Goal: Communication & Community: Ask a question

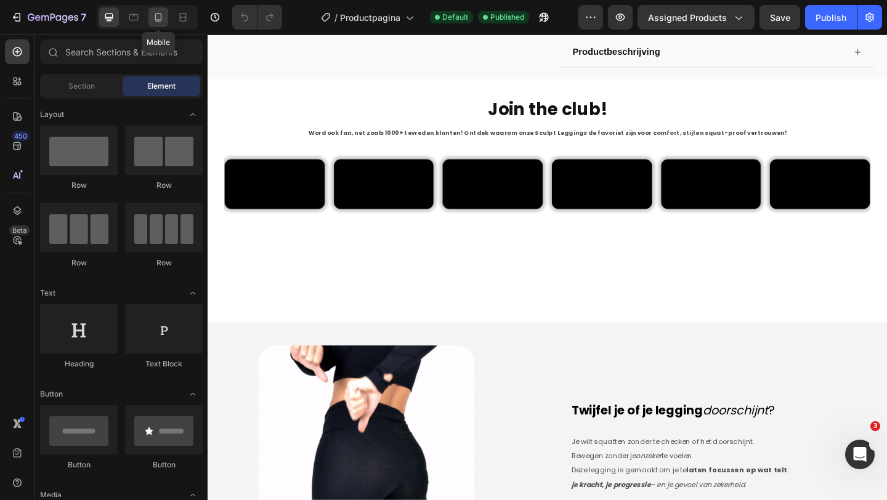
click at [159, 17] on icon at bounding box center [158, 17] width 12 height 12
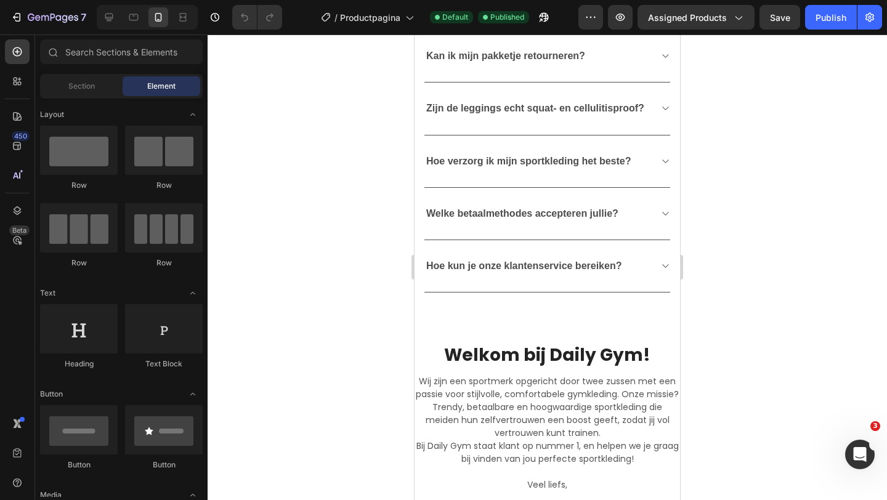
scroll to position [2002, 0]
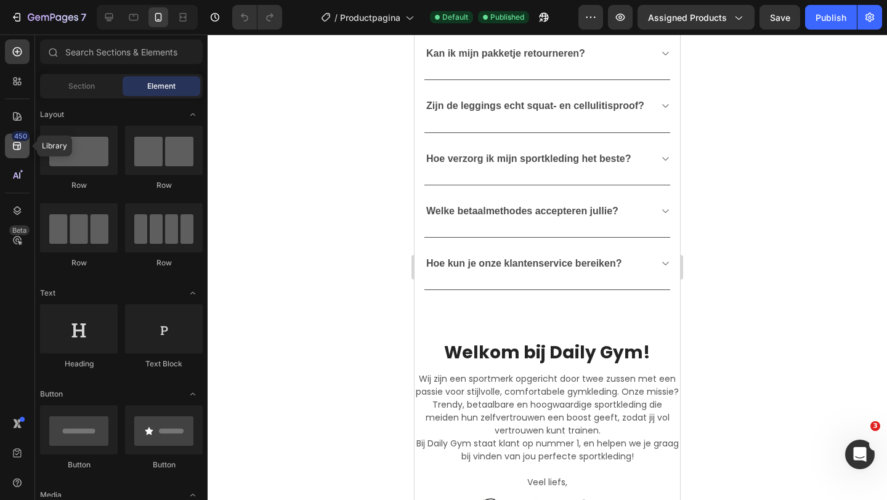
click at [20, 149] on icon at bounding box center [17, 146] width 8 height 8
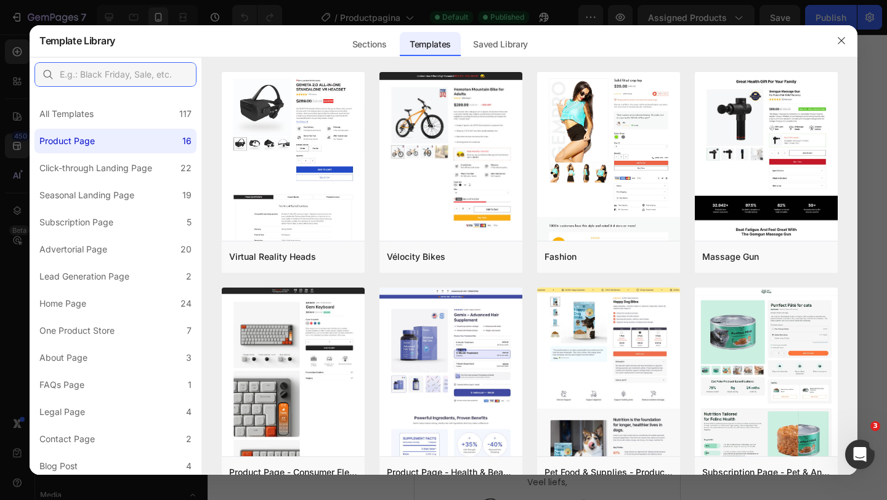
click at [135, 71] on input "text" at bounding box center [115, 74] width 162 height 25
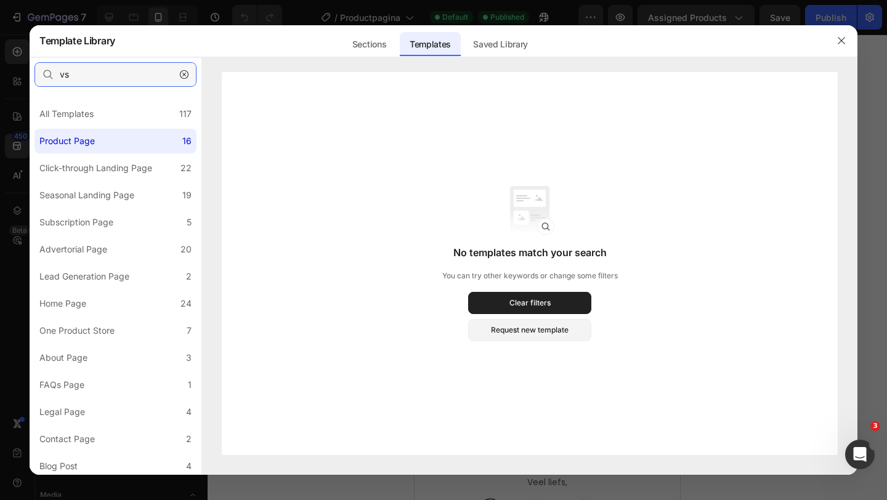
type input "vs"
click at [385, 36] on div "Sections" at bounding box center [369, 44] width 54 height 25
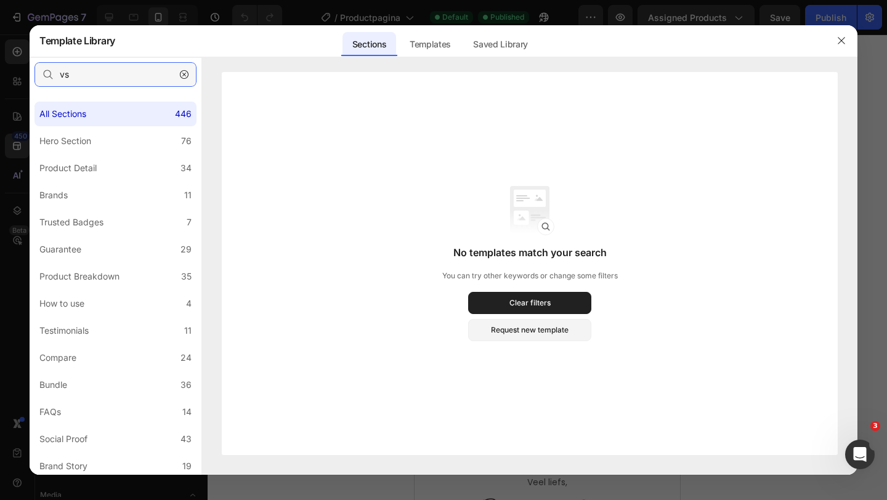
click at [143, 85] on input "vs" at bounding box center [115, 74] width 162 height 25
click at [430, 44] on div "Templates" at bounding box center [430, 44] width 61 height 25
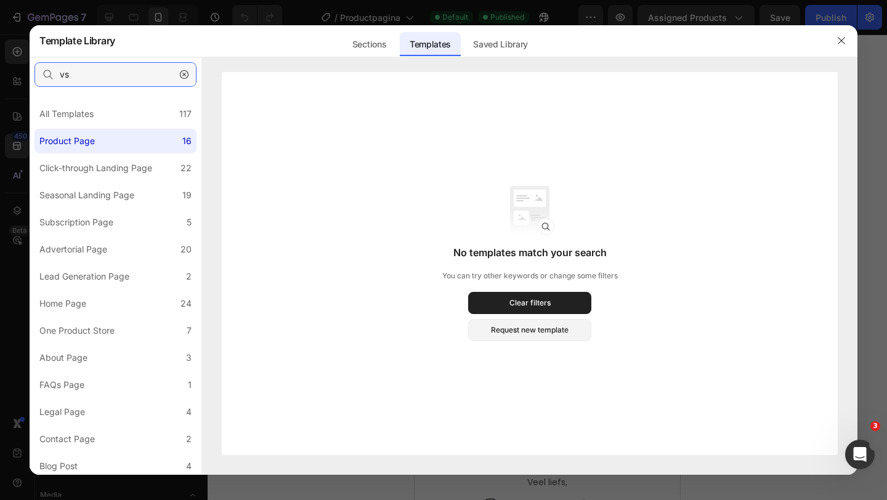
click at [125, 82] on input "vs" at bounding box center [115, 74] width 162 height 25
click at [187, 71] on icon "button" at bounding box center [184, 74] width 9 height 9
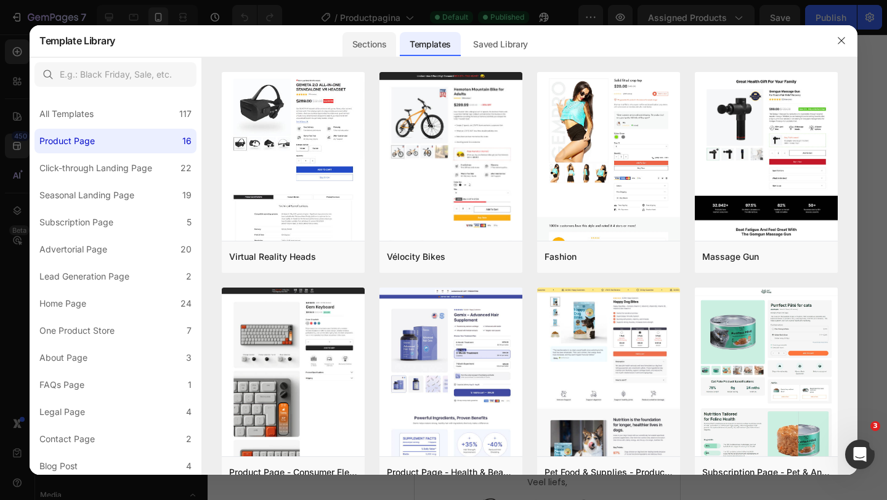
click at [365, 40] on div "Sections" at bounding box center [369, 44] width 54 height 25
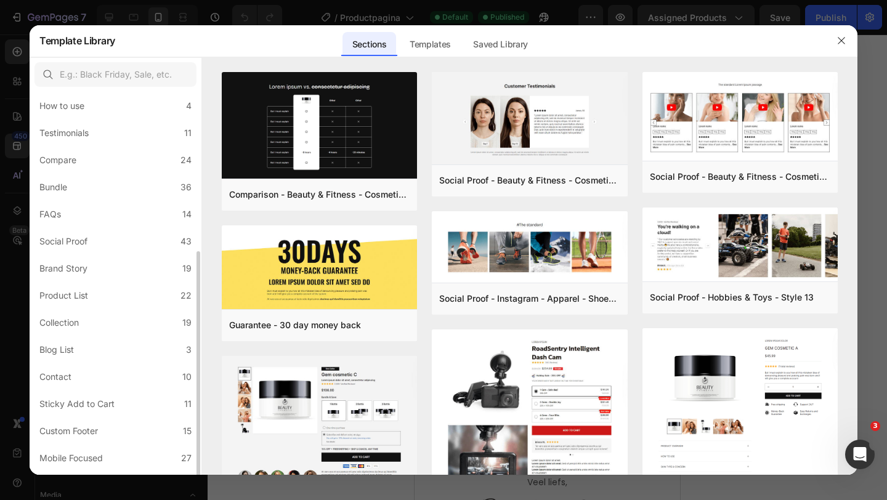
scroll to position [220, 0]
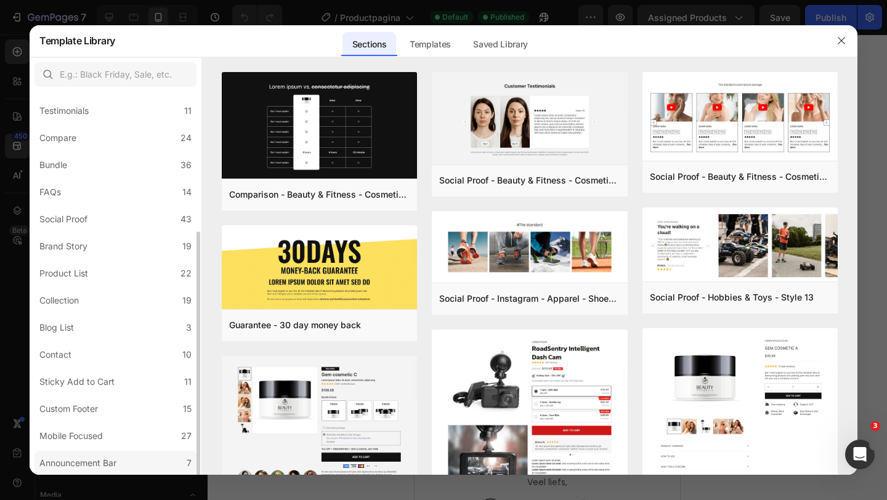
click at [110, 466] on div "Announcement Bar" at bounding box center [77, 463] width 77 height 15
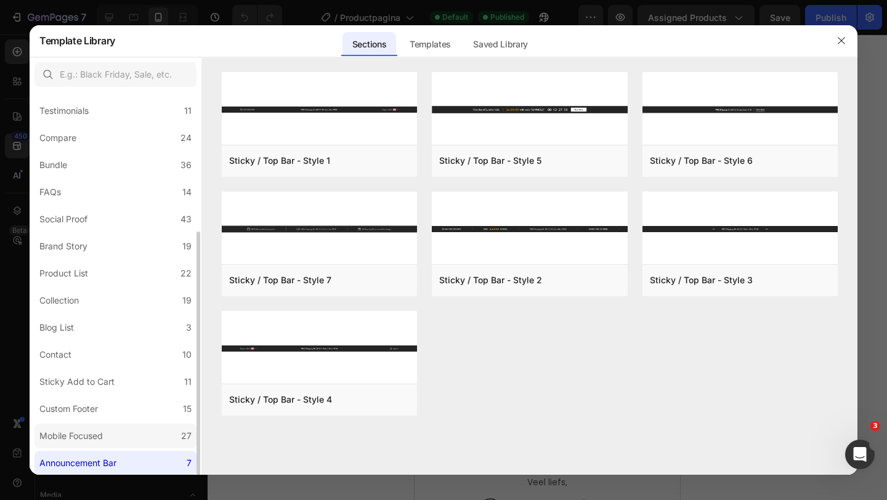
click at [111, 441] on label "Mobile Focused 27" at bounding box center [115, 436] width 162 height 25
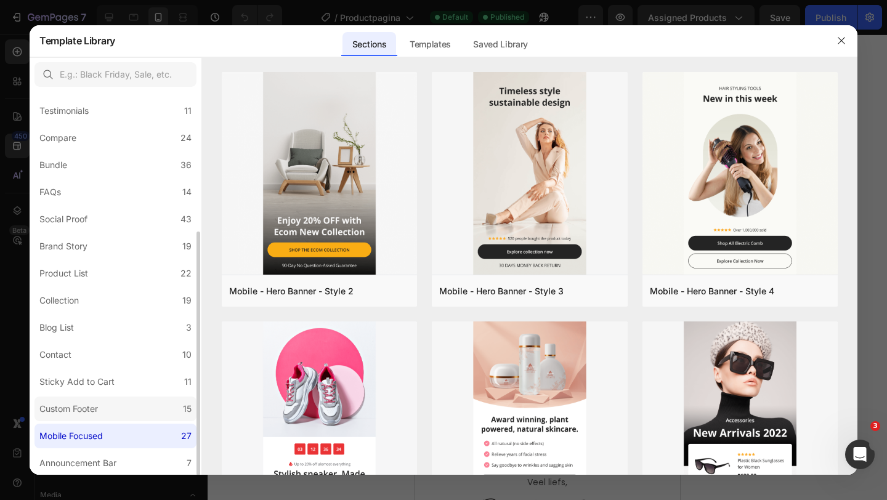
click at [113, 403] on label "Custom Footer 15" at bounding box center [115, 409] width 162 height 25
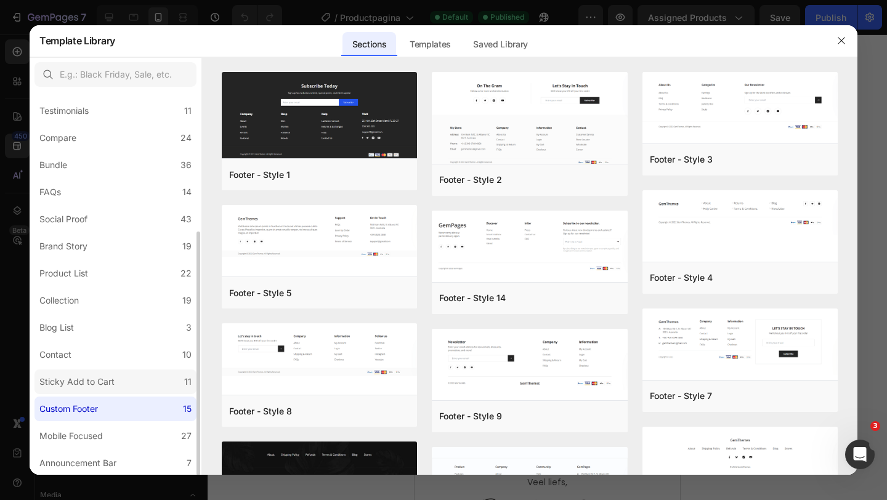
click at [116, 373] on label "Sticky Add to Cart 11" at bounding box center [115, 381] width 162 height 25
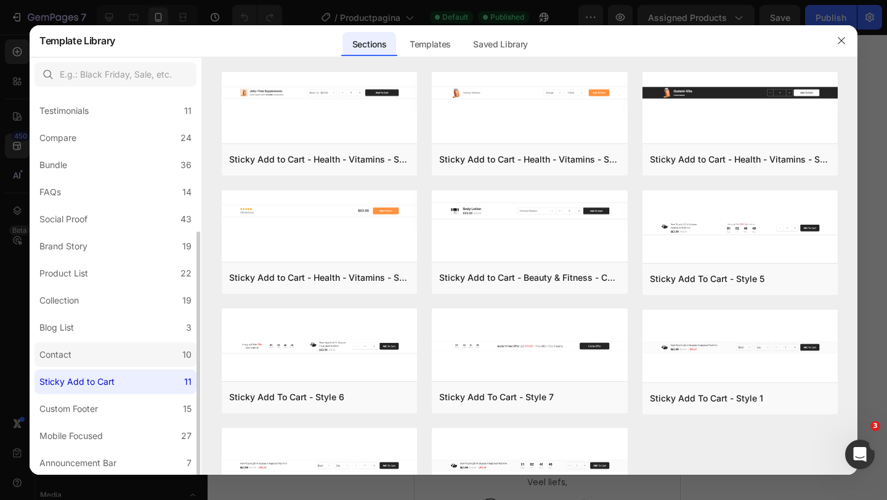
click at [115, 346] on label "Contact 10" at bounding box center [115, 354] width 162 height 25
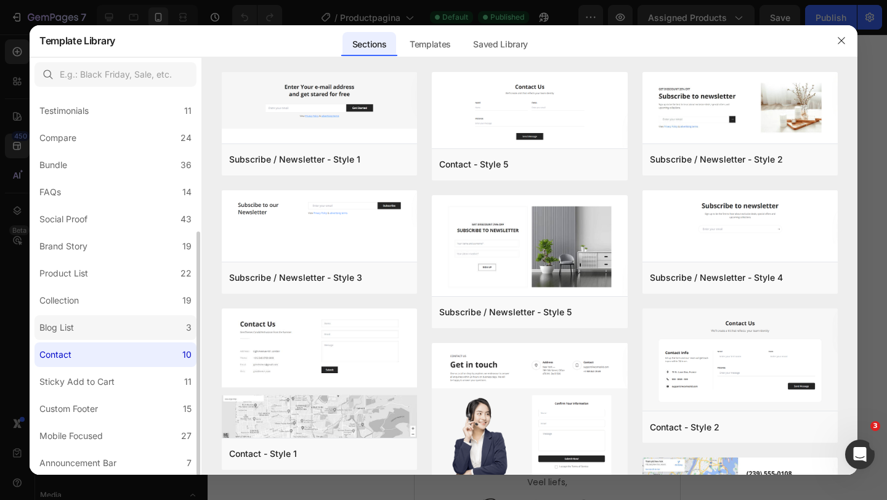
click at [115, 318] on label "Blog List 3" at bounding box center [115, 327] width 162 height 25
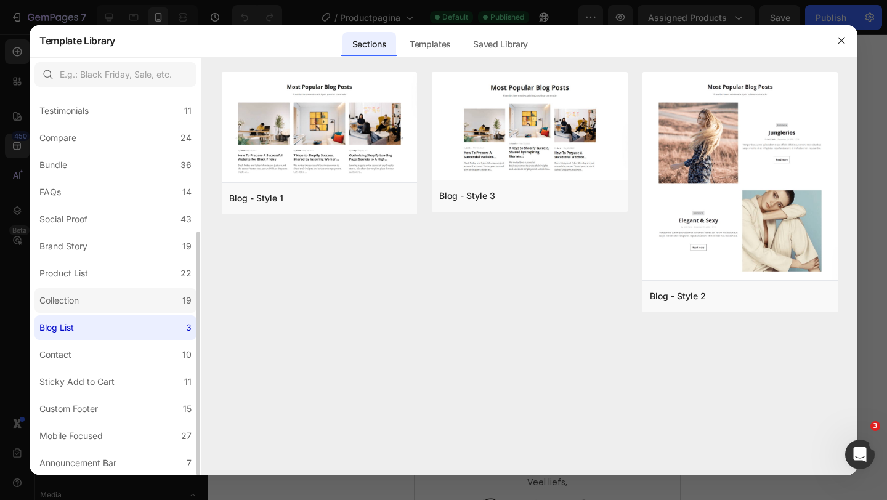
click at [115, 289] on label "Collection 19" at bounding box center [115, 300] width 162 height 25
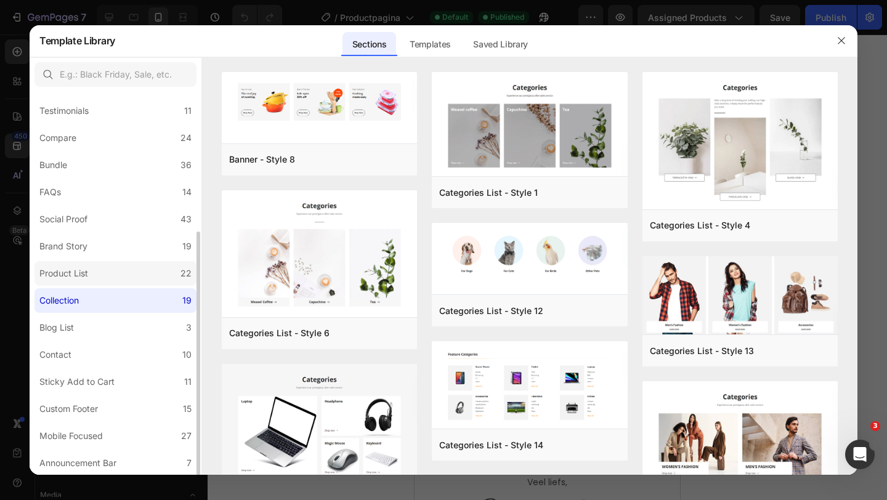
click at [115, 273] on label "Product List 22" at bounding box center [115, 273] width 162 height 25
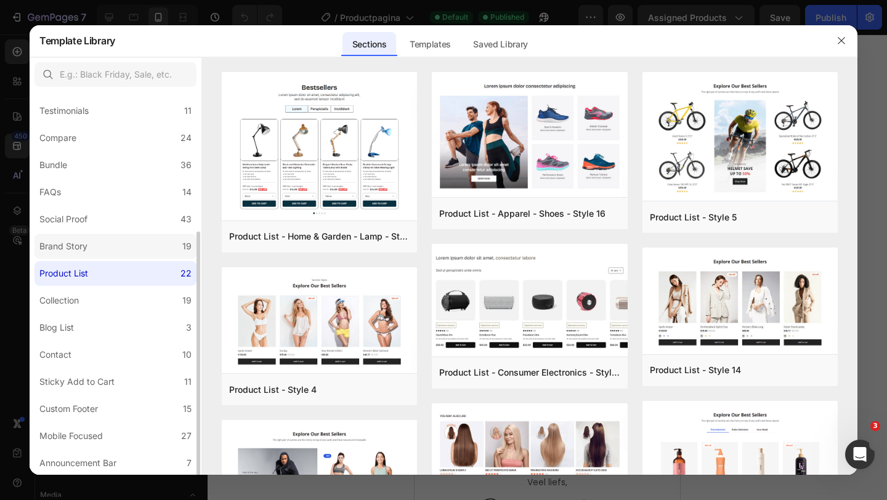
click at [116, 246] on label "Brand Story 19" at bounding box center [115, 246] width 162 height 25
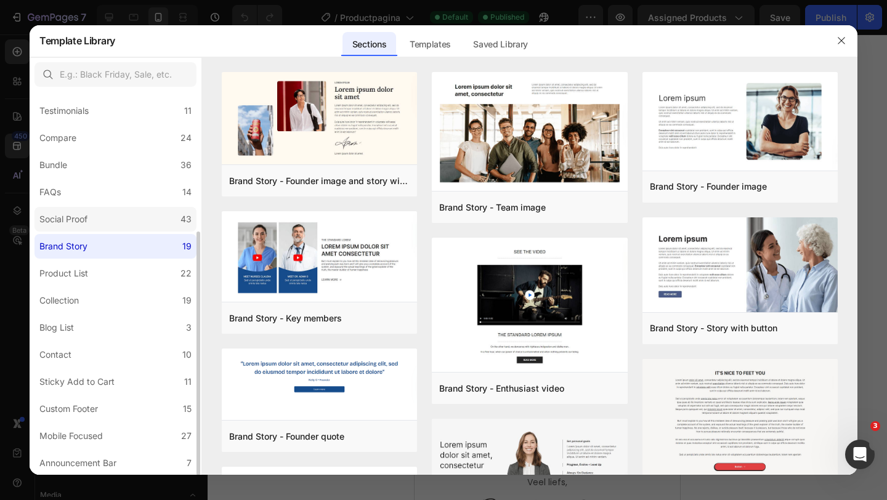
click at [116, 219] on label "Social Proof 43" at bounding box center [115, 219] width 162 height 25
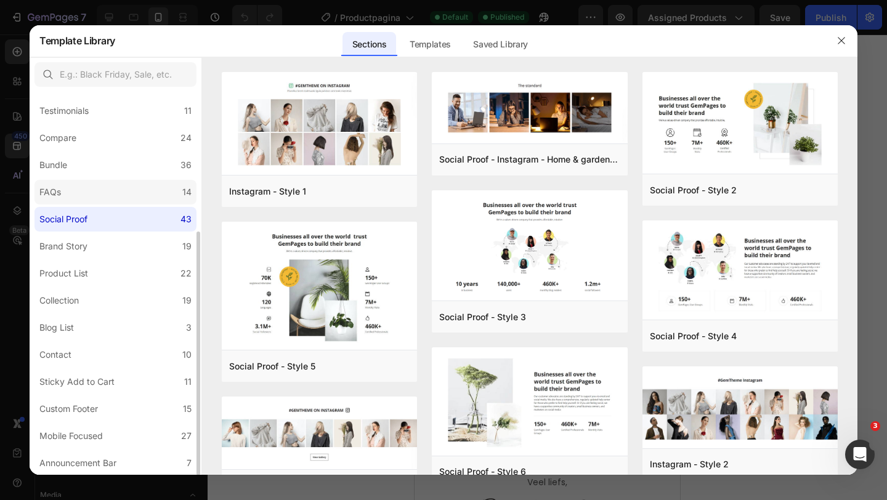
click at [116, 194] on label "FAQs 14" at bounding box center [115, 192] width 162 height 25
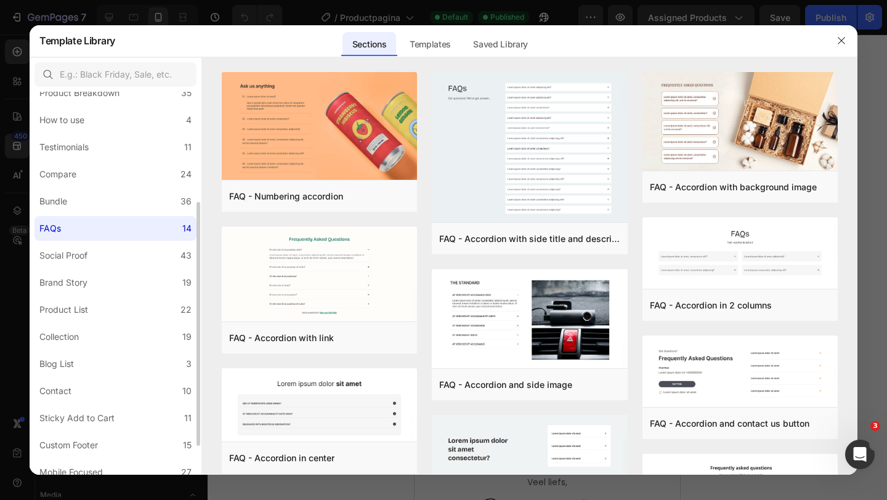
scroll to position [180, 0]
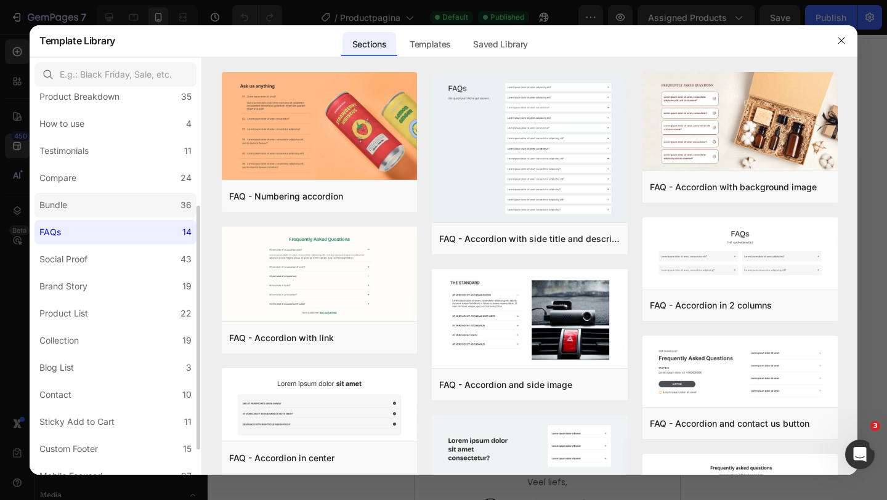
click at [113, 207] on label "Bundle 36" at bounding box center [115, 205] width 162 height 25
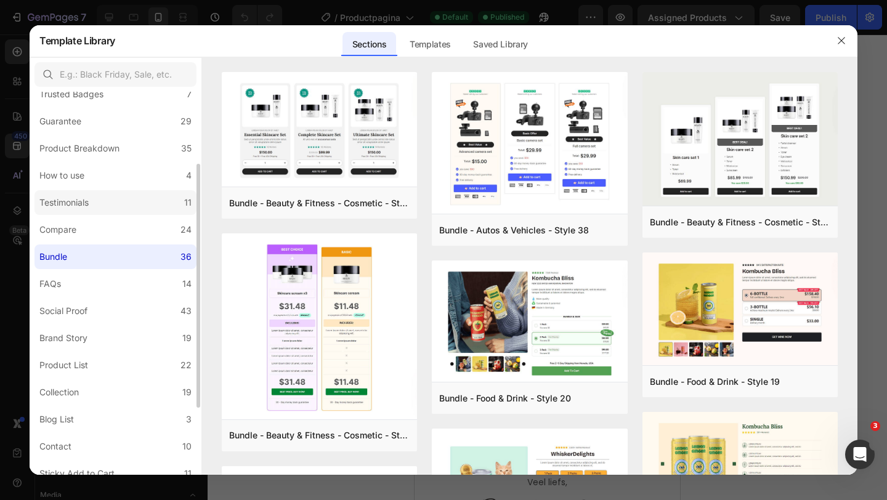
scroll to position [123, 0]
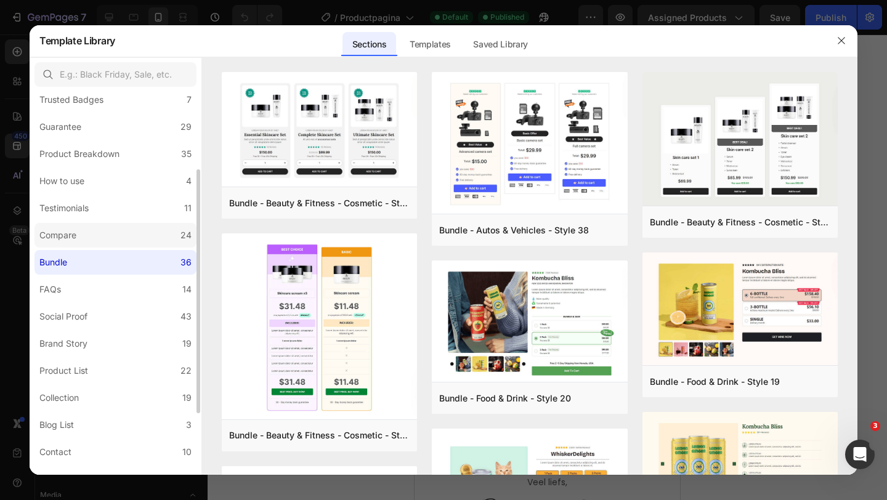
click at [102, 230] on label "Compare 24" at bounding box center [115, 235] width 162 height 25
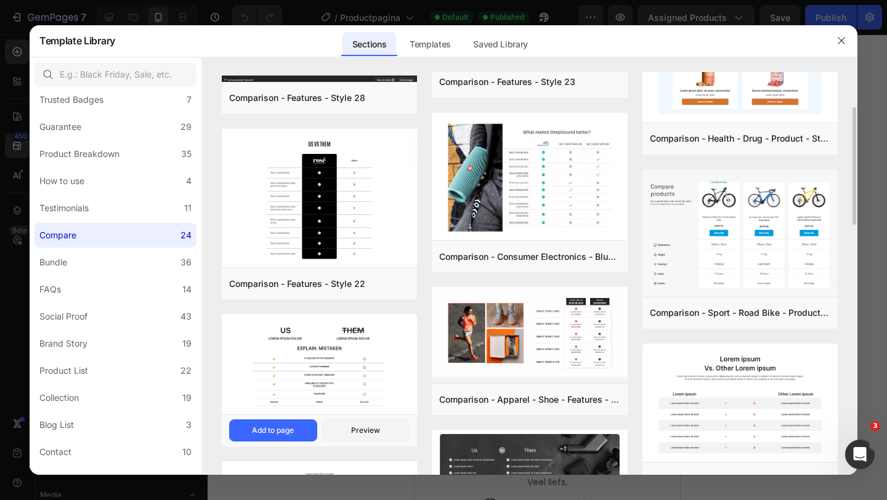
scroll to position [128, 0]
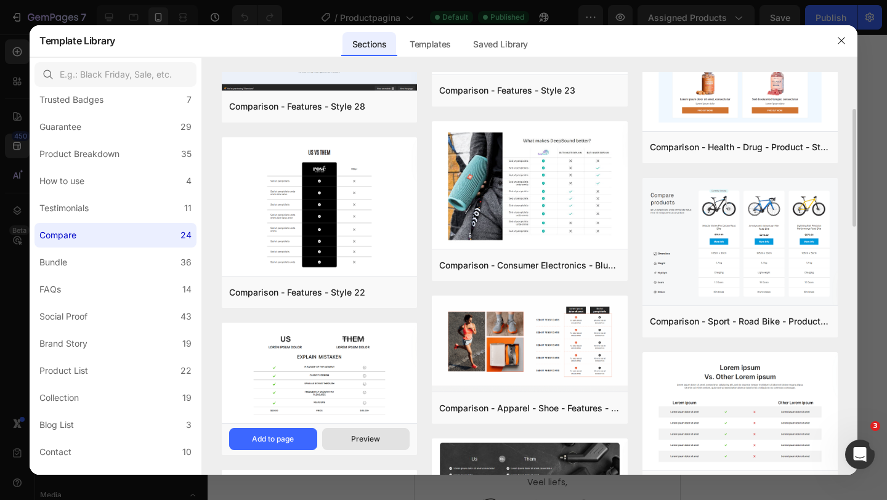
click at [371, 445] on button "Preview" at bounding box center [366, 439] width 88 height 22
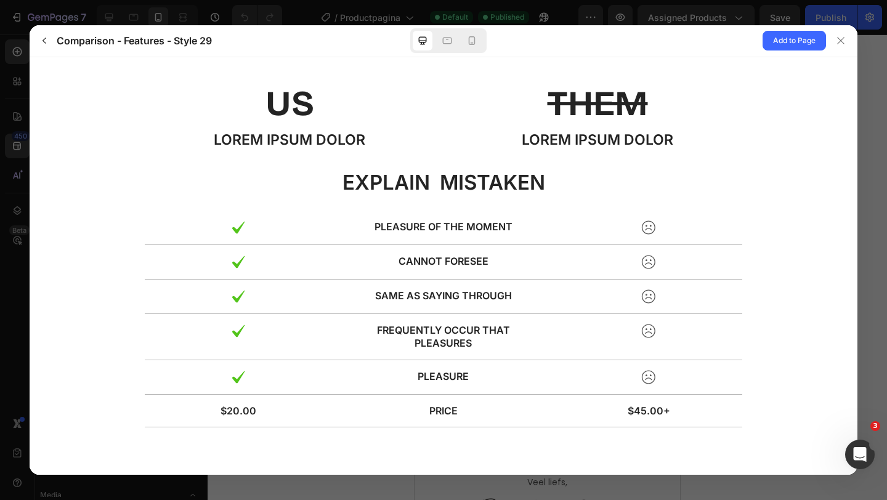
scroll to position [27, 0]
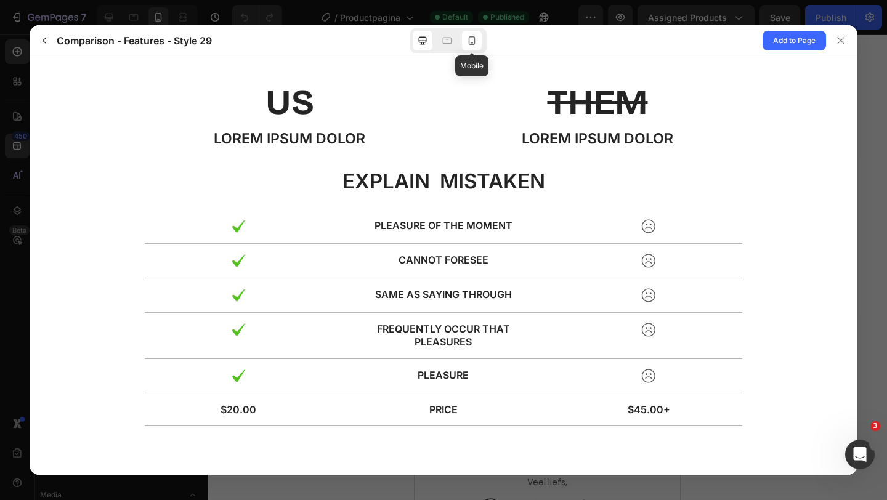
click at [465, 42] on icon at bounding box center [471, 40] width 12 height 12
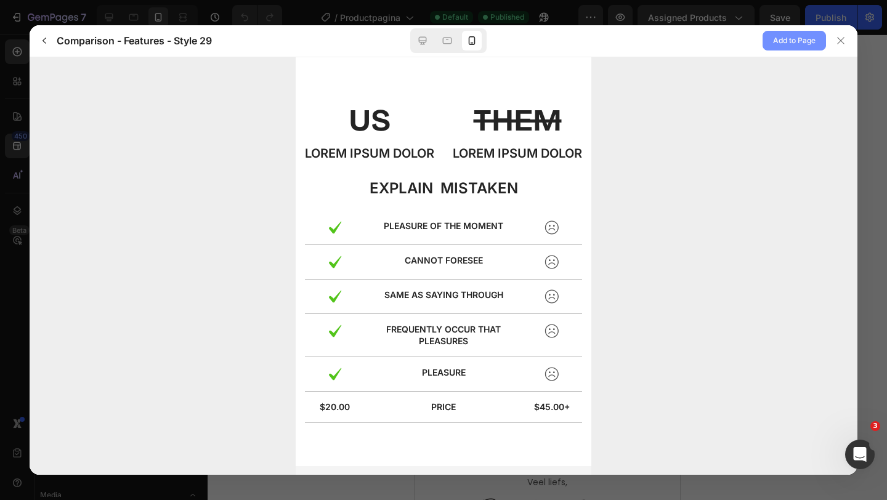
click at [792, 38] on span "Add to Page" at bounding box center [794, 40] width 42 height 15
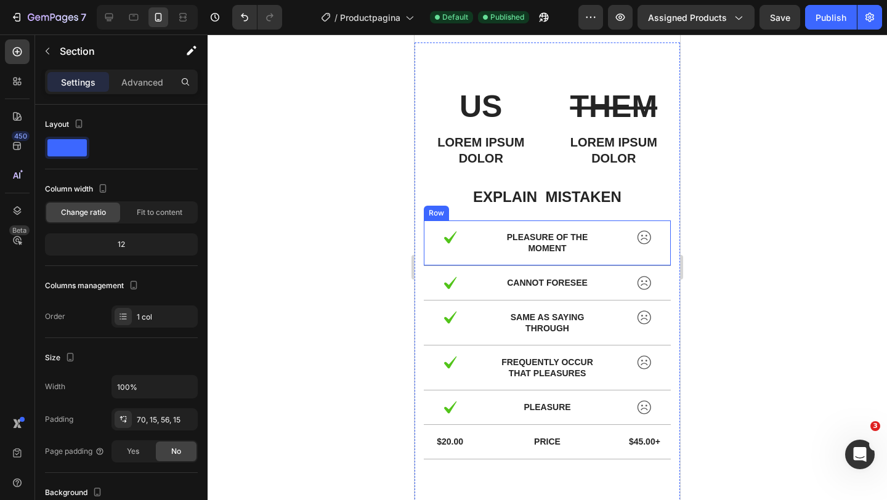
scroll to position [2888, 0]
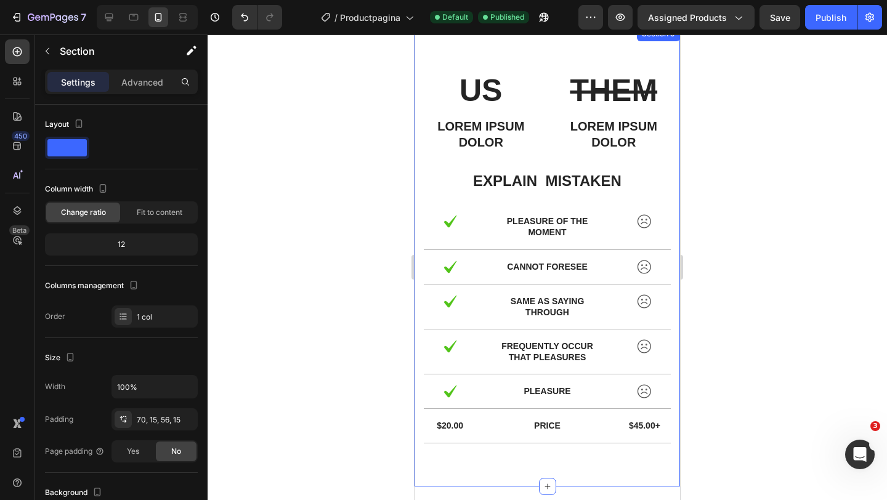
click at [421, 78] on div "US Text Block Lorem ipsum dolor Text Block THEM Text Block Lorem ipsum dolor Te…" at bounding box center [546, 256] width 265 height 460
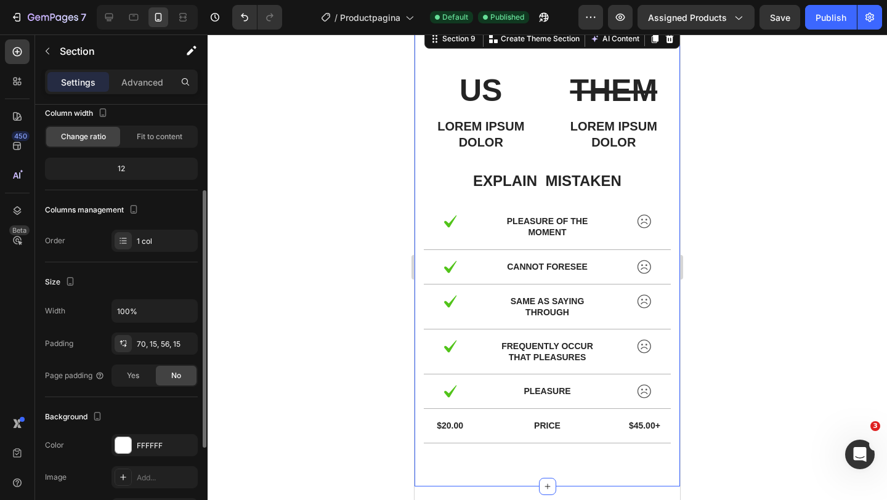
scroll to position [0, 0]
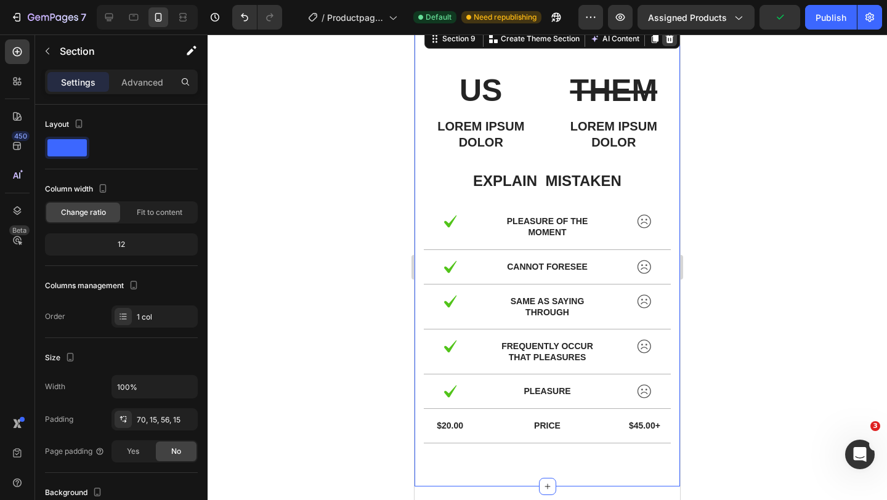
click at [669, 41] on icon at bounding box center [670, 38] width 8 height 9
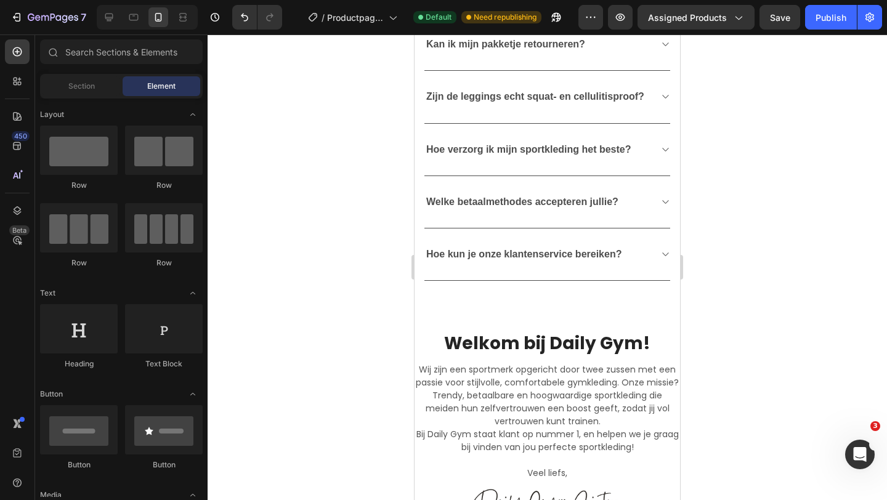
scroll to position [2004, 0]
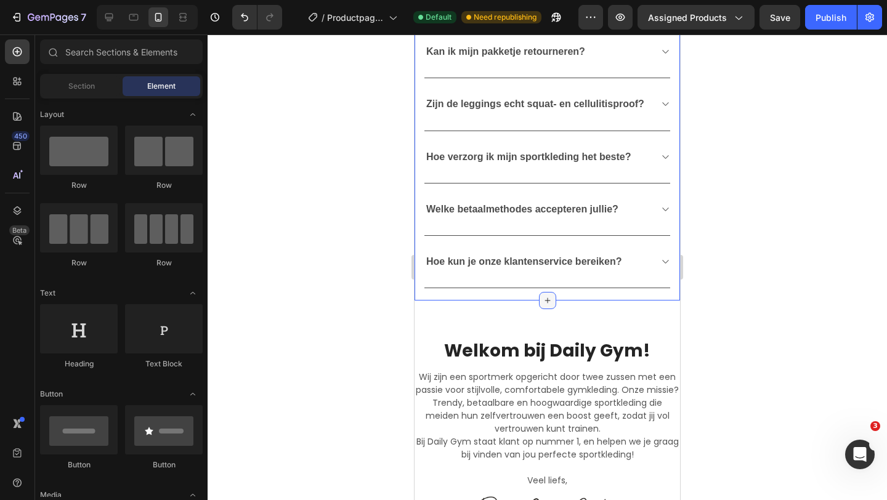
click at [545, 299] on icon at bounding box center [547, 301] width 10 height 10
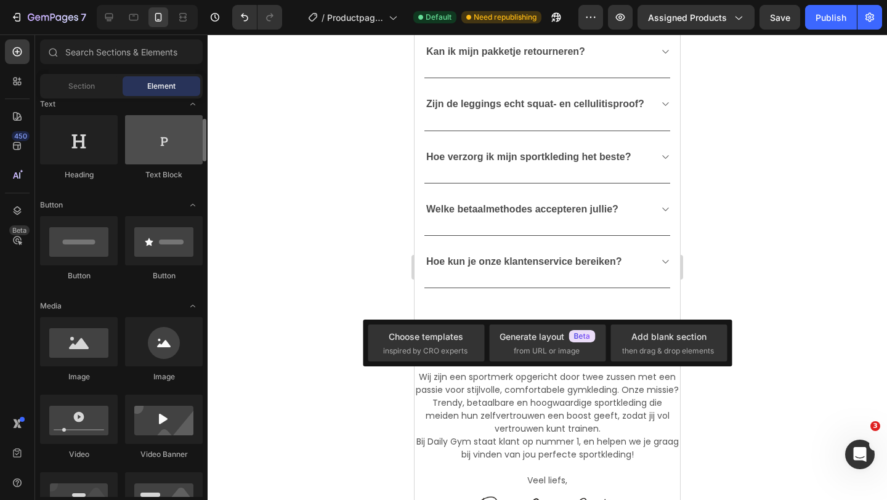
scroll to position [191, 0]
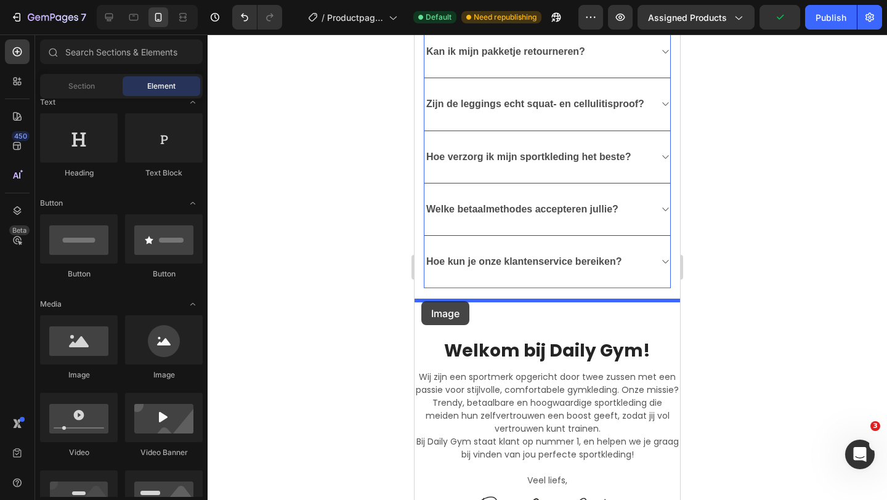
drag, startPoint x: 502, startPoint y: 381, endPoint x: 421, endPoint y: 300, distance: 114.5
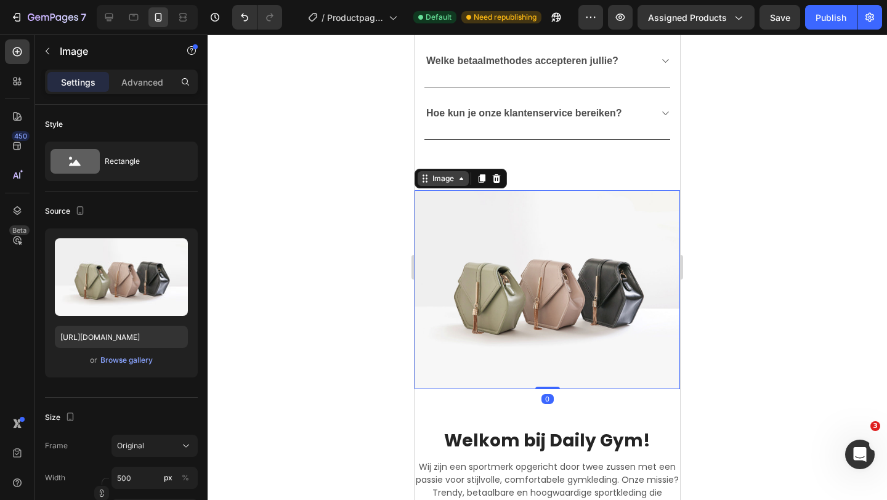
scroll to position [2163, 0]
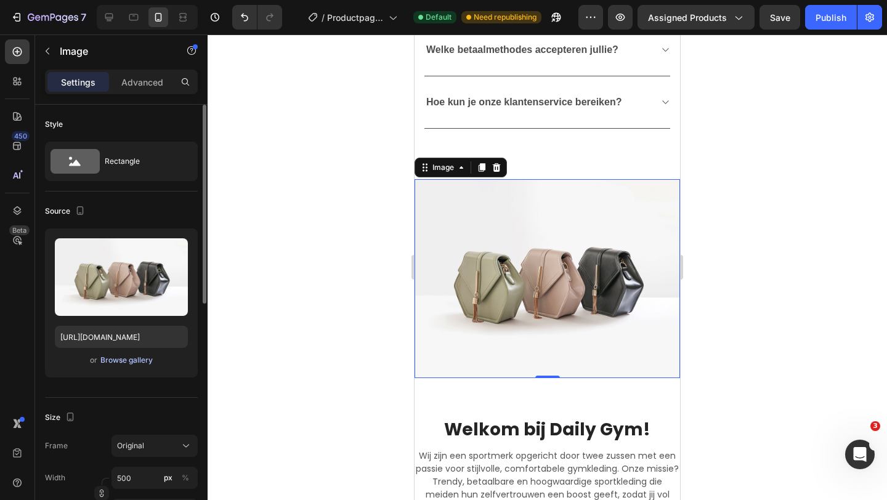
click at [124, 362] on div "Browse gallery" at bounding box center [126, 360] width 52 height 11
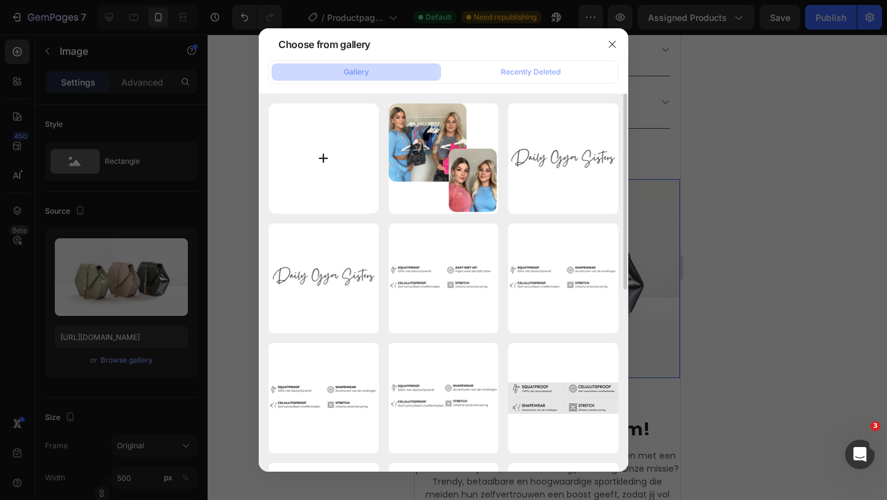
click at [326, 150] on input "file" at bounding box center [323, 158] width 110 height 110
click at [331, 131] on input "file" at bounding box center [323, 158] width 110 height 110
type input "C:\fakepath\Kopie van Kopie van Ad Request 3874 Nurecover-3.png"
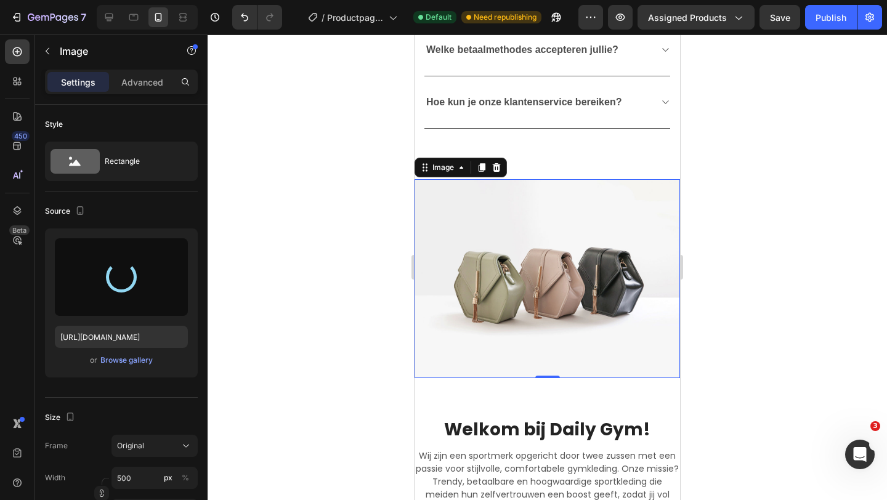
type input "https://cdn.shopify.com/s/files/1/0566/1199/5702/files/gempages_553654555535999…"
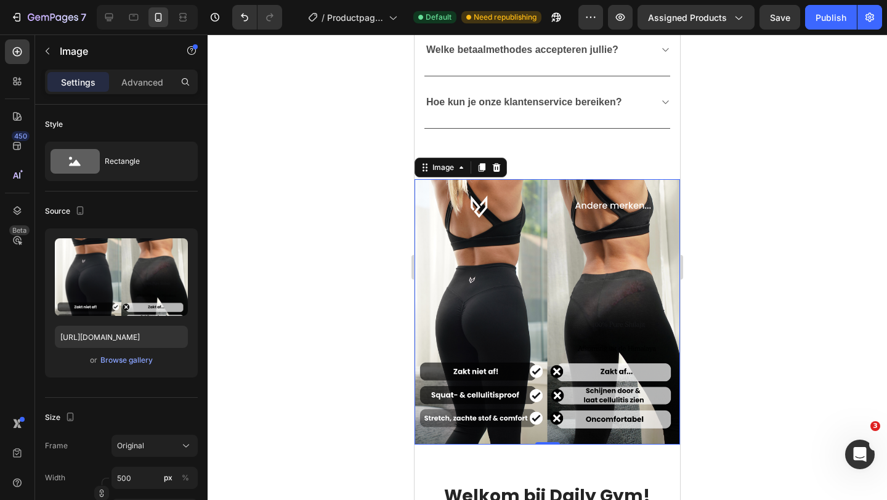
click at [715, 311] on div at bounding box center [546, 266] width 679 height 465
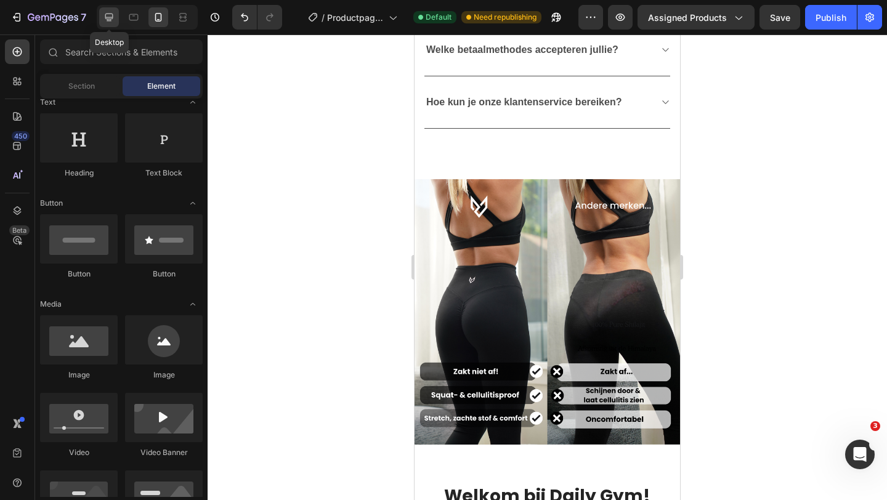
click at [107, 17] on icon at bounding box center [109, 17] width 12 height 12
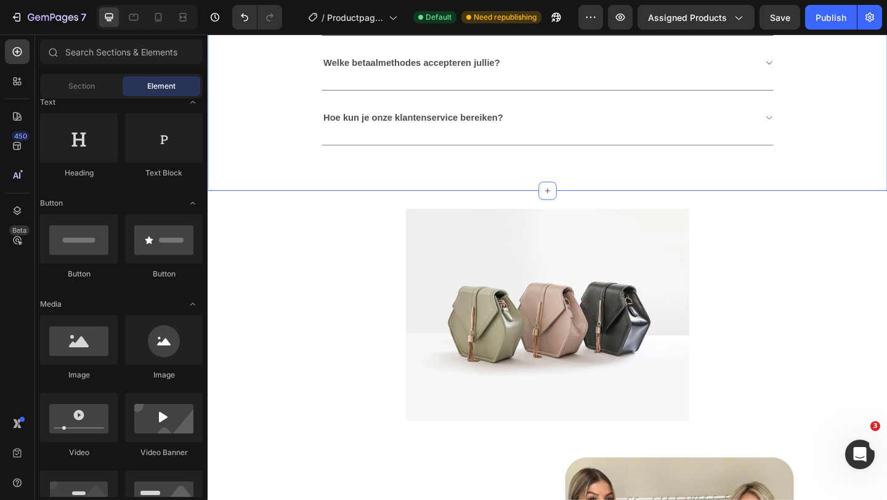
scroll to position [2560, 0]
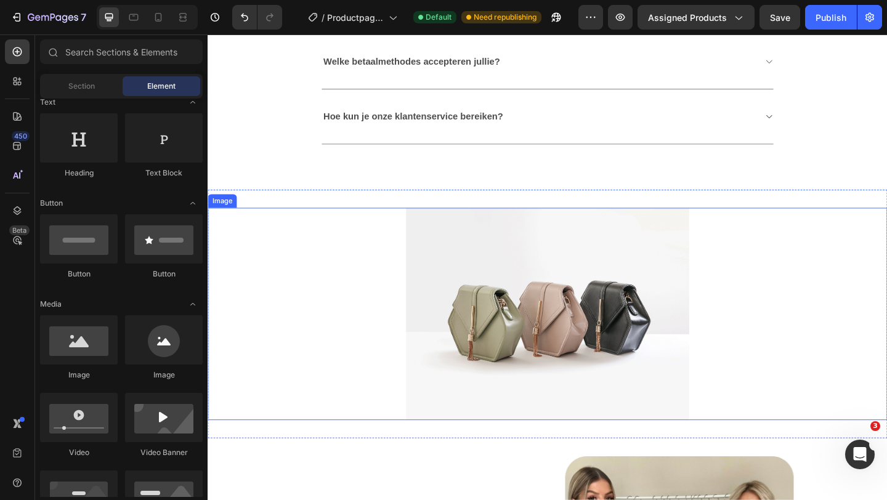
click at [336, 280] on div at bounding box center [576, 338] width 739 height 231
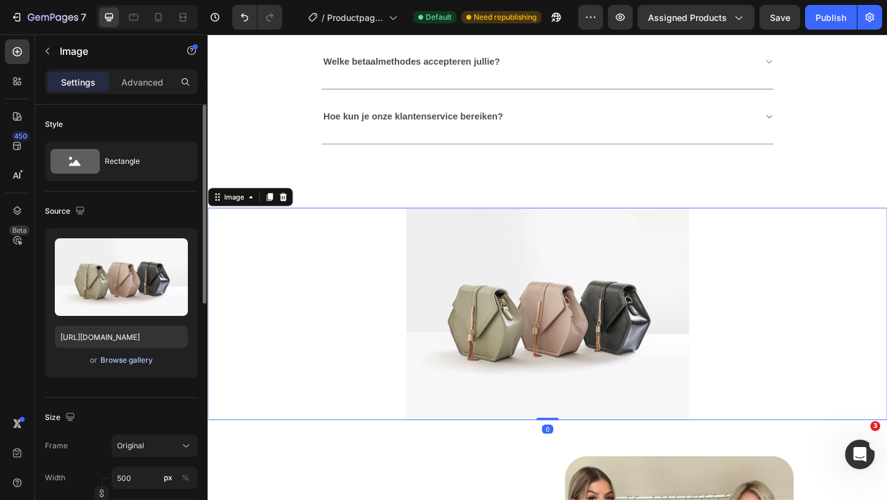
click at [141, 362] on div "Browse gallery" at bounding box center [126, 360] width 52 height 11
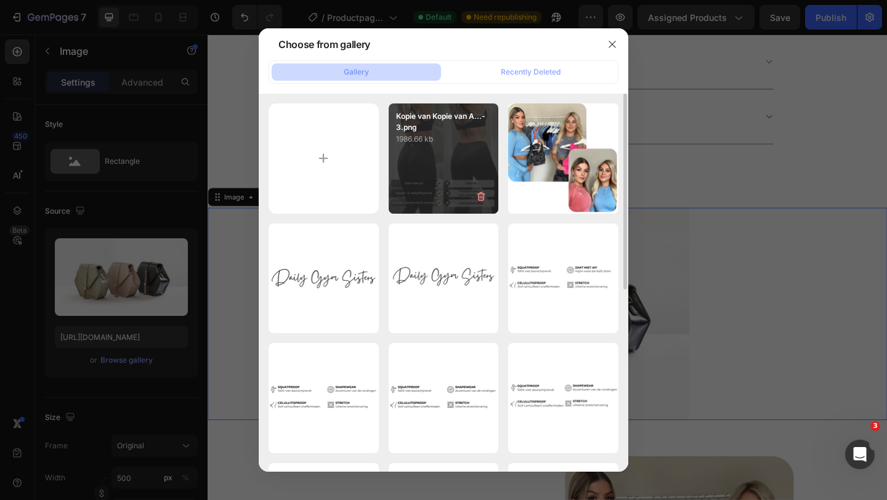
click at [437, 175] on div "Kopie van Kopie van A...-3.png 1986.66 kb" at bounding box center [444, 158] width 110 height 110
type input "https://cdn.shopify.com/s/files/1/0566/1199/5702/files/gempages_553654555535999…"
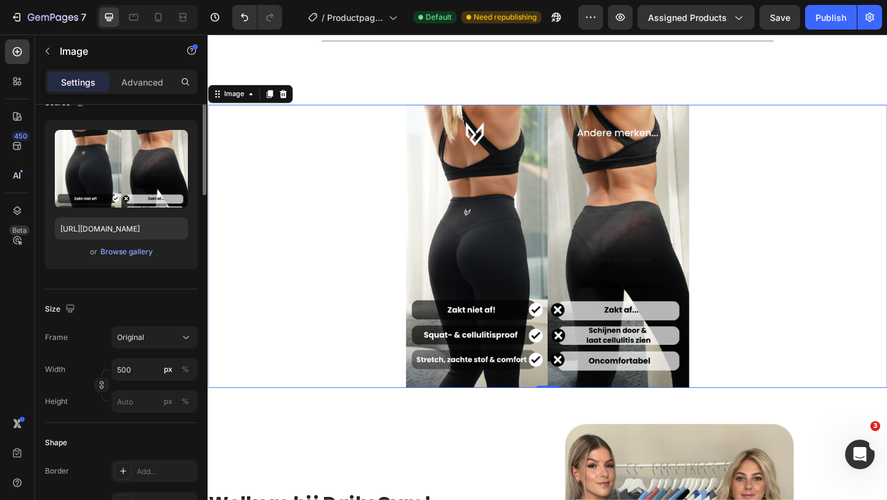
scroll to position [0, 0]
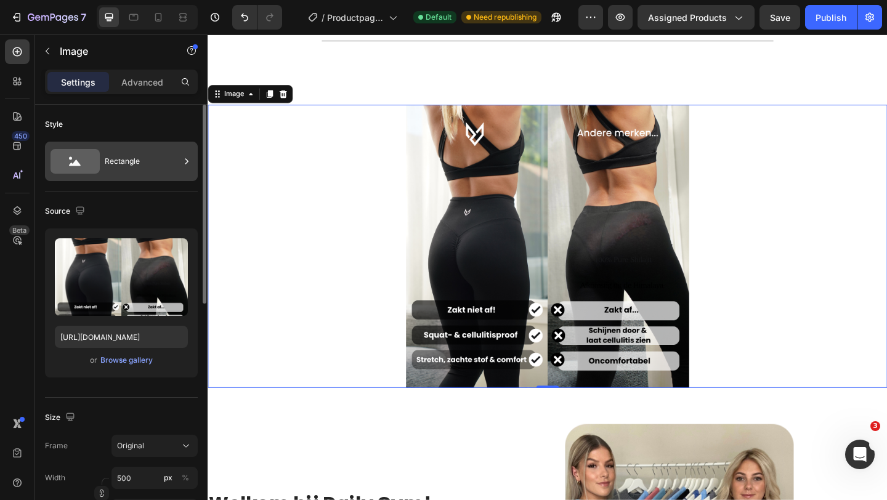
click at [148, 163] on div "Rectangle" at bounding box center [142, 161] width 75 height 28
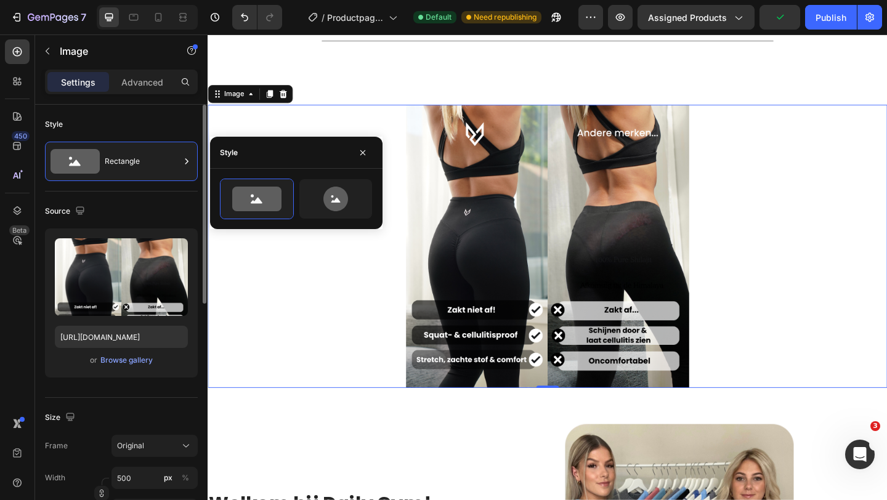
click at [167, 119] on div "Style" at bounding box center [121, 125] width 153 height 20
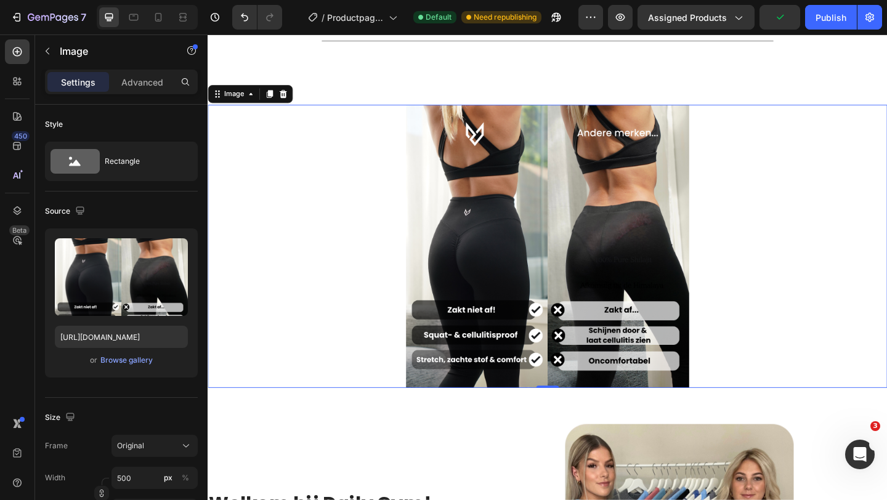
click at [282, 163] on div at bounding box center [576, 265] width 739 height 308
click at [150, 80] on p "Advanced" at bounding box center [142, 82] width 42 height 13
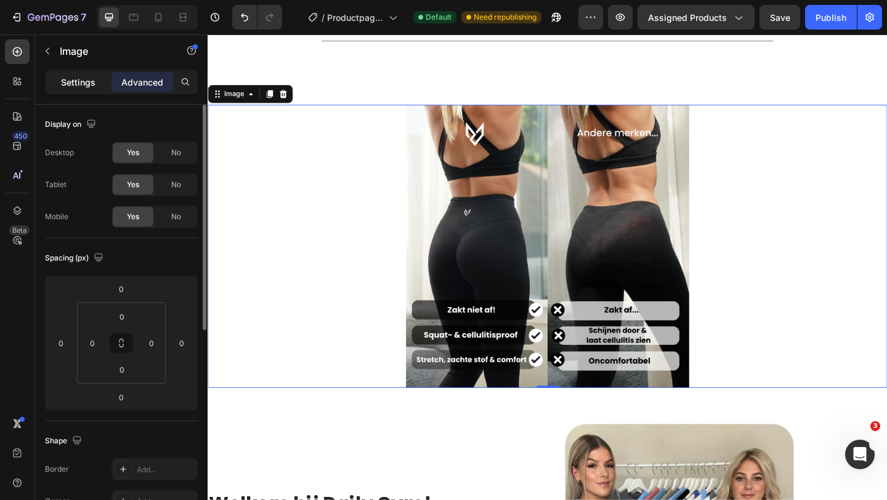
click at [83, 84] on p "Settings" at bounding box center [78, 82] width 34 height 13
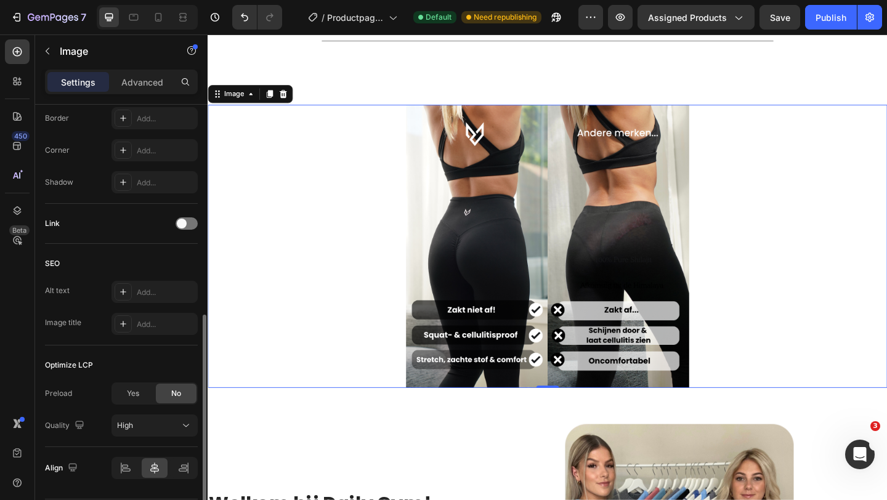
scroll to position [459, 0]
click at [292, 99] on icon at bounding box center [290, 99] width 8 height 9
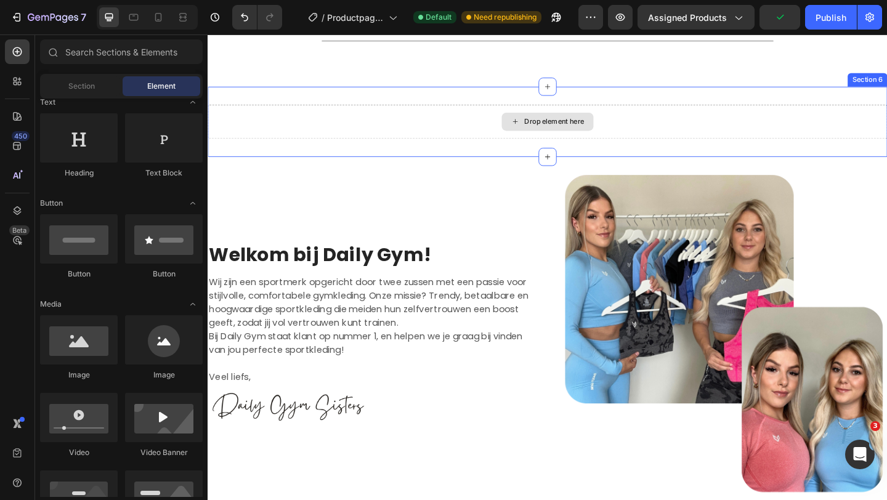
click at [387, 131] on div "Drop element here" at bounding box center [576, 129] width 739 height 37
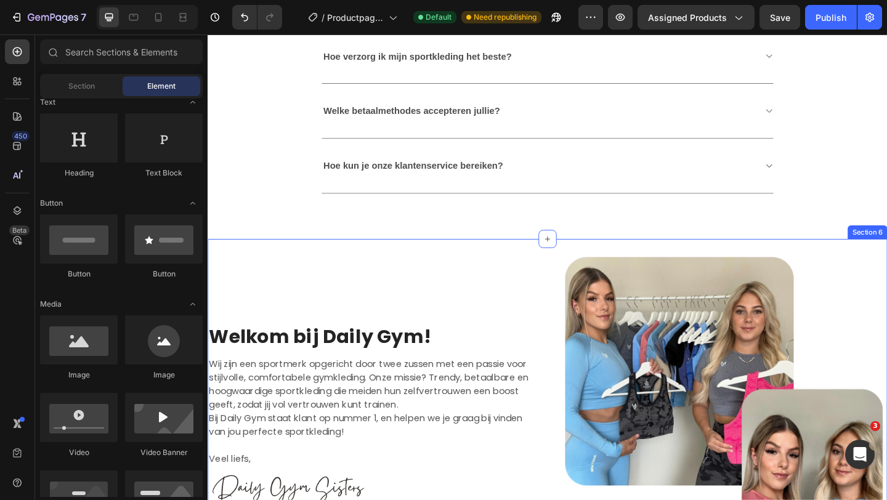
scroll to position [2453, 0]
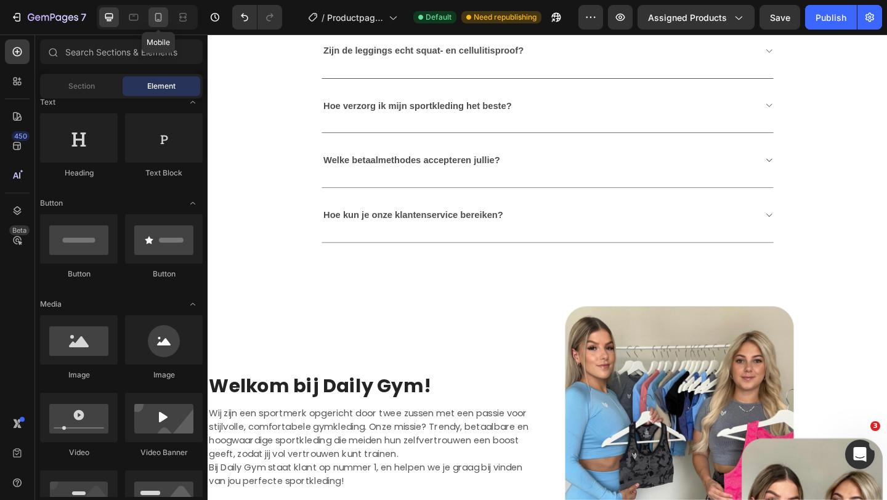
click at [159, 14] on icon at bounding box center [158, 17] width 12 height 12
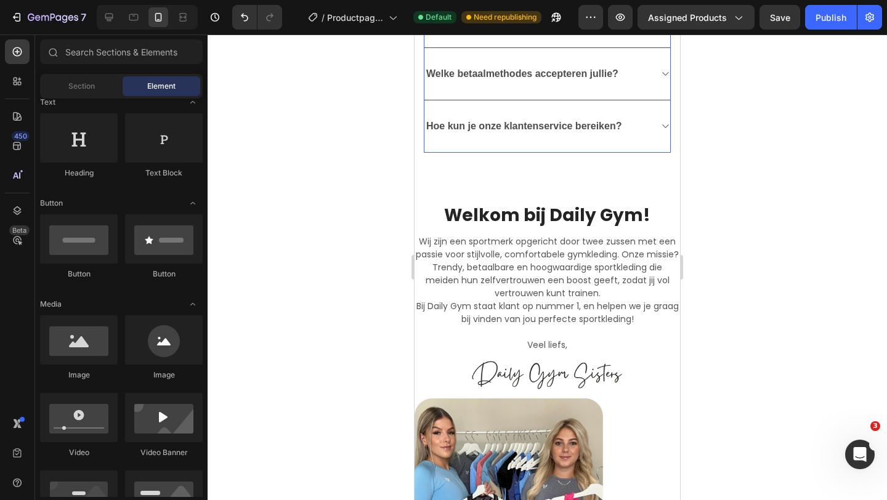
scroll to position [2208, 0]
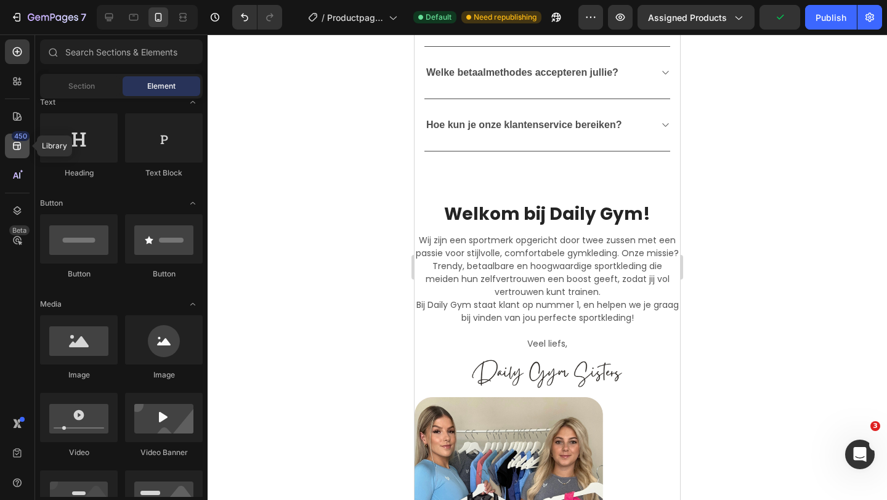
click at [11, 137] on div "450" at bounding box center [17, 146] width 25 height 25
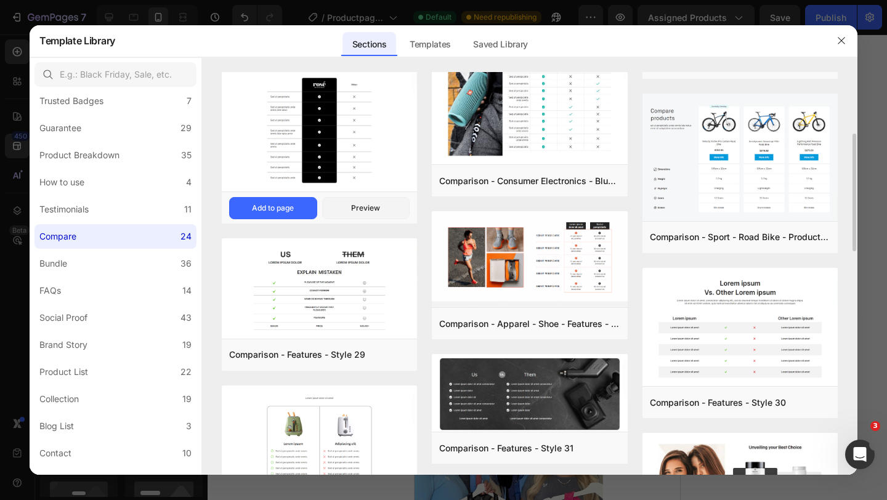
scroll to position [213, 0]
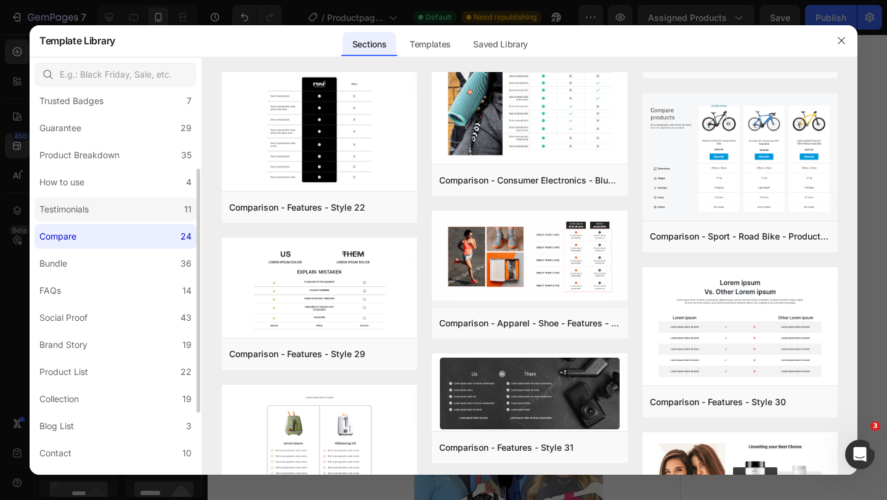
click at [123, 214] on label "Testimonials 11" at bounding box center [115, 209] width 162 height 25
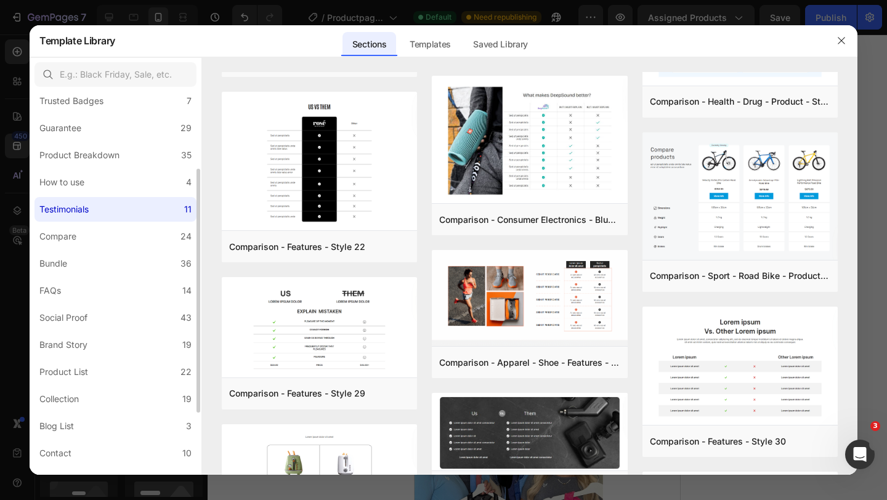
scroll to position [0, 0]
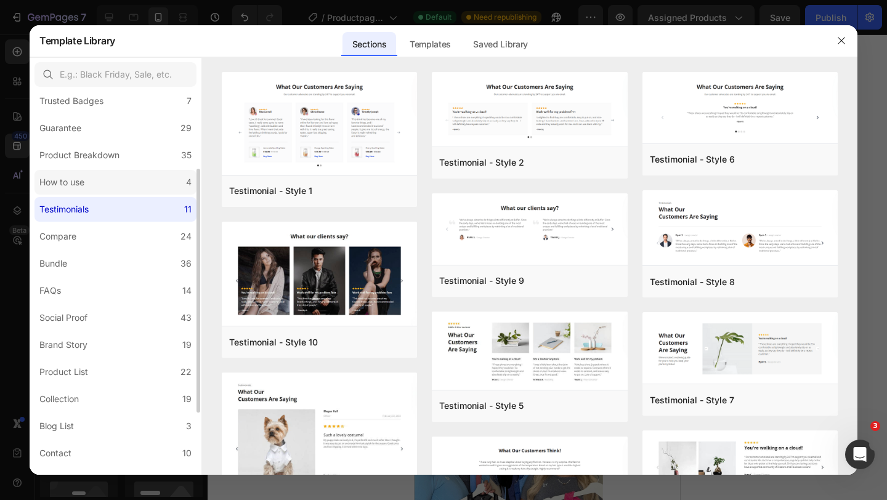
click at [121, 192] on label "How to use 4" at bounding box center [115, 182] width 162 height 25
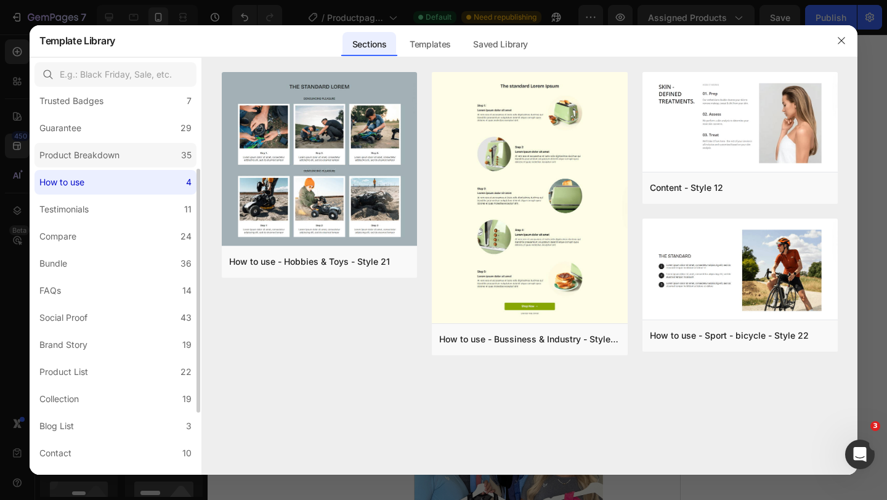
click at [123, 148] on div "Product Breakdown" at bounding box center [81, 155] width 85 height 15
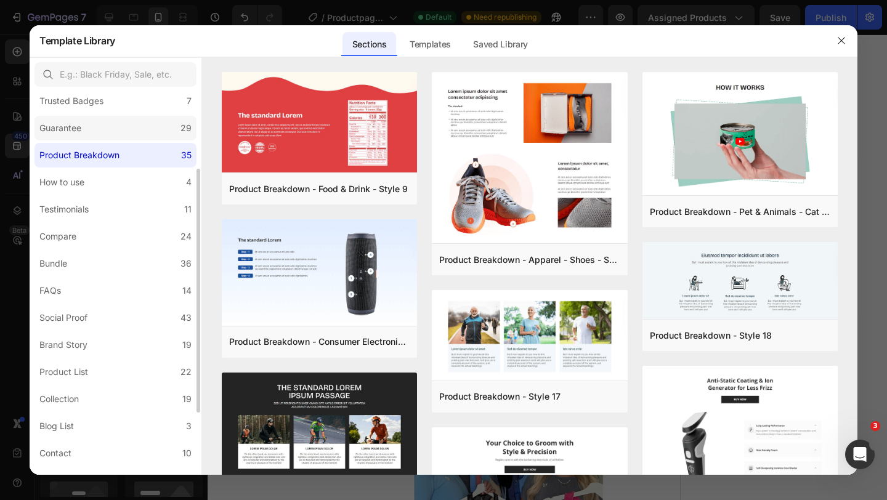
click at [121, 124] on label "Guarantee 29" at bounding box center [115, 128] width 162 height 25
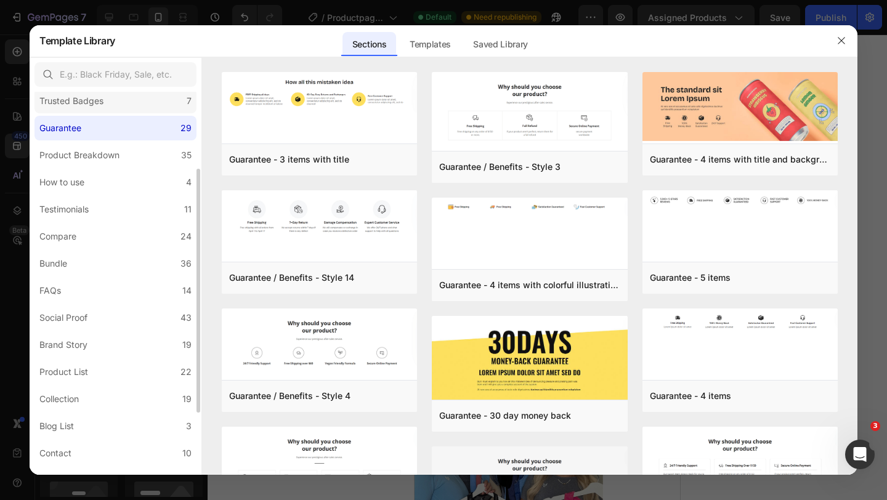
click at [120, 93] on label "Trusted Badges 7" at bounding box center [115, 101] width 162 height 25
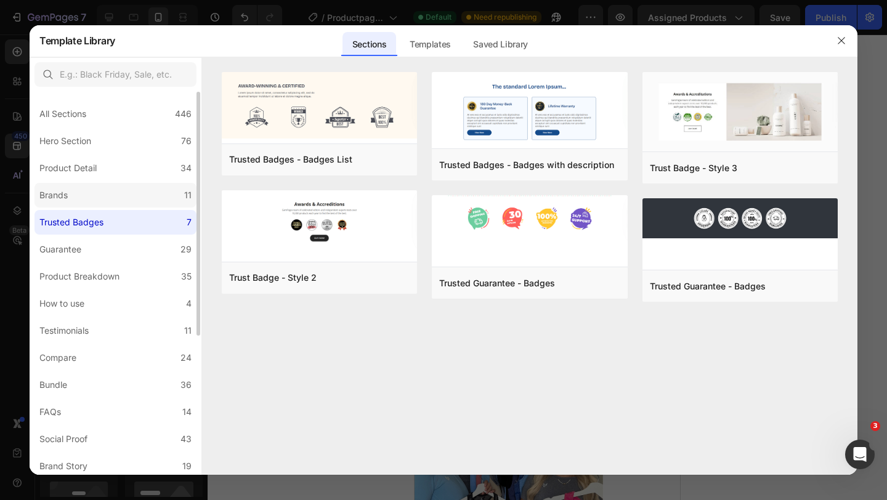
click at [105, 196] on label "Brands 11" at bounding box center [115, 195] width 162 height 25
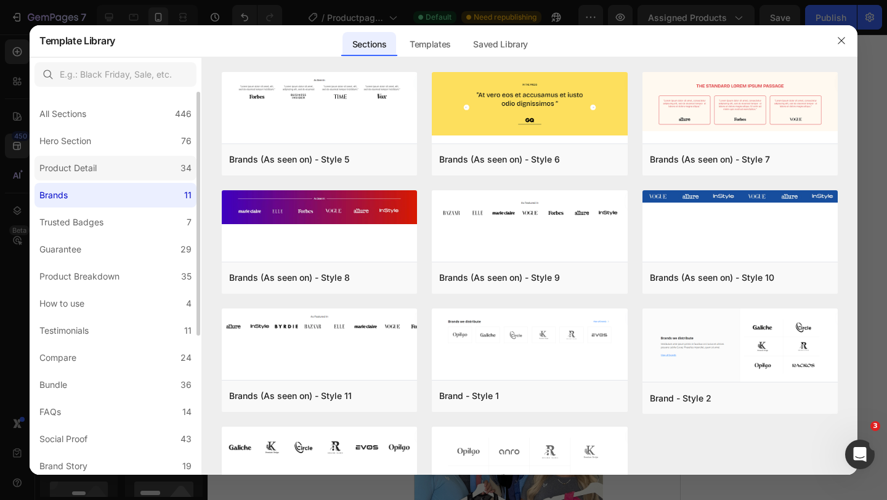
click at [111, 166] on label "Product Detail 34" at bounding box center [115, 168] width 162 height 25
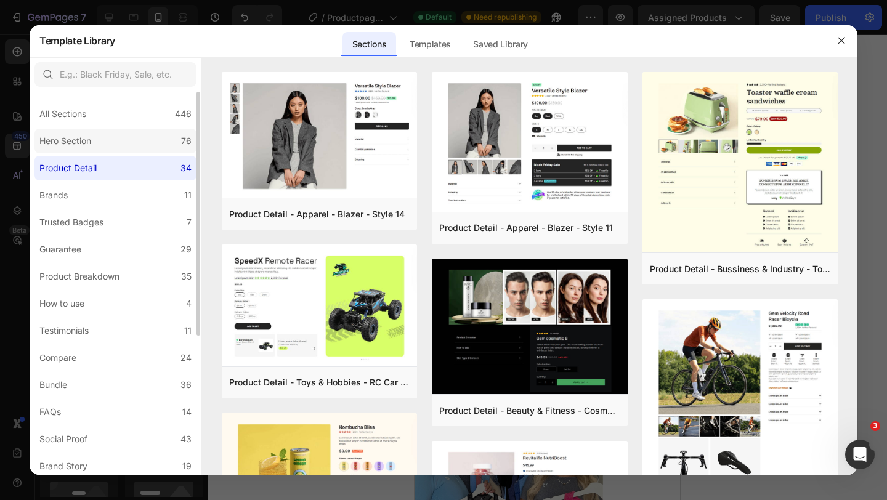
click at [116, 140] on label "Hero Section 76" at bounding box center [115, 141] width 162 height 25
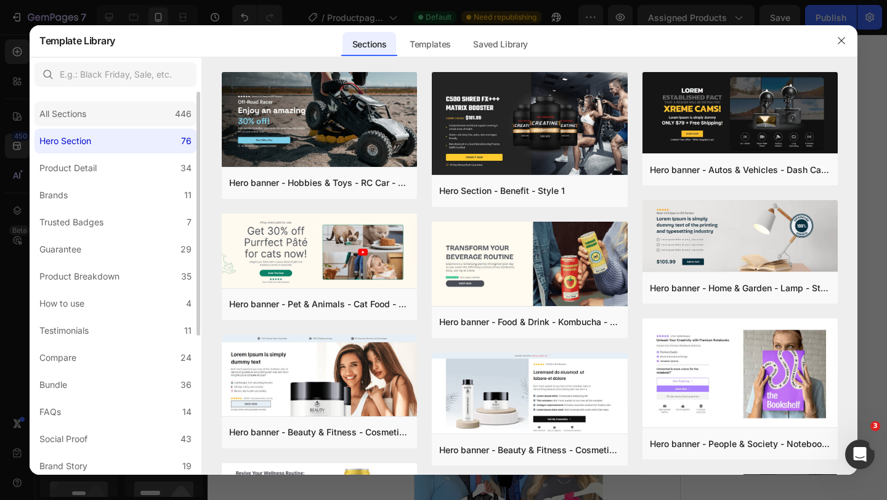
click at [120, 111] on div "All Sections 446" at bounding box center [115, 114] width 162 height 25
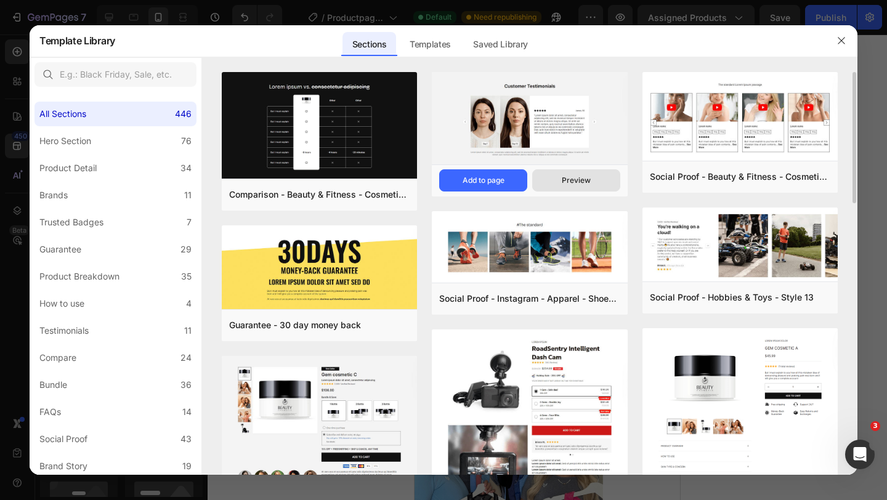
click at [562, 180] on div "Preview" at bounding box center [576, 180] width 29 height 11
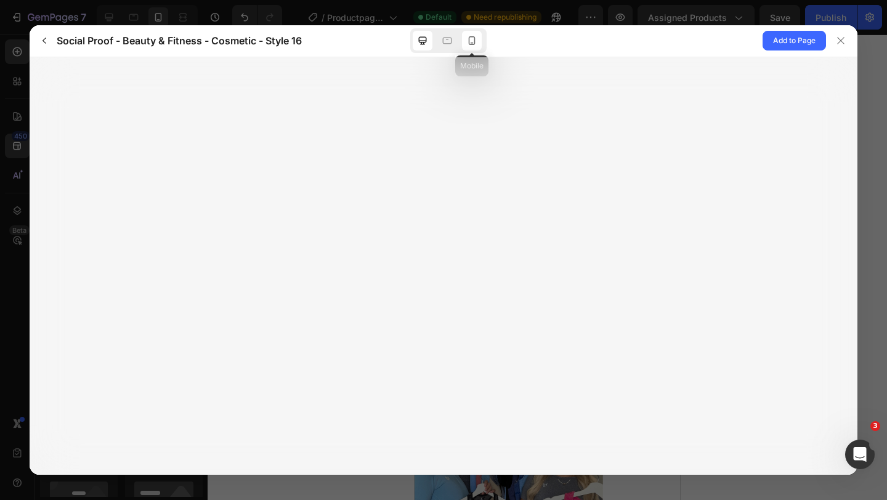
click at [475, 40] on icon at bounding box center [471, 40] width 12 height 12
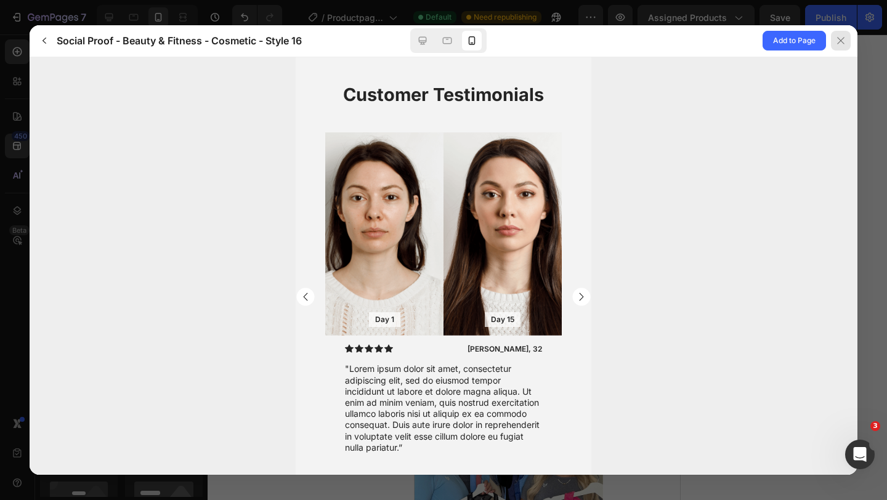
click at [840, 39] on icon at bounding box center [841, 41] width 10 height 10
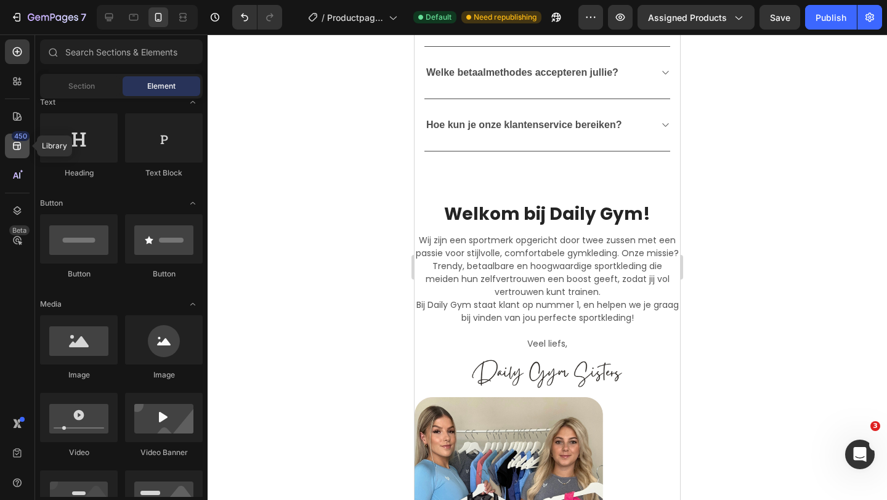
click at [19, 145] on icon at bounding box center [17, 146] width 8 height 8
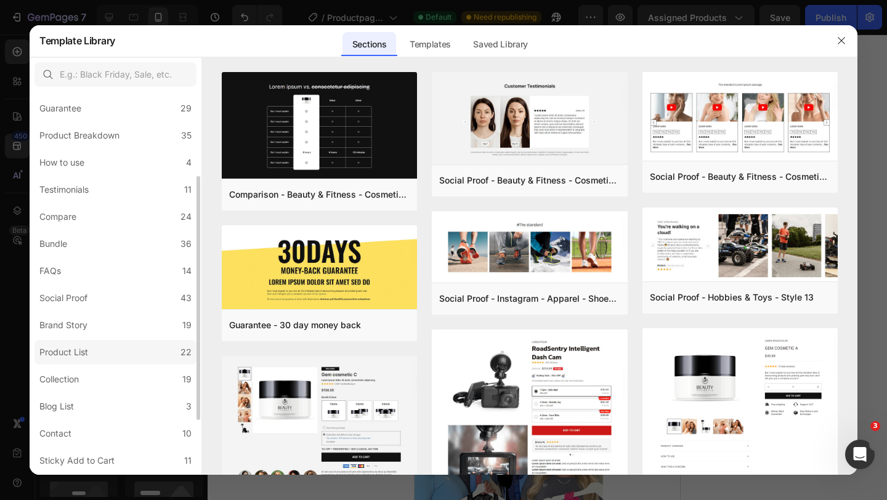
scroll to position [138, 0]
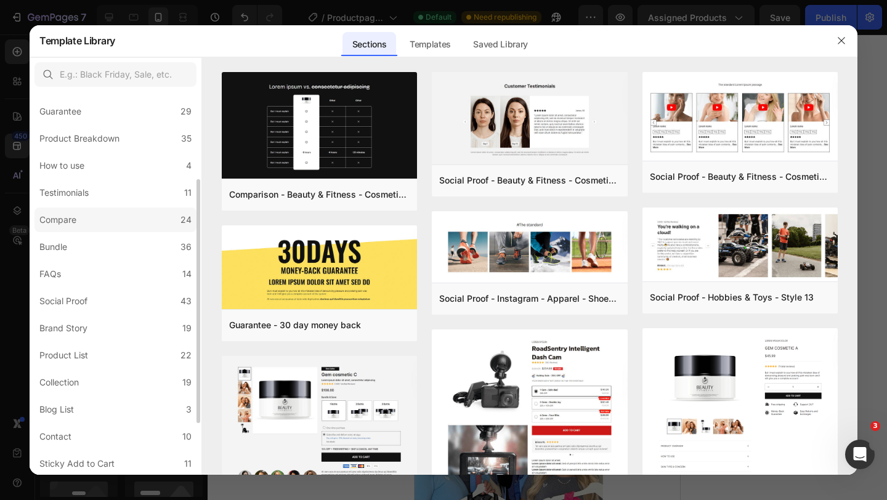
click at [110, 215] on label "Compare 24" at bounding box center [115, 219] width 162 height 25
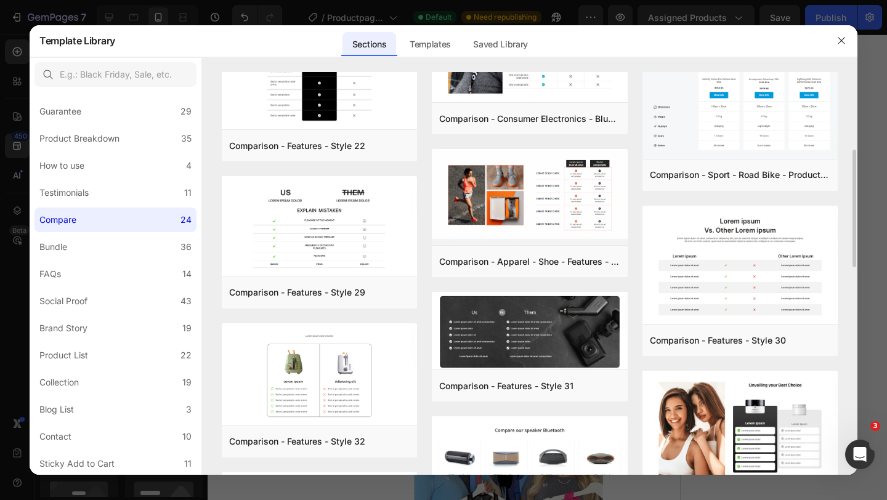
scroll to position [270, 0]
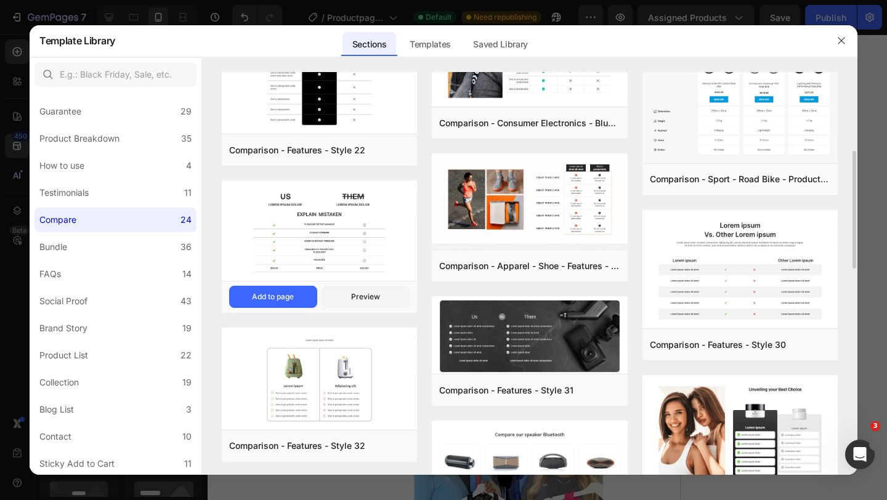
click at [390, 203] on img at bounding box center [319, 231] width 195 height 102
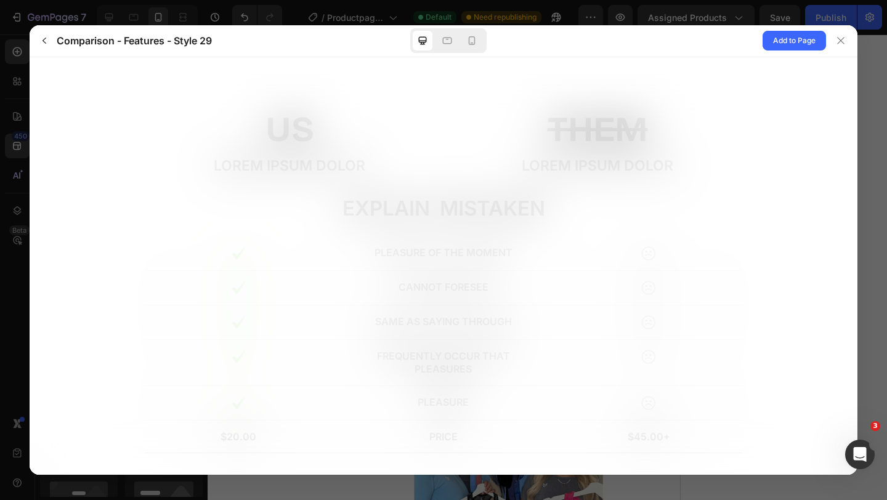
scroll to position [0, 0]
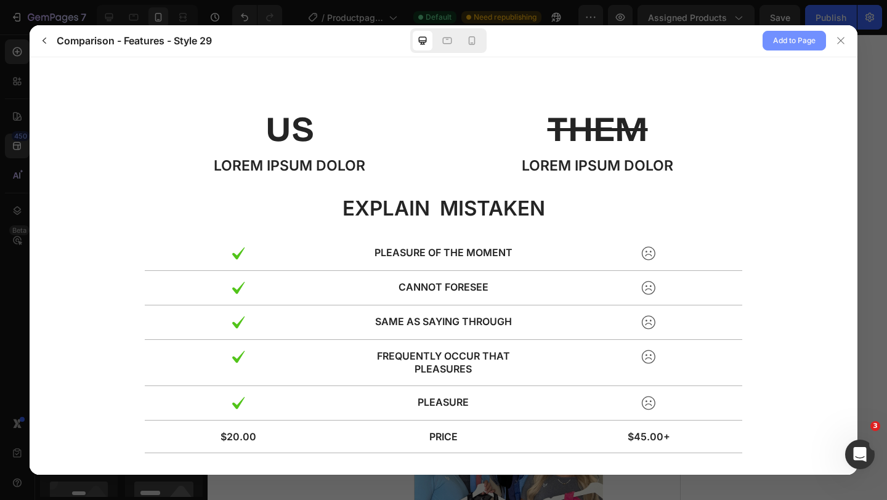
click at [790, 43] on span "Add to Page" at bounding box center [794, 40] width 42 height 15
click at [847, 41] on div at bounding box center [841, 41] width 20 height 20
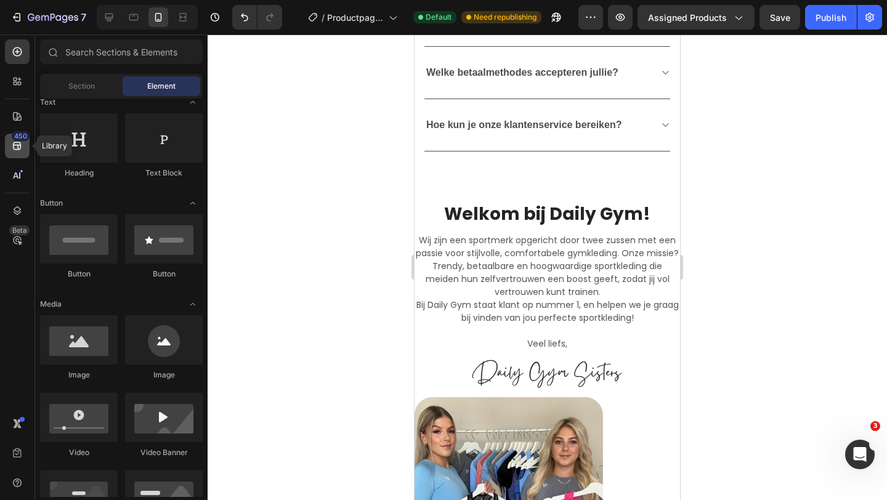
click at [15, 152] on div "450" at bounding box center [17, 146] width 25 height 25
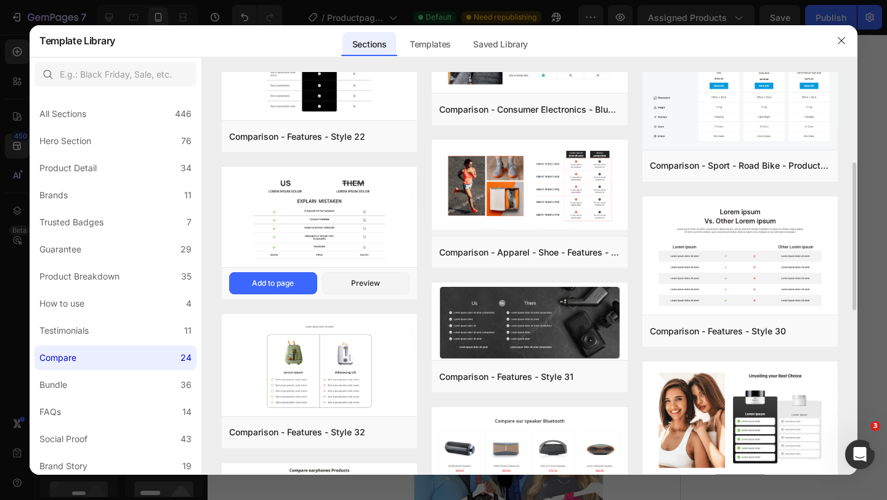
scroll to position [274, 0]
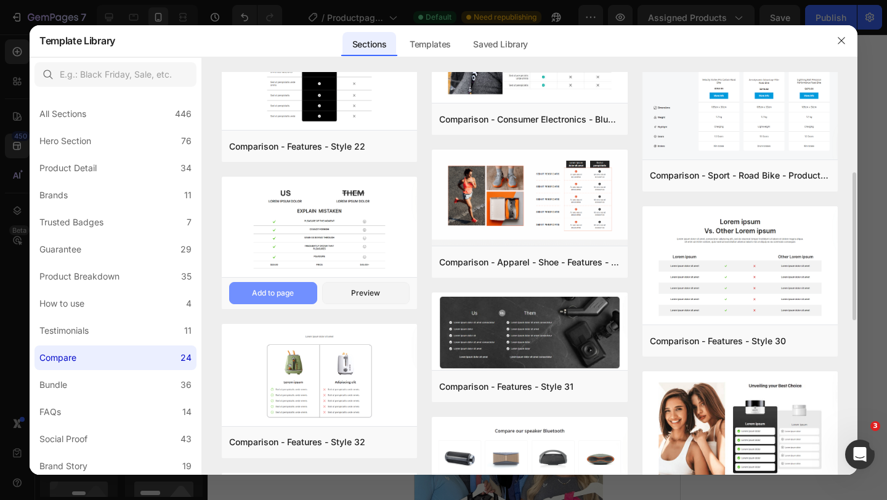
click at [293, 296] on div "Add to page" at bounding box center [273, 293] width 42 height 11
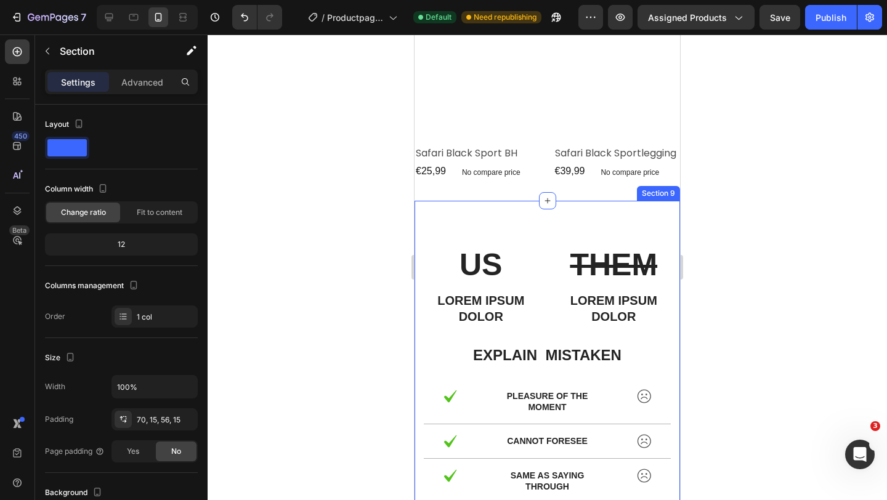
scroll to position [2955, 0]
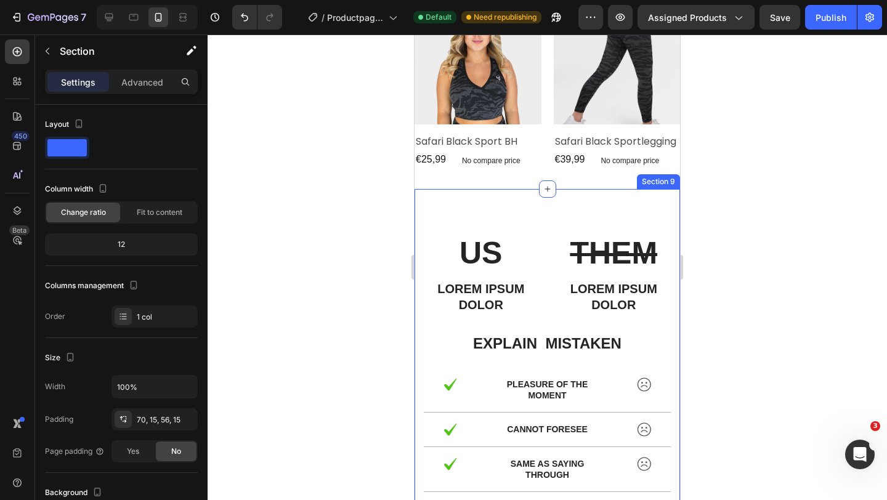
click at [515, 206] on div "US Text Block Lorem ipsum dolor Text Block THEM Text Block Lorem ipsum dolor Te…" at bounding box center [546, 419] width 265 height 460
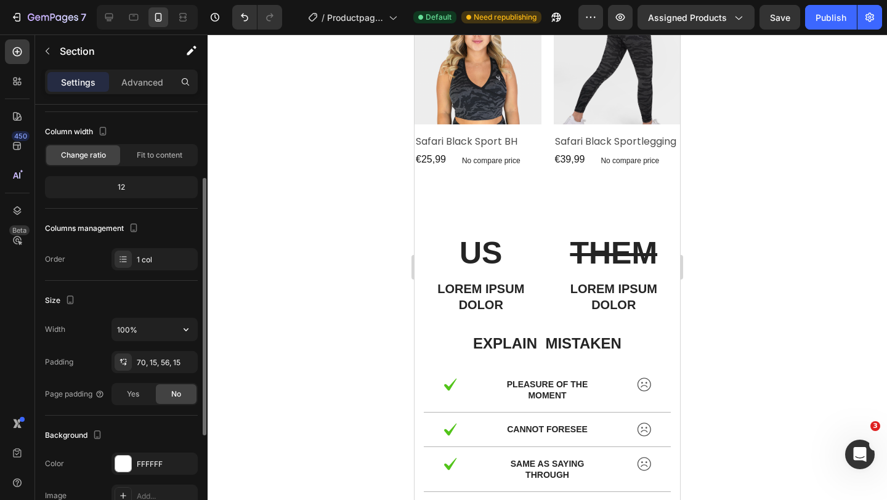
scroll to position [0, 0]
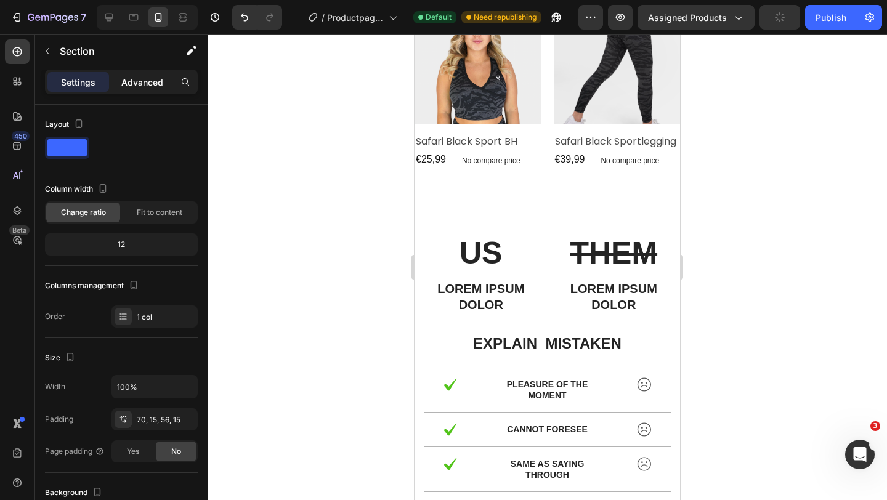
click at [146, 88] on div "Advanced" at bounding box center [142, 82] width 62 height 20
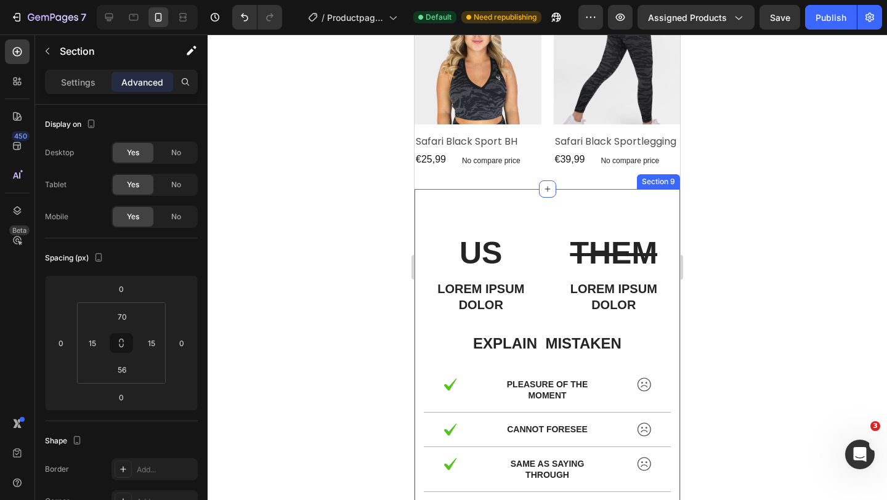
click at [457, 210] on div "US Text Block Lorem ipsum dolor Text Block THEM Text Block Lorem ipsum dolor Te…" at bounding box center [546, 419] width 265 height 460
click at [554, 209] on div "US Text Block Lorem ipsum dolor Text Block THEM Text Block Lorem ipsum dolor Te…" at bounding box center [546, 419] width 265 height 460
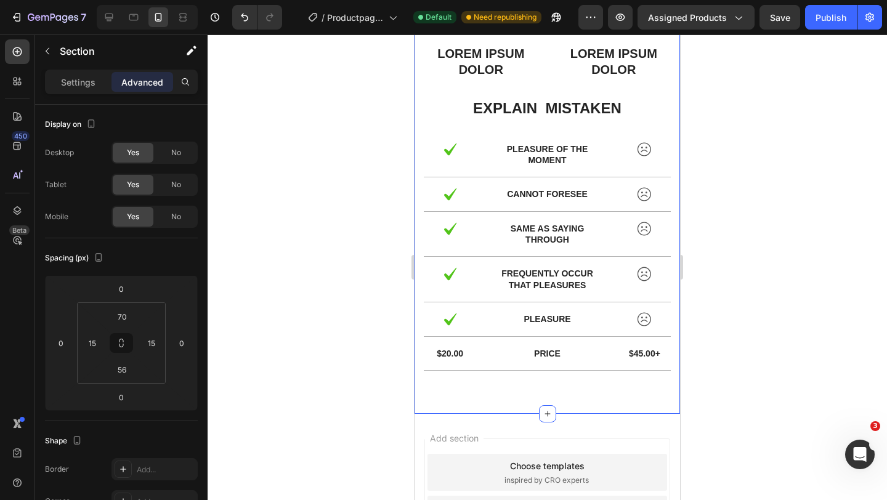
scroll to position [3034, 0]
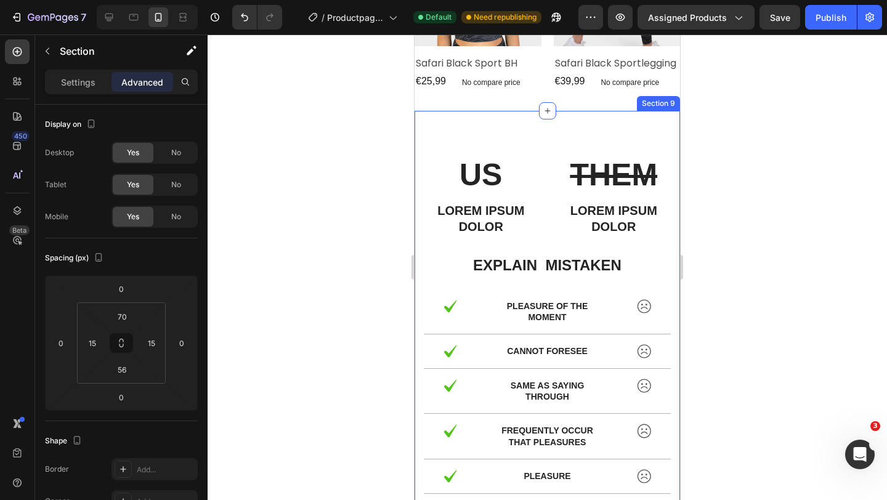
click at [522, 118] on div "US Text Block Lorem ipsum dolor Text Block THEM Text Block Lorem ipsum dolor Te…" at bounding box center [546, 341] width 265 height 460
click at [558, 118] on div "US Text Block Lorem ipsum dolor Text Block THEM Text Block Lorem ipsum dolor Te…" at bounding box center [546, 341] width 265 height 460
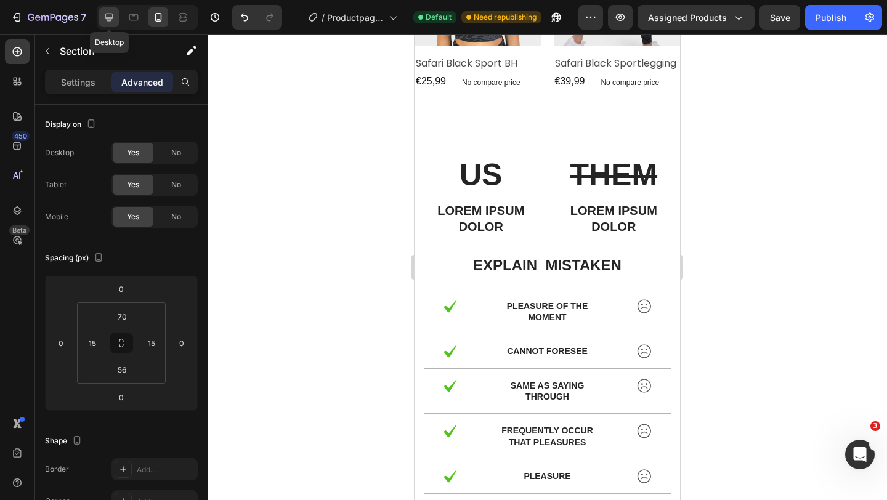
click at [108, 15] on icon at bounding box center [109, 17] width 12 height 12
type input "80"
type input "64"
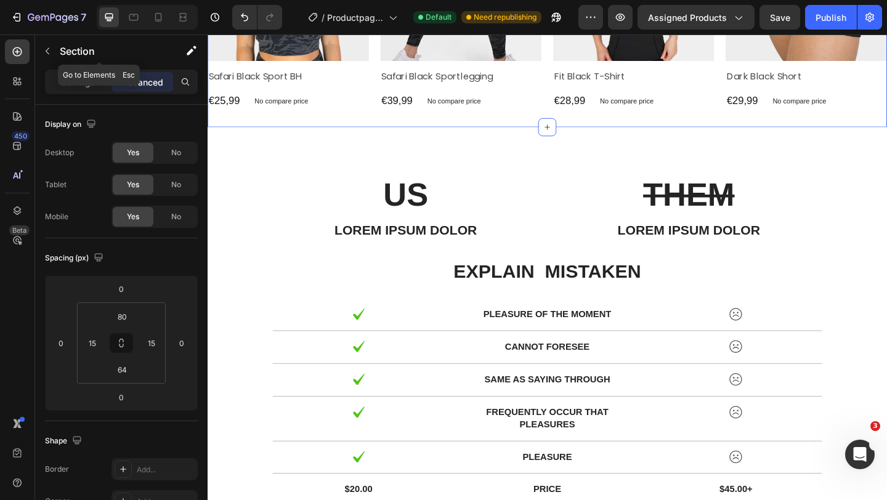
scroll to position [3151, 0]
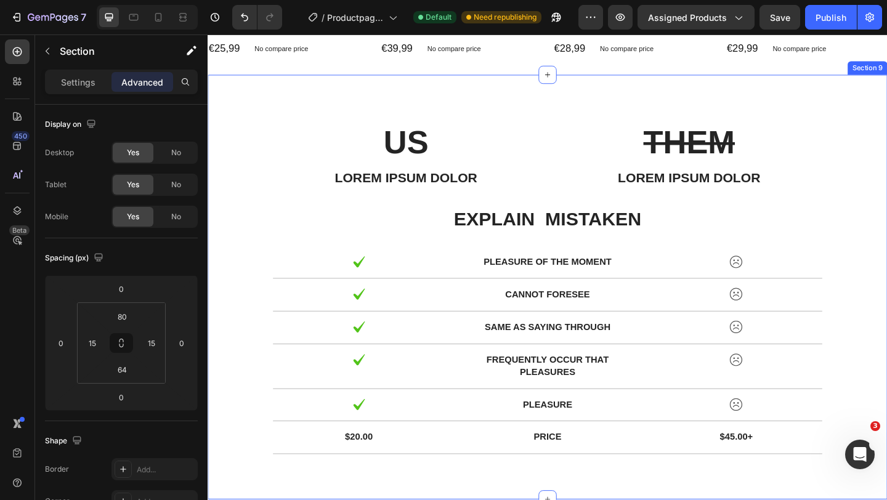
click at [368, 107] on div "US Text Block Lorem ipsum dolor Text Block THEM Text Block Lorem ipsum dolor Te…" at bounding box center [576, 309] width 739 height 462
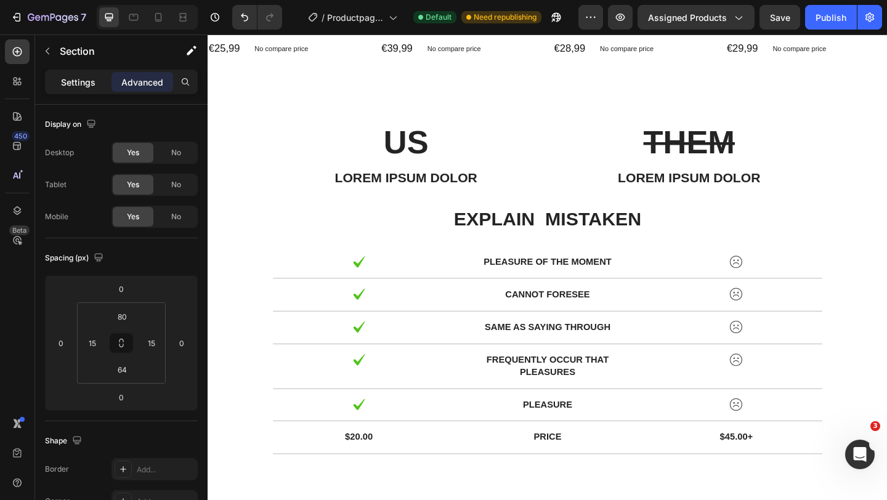
click at [81, 83] on p "Settings" at bounding box center [78, 82] width 34 height 13
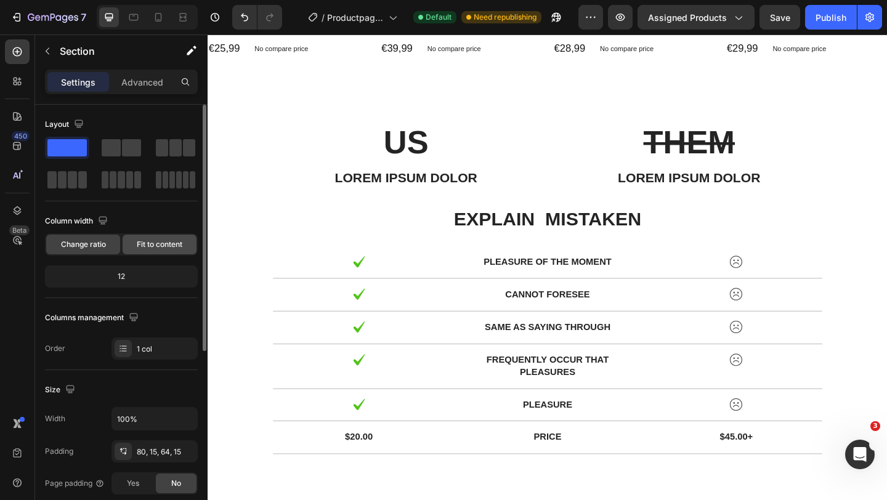
click at [148, 242] on span "Fit to content" at bounding box center [160, 244] width 46 height 11
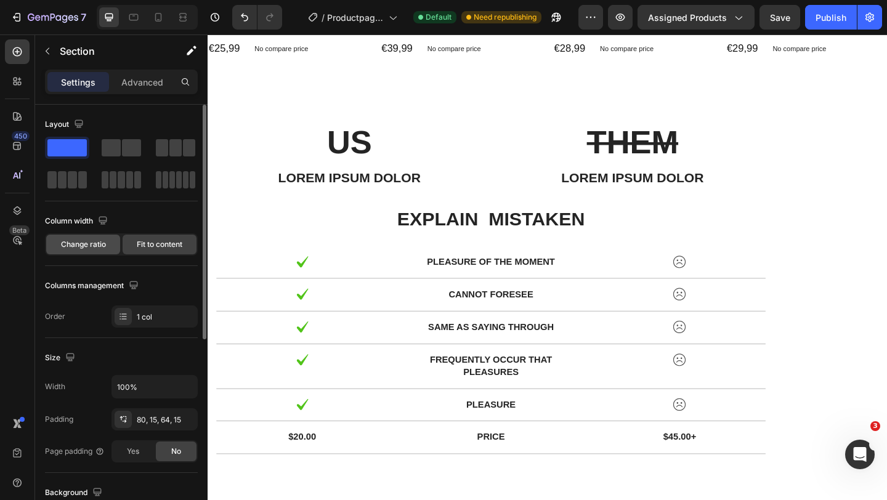
click at [94, 248] on span "Change ratio" at bounding box center [83, 244] width 45 height 11
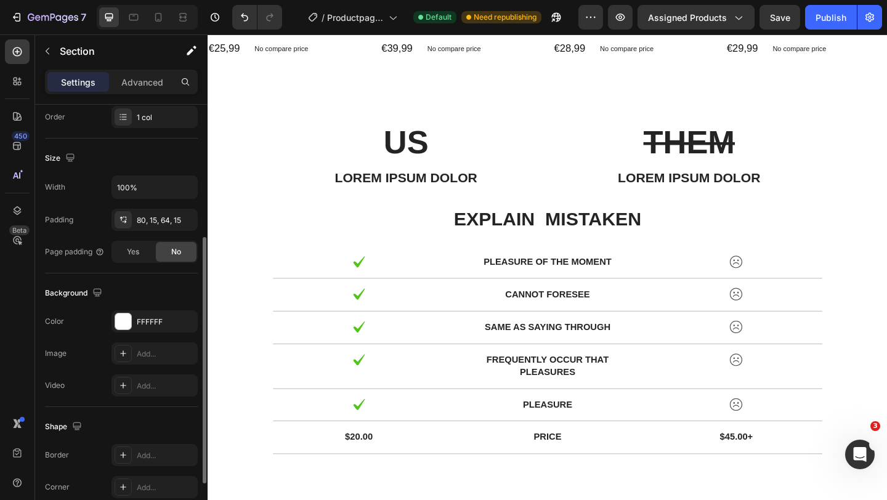
scroll to position [321, 0]
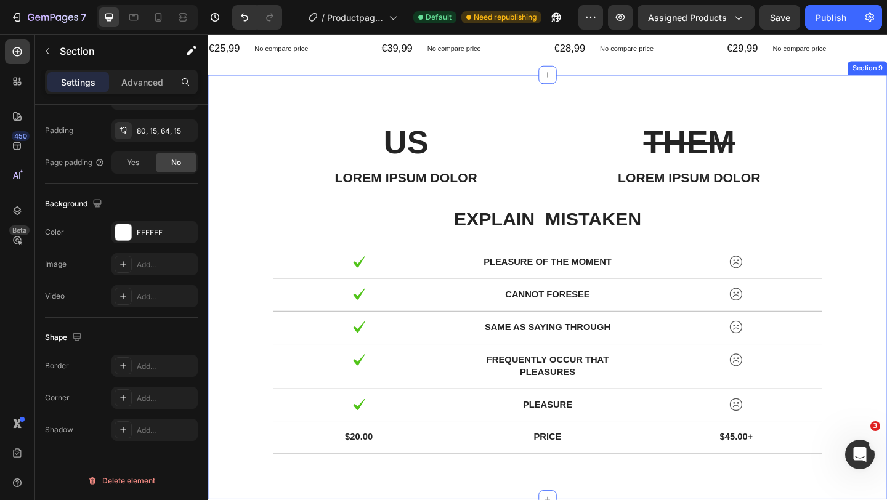
click at [252, 171] on div "US Text Block Lorem ipsum dolor Text Block THEM Text Block Lorem ipsum dolor Te…" at bounding box center [577, 313] width 720 height 373
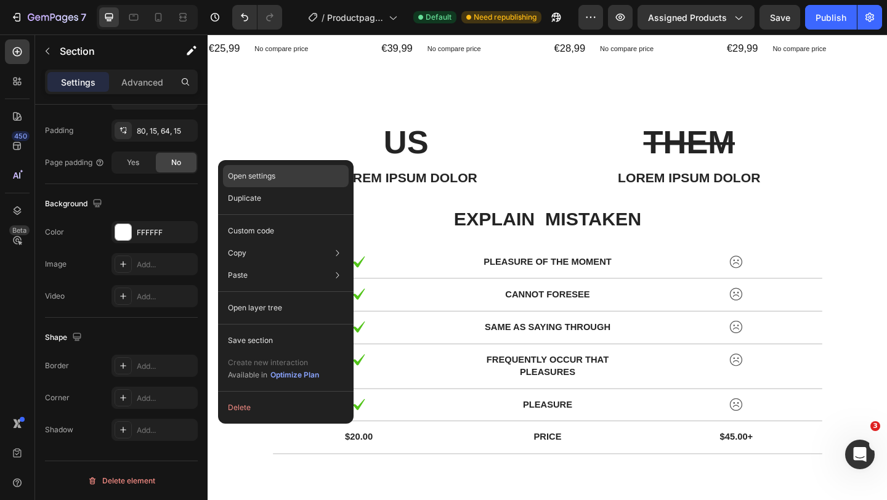
click at [257, 173] on p "Open settings" at bounding box center [251, 176] width 47 height 11
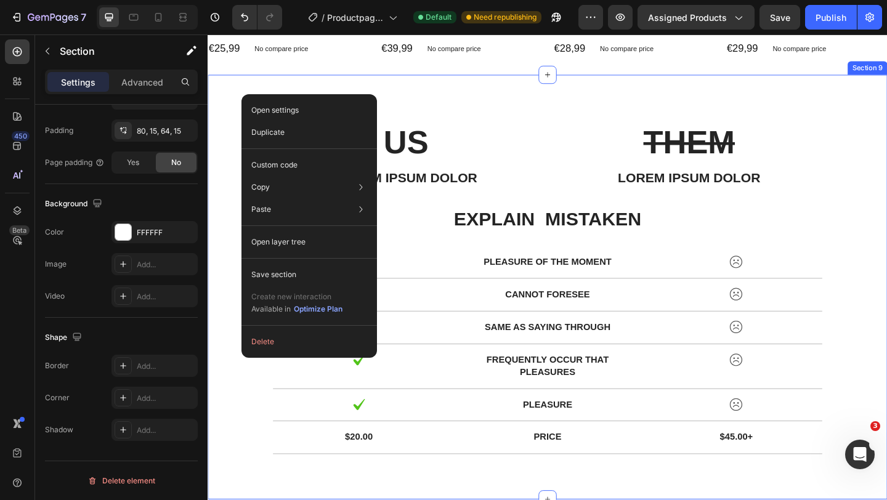
click at [414, 78] on div "US Text Block Lorem ipsum dolor Text Block THEM Text Block Lorem ipsum dolor Te…" at bounding box center [576, 309] width 739 height 462
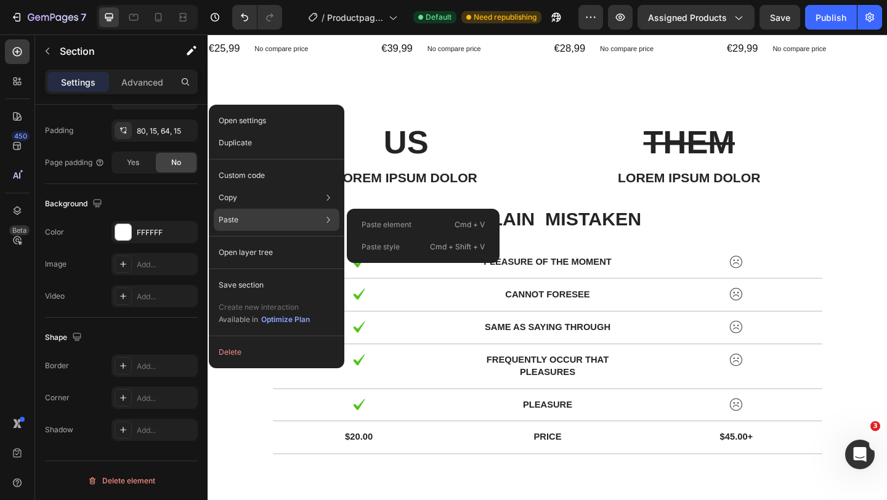
click at [392, 224] on p "Paste element" at bounding box center [386, 224] width 50 height 11
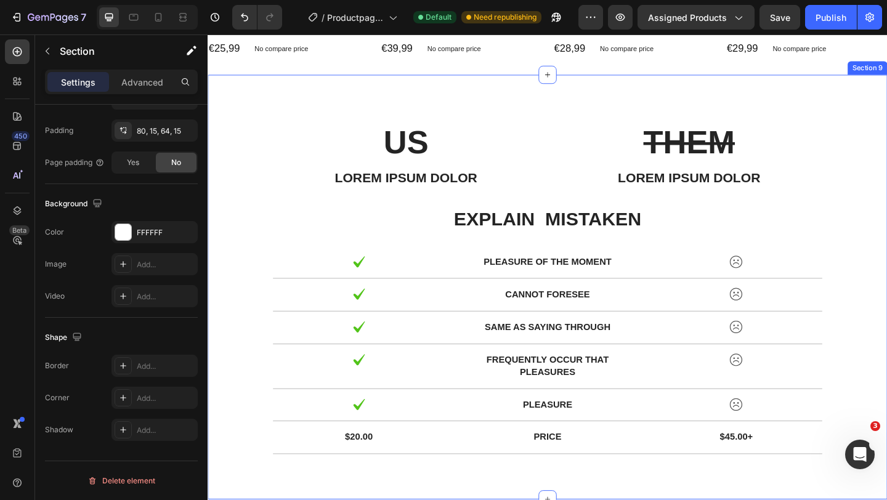
click at [243, 116] on div "US Text Block Lorem ipsum dolor Text Block THEM Text Block Lorem ipsum dolor Te…" at bounding box center [576, 309] width 739 height 462
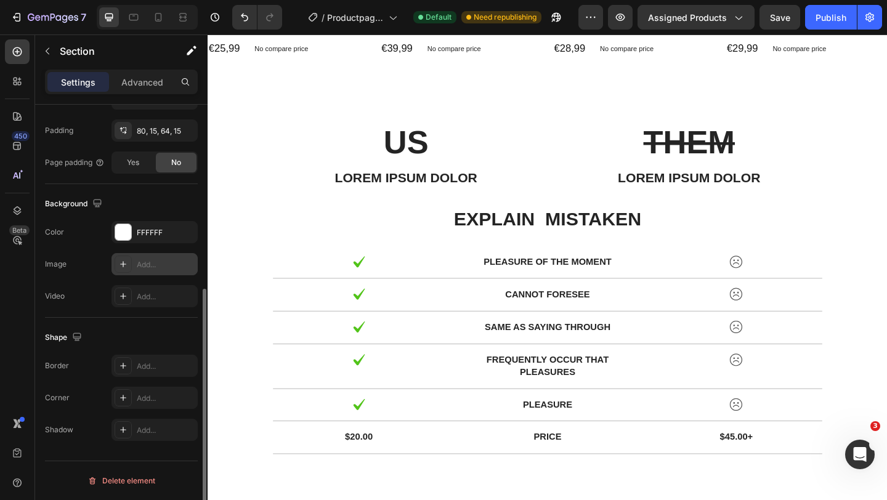
click at [119, 262] on icon at bounding box center [123, 264] width 10 height 10
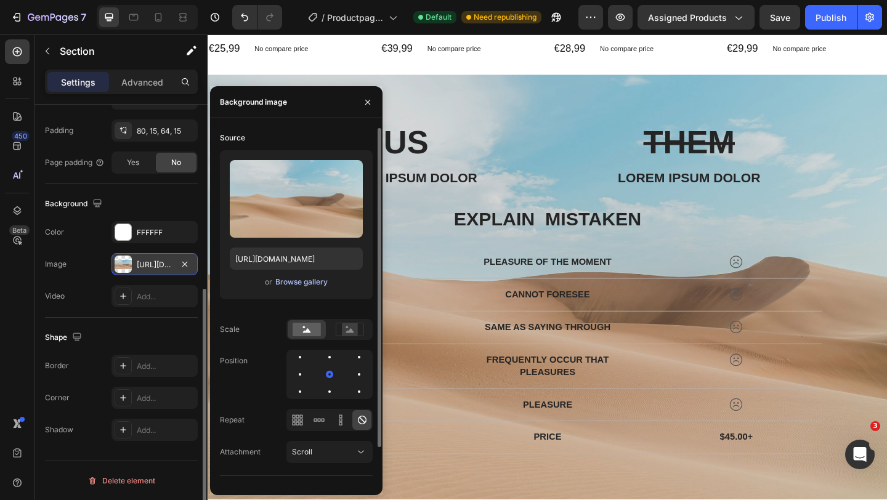
click at [291, 281] on div "Browse gallery" at bounding box center [301, 281] width 52 height 11
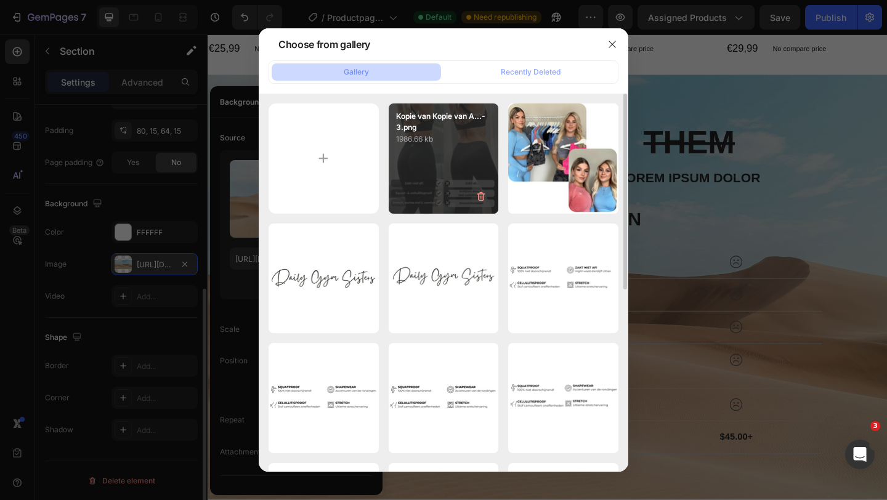
click at [412, 139] on p "1986.66 kb" at bounding box center [443, 139] width 95 height 12
type input "https://cdn.shopify.com/s/files/1/0566/1199/5702/files/gempages_553654555535999…"
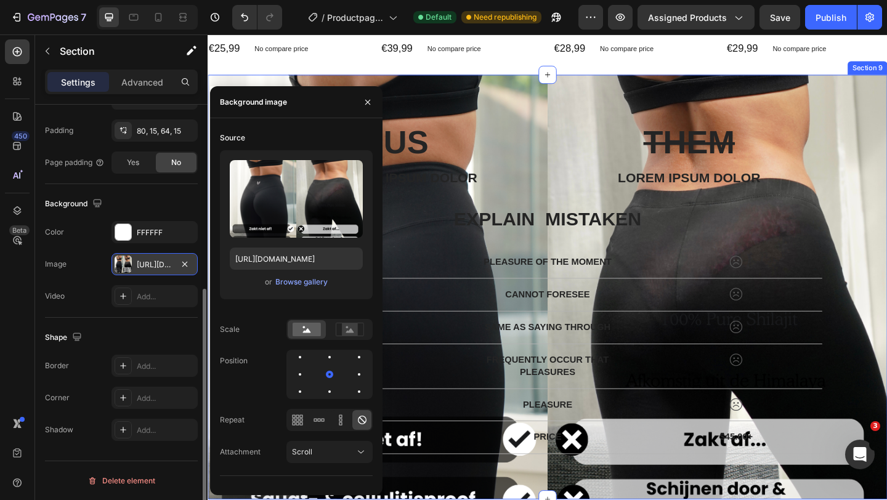
click at [422, 108] on div "US Text Block Lorem ipsum dolor Text Block THEM Text Block Lorem ipsum dolor Te…" at bounding box center [576, 309] width 739 height 462
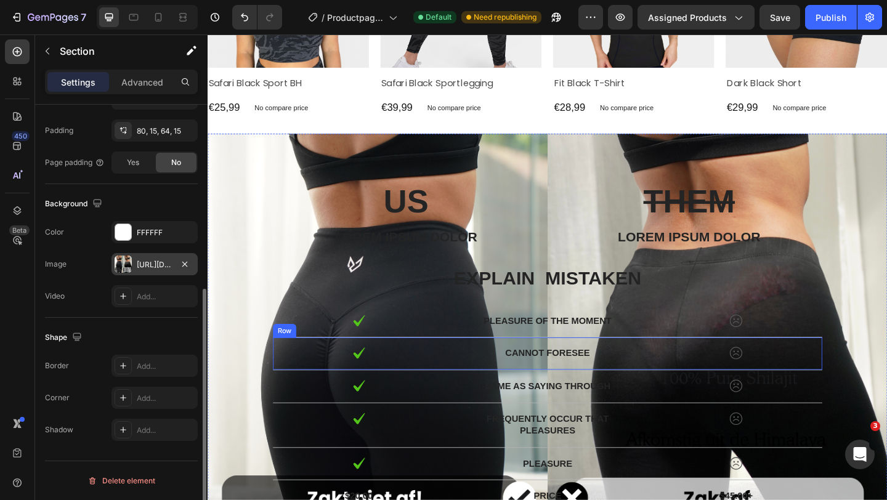
scroll to position [3093, 0]
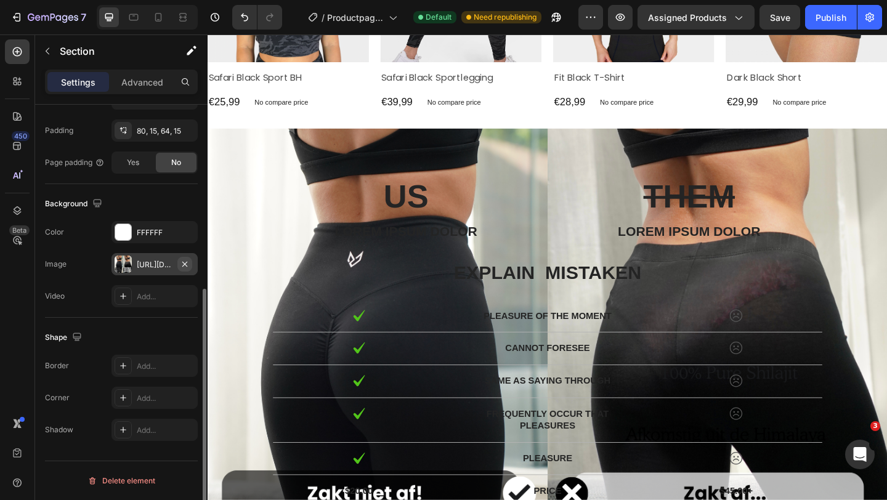
click at [187, 264] on icon "button" at bounding box center [185, 264] width 10 height 10
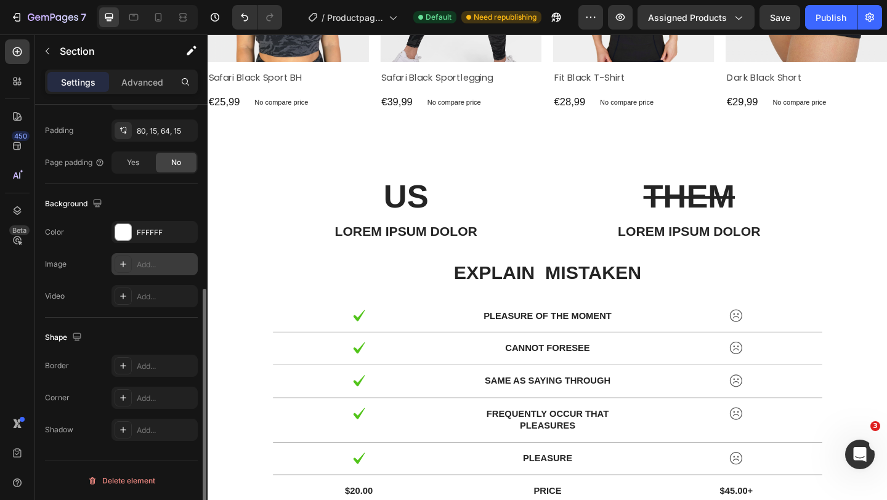
click at [157, 267] on div "Add..." at bounding box center [166, 264] width 58 height 11
type input "[URL][DOMAIN_NAME]"
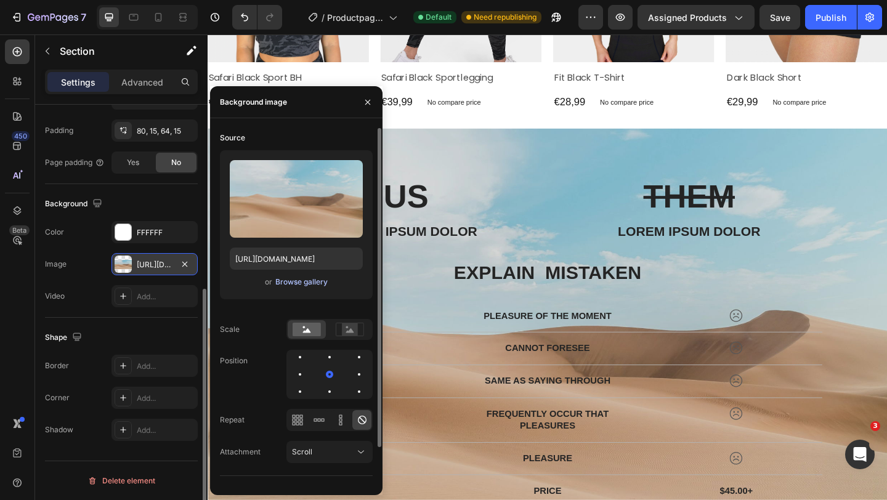
click at [286, 283] on div "Browse gallery" at bounding box center [301, 281] width 52 height 11
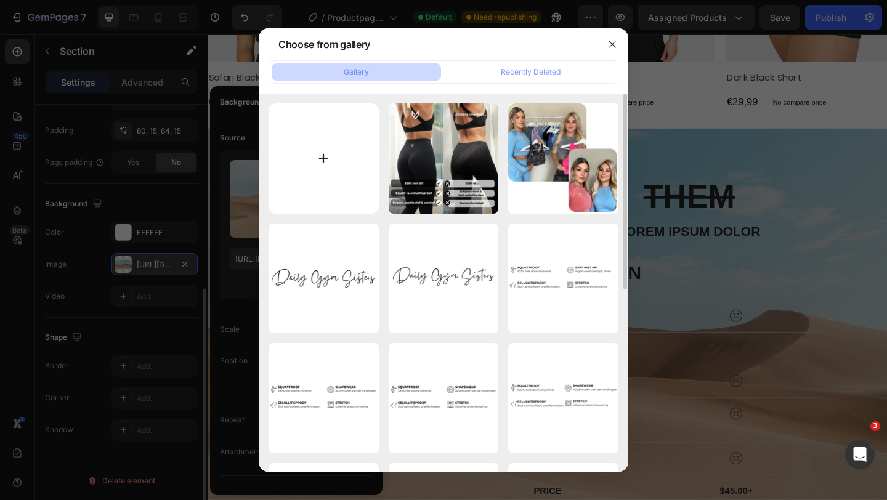
click at [319, 156] on input "file" at bounding box center [323, 158] width 110 height 110
type input "C:\fakepath\Kopie van Kopie van Ad Request 3874 Nurecover (1).png"
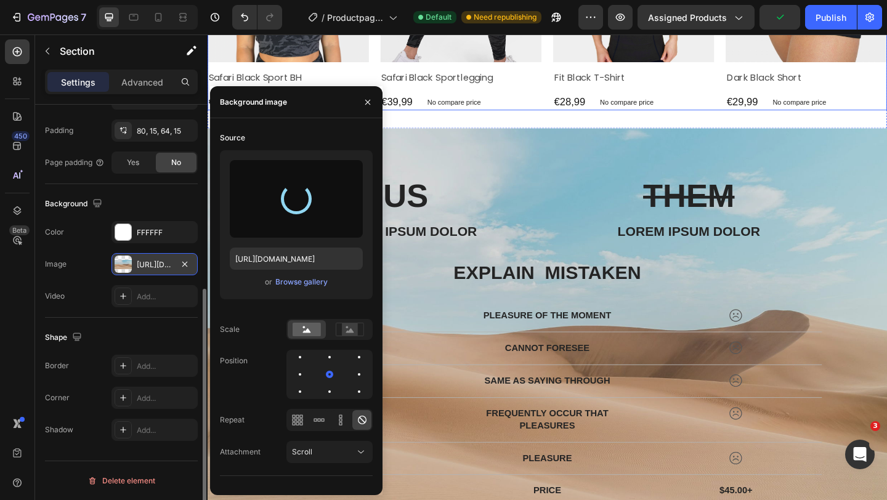
type input "[URL][DOMAIN_NAME]"
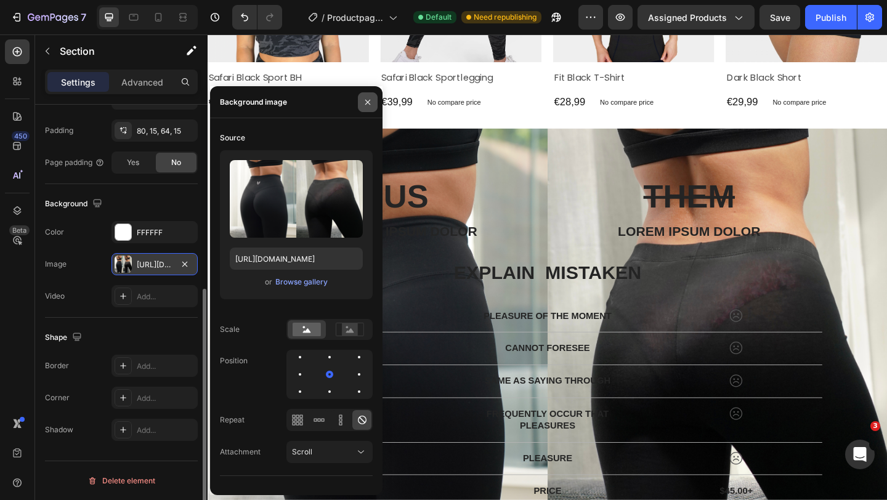
click at [368, 106] on icon "button" at bounding box center [368, 102] width 10 height 10
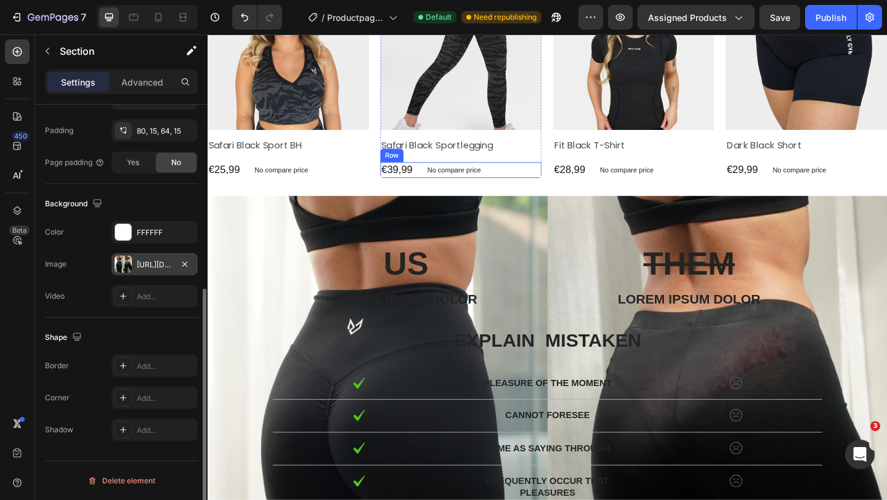
scroll to position [3023, 0]
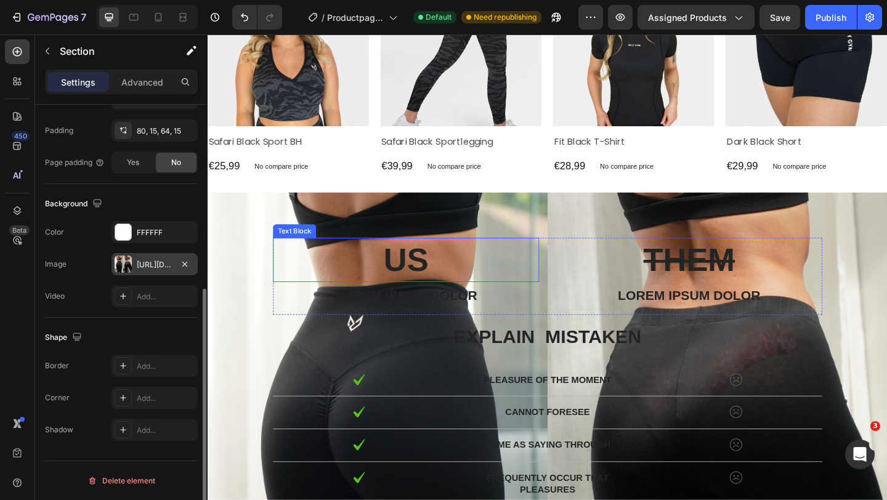
click at [426, 273] on p "US" at bounding box center [423, 280] width 287 height 46
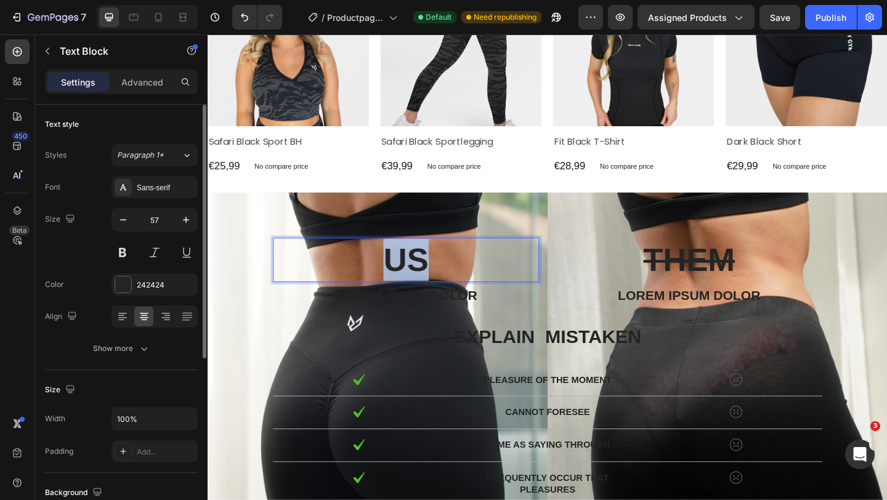
click at [426, 273] on p "US" at bounding box center [423, 280] width 287 height 46
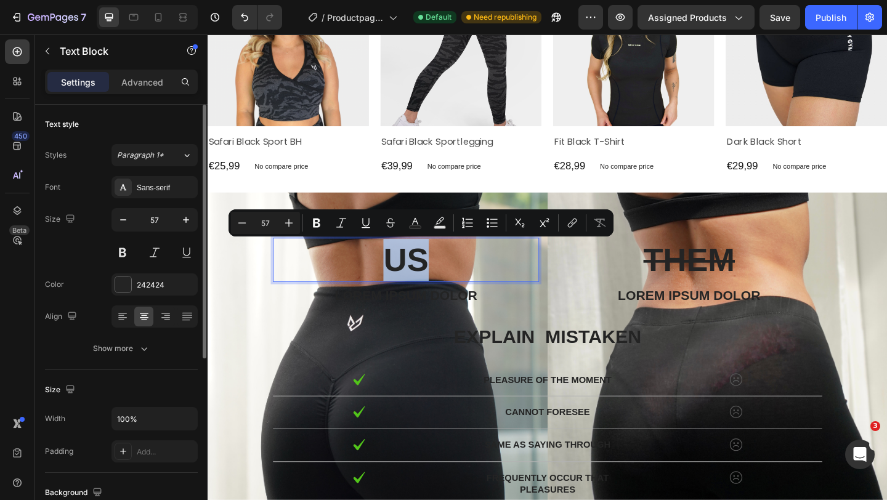
click at [426, 273] on p "US" at bounding box center [423, 280] width 287 height 46
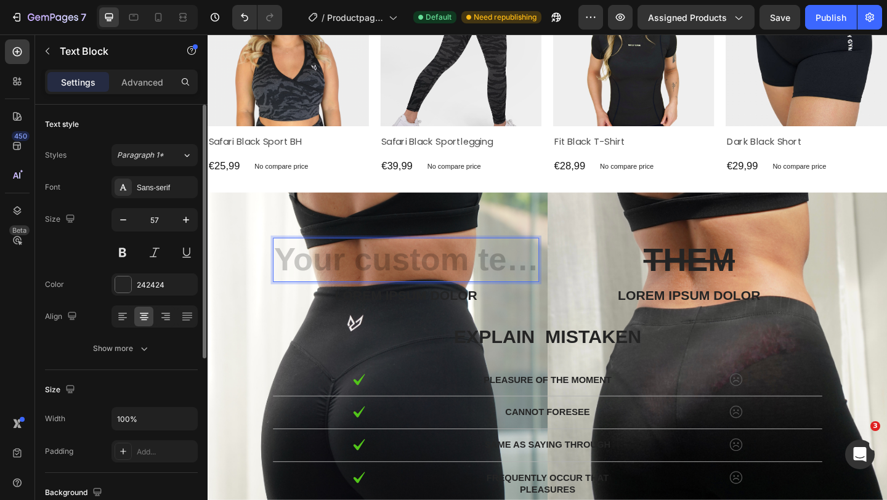
click at [425, 283] on div "Rich Text Editor. Editing area: main" at bounding box center [422, 280] width 289 height 48
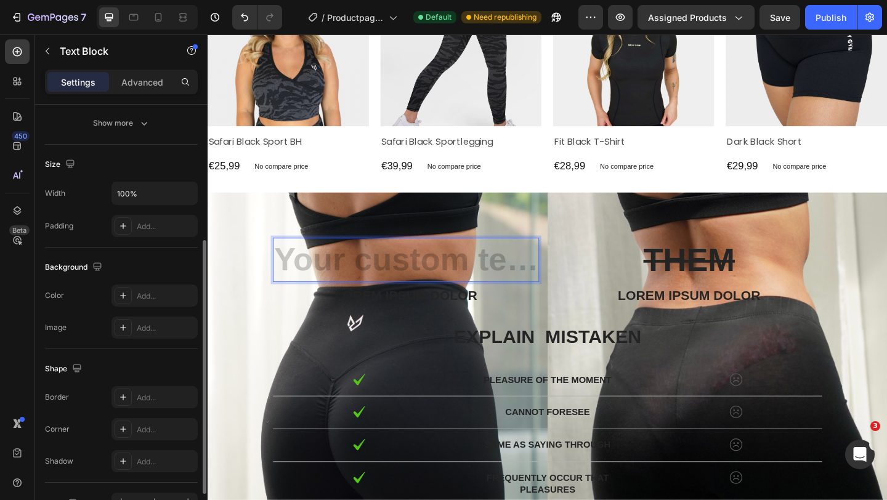
scroll to position [245, 0]
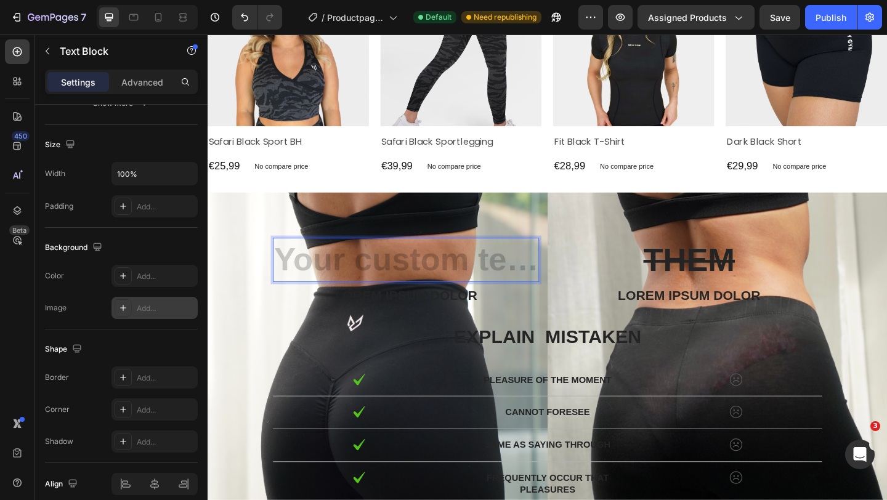
click at [120, 308] on icon at bounding box center [123, 308] width 10 height 10
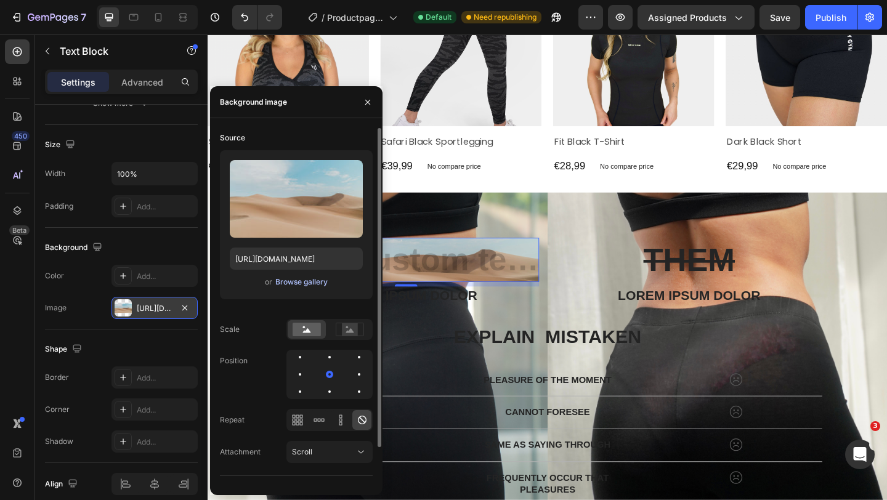
click at [288, 282] on div "Browse gallery" at bounding box center [301, 281] width 52 height 11
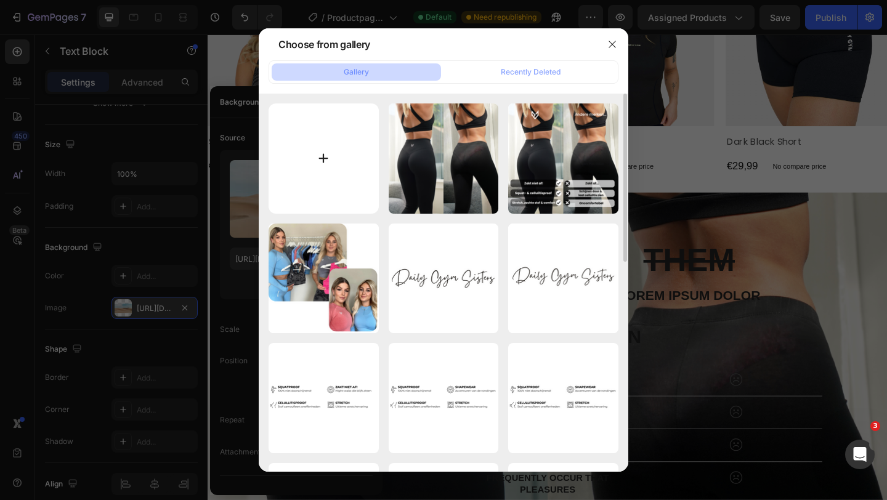
click at [332, 171] on input "file" at bounding box center [323, 158] width 110 height 110
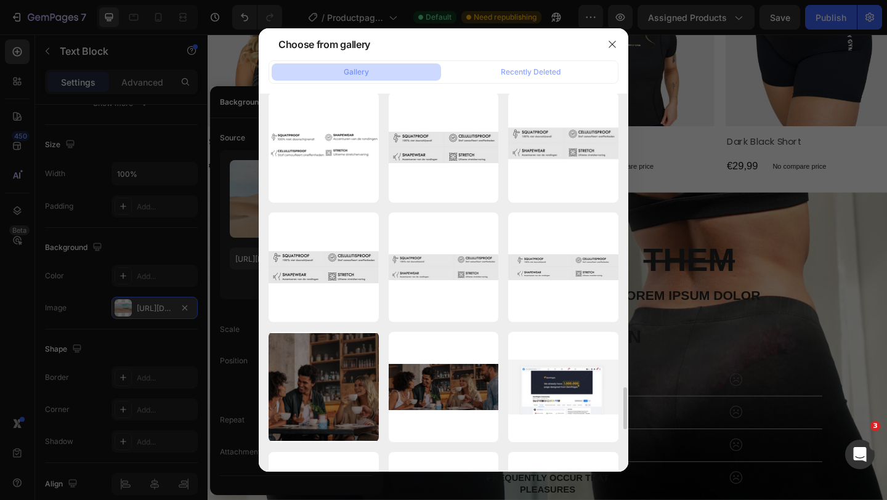
scroll to position [0, 0]
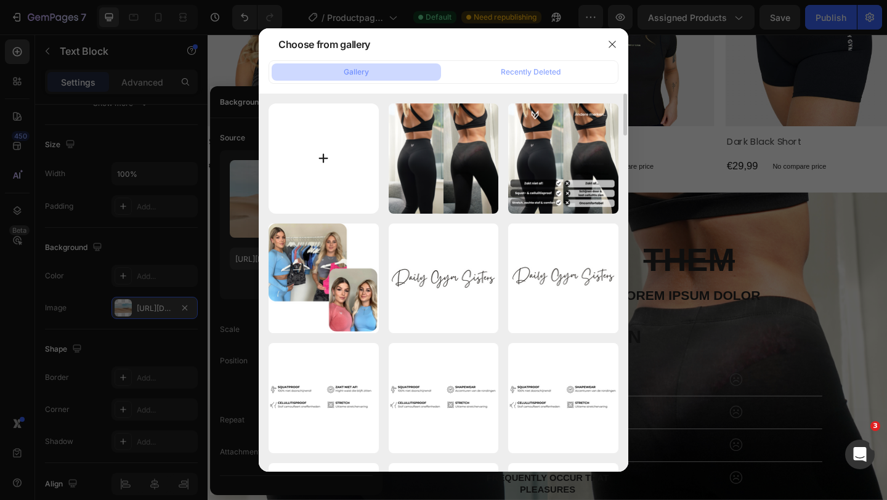
click at [340, 171] on input "file" at bounding box center [323, 158] width 110 height 110
type input "C:\fakepath\Kopie van Kopie van Ad Request 3874 Nurecover (2).png"
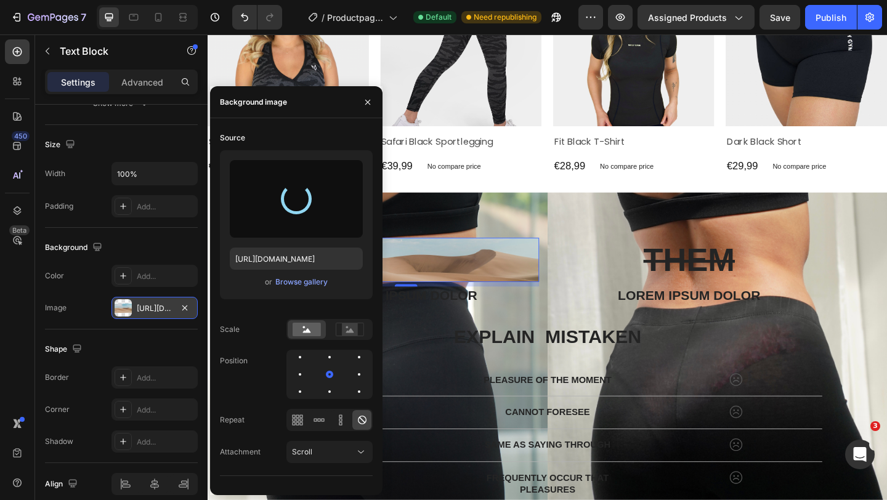
type input "https://cdn.shopify.com/s/files/1/0566/1199/5702/files/gempages_553654555535999…"
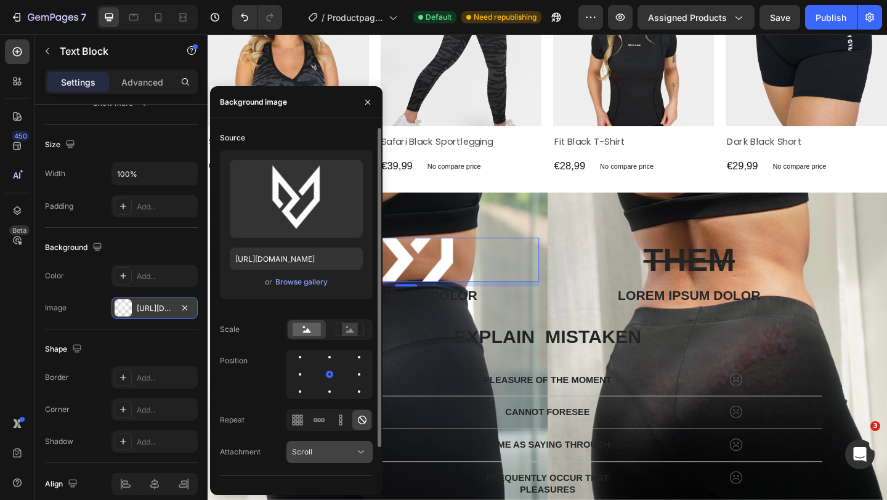
click at [342, 456] on div "Scroll" at bounding box center [323, 451] width 63 height 11
click at [257, 453] on div "Attachment" at bounding box center [240, 451] width 41 height 11
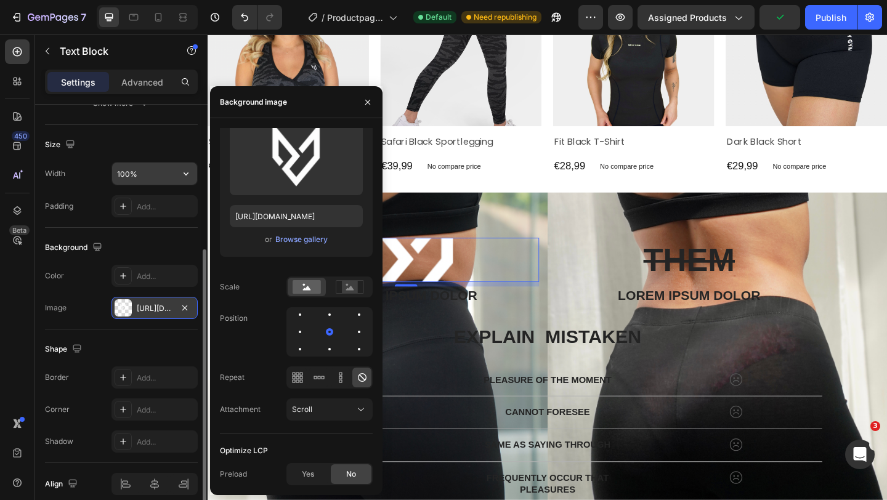
click at [140, 172] on input "100%" at bounding box center [154, 174] width 85 height 22
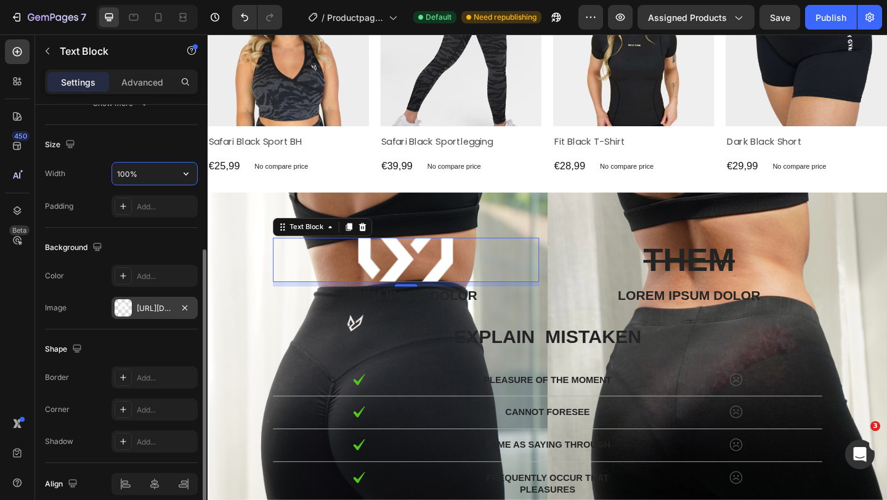
click at [161, 178] on input "100%" at bounding box center [154, 174] width 85 height 22
click at [194, 175] on button "button" at bounding box center [186, 174] width 22 height 22
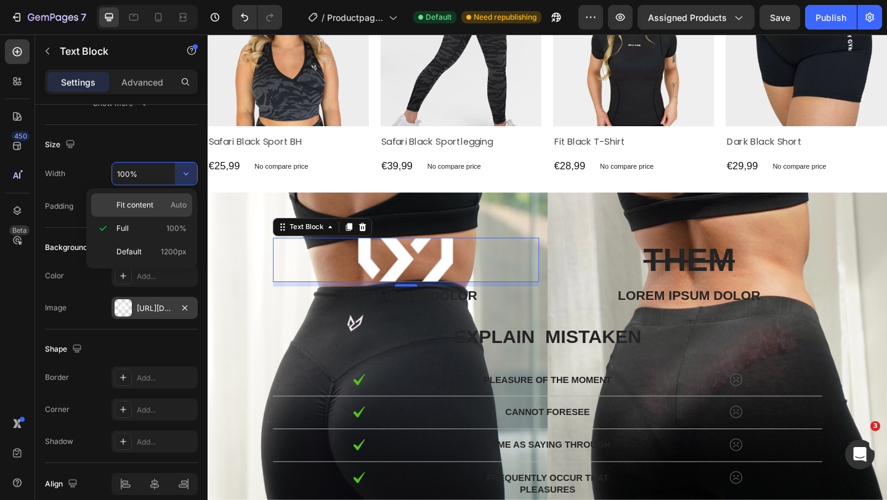
click at [166, 203] on p "Fit content Auto" at bounding box center [151, 204] width 70 height 11
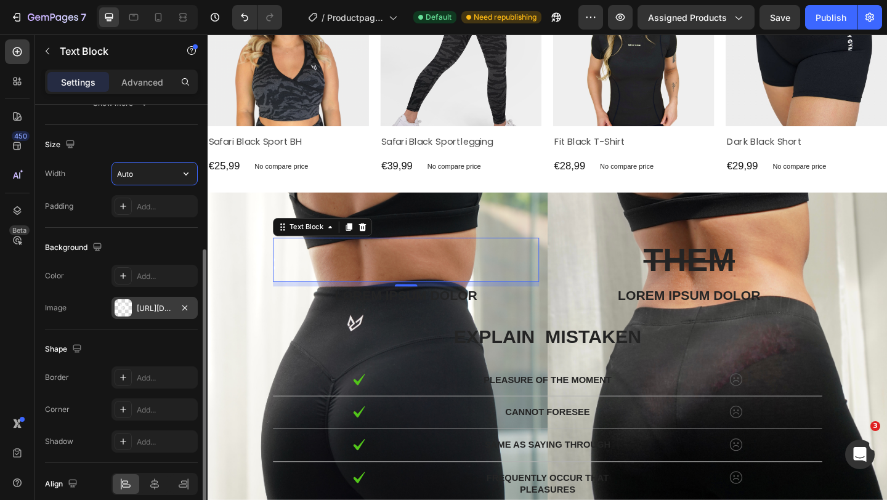
click at [172, 170] on input "Auto" at bounding box center [154, 174] width 85 height 22
click at [190, 175] on icon "button" at bounding box center [186, 173] width 12 height 12
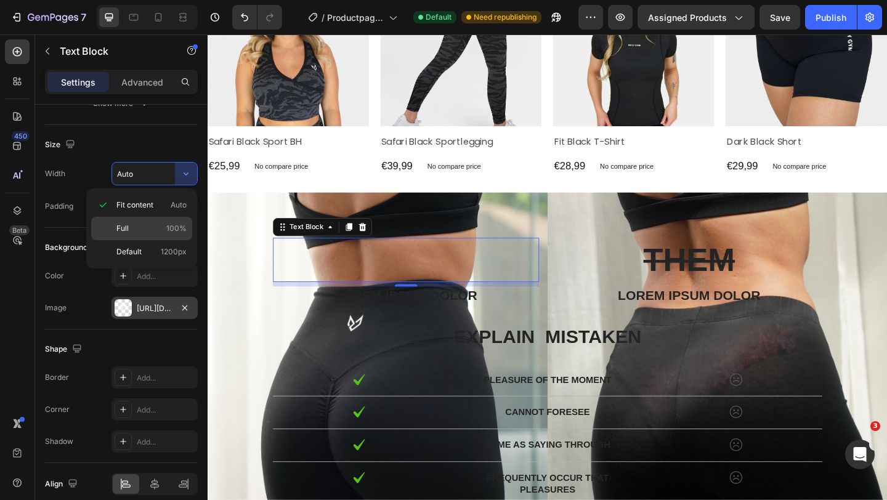
click at [164, 232] on p "Full 100%" at bounding box center [151, 228] width 70 height 11
type input "100%"
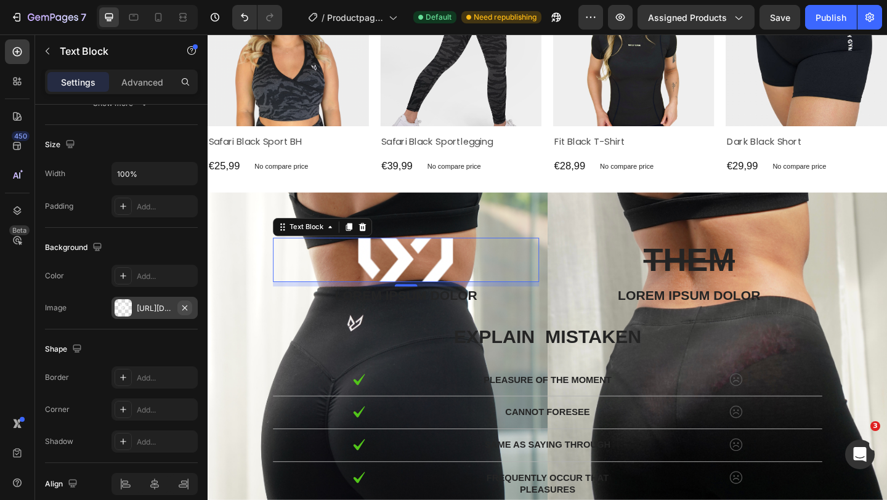
click at [184, 308] on icon "button" at bounding box center [184, 307] width 5 height 5
click at [159, 312] on div "Add..." at bounding box center [166, 308] width 58 height 11
type input "[URL][DOMAIN_NAME]"
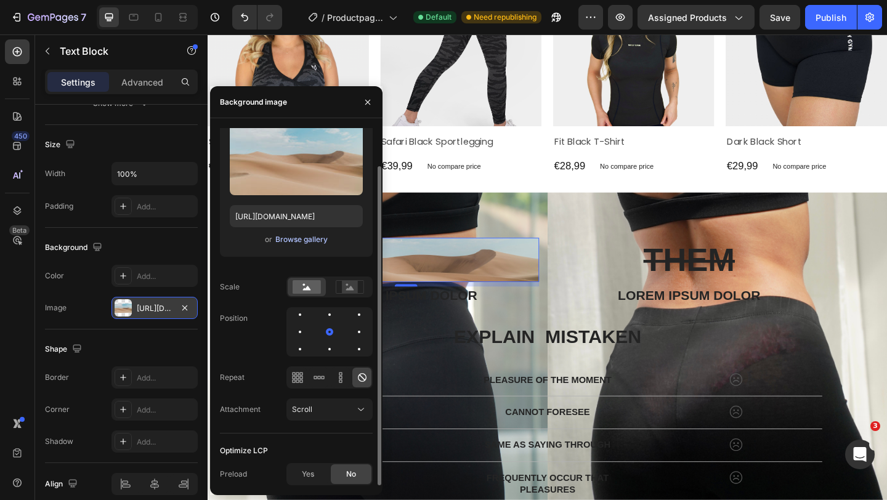
click at [301, 241] on div "Browse gallery" at bounding box center [301, 239] width 52 height 11
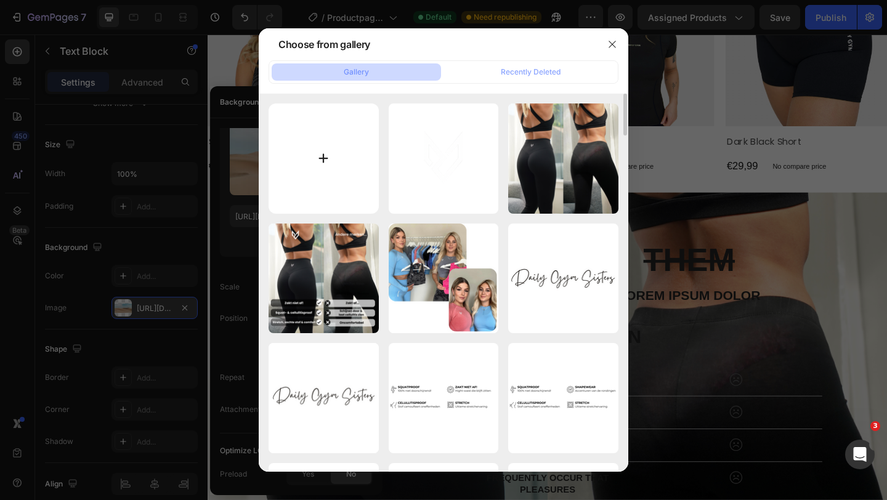
click at [323, 146] on input "file" at bounding box center [323, 158] width 110 height 110
type input "C:\fakepath\Kopie van Kopie van Ad Request 3874 Nurecover (3).png"
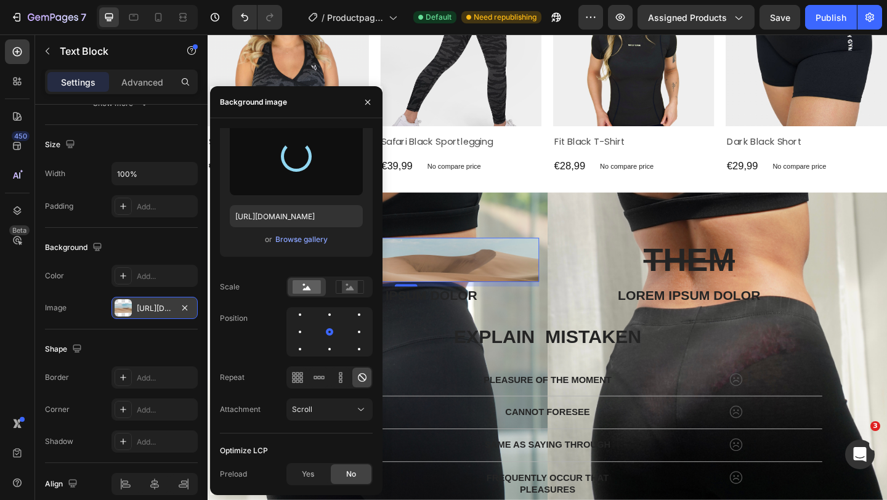
type input "[URL][DOMAIN_NAME]"
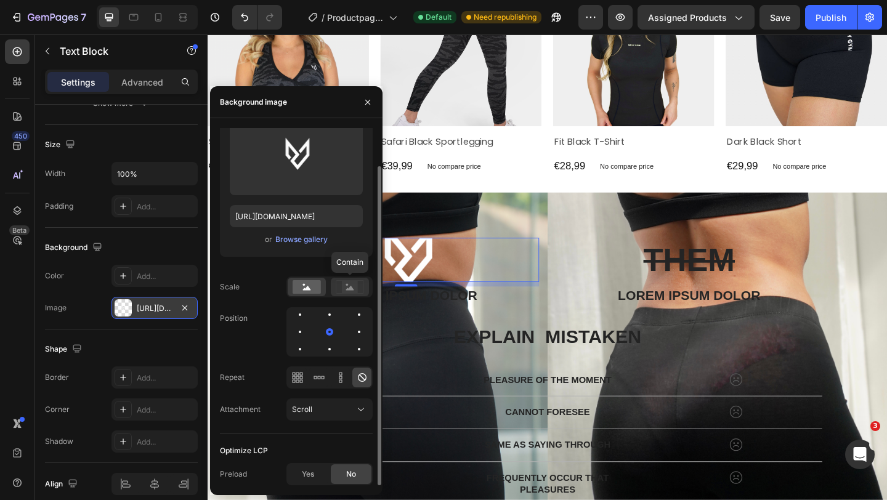
click at [350, 288] on icon at bounding box center [350, 288] width 8 height 4
click at [318, 288] on rect at bounding box center [306, 287] width 28 height 14
click at [356, 290] on rect at bounding box center [350, 287] width 16 height 12
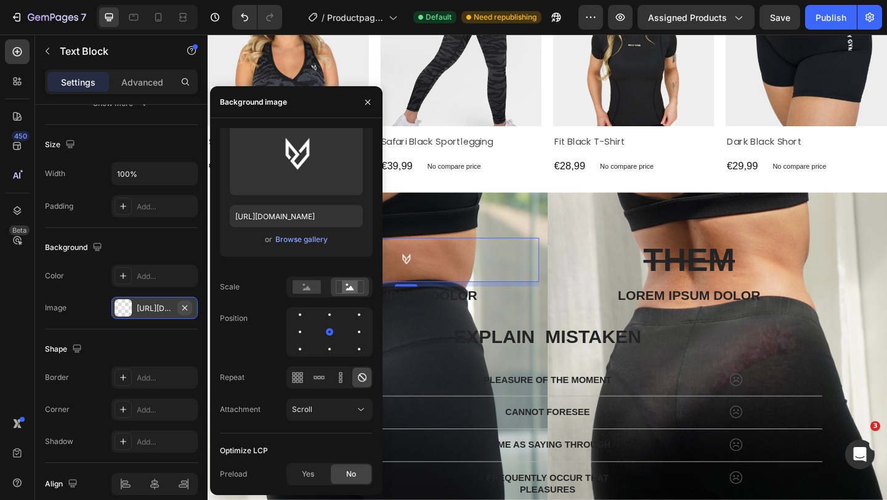
click at [180, 308] on icon "button" at bounding box center [185, 308] width 10 height 10
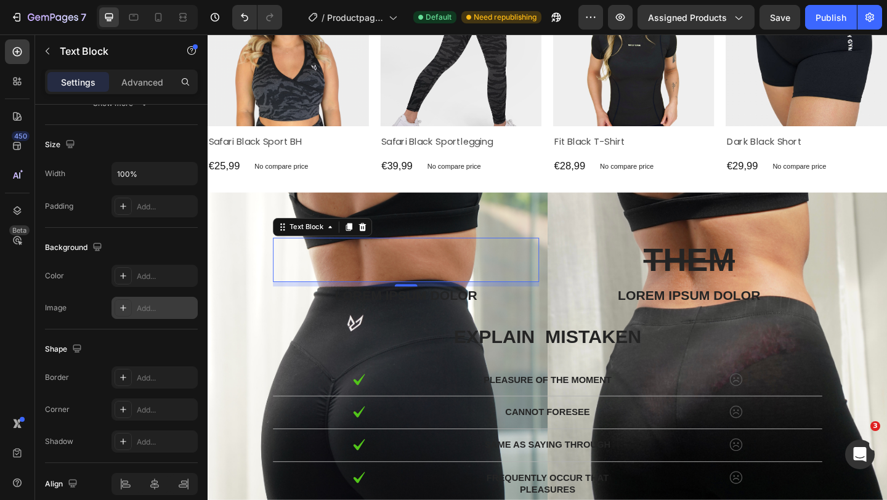
click at [163, 313] on div "Add..." at bounding box center [166, 308] width 58 height 11
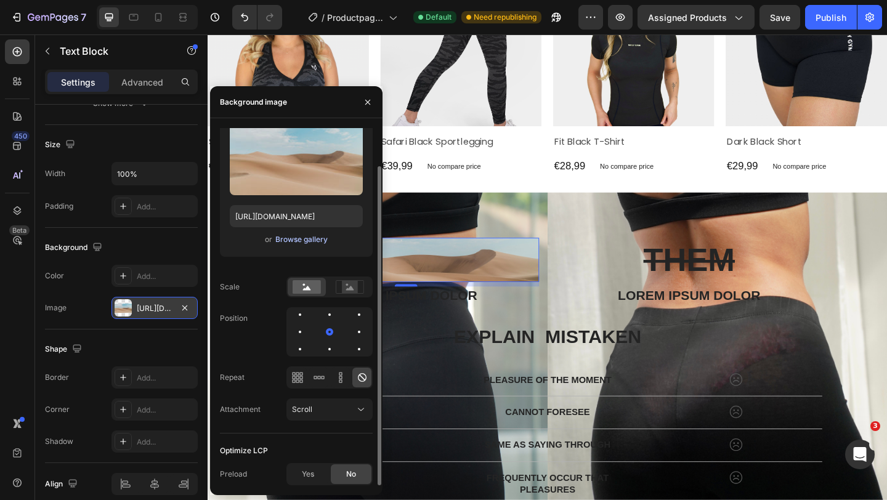
click at [293, 237] on div "Browse gallery" at bounding box center [301, 239] width 52 height 11
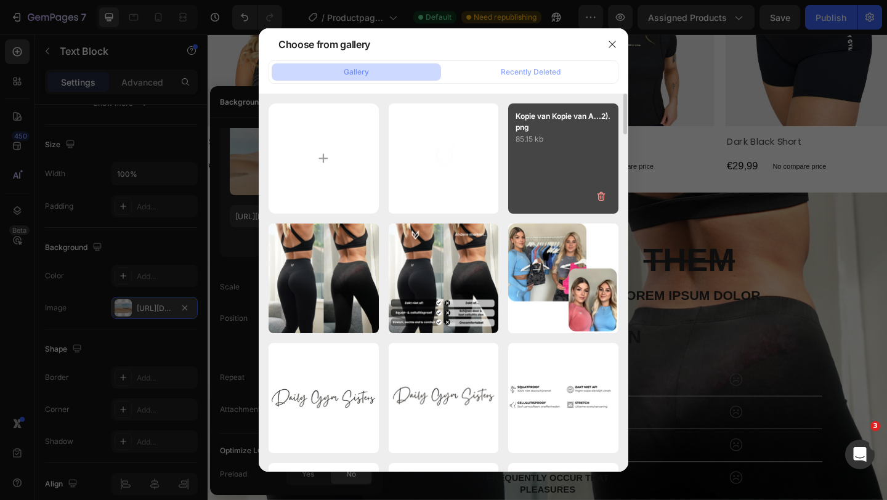
click at [546, 168] on div "Kopie van Kopie van A...2).png 85.15 kb" at bounding box center [563, 158] width 110 height 110
type input "https://cdn.shopify.com/s/files/1/0566/1199/5702/files/gempages_553654555535999…"
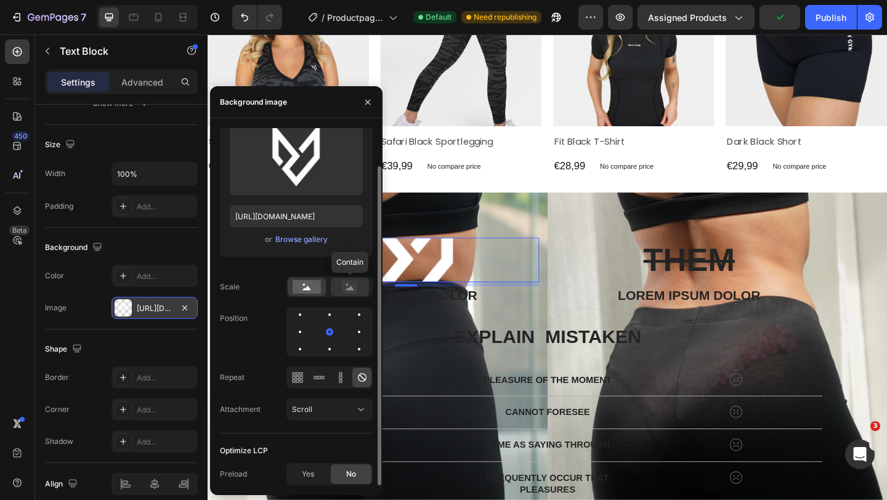
click at [352, 289] on icon at bounding box center [350, 288] width 8 height 4
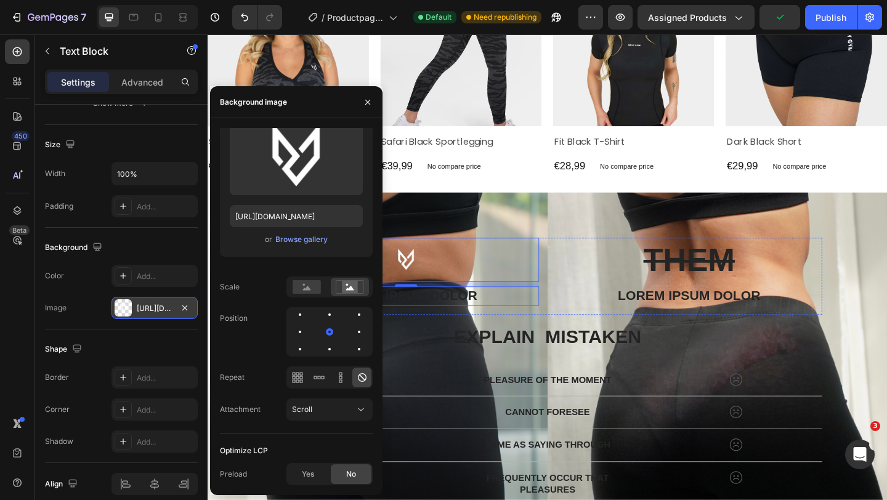
click at [473, 322] on p "Lorem ipsum dolor" at bounding box center [423, 319] width 287 height 18
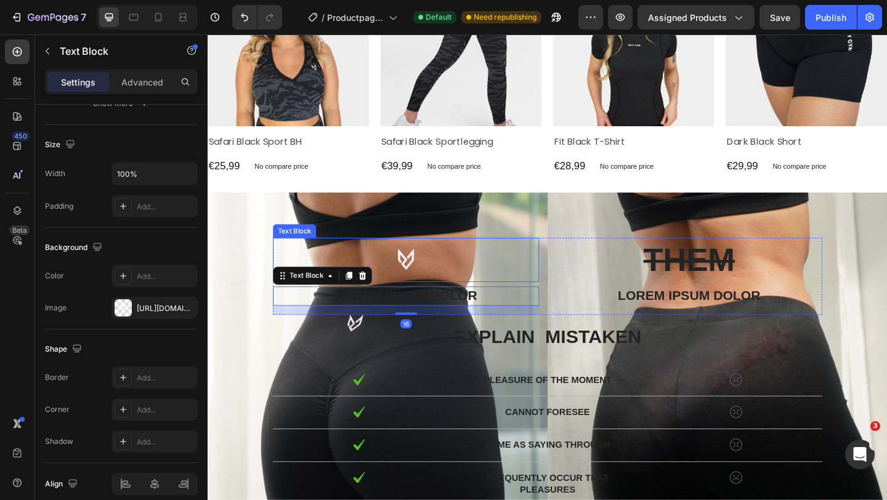
click at [425, 285] on p "Rich Text Editor. Editing area: main" at bounding box center [423, 280] width 287 height 46
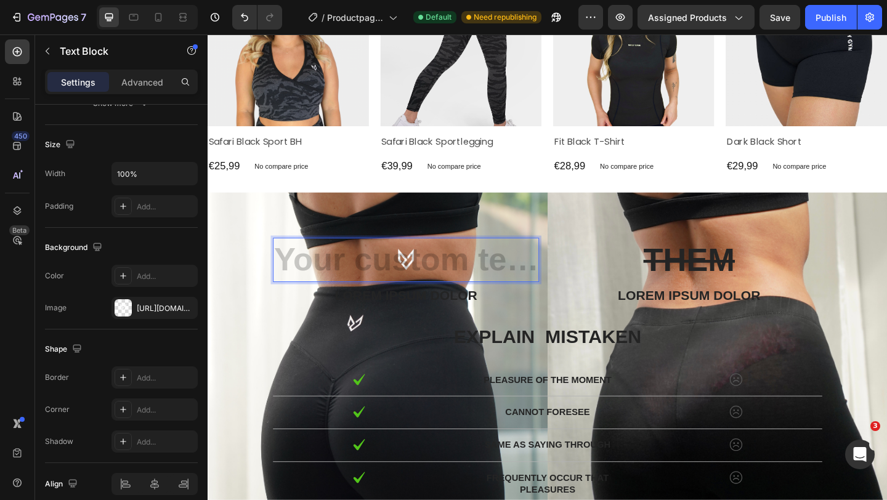
click at [344, 285] on div "Rich Text Editor. Editing area: main" at bounding box center [422, 280] width 289 height 48
click at [413, 280] on div "Rich Text Editor. Editing area: main" at bounding box center [422, 280] width 289 height 48
click at [417, 232] on div "Text Block 8 Lorem ipsum dolor Text Block THEM Text Block Lorem ipsum dolor Tex…" at bounding box center [576, 437] width 739 height 462
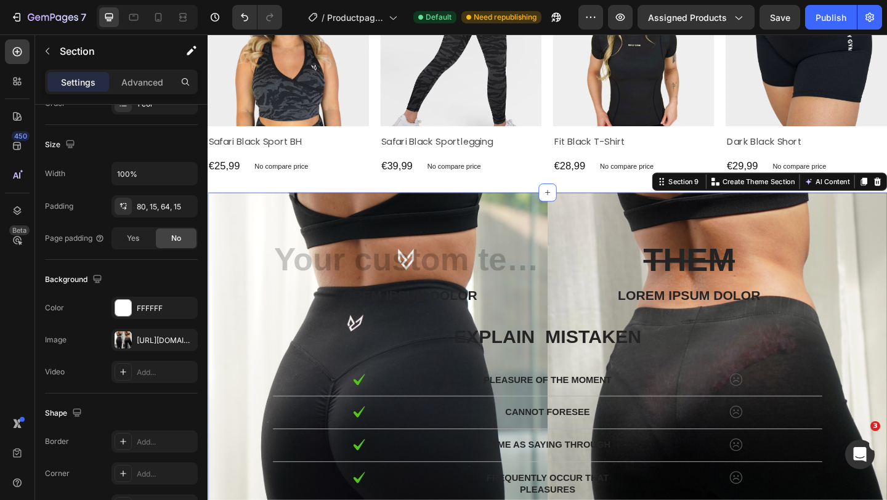
scroll to position [0, 0]
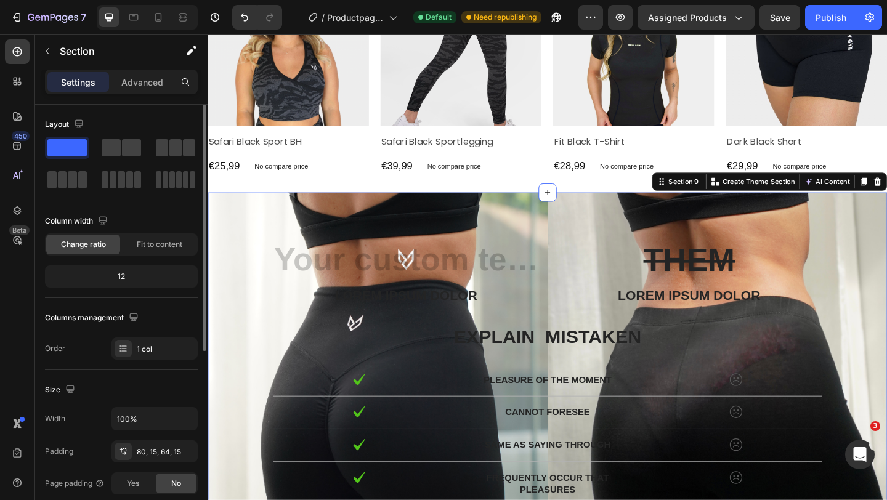
click at [429, 220] on div "Text Block Lorem ipsum dolor Text Block THEM Text Block Lorem ipsum dolor Text …" at bounding box center [576, 437] width 739 height 462
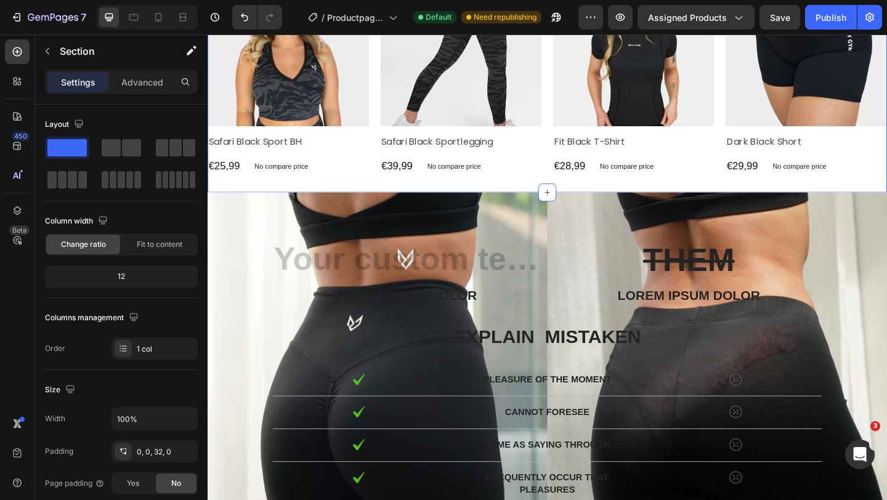
click at [468, 190] on div "Product Images Safari Black Sport BH Product Title €25,99 Product Price Product…" at bounding box center [576, 83] width 739 height 248
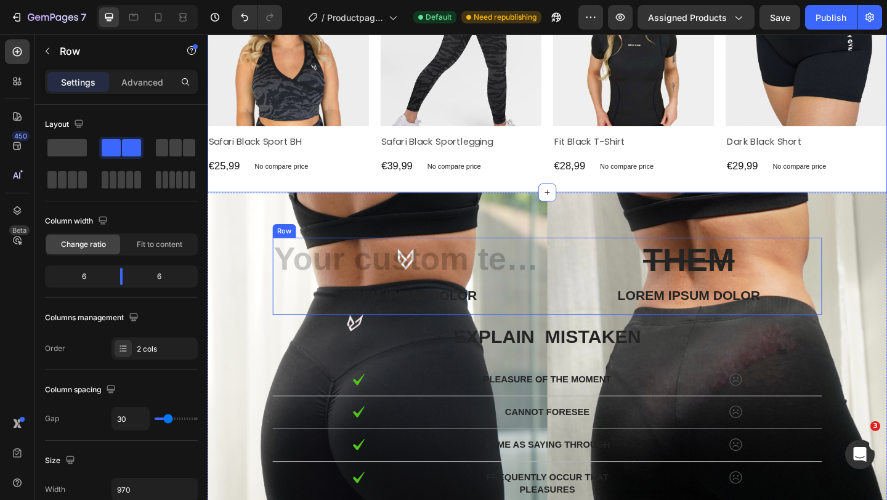
click at [472, 306] on div "Text Block Lorem ipsum dolor Text Block" at bounding box center [422, 298] width 289 height 84
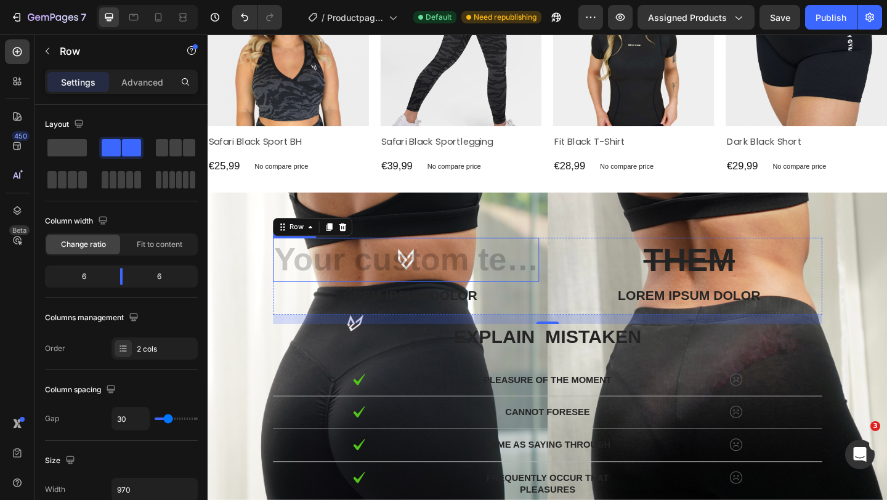
click at [410, 297] on div "Rich Text Editor. Editing area: main" at bounding box center [422, 280] width 289 height 48
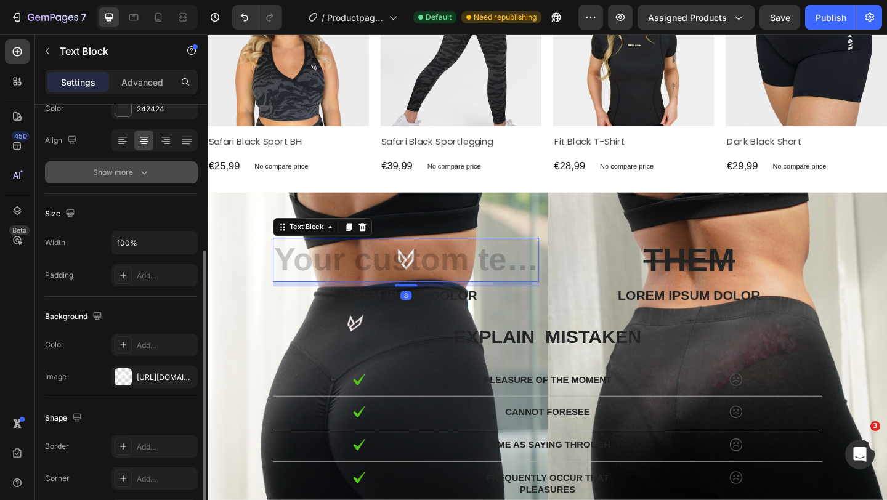
scroll to position [207, 0]
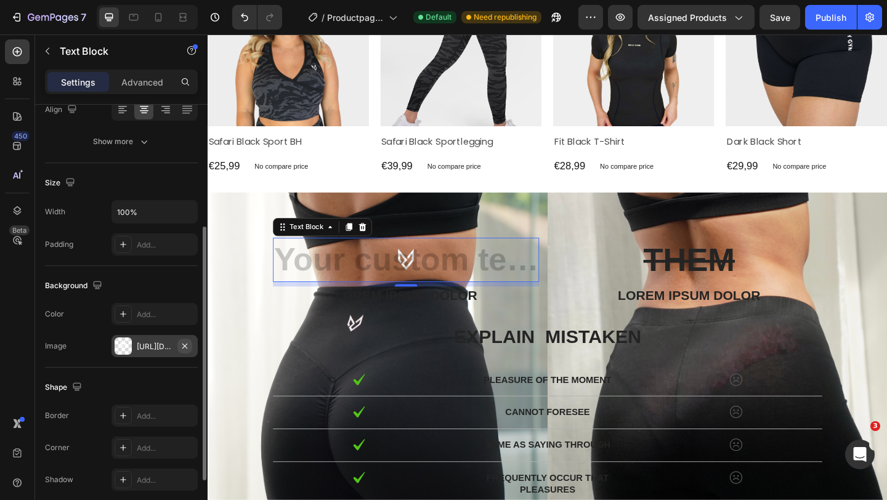
click at [183, 345] on icon "button" at bounding box center [185, 346] width 10 height 10
click at [162, 343] on div "Add..." at bounding box center [166, 346] width 58 height 11
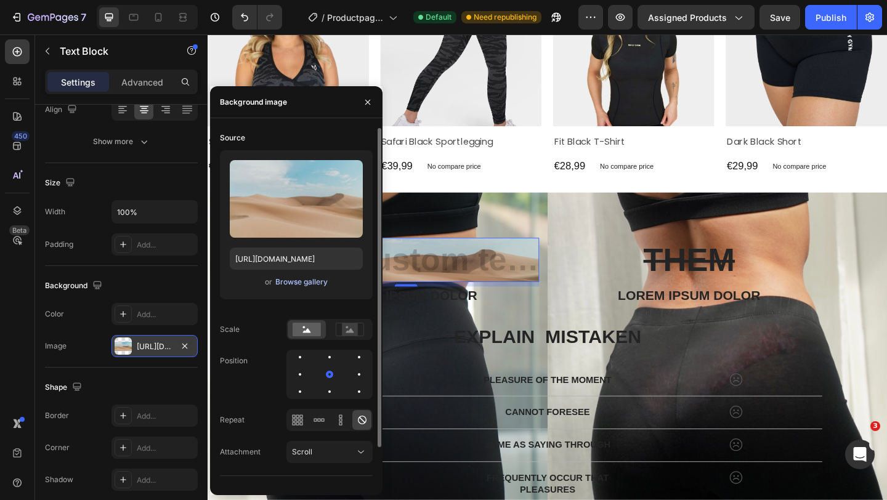
click at [302, 283] on div "Browse gallery" at bounding box center [301, 281] width 52 height 11
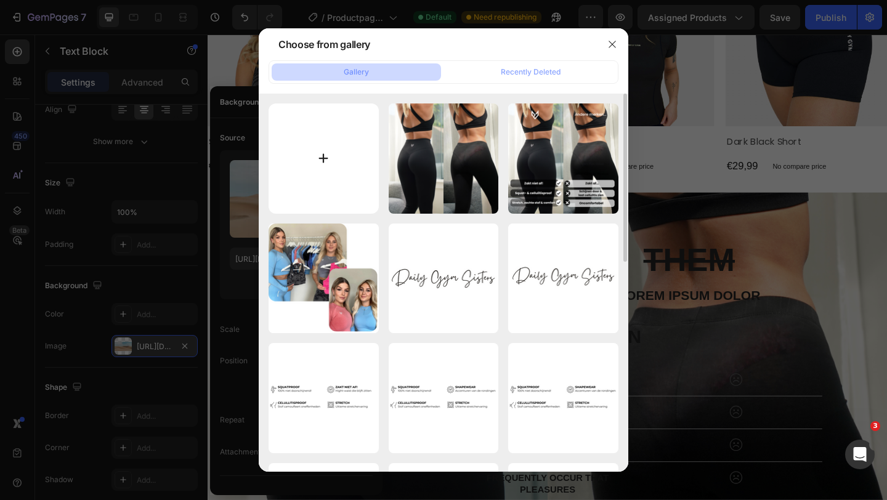
click at [324, 173] on input "file" at bounding box center [323, 158] width 110 height 110
type input "C:\fakepath\Kopie van Kopie van Ad Request 3874 Nurecover (4).png"
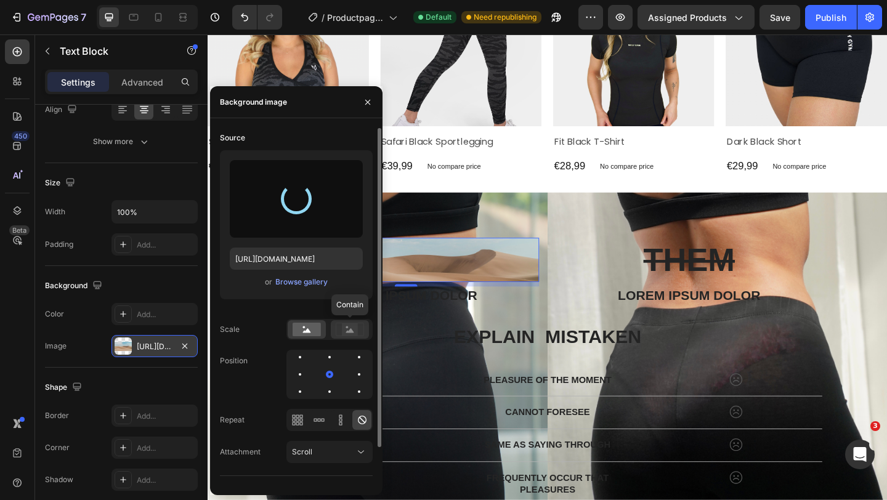
click at [339, 326] on icon at bounding box center [350, 330] width 28 height 14
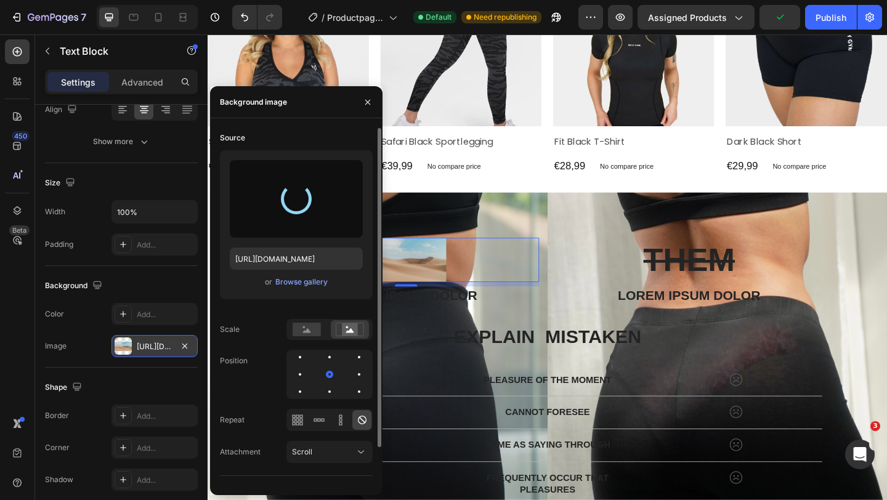
type input "[URL][DOMAIN_NAME]"
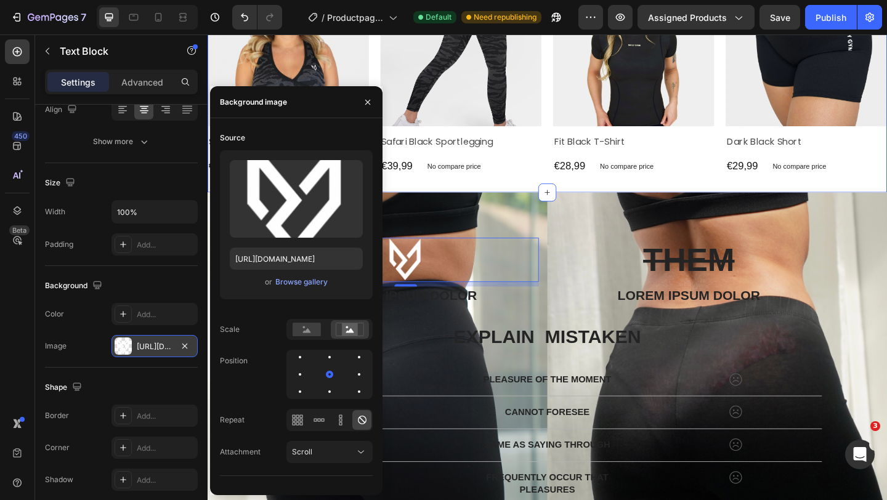
click at [534, 193] on div "Product Images Safari Black Sport BH Product Title €25,99 Product Price Product…" at bounding box center [576, 83] width 739 height 248
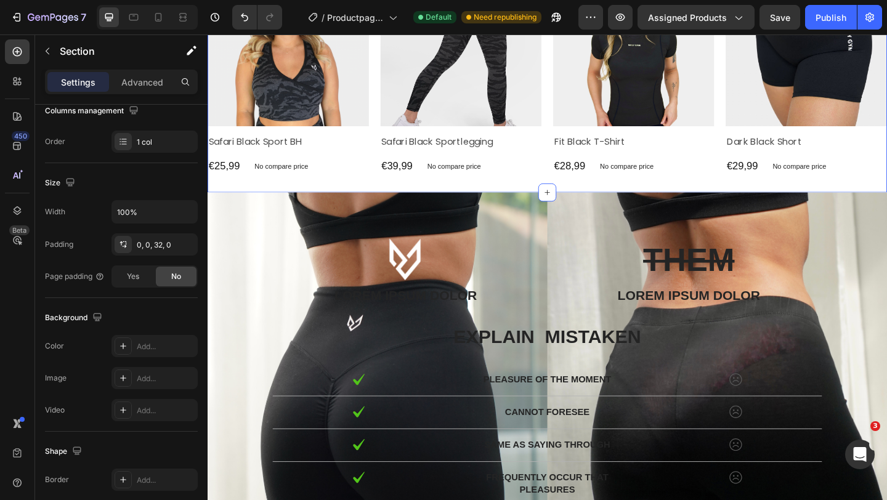
scroll to position [0, 0]
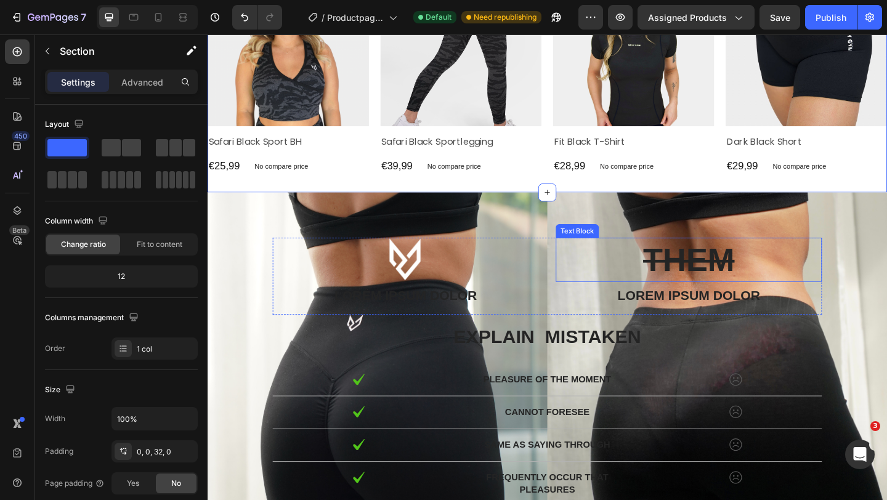
click at [738, 281] on s "THEM" at bounding box center [730, 279] width 99 height 39
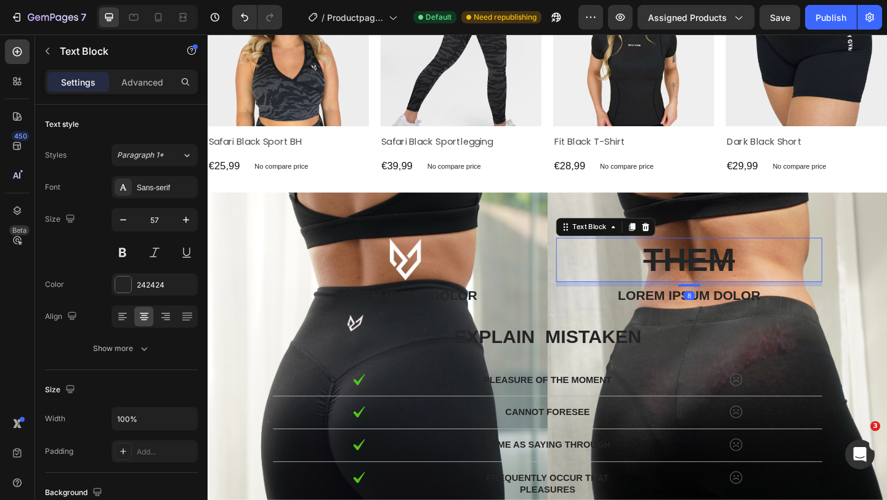
click at [717, 286] on s "THEM" at bounding box center [730, 279] width 99 height 39
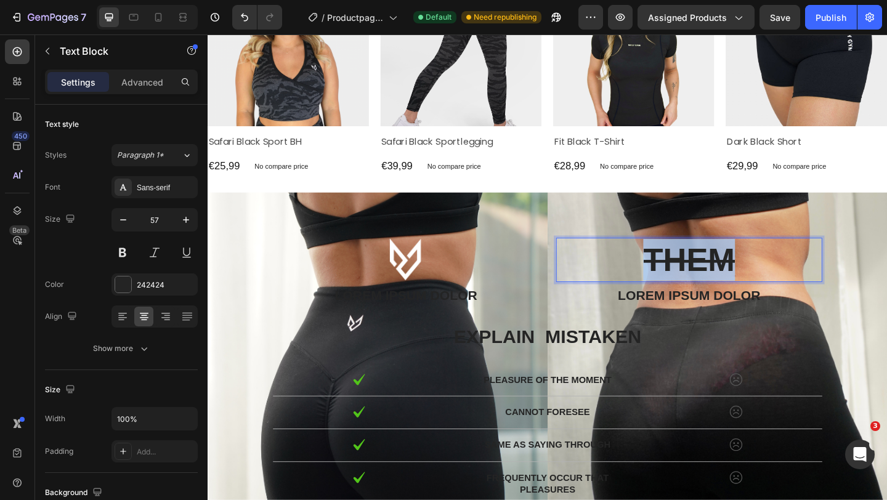
click at [717, 286] on s "THEM" at bounding box center [730, 279] width 99 height 39
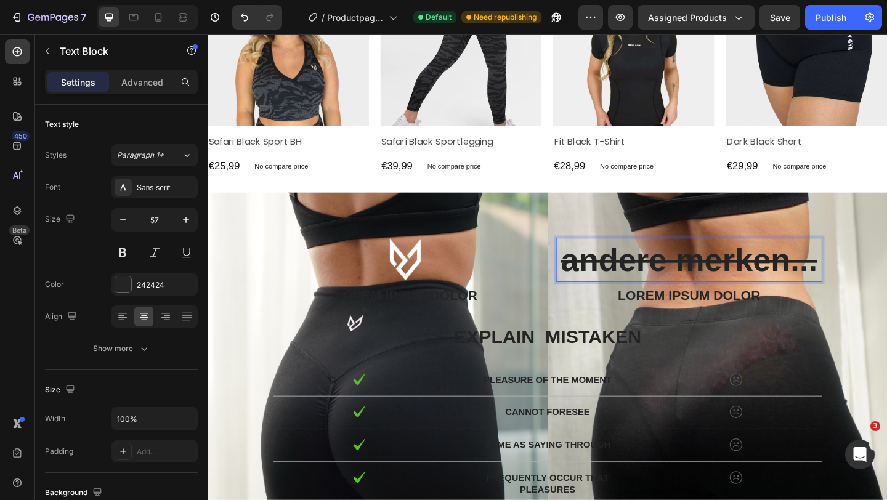
click at [760, 290] on s "andere merken..." at bounding box center [730, 279] width 279 height 39
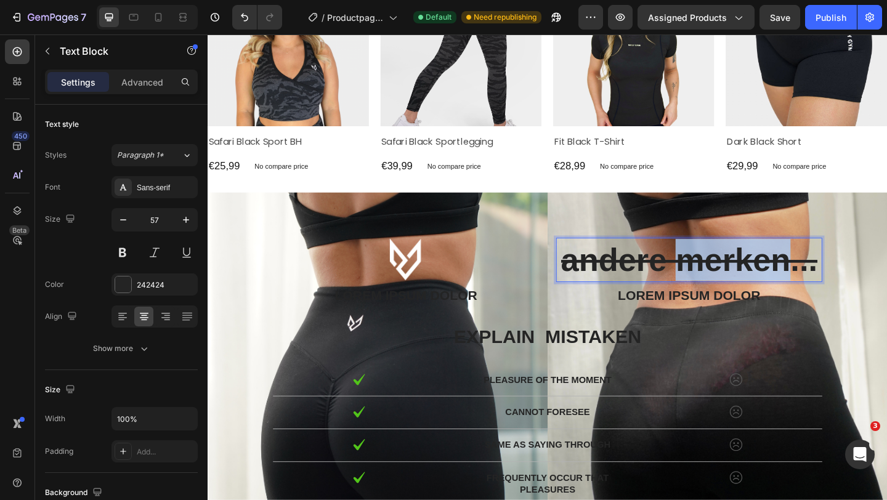
click at [760, 290] on s "andere merken..." at bounding box center [730, 279] width 279 height 39
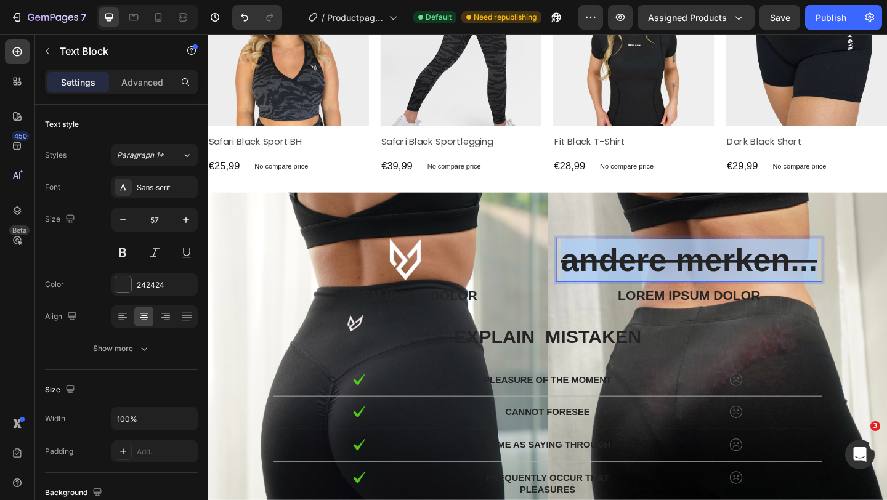
click at [760, 290] on s "andere merken..." at bounding box center [730, 279] width 279 height 39
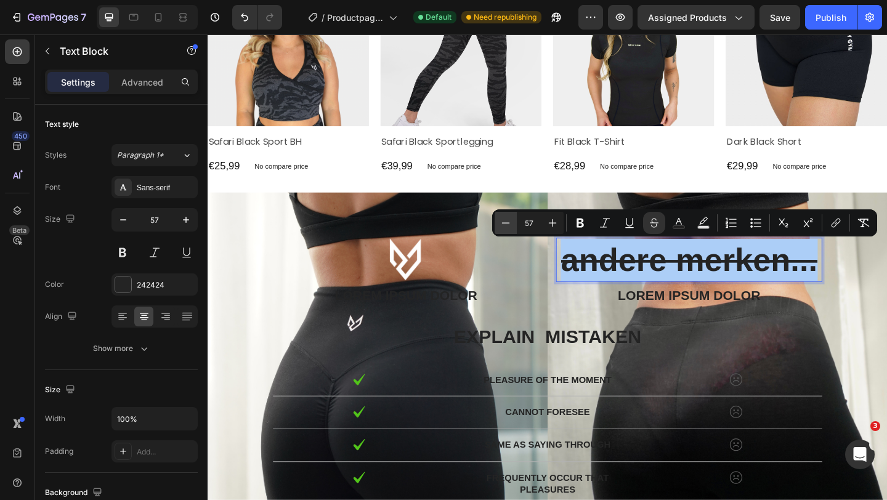
click at [507, 224] on icon "Editor contextual toolbar" at bounding box center [505, 223] width 12 height 12
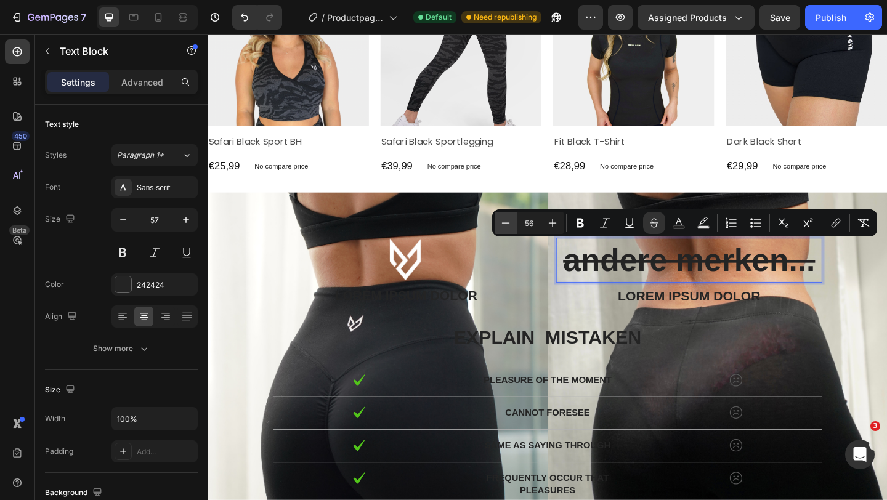
click at [507, 224] on icon "Editor contextual toolbar" at bounding box center [505, 223] width 12 height 12
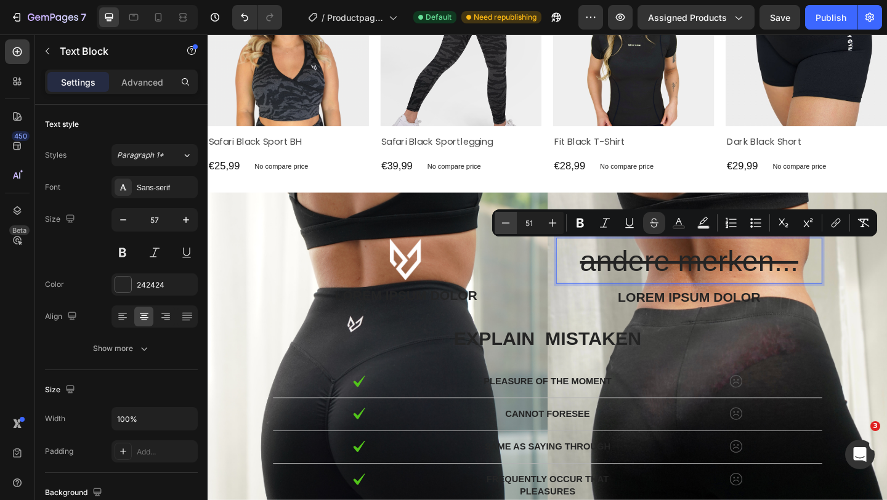
click at [507, 224] on icon "Editor contextual toolbar" at bounding box center [505, 223] width 12 height 12
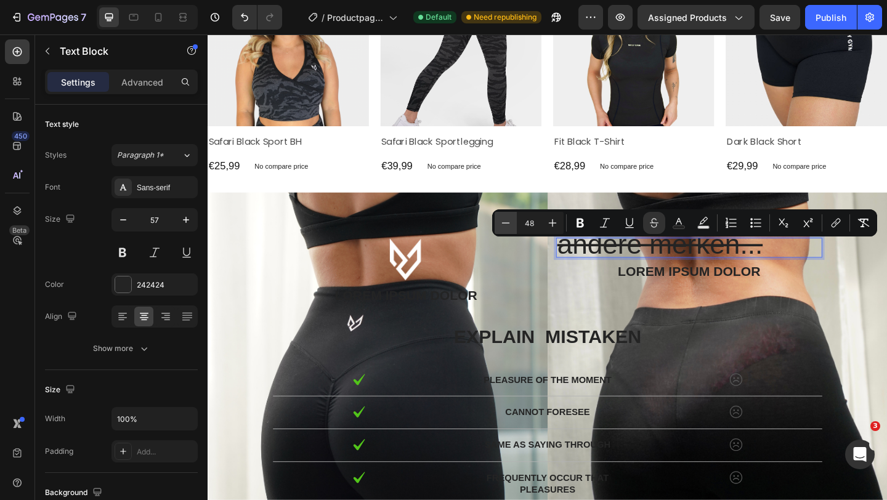
click at [507, 224] on icon "Editor contextual toolbar" at bounding box center [505, 223] width 12 height 12
type input "46"
click at [653, 222] on icon "Editor contextual toolbar" at bounding box center [654, 223] width 12 height 12
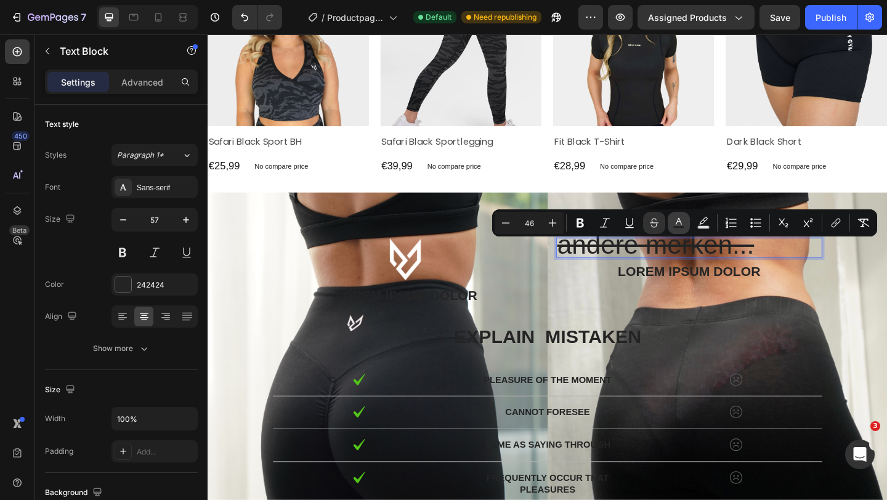
click at [676, 227] on rect "Editor contextual toolbar" at bounding box center [679, 227] width 12 height 3
type input "242424"
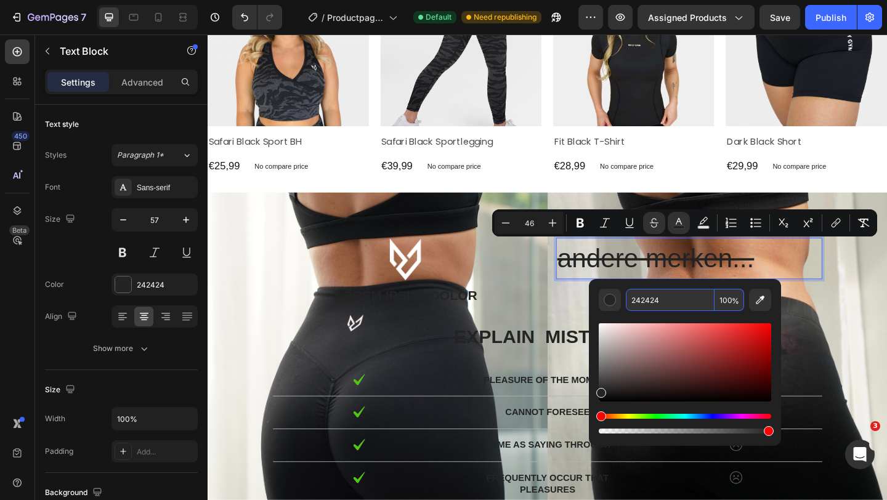
drag, startPoint x: 871, startPoint y: 336, endPoint x: 618, endPoint y: 324, distance: 252.7
drag, startPoint x: 872, startPoint y: 334, endPoint x: 619, endPoint y: 321, distance: 254.0
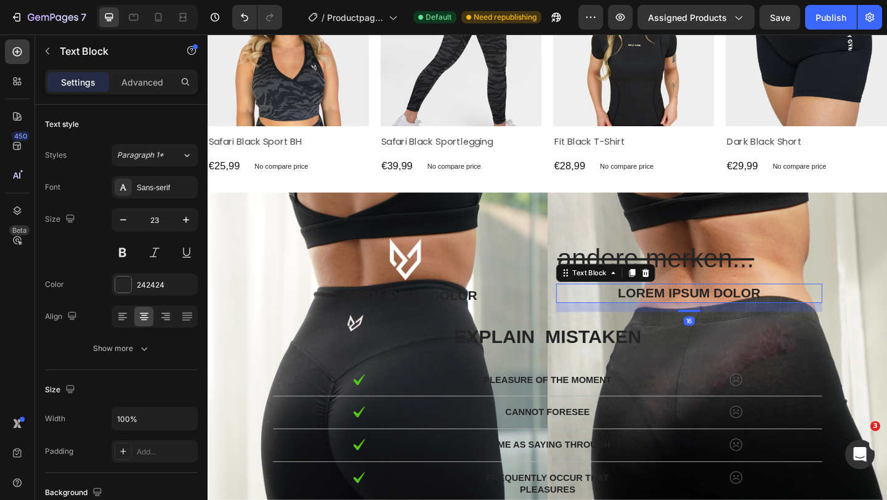
click at [682, 322] on p "Lorem ipsum dolor" at bounding box center [730, 316] width 287 height 18
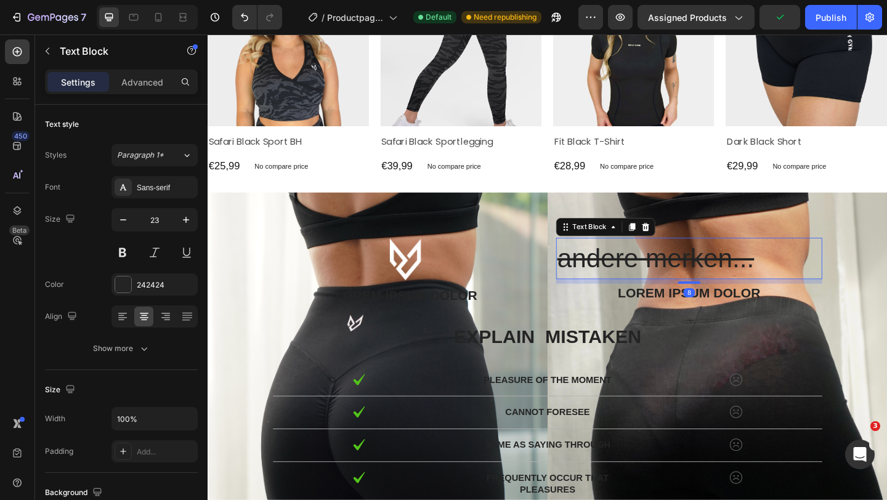
click at [692, 281] on s "andere merken..." at bounding box center [694, 278] width 214 height 32
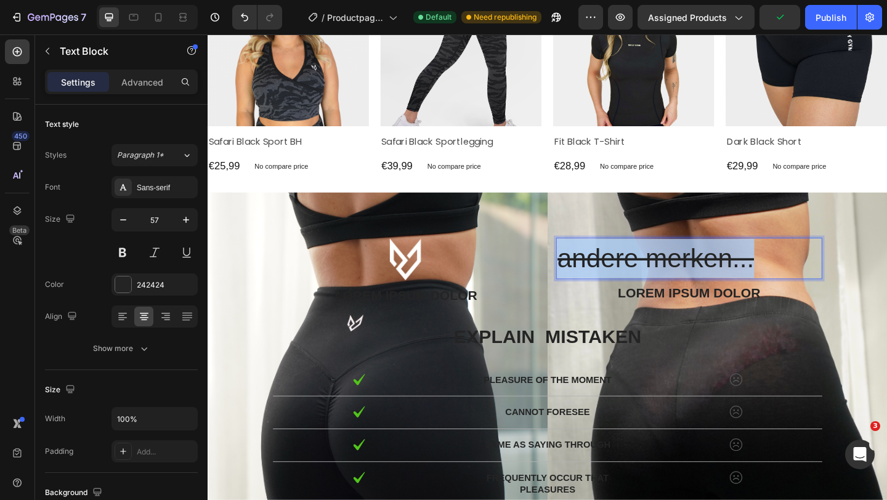
click at [692, 281] on s "andere merken..." at bounding box center [694, 278] width 214 height 32
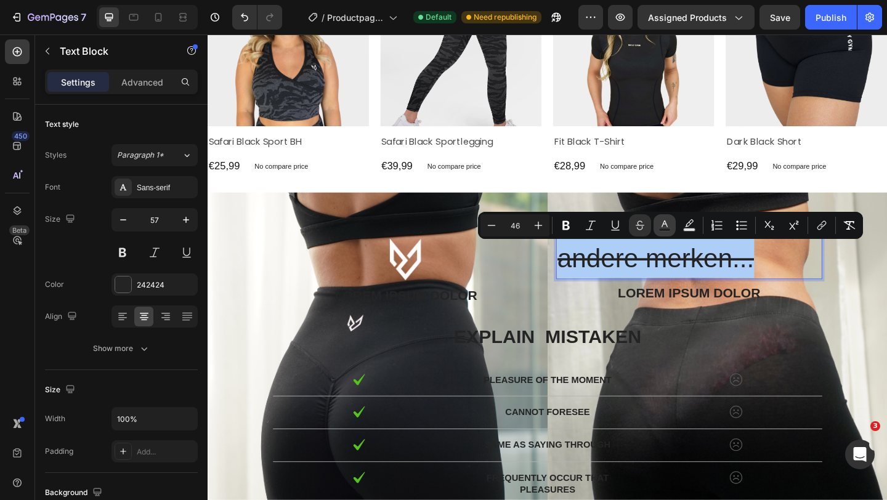
click at [660, 226] on icon "Editor contextual toolbar" at bounding box center [664, 225] width 12 height 12
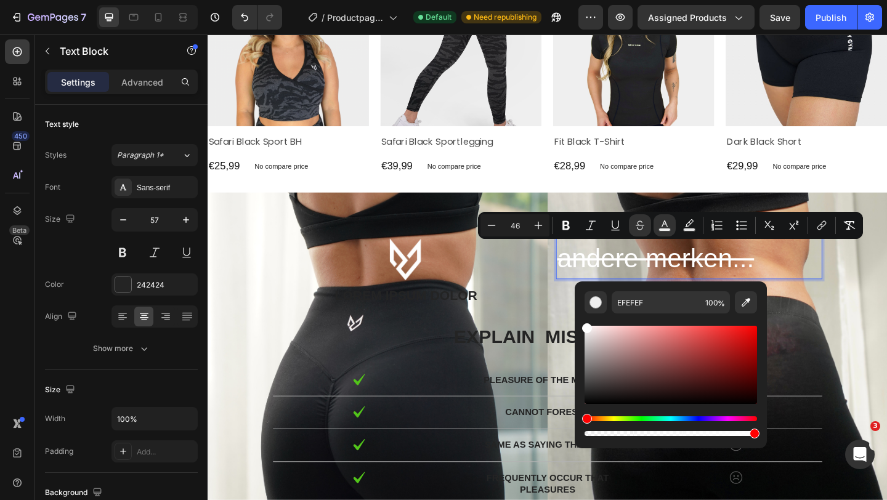
type input "FFFFFF"
drag, startPoint x: 584, startPoint y: 330, endPoint x: 581, endPoint y: 315, distance: 15.1
click at [581, 315] on div "FFFFFF 100 %" at bounding box center [670, 359] width 192 height 157
click at [824, 280] on div "andere merken..." at bounding box center [730, 278] width 289 height 45
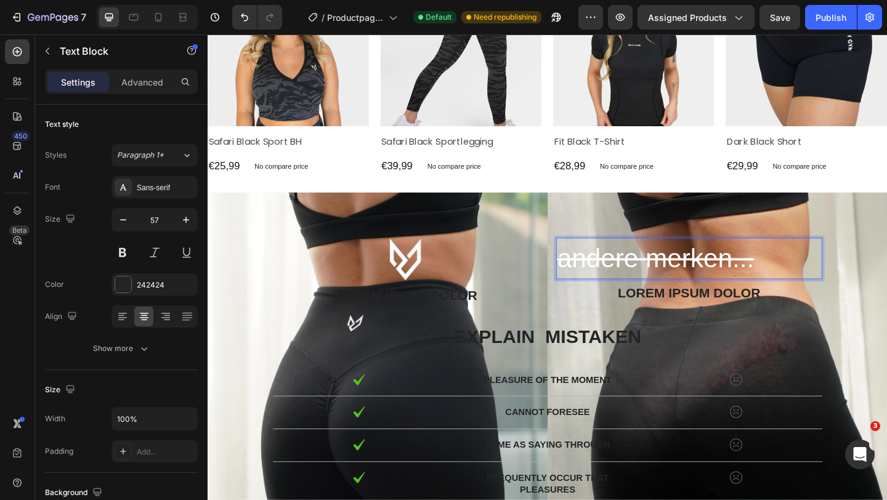
click at [730, 287] on s "andere merken..." at bounding box center [694, 278] width 214 height 32
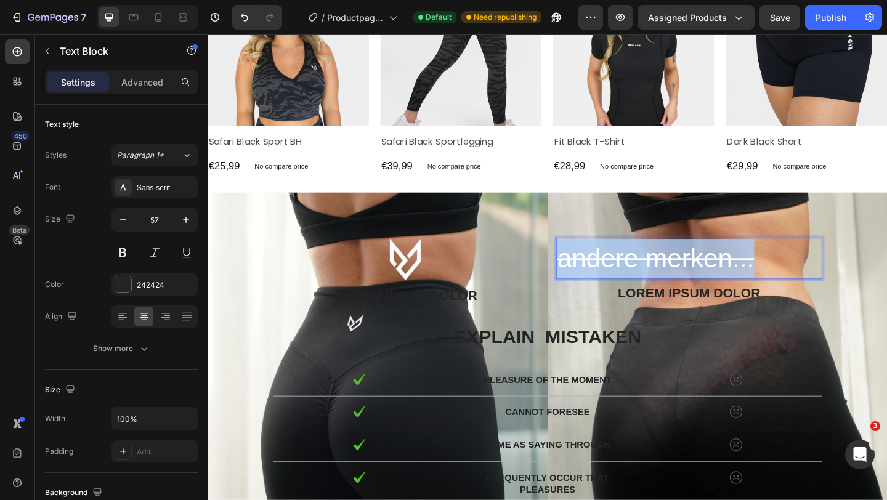
click at [730, 287] on s "andere merken..." at bounding box center [694, 278] width 214 height 32
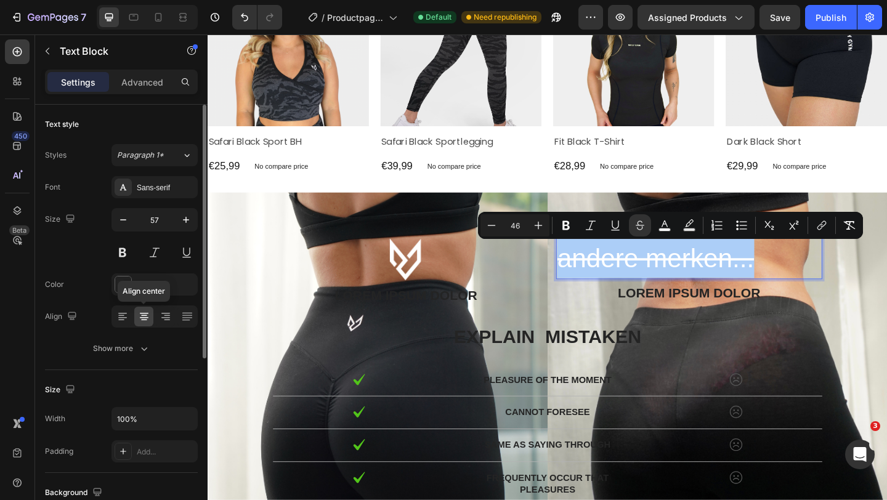
click at [141, 315] on icon at bounding box center [144, 315] width 6 height 1
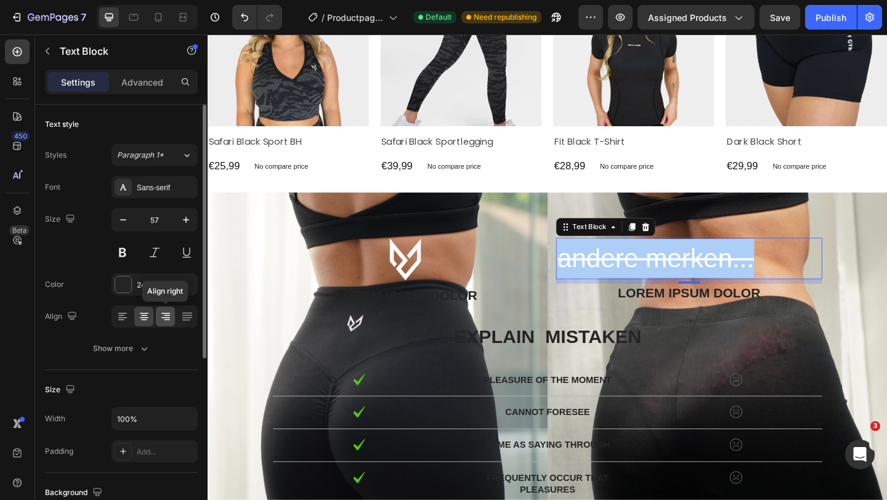
click at [158, 316] on div at bounding box center [165, 317] width 19 height 20
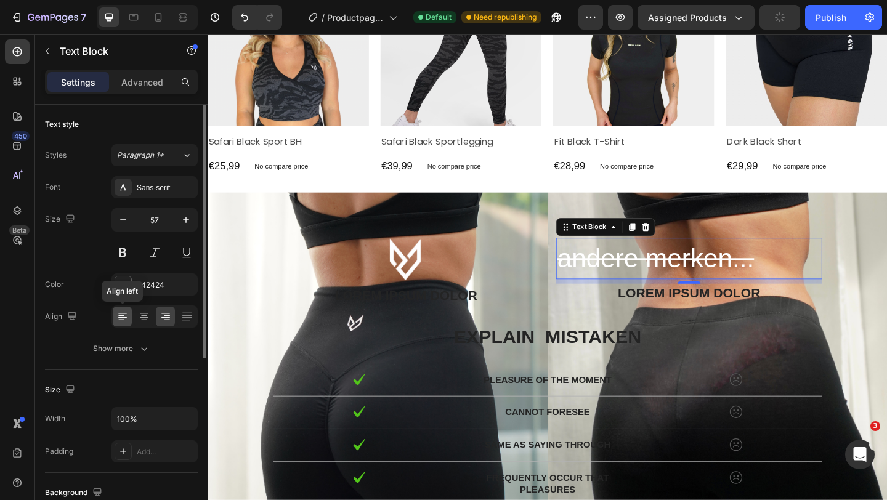
click at [115, 313] on div at bounding box center [122, 317] width 19 height 20
click at [141, 316] on icon at bounding box center [144, 316] width 12 height 12
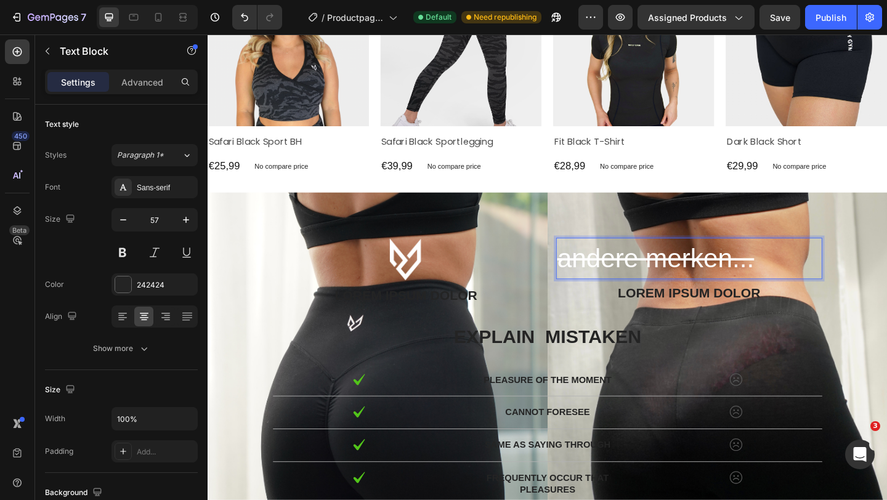
click at [688, 280] on s "andere merken..." at bounding box center [694, 278] width 214 height 32
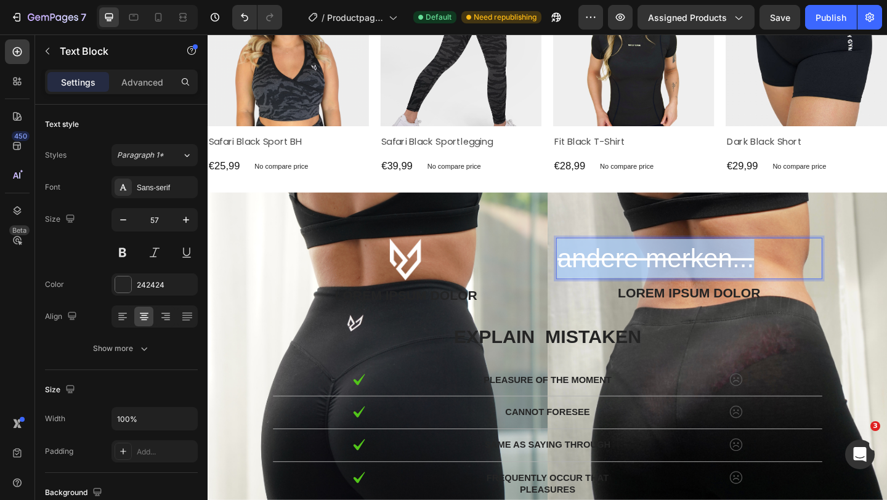
click at [688, 280] on s "andere merken..." at bounding box center [694, 278] width 214 height 32
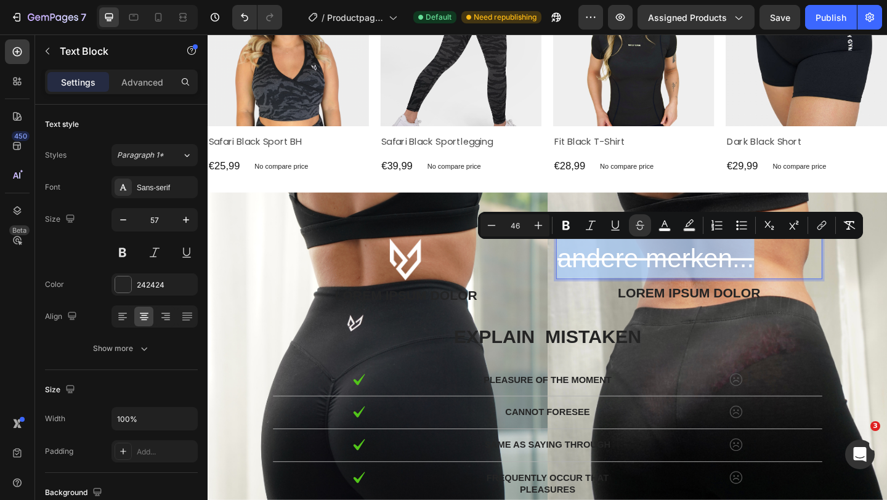
click at [591, 278] on s "andere merken..." at bounding box center [694, 278] width 214 height 32
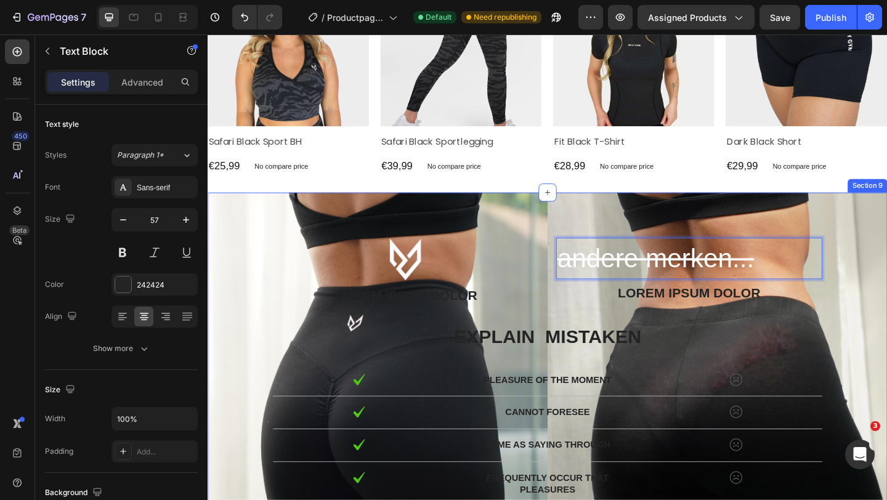
click at [645, 224] on div "Text Block Lorem ipsum dolor Text Block andere merken... Text Block 8 Lorem ips…" at bounding box center [576, 437] width 739 height 462
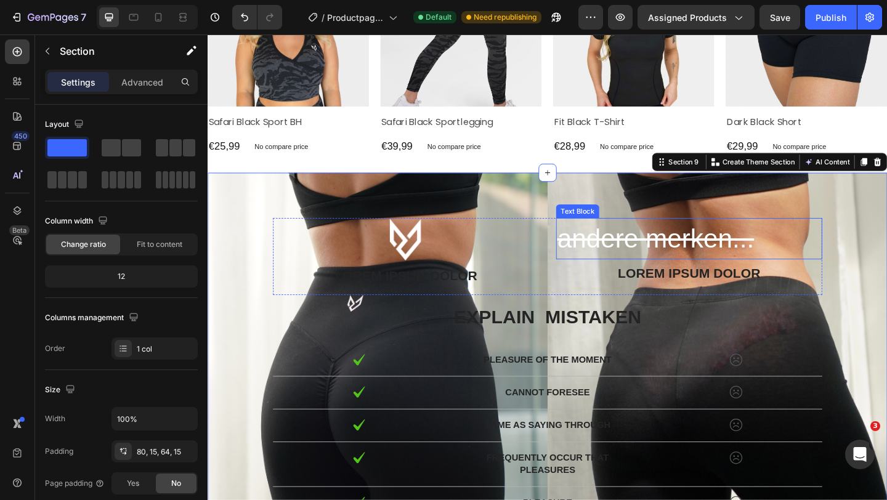
scroll to position [3045, 0]
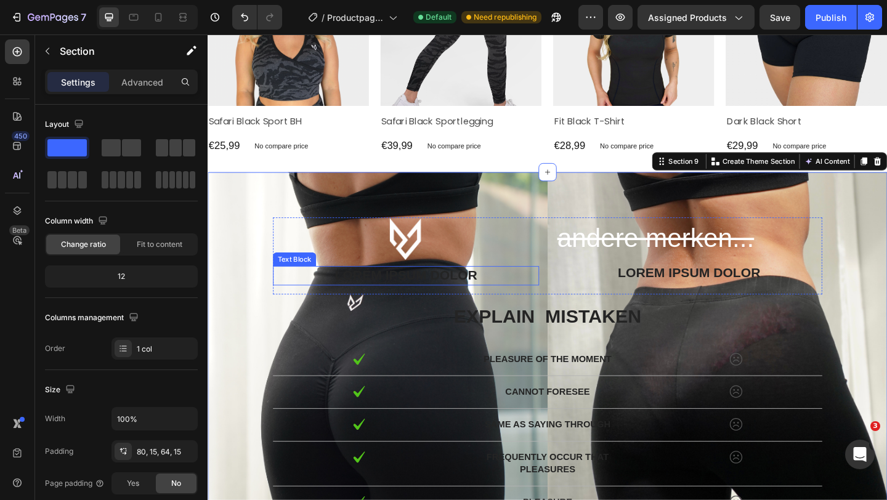
click at [464, 292] on p "Lorem ipsum dolor" at bounding box center [423, 297] width 287 height 18
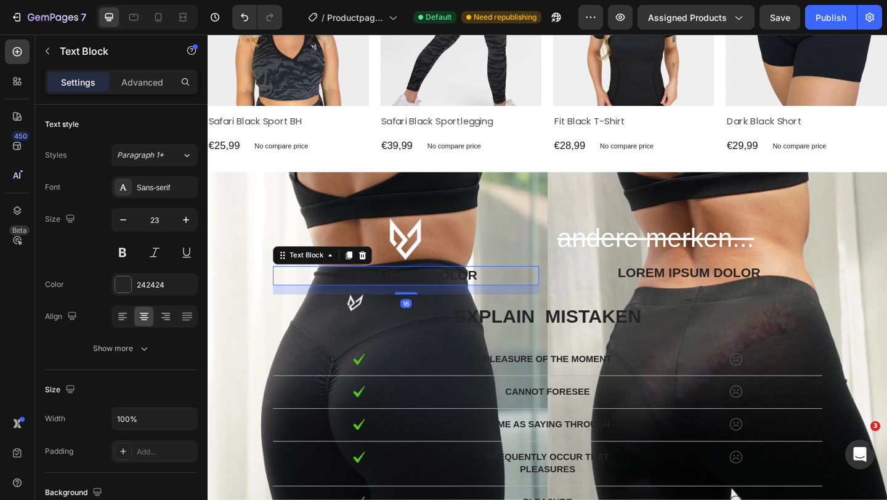
click at [464, 297] on p "Lorem ipsum dolor" at bounding box center [423, 297] width 287 height 18
click at [419, 299] on p "Lorem ipsum dolor" at bounding box center [423, 297] width 287 height 18
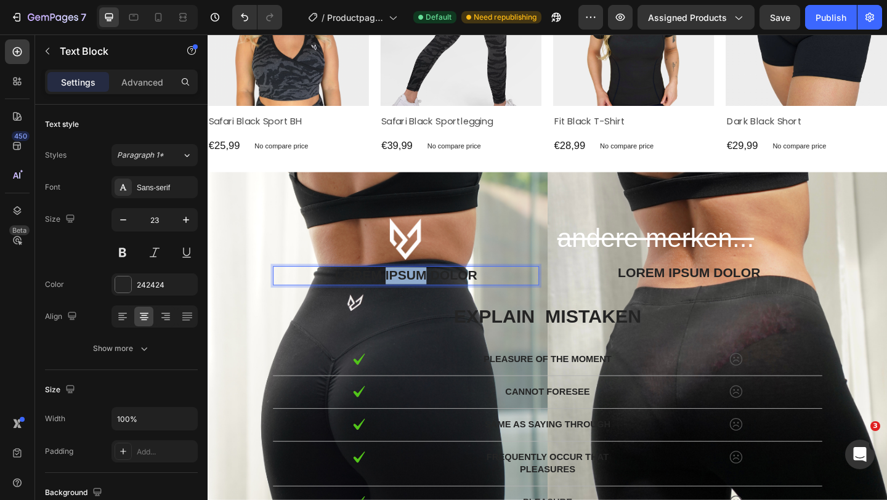
click at [419, 299] on p "Lorem ipsum dolor" at bounding box center [423, 297] width 287 height 18
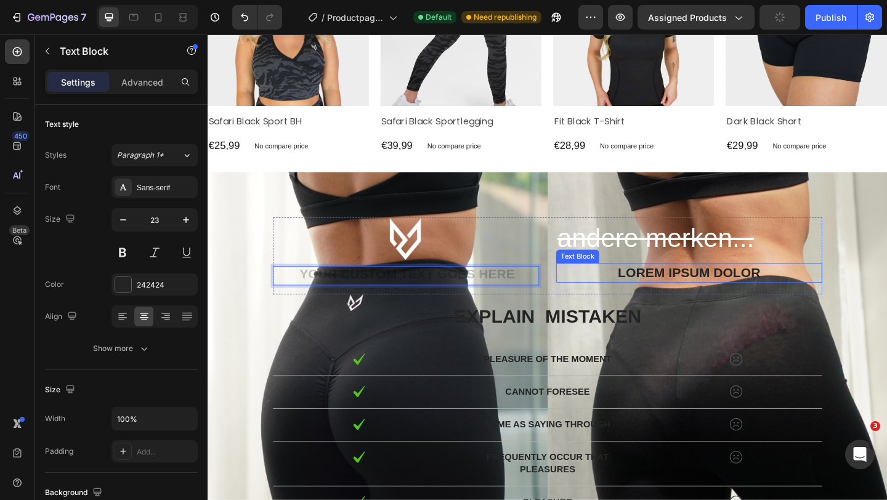
click at [705, 297] on p "Lorem ipsum dolor" at bounding box center [730, 293] width 287 height 18
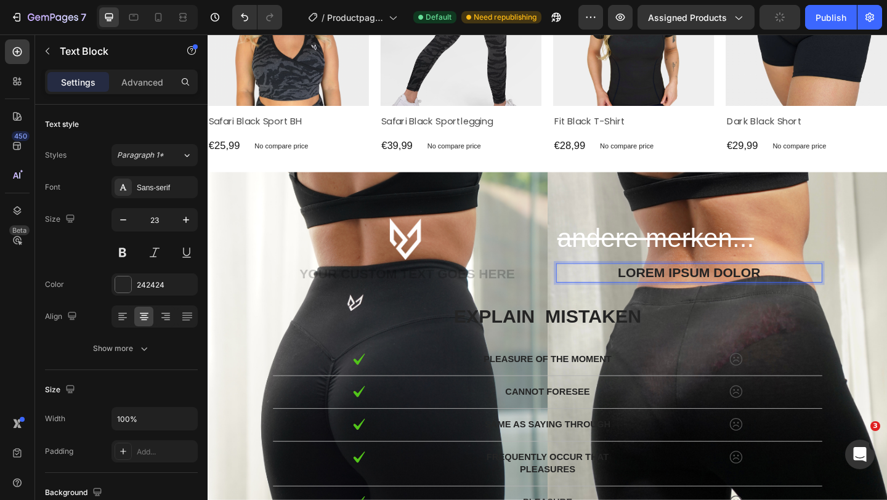
click at [705, 297] on p "Lorem ipsum dolor" at bounding box center [730, 293] width 287 height 18
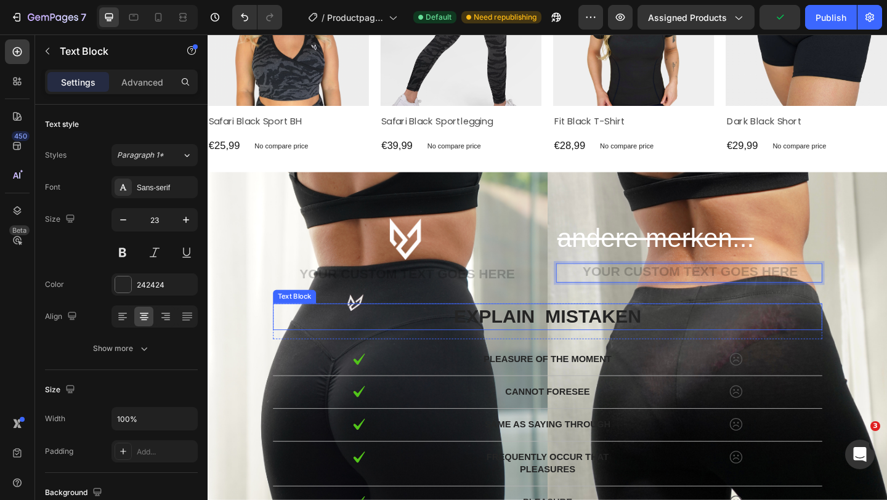
click at [618, 346] on p "explain mistaken" at bounding box center [577, 341] width 595 height 26
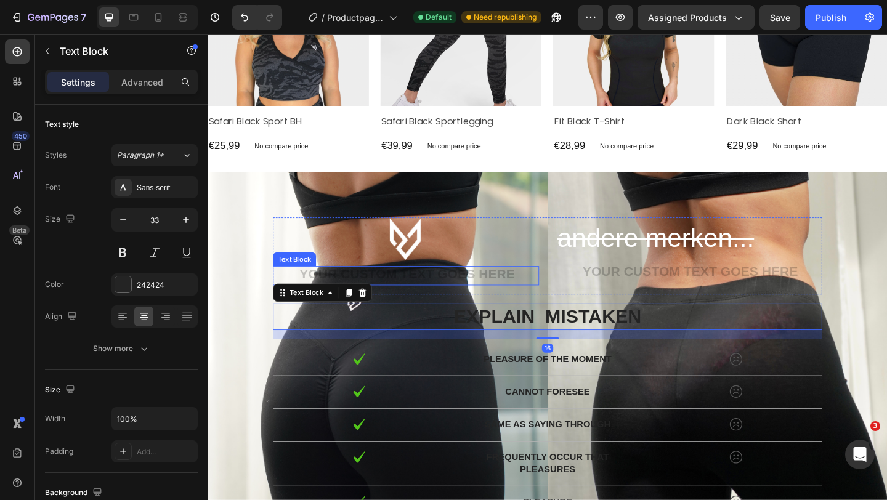
click at [502, 291] on div "Rich Text Editor. Editing area: main" at bounding box center [422, 296] width 289 height 21
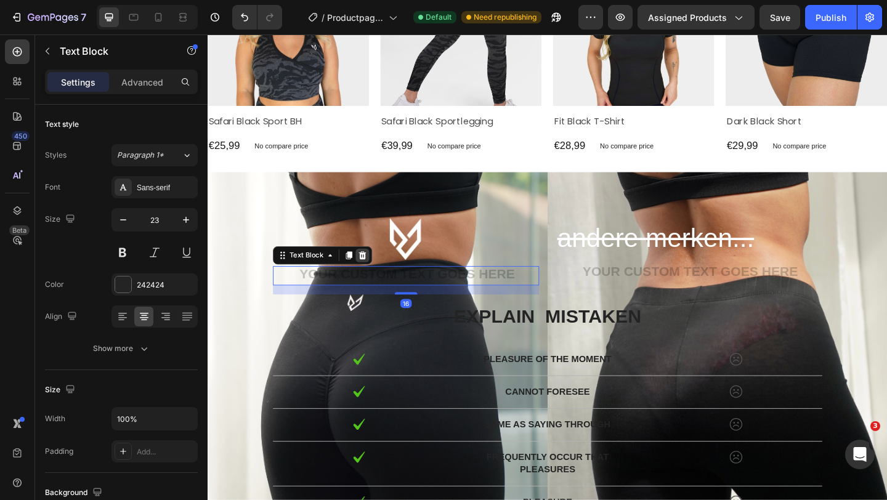
click at [373, 275] on icon at bounding box center [376, 274] width 8 height 9
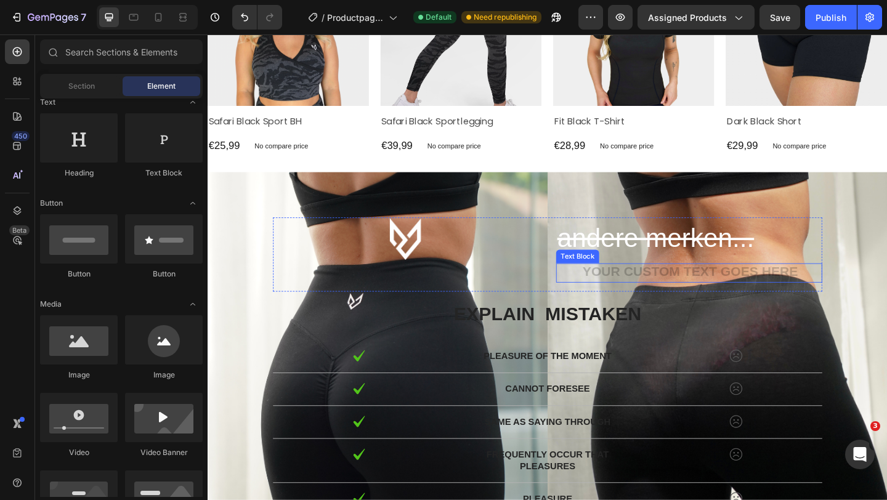
click at [707, 296] on div "Rich Text Editor. Editing area: main" at bounding box center [730, 293] width 289 height 21
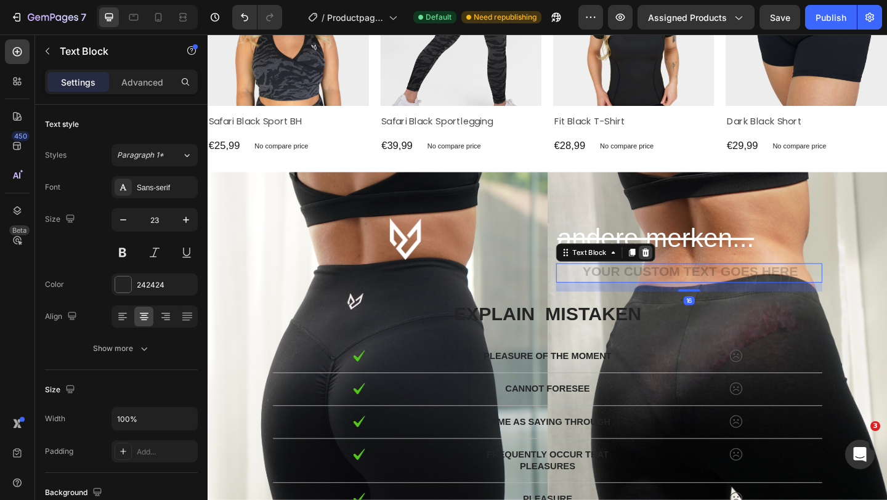
click at [680, 273] on icon at bounding box center [684, 272] width 10 height 10
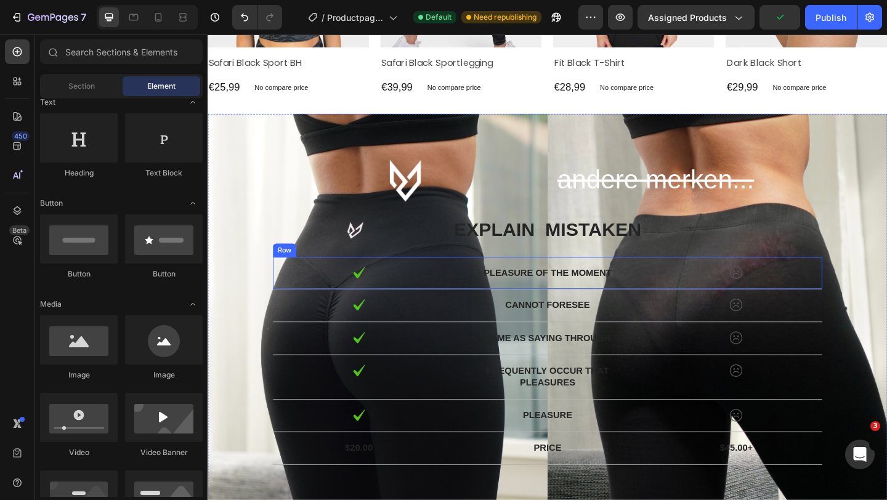
scroll to position [3119, 0]
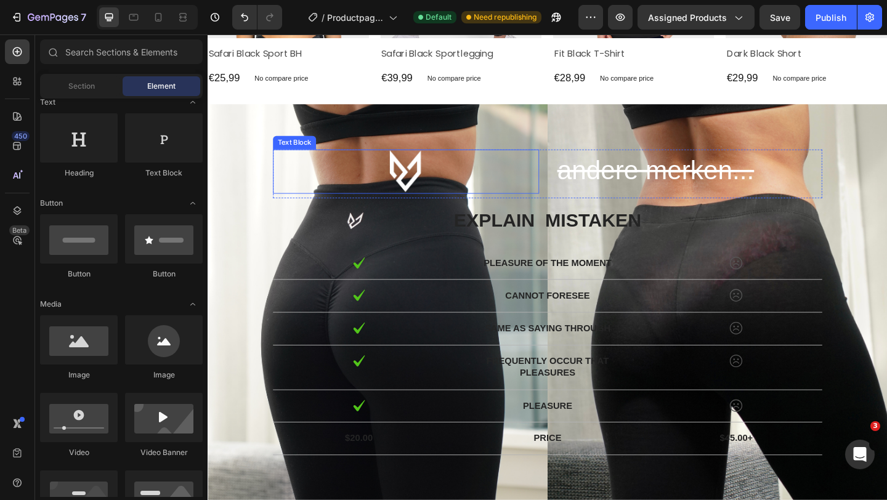
click at [439, 192] on p "Rich Text Editor. Editing area: main" at bounding box center [423, 184] width 287 height 46
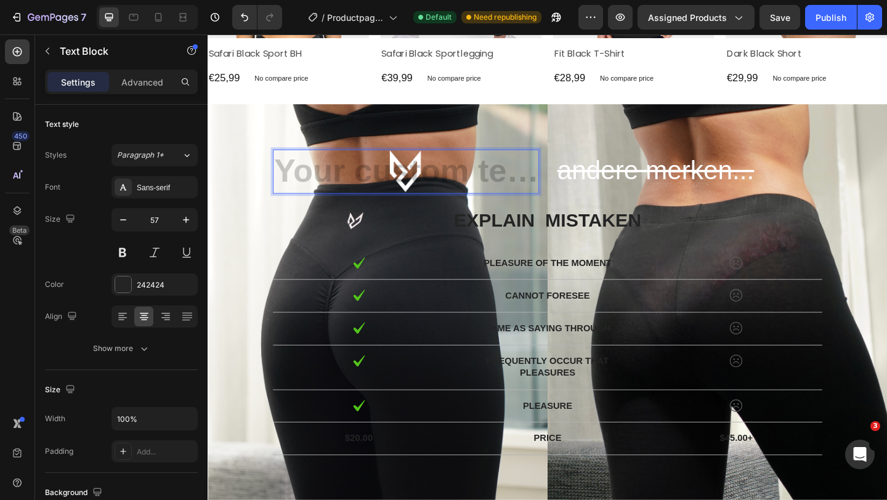
drag, startPoint x: 439, startPoint y: 192, endPoint x: 393, endPoint y: 191, distance: 45.6
click at [430, 131] on div "Text Block 8 andere merken... Text Block Row explain mistaken Text Block Row Im…" at bounding box center [576, 326] width 739 height 432
click at [430, 180] on div "Rich Text Editor. Editing area: main" at bounding box center [422, 183] width 289 height 48
click at [385, 185] on div "Rich Text Editor. Editing area: main" at bounding box center [422, 183] width 289 height 48
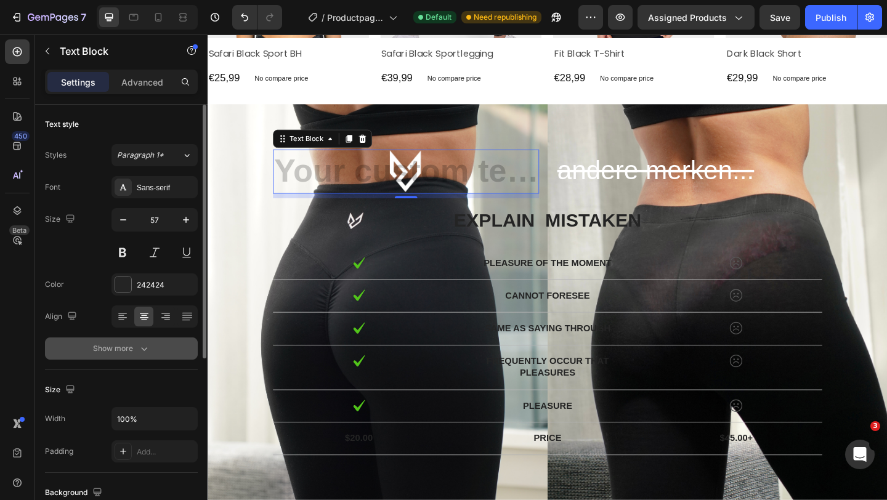
click at [144, 348] on icon "button" at bounding box center [144, 348] width 12 height 12
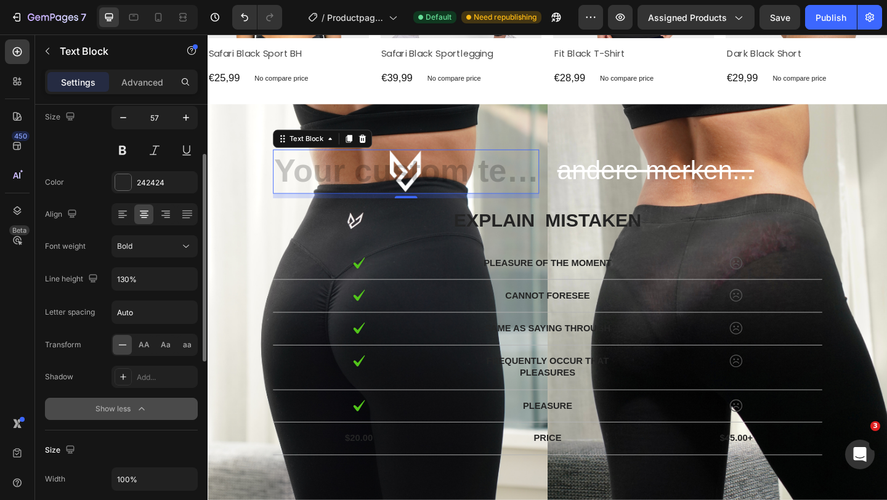
scroll to position [103, 0]
click at [683, 185] on s "andere merken..." at bounding box center [694, 182] width 214 height 32
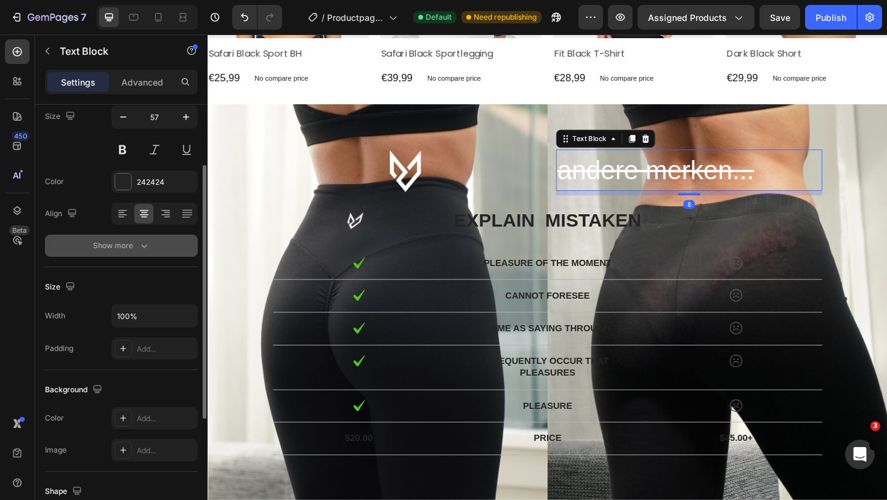
click at [146, 236] on button "Show more" at bounding box center [121, 246] width 153 height 22
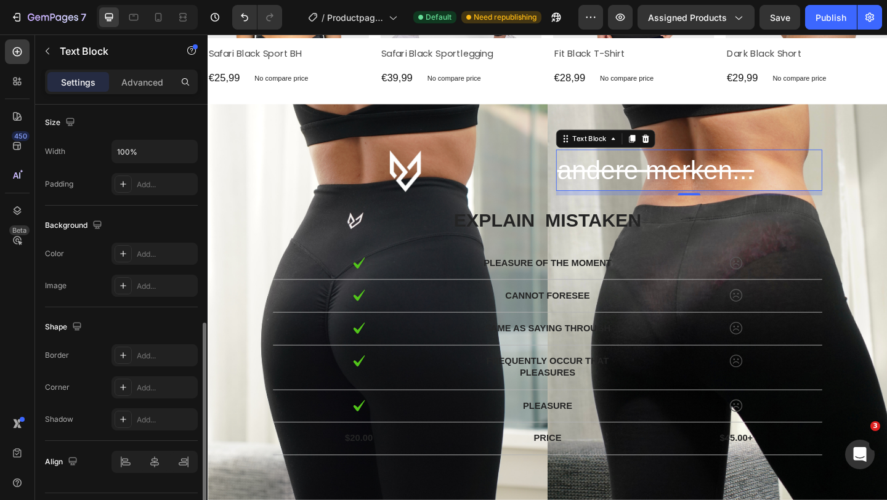
scroll to position [462, 0]
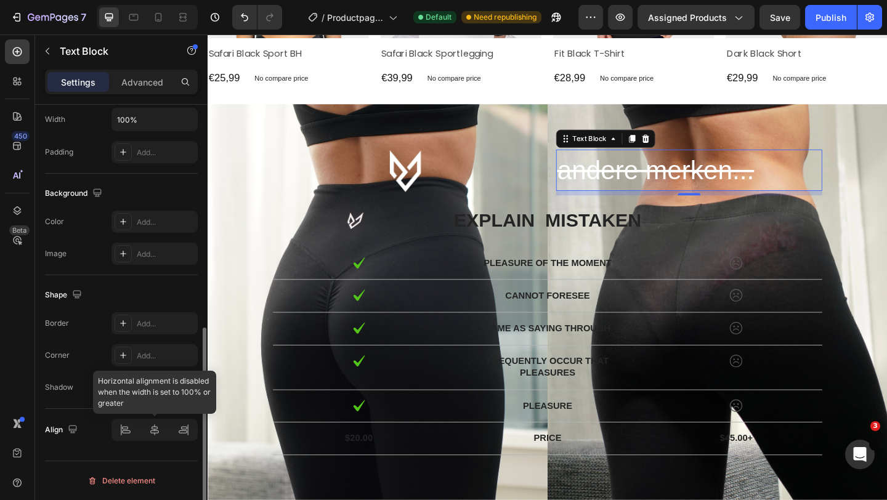
click at [156, 429] on div at bounding box center [154, 430] width 86 height 22
click at [149, 431] on div at bounding box center [154, 430] width 86 height 22
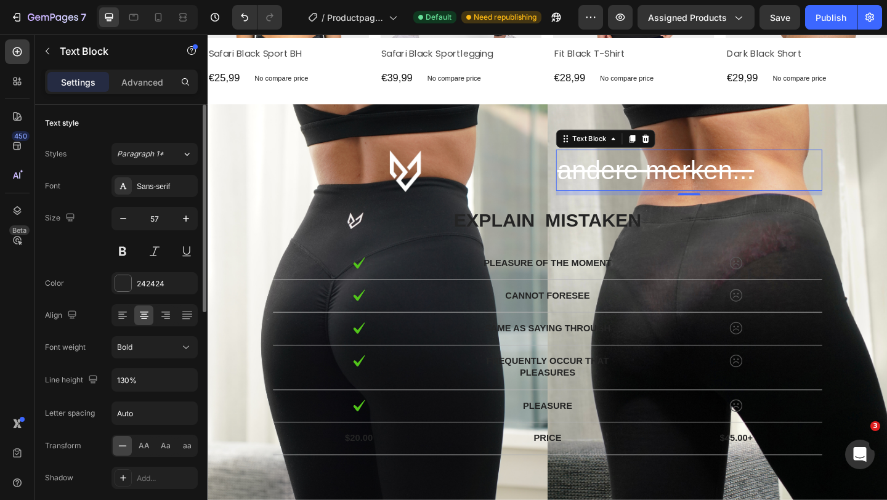
scroll to position [0, 0]
click at [161, 316] on icon at bounding box center [165, 316] width 12 height 12
click at [143, 316] on icon at bounding box center [144, 316] width 12 height 12
click at [639, 150] on div "Text Block" at bounding box center [623, 147] width 42 height 11
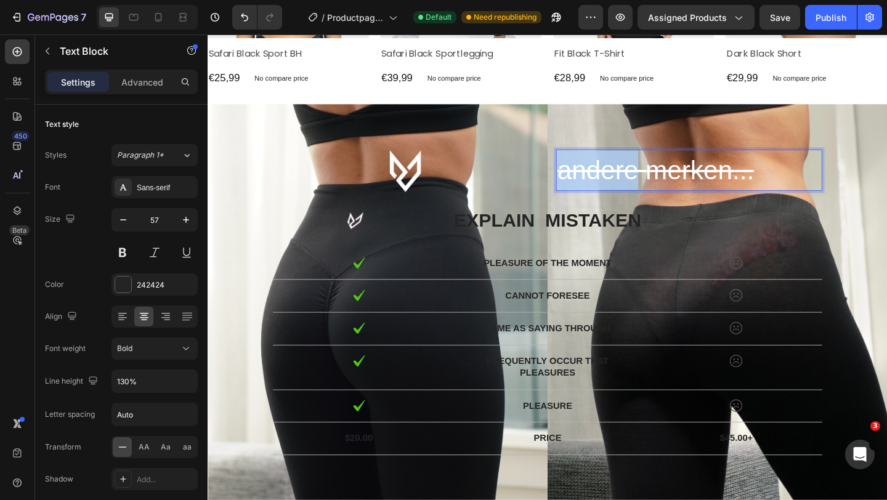
click at [659, 180] on s "andere merken..." at bounding box center [694, 182] width 214 height 32
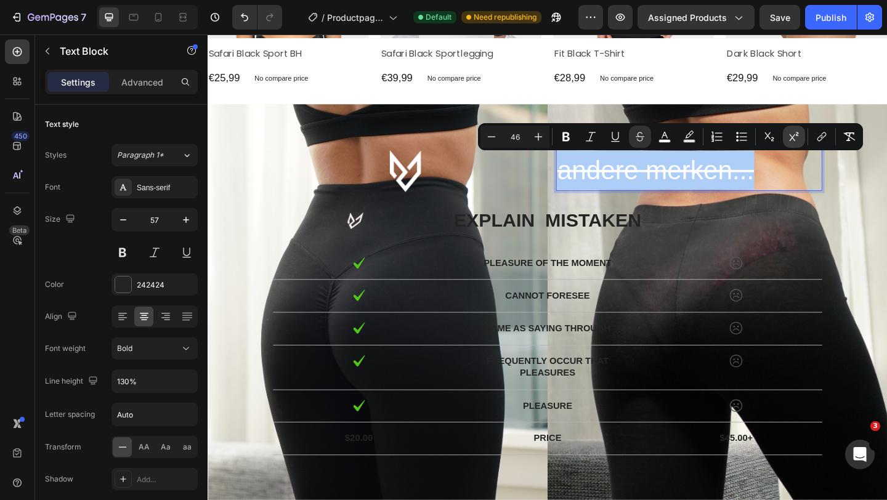
click at [795, 140] on icon "Editor contextual toolbar" at bounding box center [793, 137] width 12 height 12
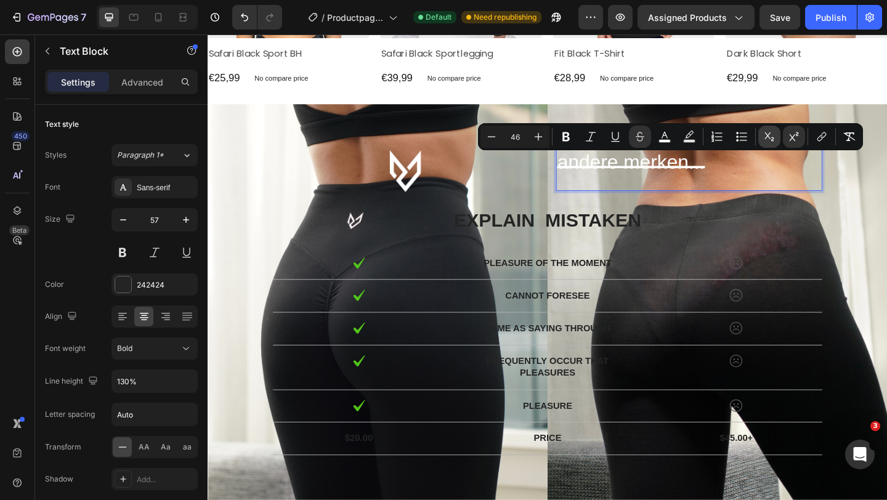
click at [767, 141] on icon "Editor contextual toolbar" at bounding box center [769, 137] width 12 height 12
click at [789, 140] on icon "Editor contextual toolbar" at bounding box center [793, 137] width 12 height 12
click at [764, 140] on icon "Editor contextual toolbar" at bounding box center [769, 137] width 12 height 12
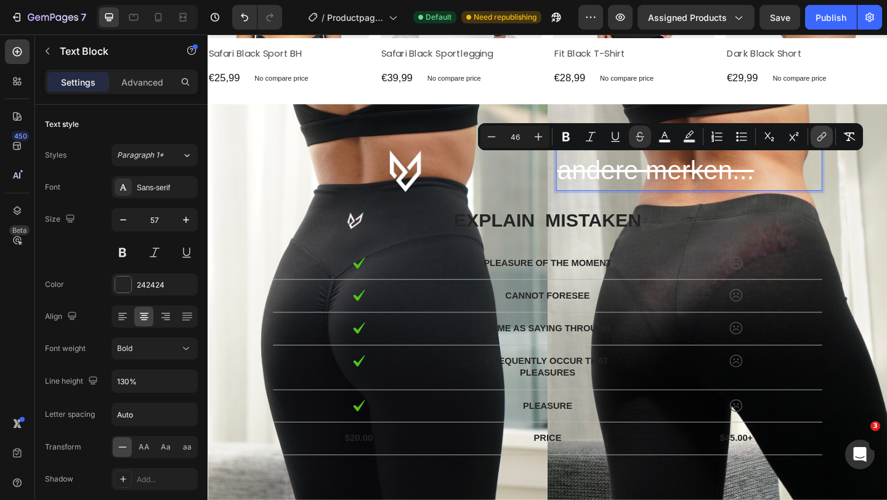
click at [824, 142] on icon "Editor contextual toolbar" at bounding box center [821, 137] width 12 height 12
click at [856, 142] on button "Remove Format" at bounding box center [849, 137] width 22 height 22
type input "16"
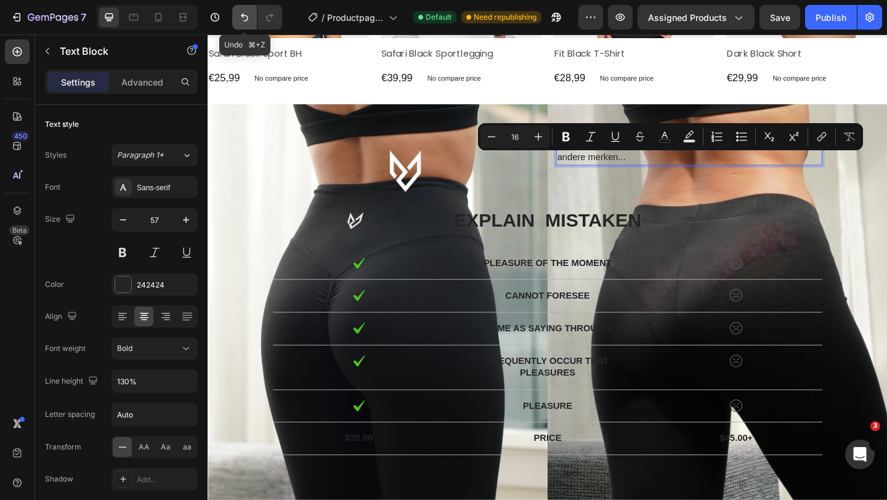
click at [243, 12] on icon "Undo/Redo" at bounding box center [244, 17] width 12 height 12
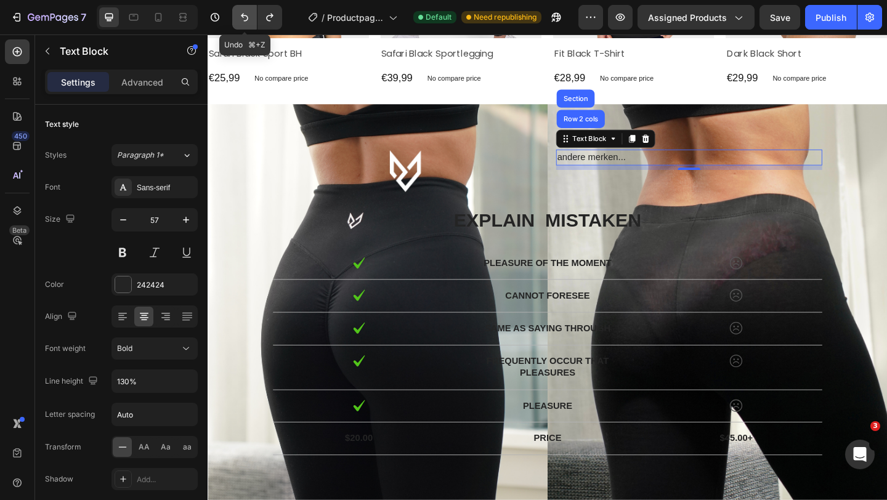
click at [243, 12] on icon "Undo/Redo" at bounding box center [244, 17] width 12 height 12
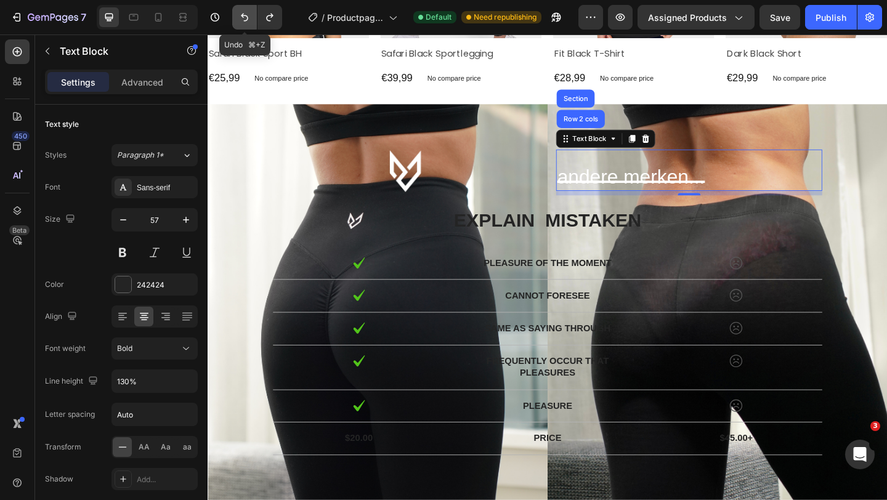
click at [243, 12] on icon "Undo/Redo" at bounding box center [244, 17] width 12 height 12
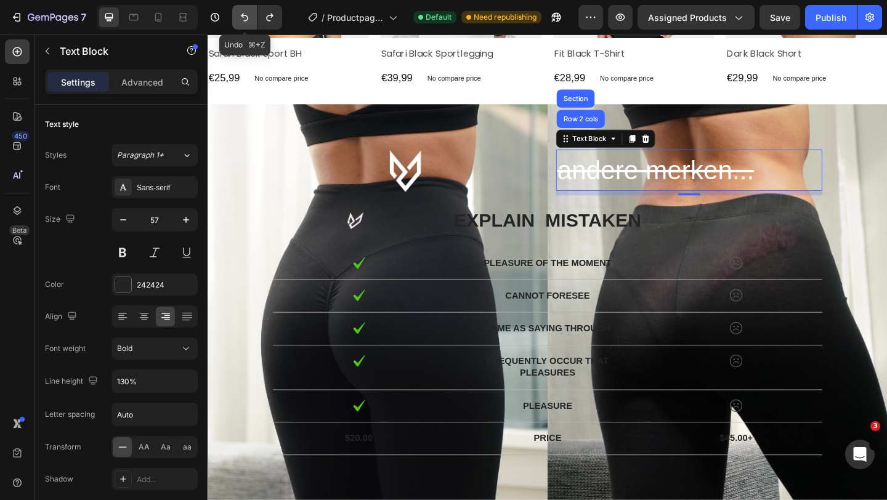
click at [243, 12] on icon "Undo/Redo" at bounding box center [244, 17] width 12 height 12
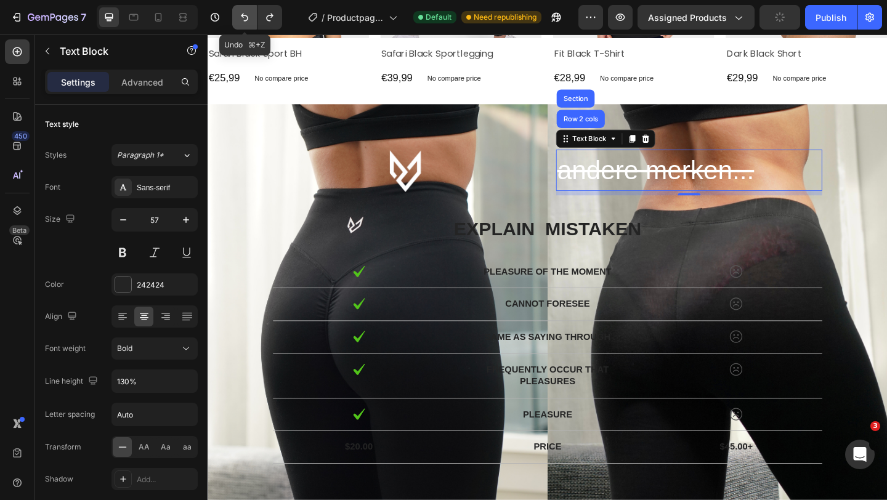
click at [243, 12] on icon "Undo/Redo" at bounding box center [244, 17] width 12 height 12
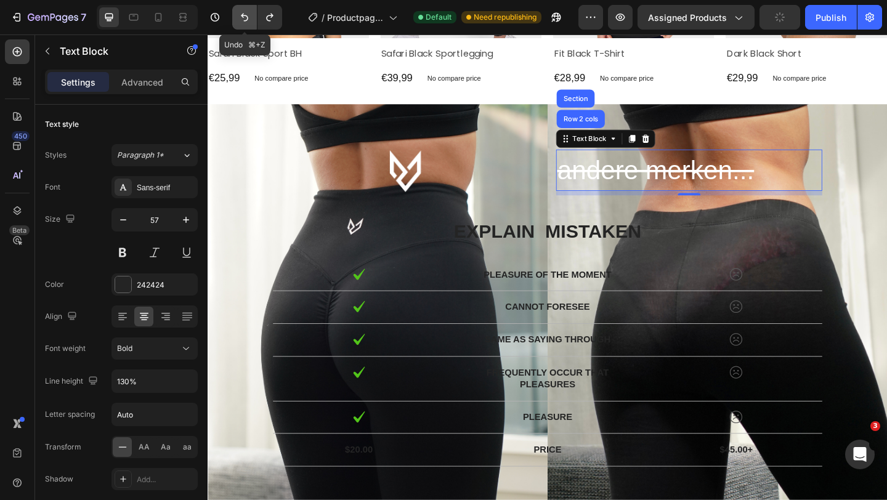
click at [243, 12] on icon "Undo/Redo" at bounding box center [244, 17] width 12 height 12
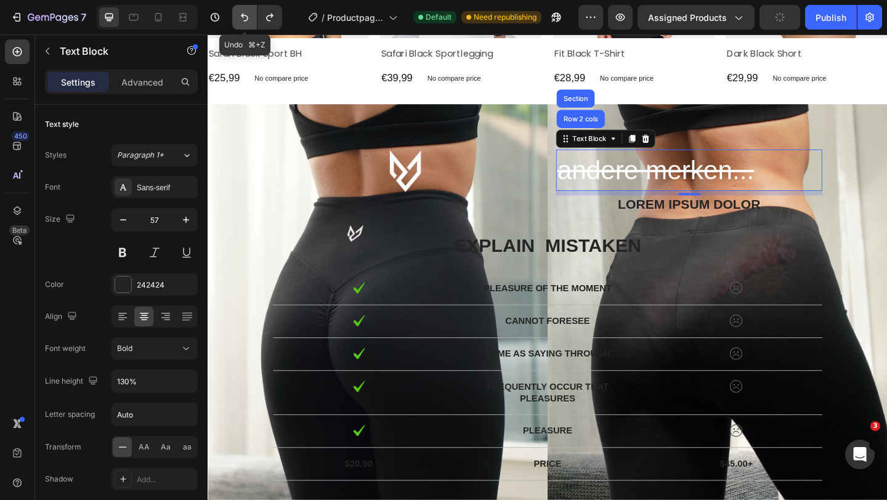
click at [243, 12] on icon "Undo/Redo" at bounding box center [244, 17] width 12 height 12
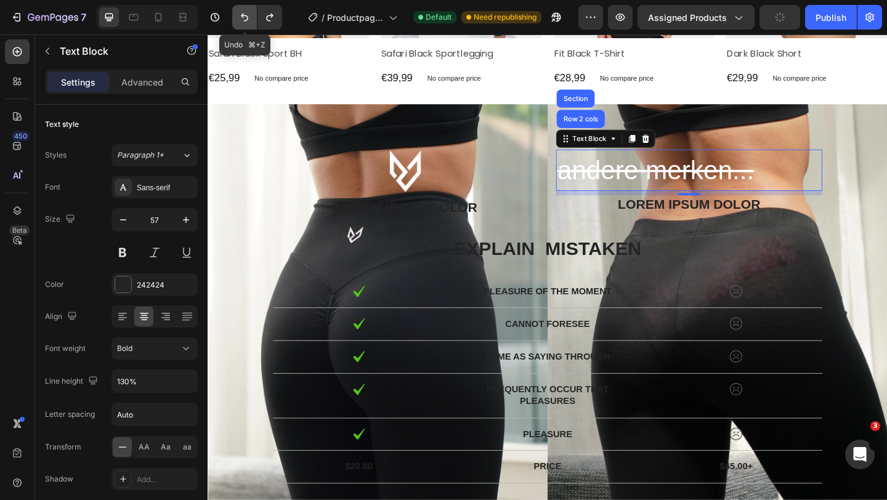
click at [243, 12] on icon "Undo/Redo" at bounding box center [244, 17] width 12 height 12
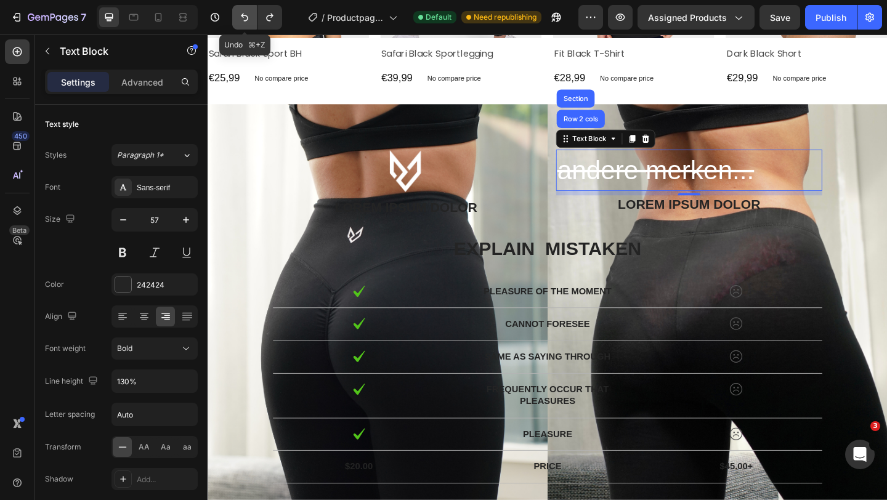
click at [243, 12] on icon "Undo/Redo" at bounding box center [244, 17] width 12 height 12
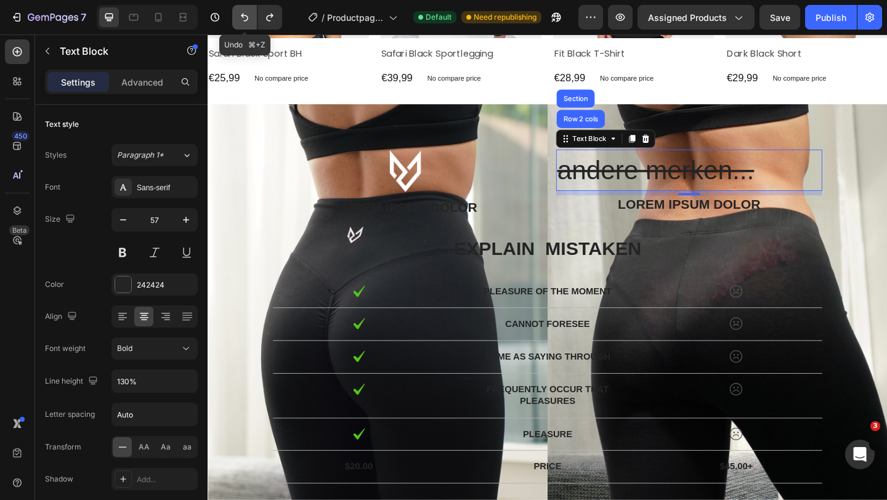
click at [243, 12] on icon "Undo/Redo" at bounding box center [244, 17] width 12 height 12
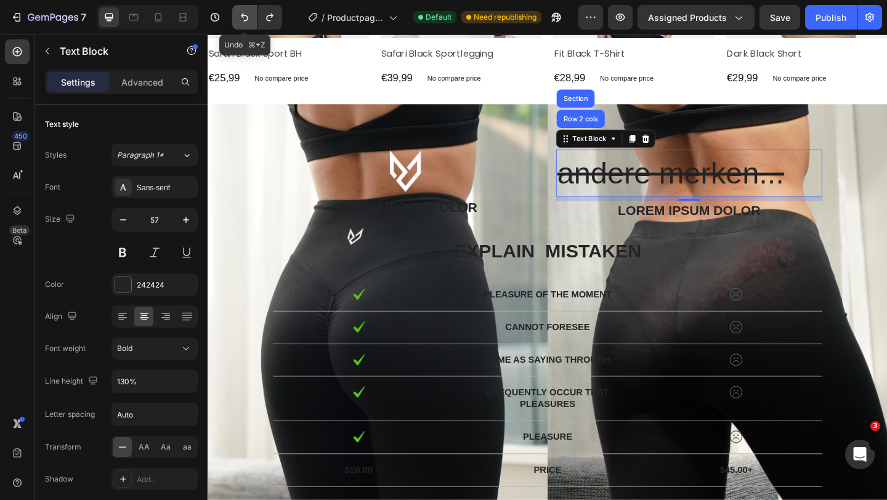
click at [243, 12] on icon "Undo/Redo" at bounding box center [244, 17] width 12 height 12
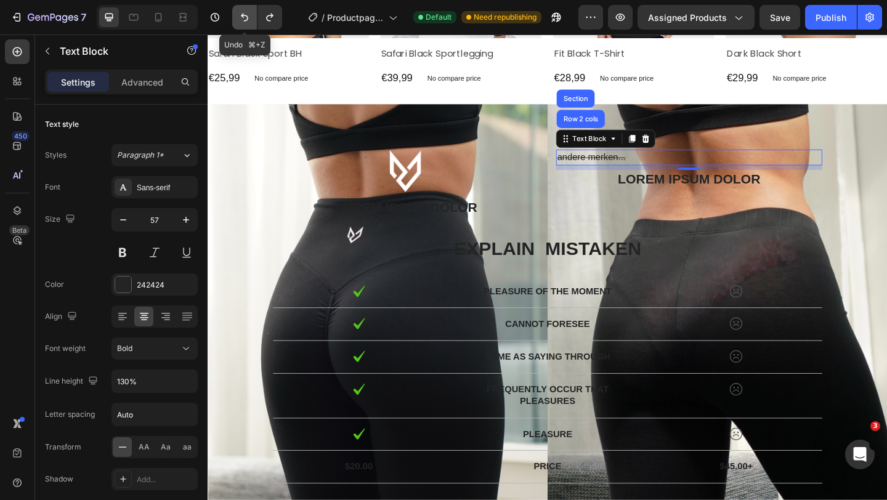
click at [243, 12] on icon "Undo/Redo" at bounding box center [244, 17] width 12 height 12
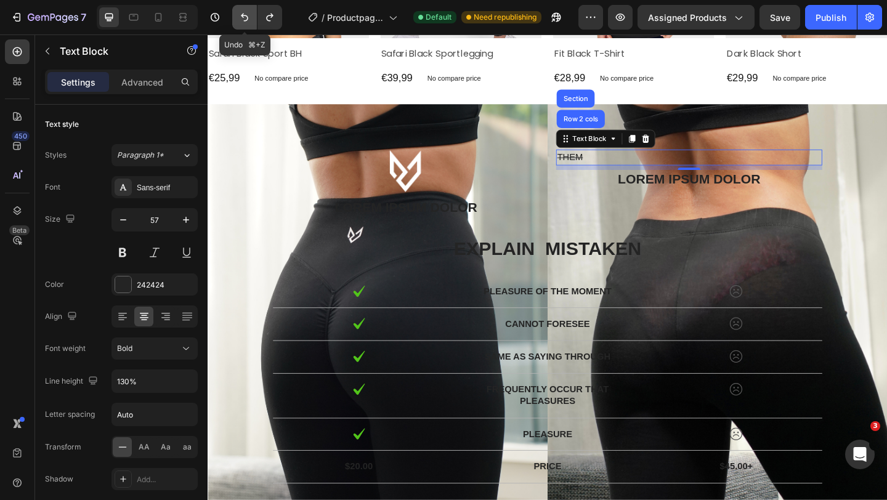
click at [243, 12] on icon "Undo/Redo" at bounding box center [244, 17] width 12 height 12
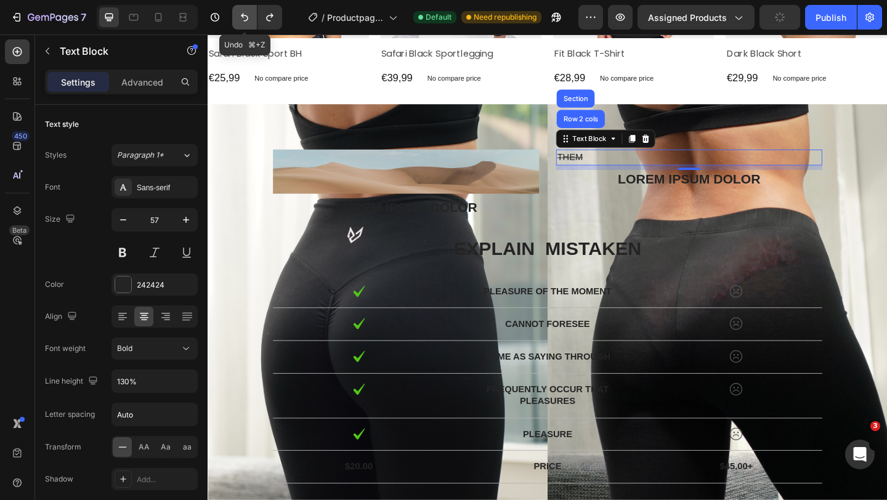
click at [243, 12] on icon "Undo/Redo" at bounding box center [244, 17] width 12 height 12
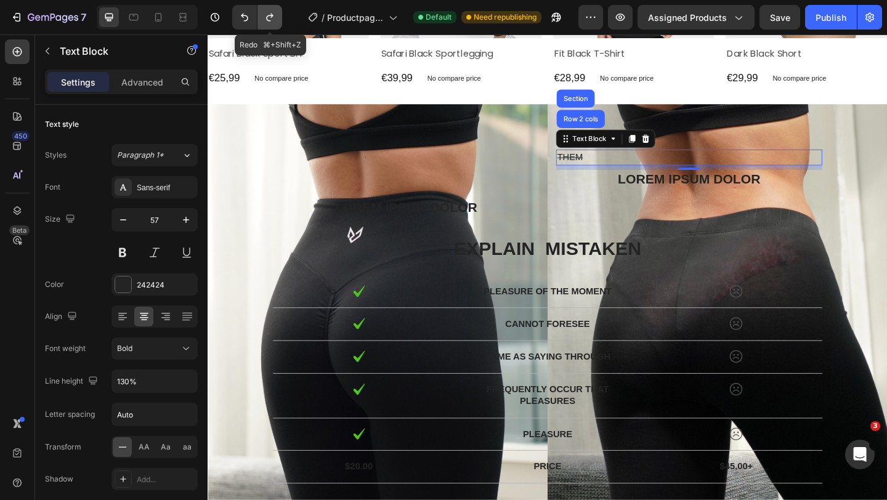
click at [278, 25] on button "Undo/Redo" at bounding box center [269, 17] width 25 height 25
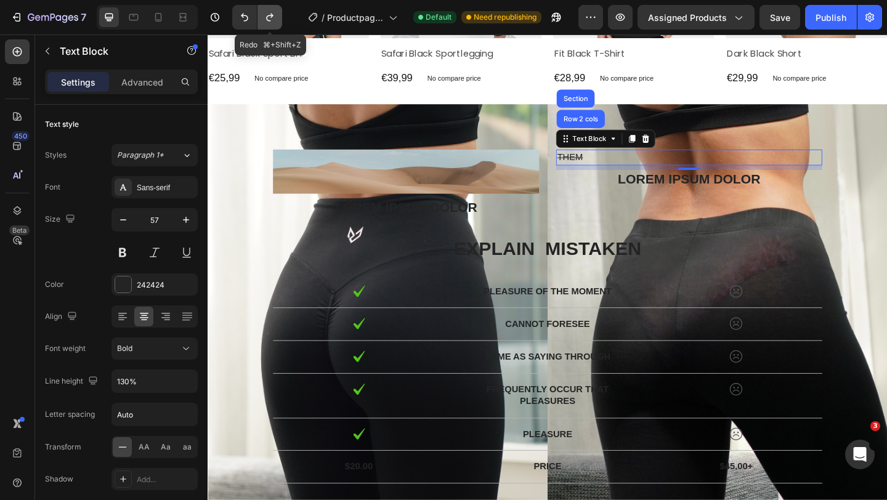
click at [278, 25] on button "Undo/Redo" at bounding box center [269, 17] width 25 height 25
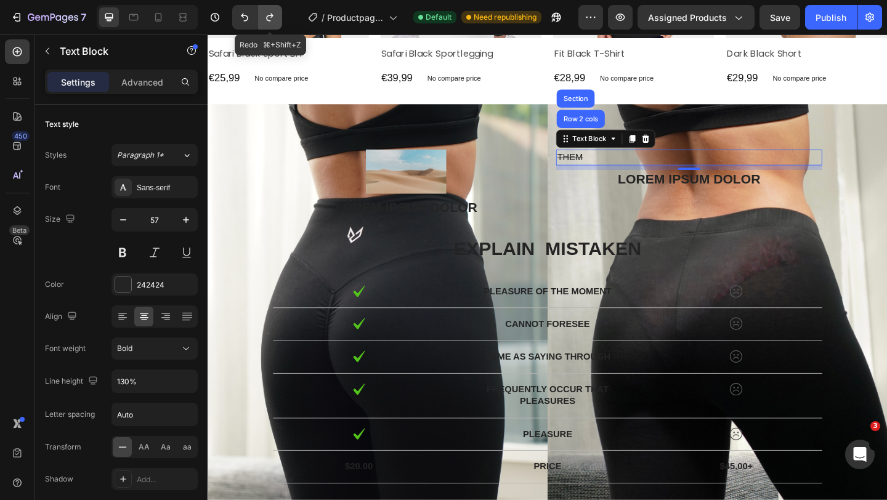
click at [278, 25] on button "Undo/Redo" at bounding box center [269, 17] width 25 height 25
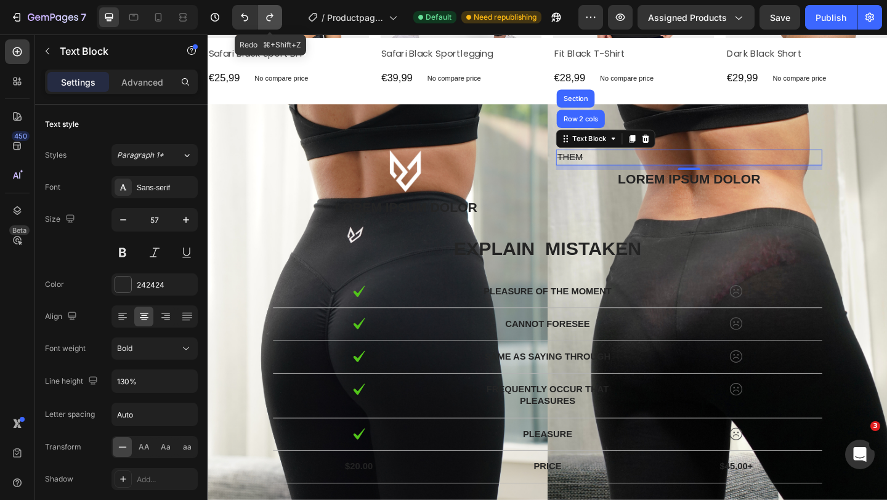
click at [278, 25] on button "Undo/Redo" at bounding box center [269, 17] width 25 height 25
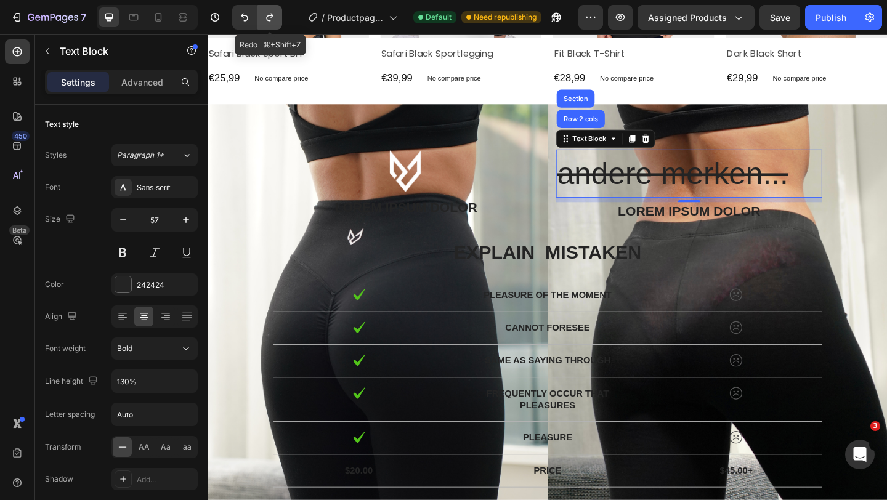
click at [278, 25] on button "Undo/Redo" at bounding box center [269, 17] width 25 height 25
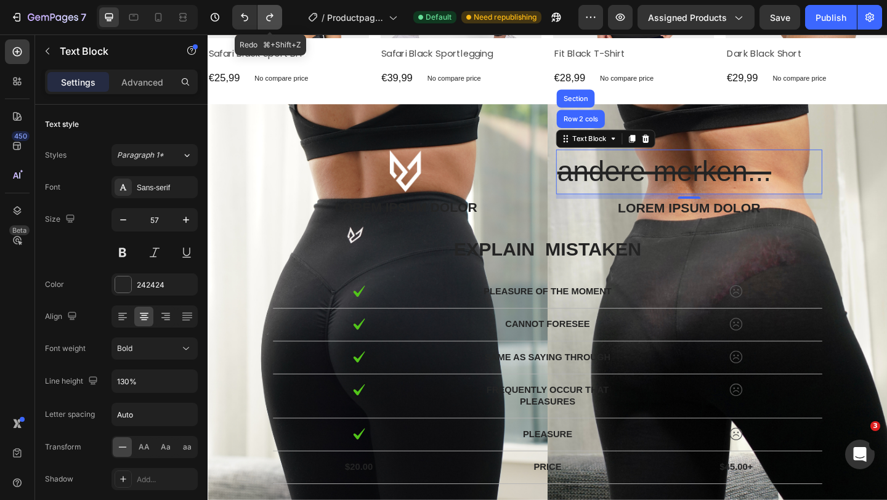
click at [278, 25] on button "Undo/Redo" at bounding box center [269, 17] width 25 height 25
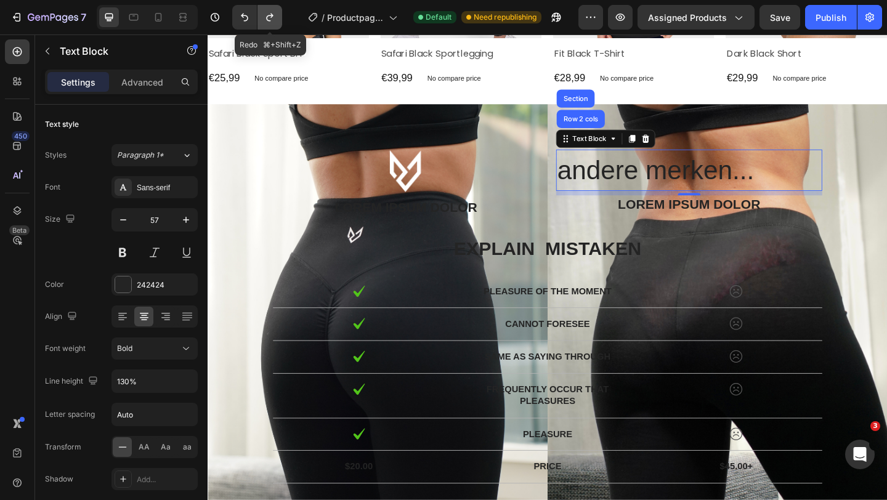
click at [278, 25] on button "Undo/Redo" at bounding box center [269, 17] width 25 height 25
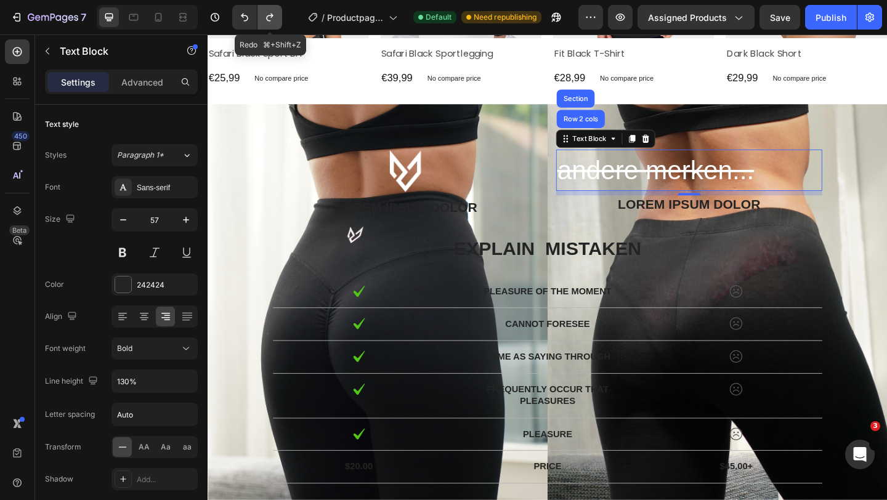
click at [278, 25] on button "Undo/Redo" at bounding box center [269, 17] width 25 height 25
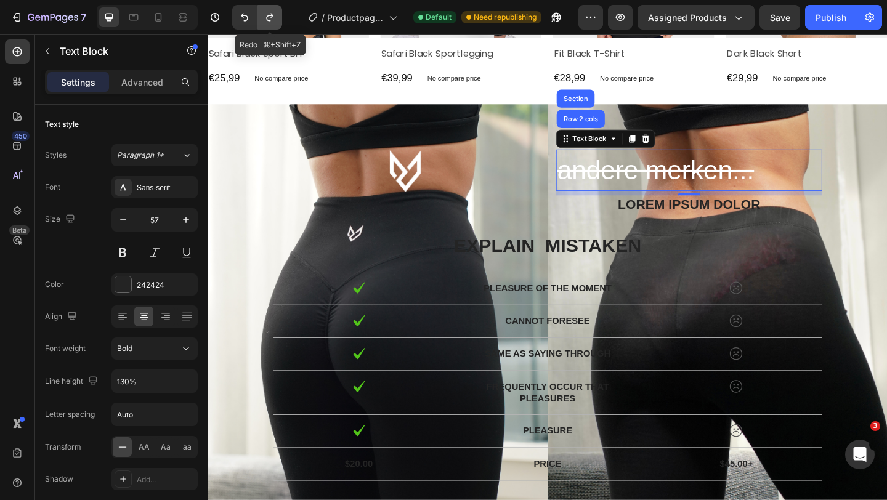
click at [278, 25] on button "Undo/Redo" at bounding box center [269, 17] width 25 height 25
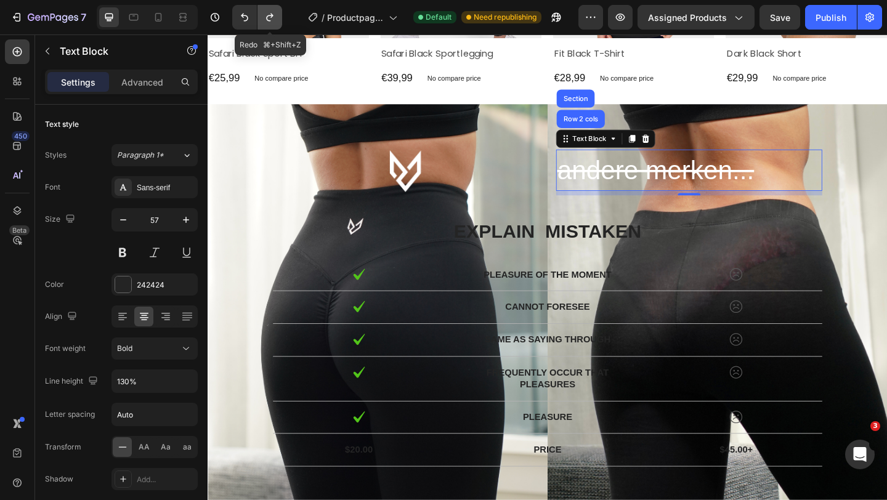
click at [278, 25] on button "Undo/Redo" at bounding box center [269, 17] width 25 height 25
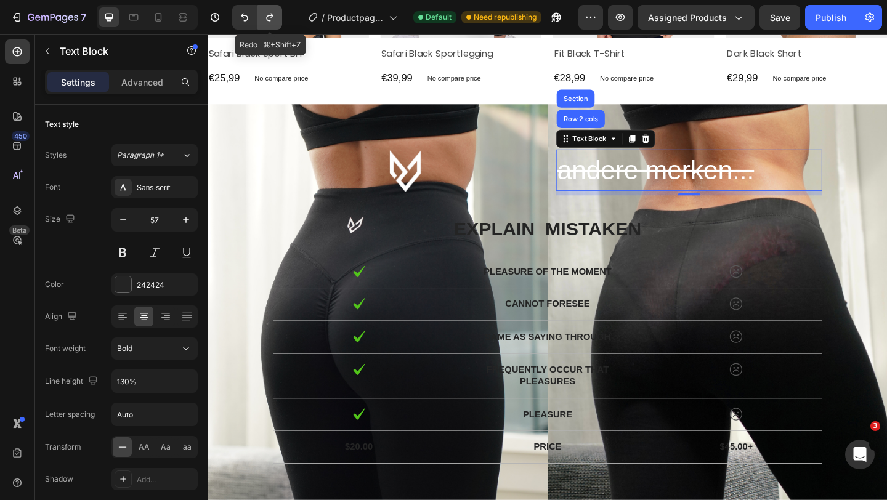
click at [278, 25] on button "Undo/Redo" at bounding box center [269, 17] width 25 height 25
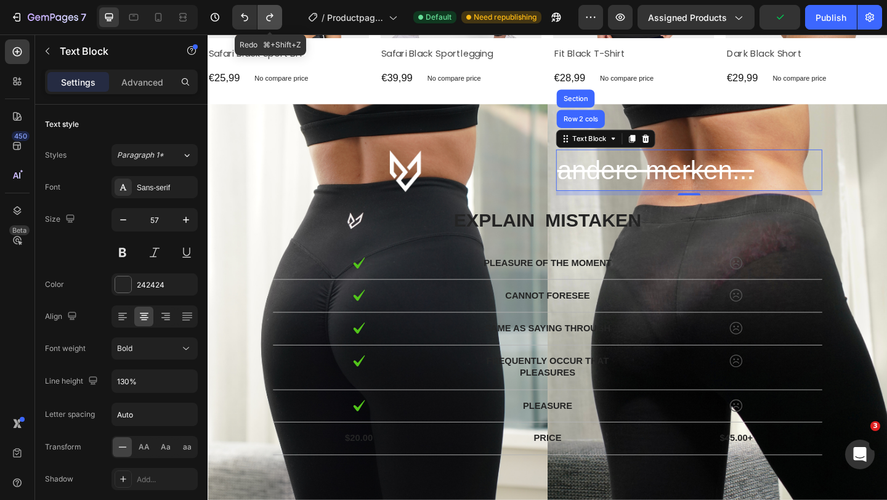
click at [278, 25] on button "Undo/Redo" at bounding box center [269, 17] width 25 height 25
click at [245, 14] on icon "Undo/Redo" at bounding box center [244, 17] width 12 height 12
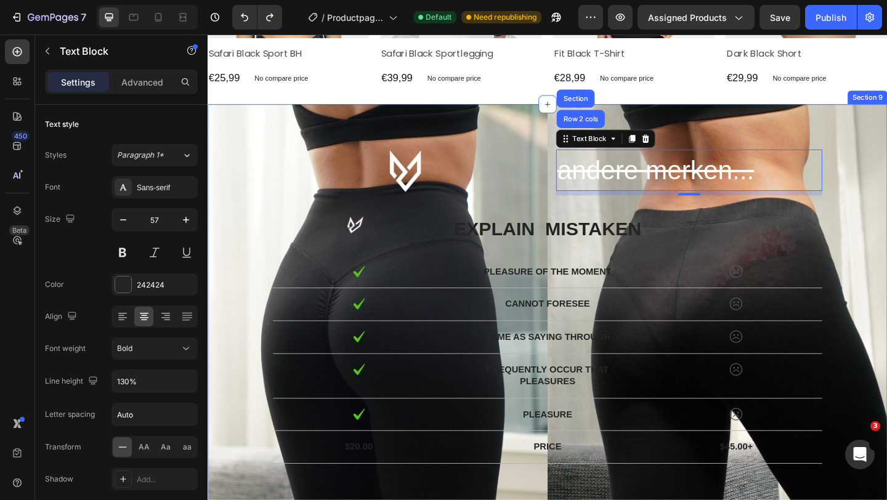
click at [536, 225] on div "Text Block andere merken... Text Block Row 2 cols Section 8 Text Block Row expl…" at bounding box center [577, 335] width 720 height 352
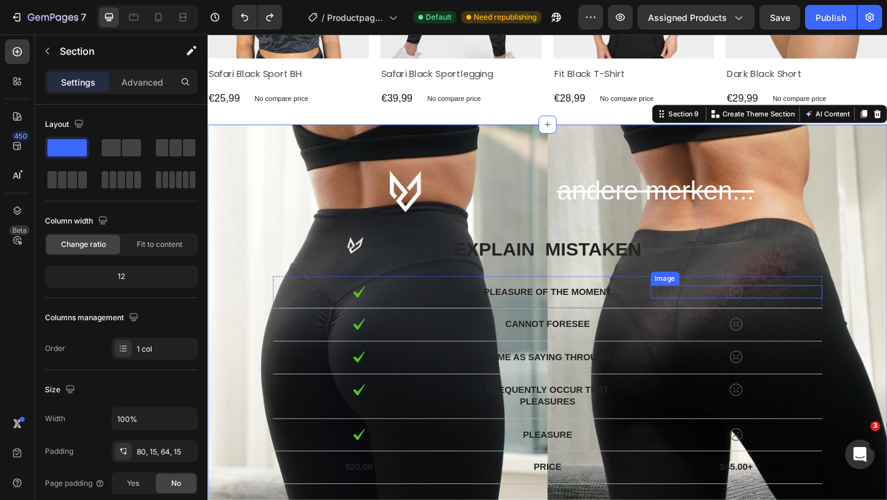
scroll to position [3120, 0]
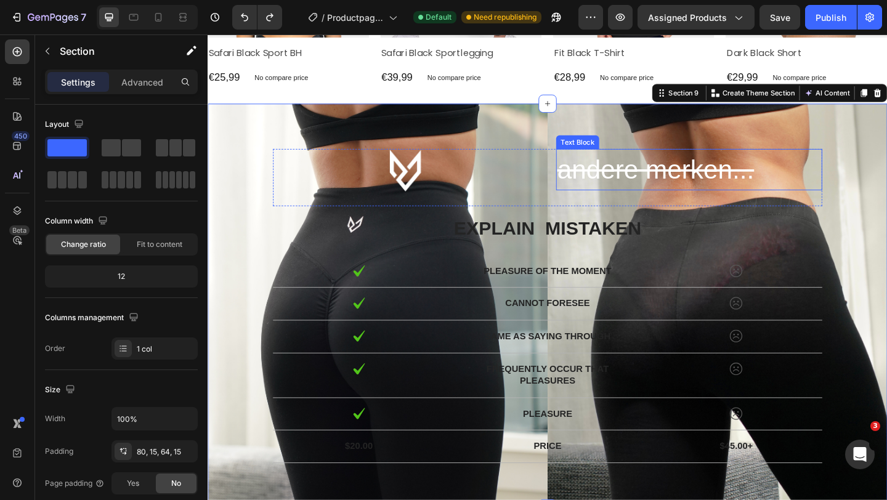
click at [705, 181] on s "andere merken..." at bounding box center [694, 181] width 214 height 32
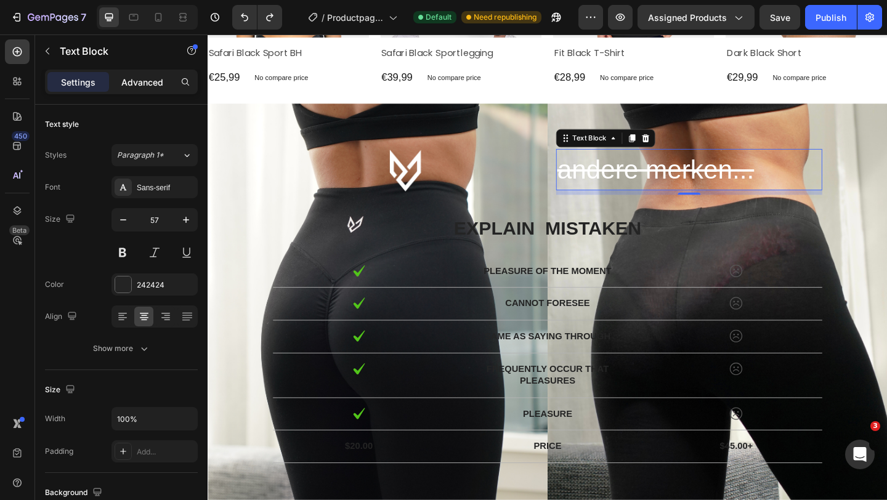
click at [156, 73] on div "Advanced" at bounding box center [142, 82] width 62 height 20
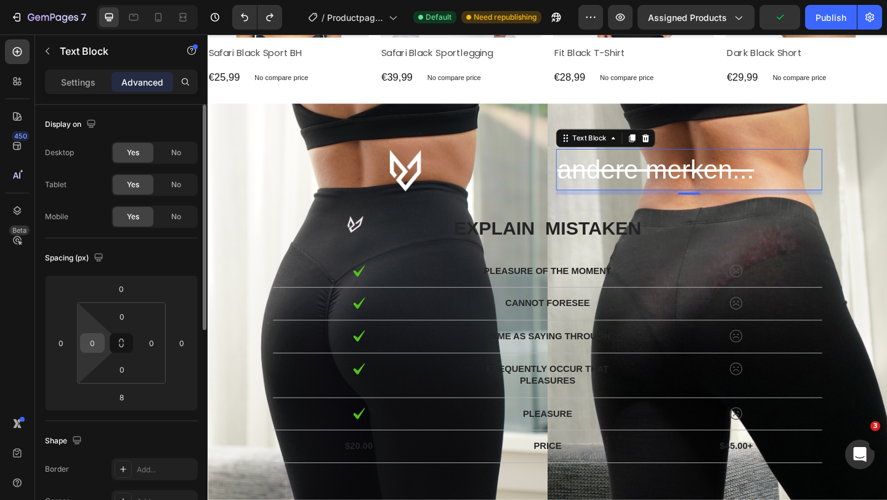
click at [95, 337] on input "0" at bounding box center [92, 343] width 18 height 18
type input "1"
type input "5"
type input "80"
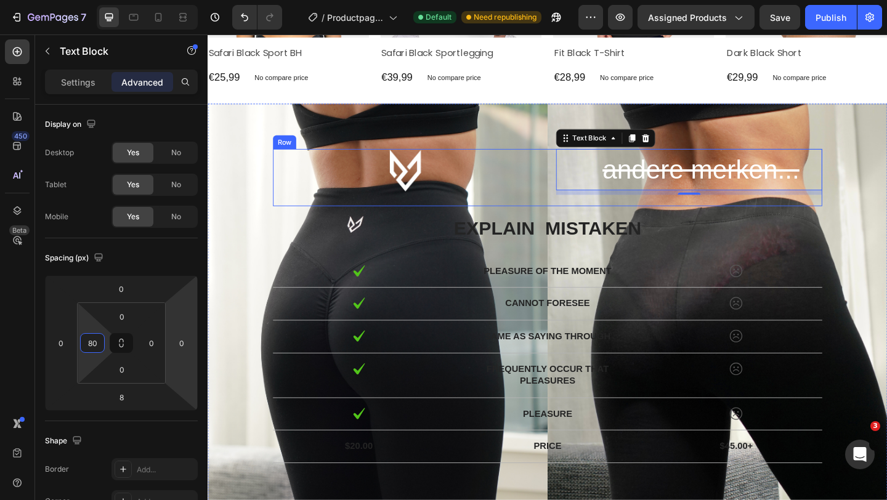
click at [742, 232] on p "explain mistaken" at bounding box center [577, 245] width 595 height 26
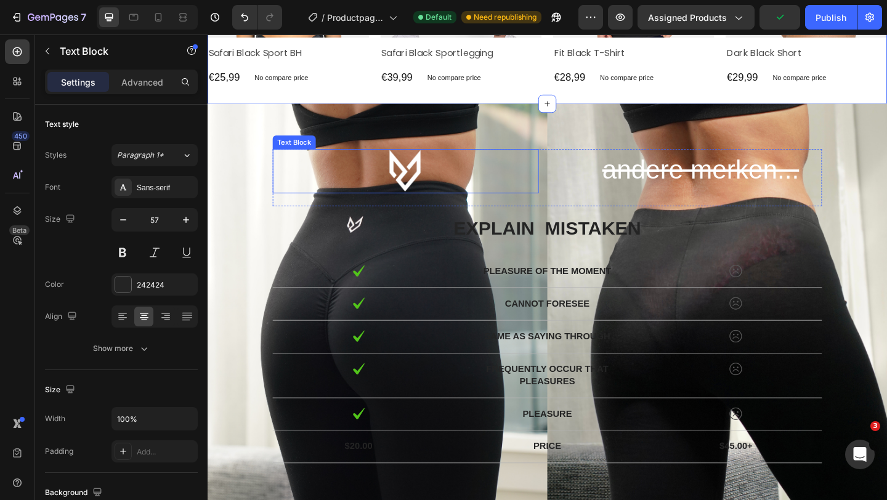
click at [409, 185] on p "Rich Text Editor. Editing area: main" at bounding box center [423, 183] width 287 height 46
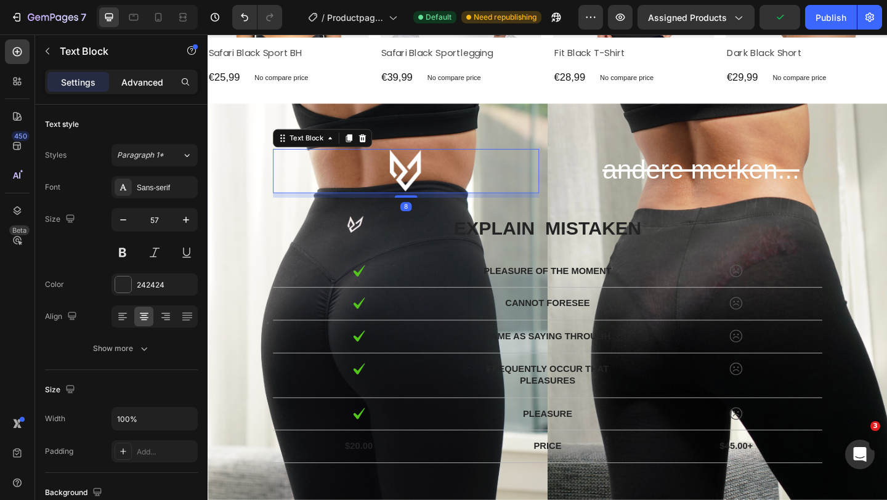
click at [146, 86] on p "Advanced" at bounding box center [142, 82] width 42 height 13
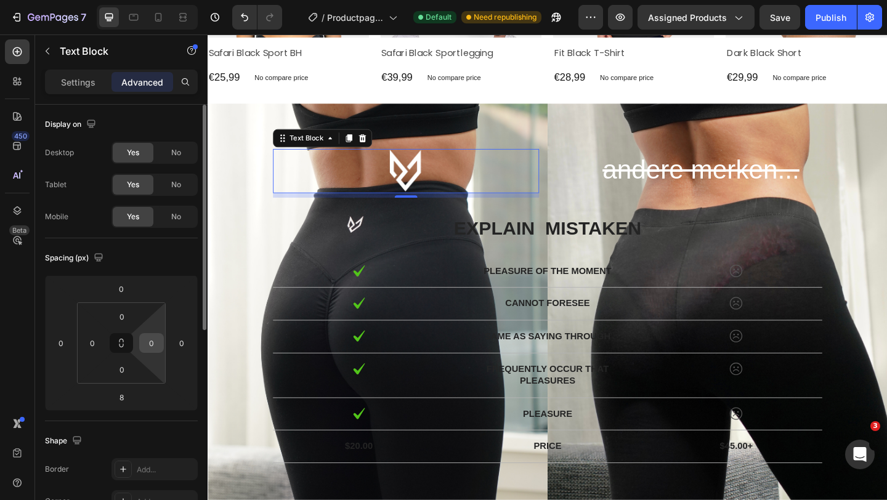
click at [156, 343] on input "0" at bounding box center [151, 343] width 18 height 18
type input "2"
type input "50"
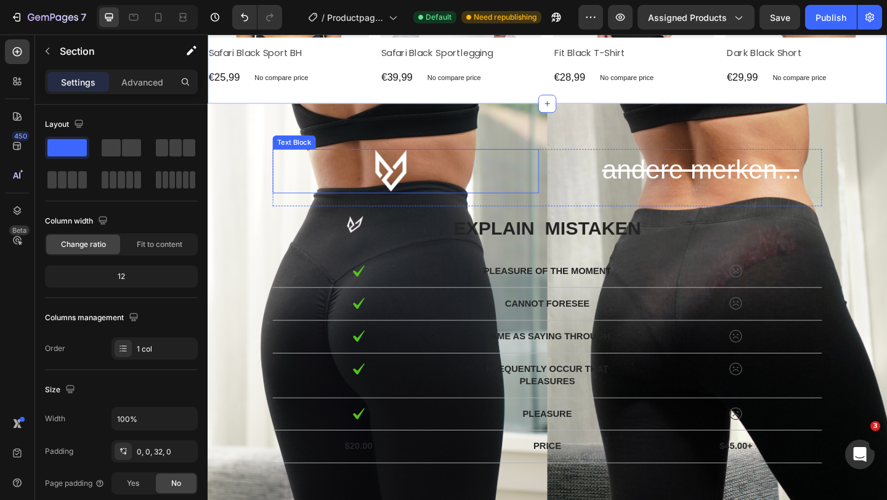
click at [409, 179] on p "Rich Text Editor. Editing area: main" at bounding box center [408, 183] width 256 height 46
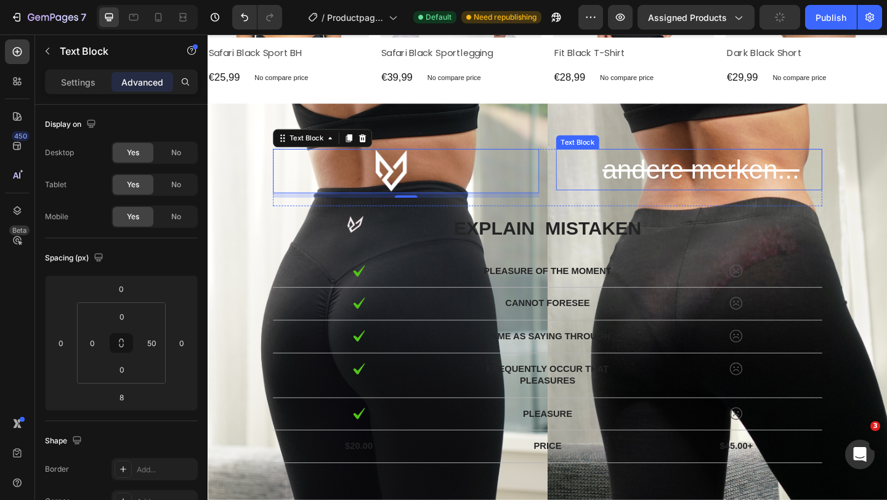
click at [694, 187] on s "andere merken..." at bounding box center [744, 181] width 214 height 32
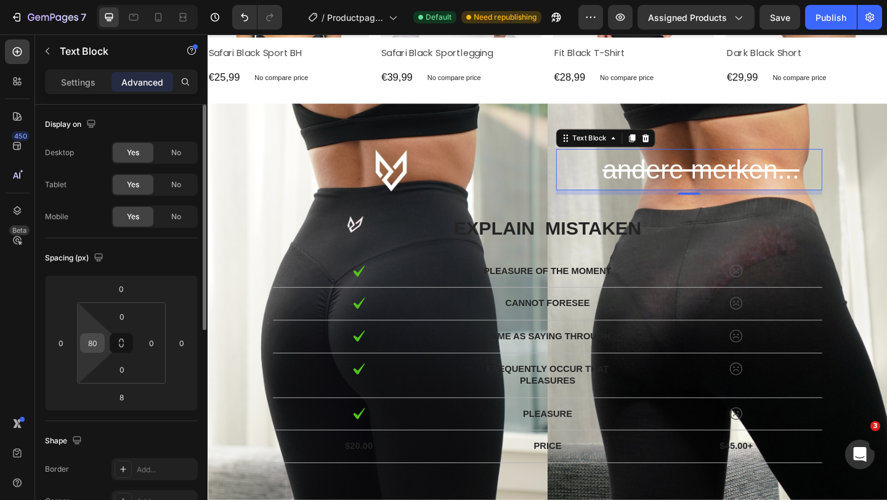
click at [99, 342] on input "80" at bounding box center [92, 343] width 18 height 18
type input "100"
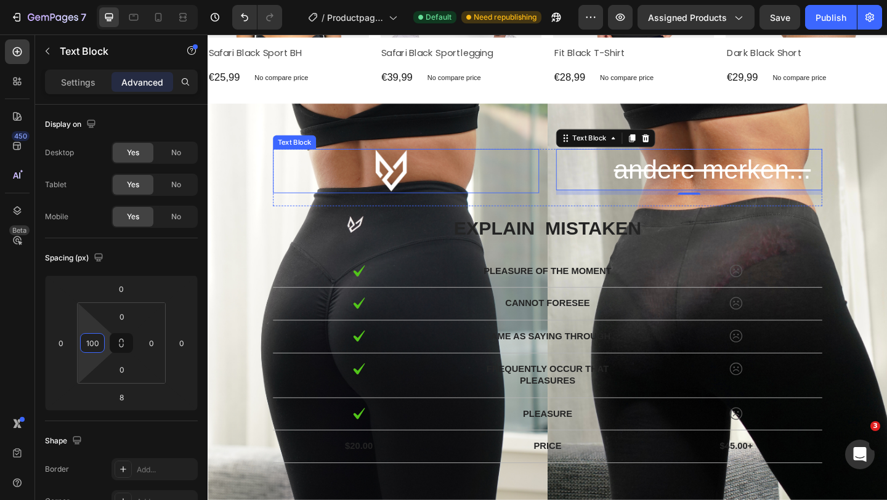
click at [395, 182] on p "Rich Text Editor. Editing area: main" at bounding box center [408, 183] width 256 height 46
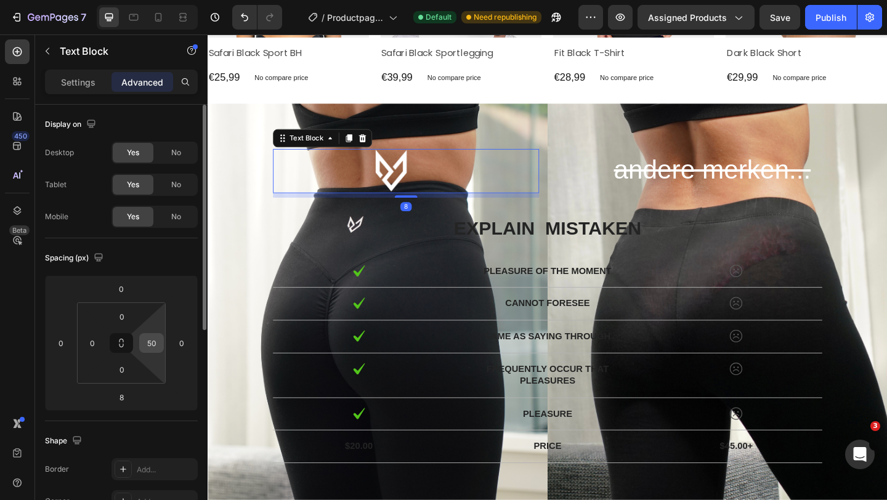
click at [155, 344] on input "50" at bounding box center [151, 343] width 18 height 18
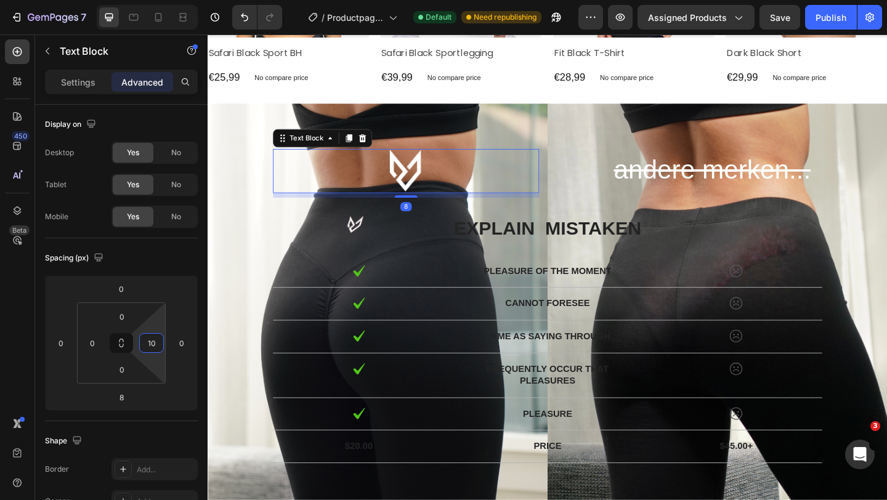
type input "100"
click at [383, 88] on div "€39,99 Product Price Product Price No compare price Product Price Row" at bounding box center [294, 81] width 175 height 17
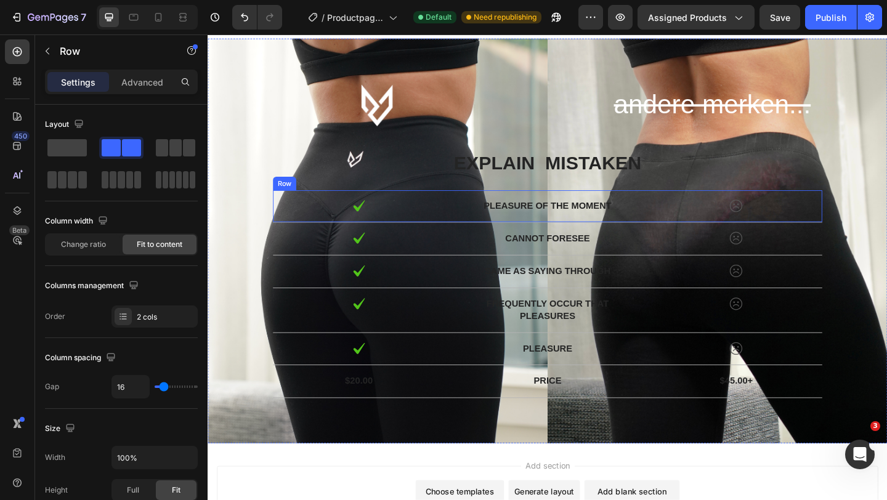
scroll to position [3199, 0]
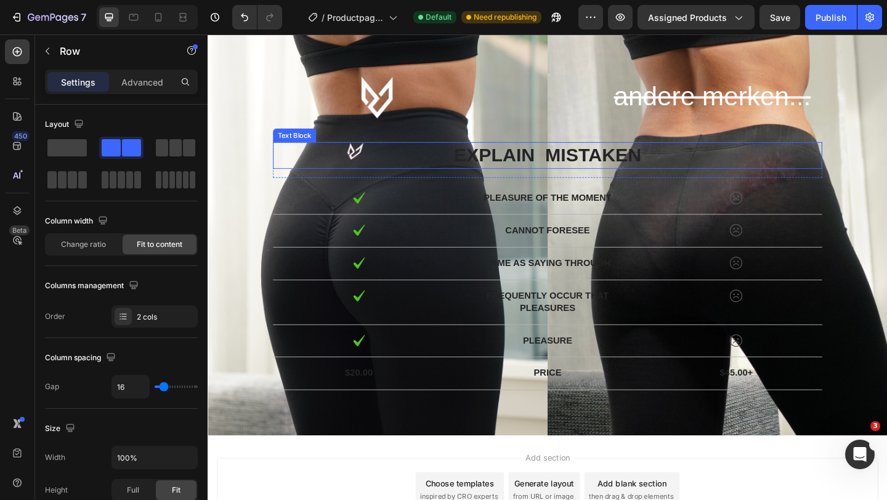
click at [565, 162] on p "explain mistaken" at bounding box center [577, 166] width 595 height 26
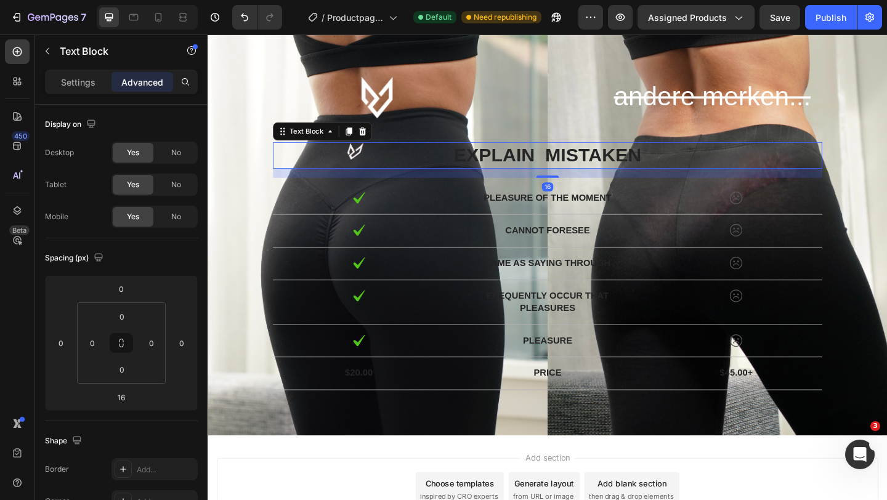
click at [565, 162] on p "explain mistaken" at bounding box center [577, 166] width 595 height 26
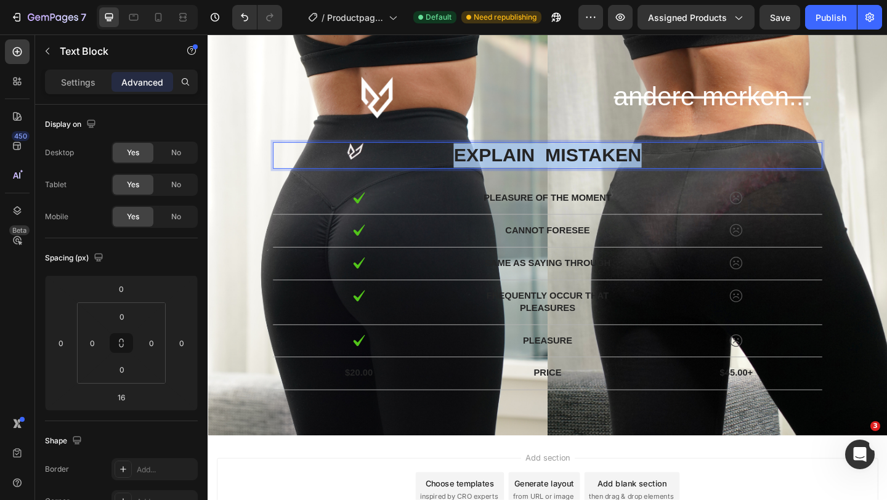
click at [565, 162] on p "explain mistaken" at bounding box center [577, 166] width 595 height 26
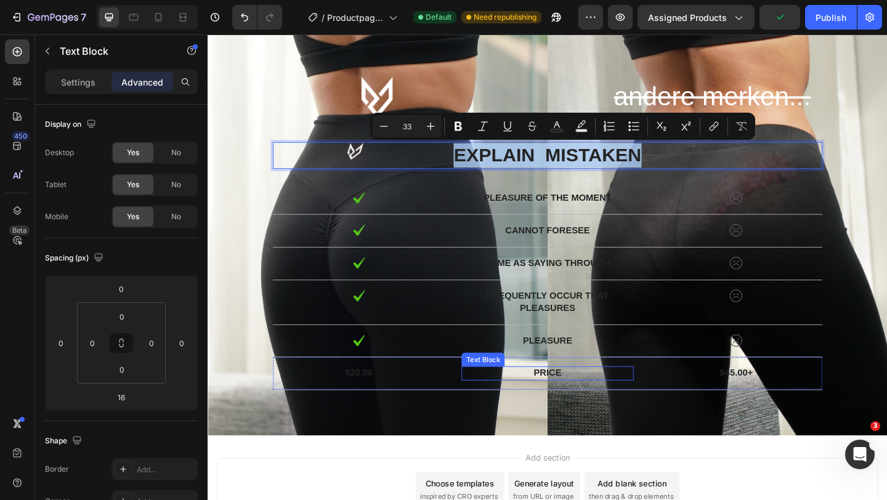
click at [536, 406] on p "Price" at bounding box center [577, 403] width 184 height 13
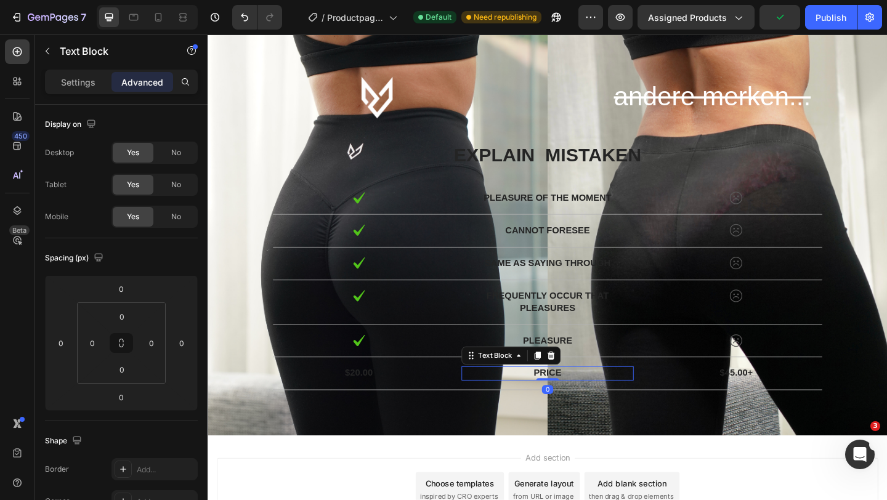
click at [432, 403] on p "$20.00" at bounding box center [372, 403] width 184 height 13
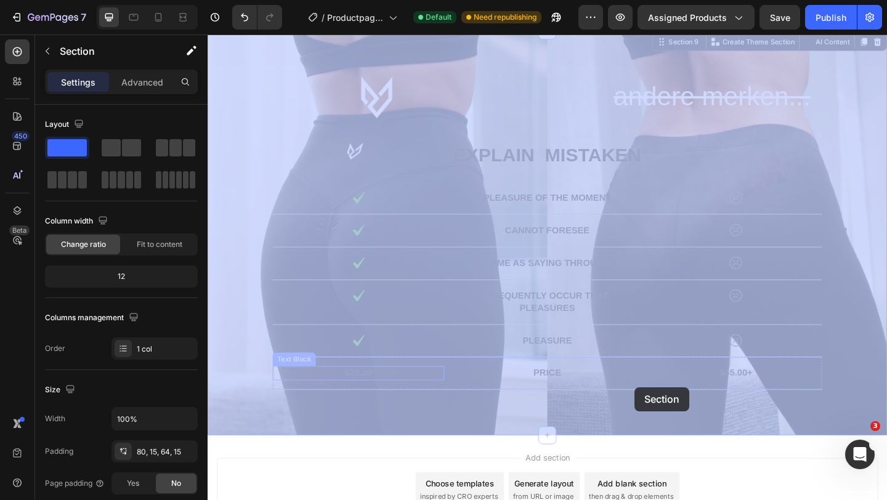
drag, startPoint x: 266, startPoint y: 403, endPoint x: 667, endPoint y: 416, distance: 401.0
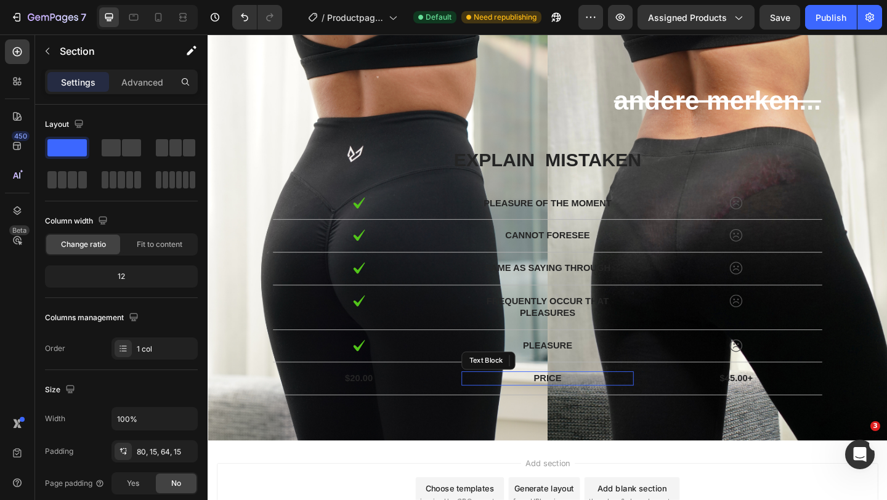
click at [667, 416] on div "Price" at bounding box center [576, 408] width 187 height 15
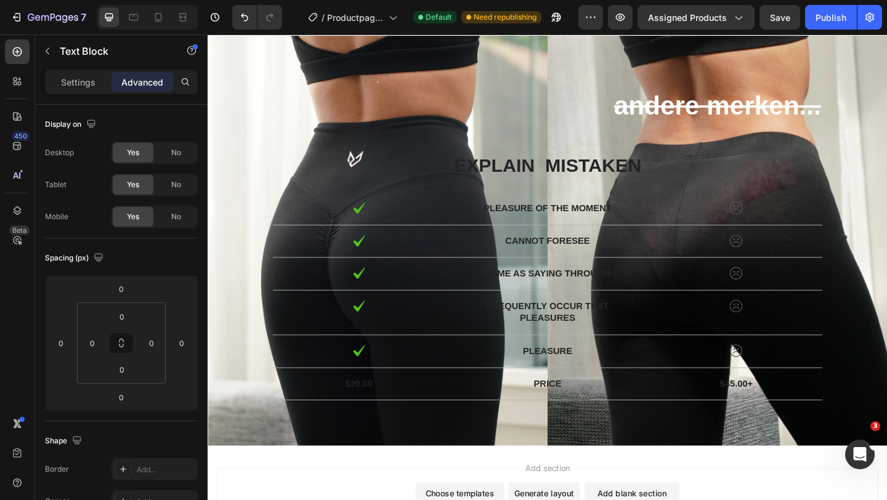
scroll to position [3338, 0]
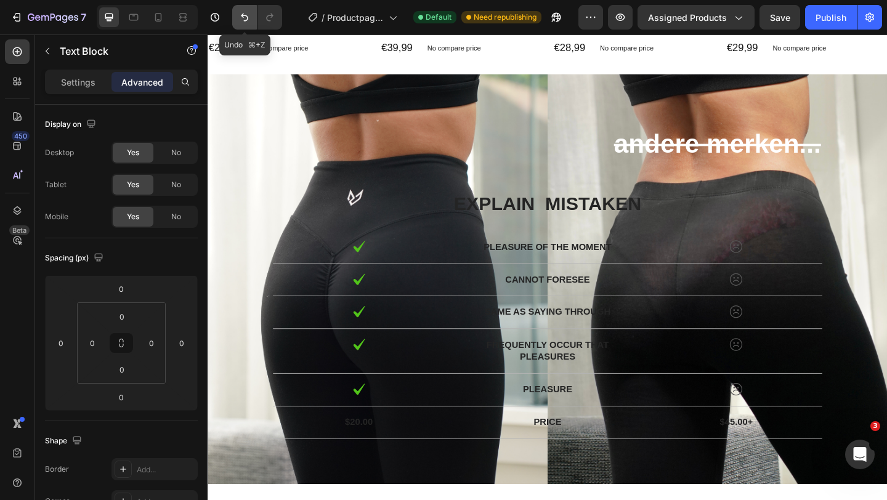
click at [246, 18] on icon "Undo/Redo" at bounding box center [244, 17] width 12 height 12
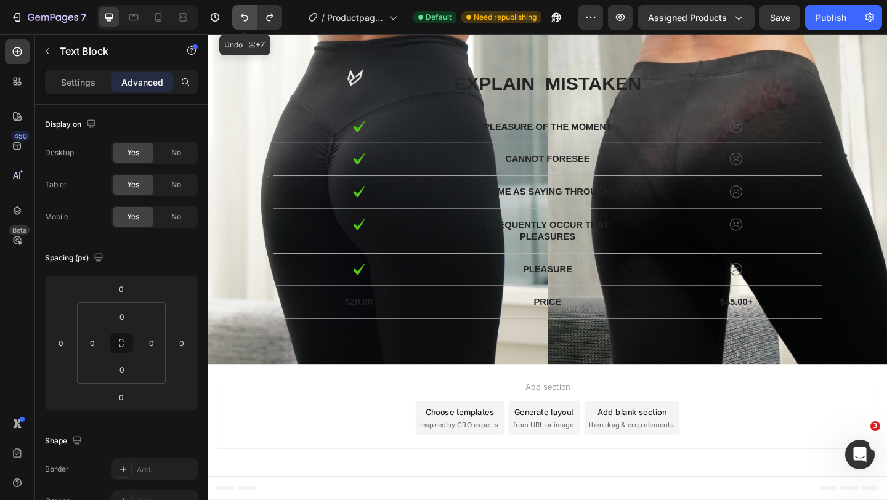
scroll to position [3152, 0]
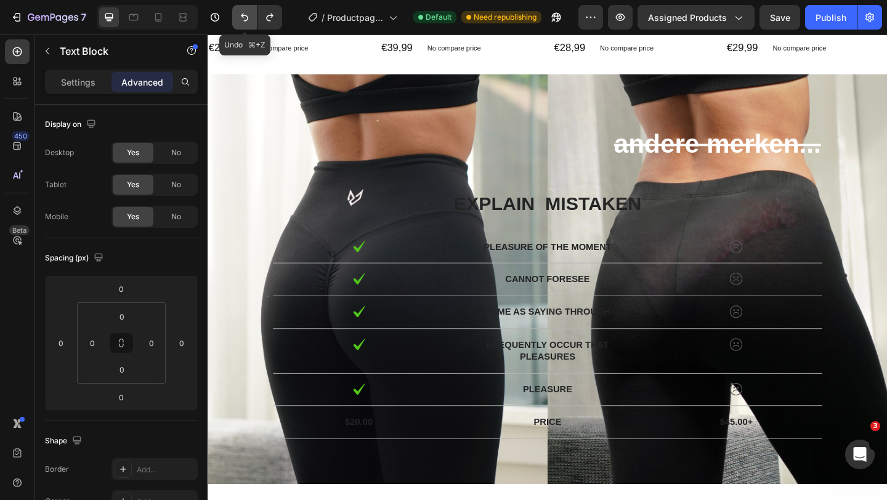
click at [246, 18] on icon "Undo/Redo" at bounding box center [244, 17] width 12 height 12
click at [275, 22] on icon "Undo/Redo" at bounding box center [270, 17] width 12 height 12
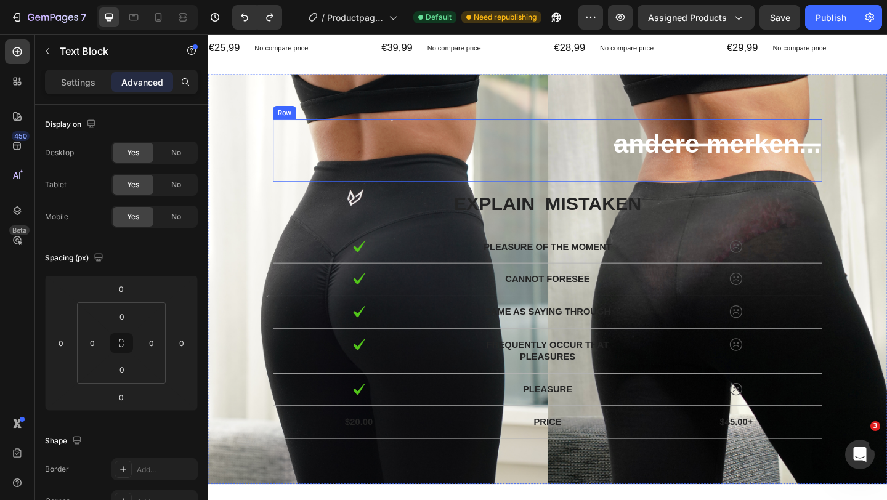
click at [408, 126] on div "Text Block andere merken... Text Block Text Block Row explain mistaken Text Blo…" at bounding box center [576, 301] width 739 height 446
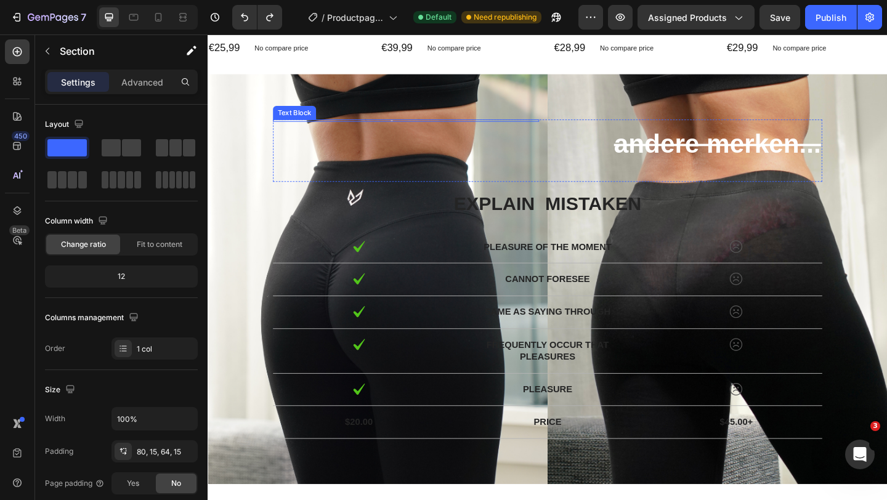
click at [408, 128] on div at bounding box center [407, 128] width 259 height 2
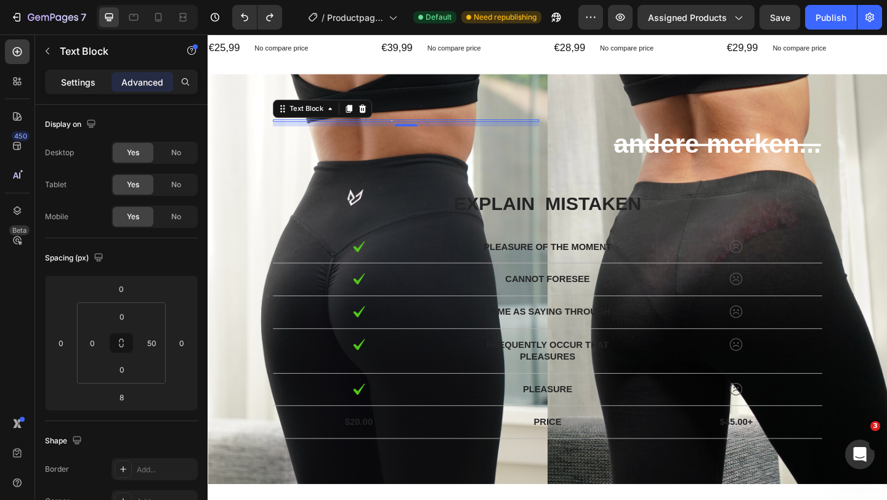
click at [77, 84] on p "Settings" at bounding box center [78, 82] width 34 height 13
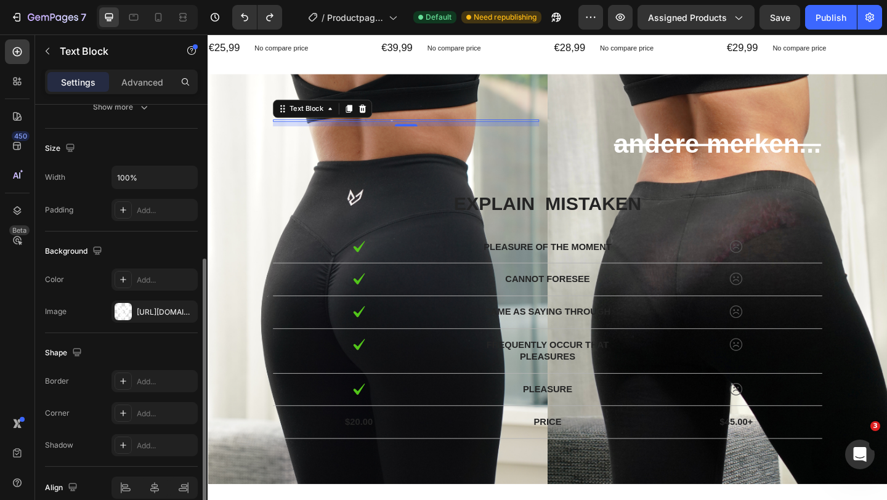
scroll to position [257, 0]
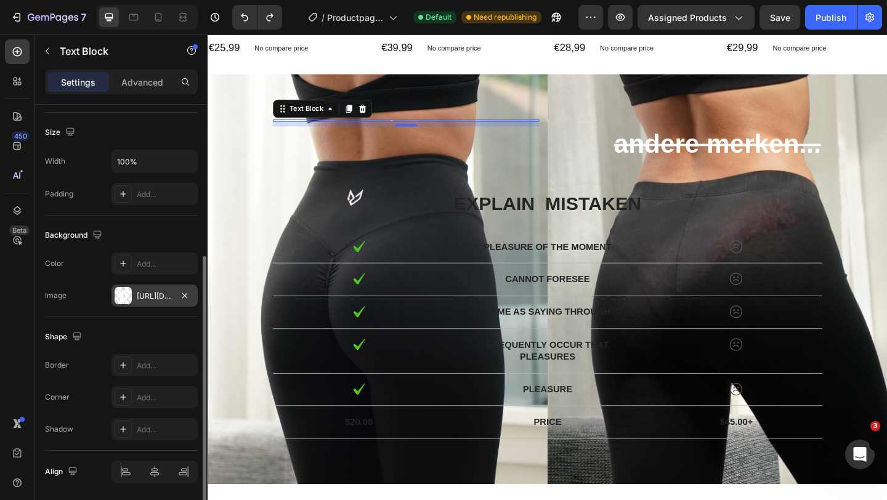
click at [153, 299] on div "[URL][DOMAIN_NAME]" at bounding box center [155, 296] width 36 height 11
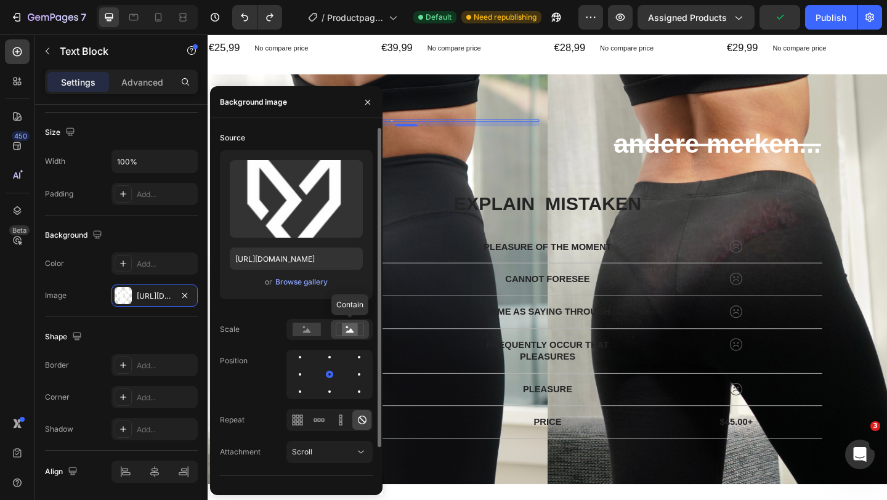
click at [352, 328] on rect at bounding box center [350, 329] width 16 height 12
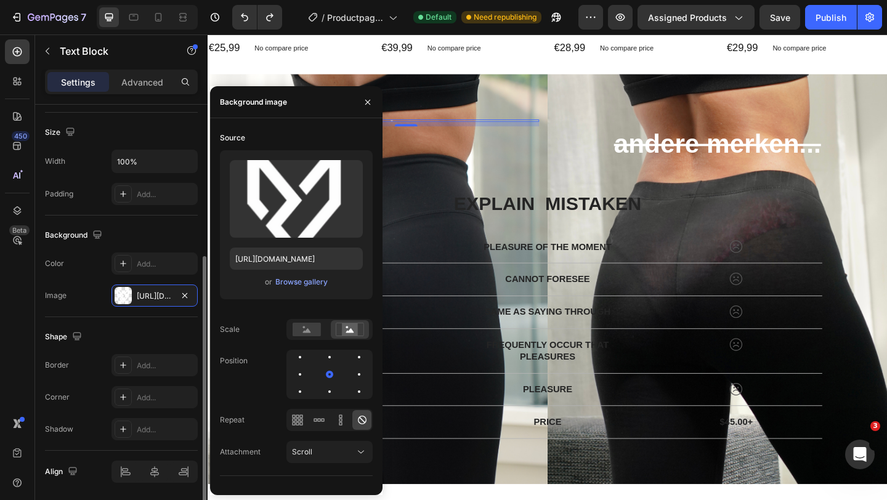
click at [160, 323] on div "Shape Border Add... Corner Add... Shadow Add..." at bounding box center [121, 384] width 153 height 134
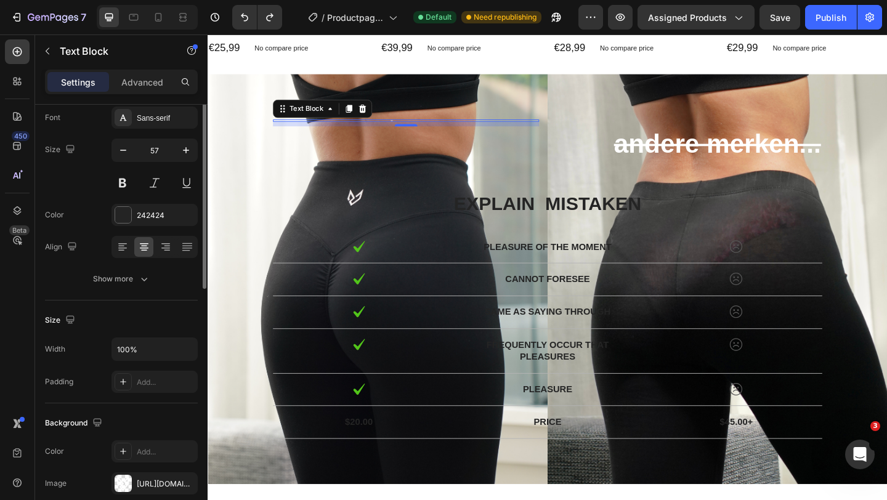
scroll to position [0, 0]
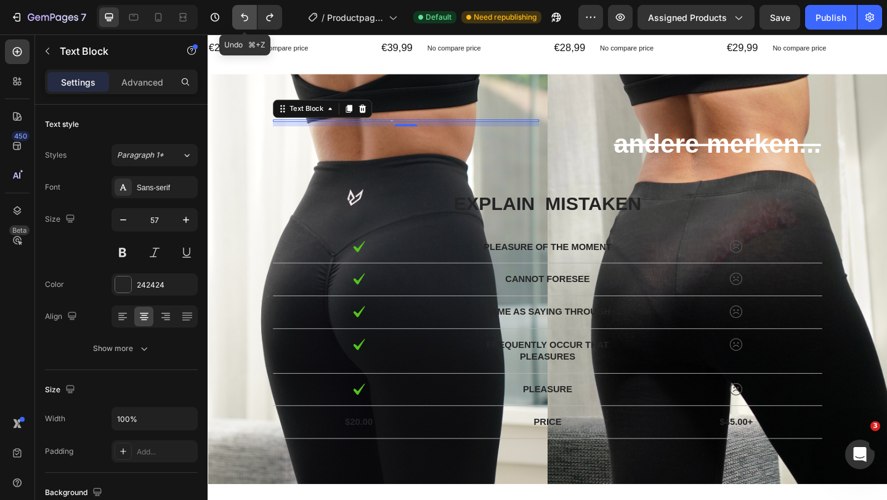
click at [243, 18] on icon "Undo/Redo" at bounding box center [244, 17] width 12 height 12
click at [281, 16] on button "Undo/Redo" at bounding box center [269, 17] width 25 height 25
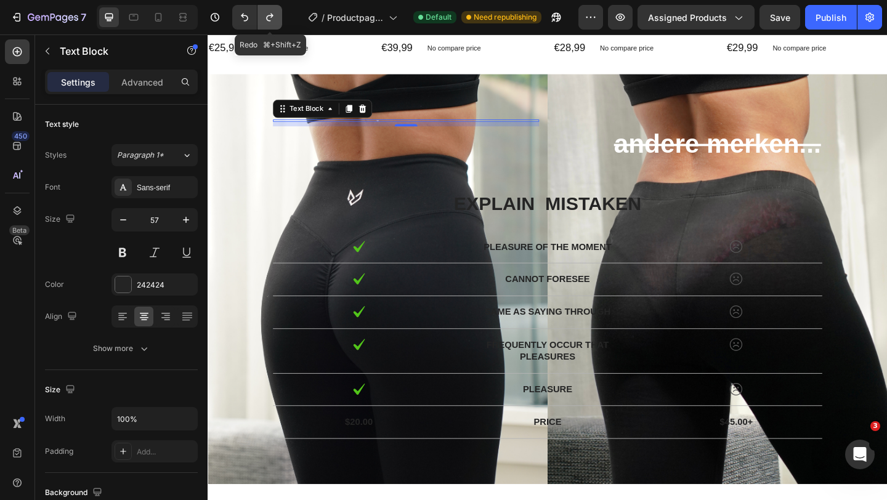
click at [281, 16] on button "Undo/Redo" at bounding box center [269, 17] width 25 height 25
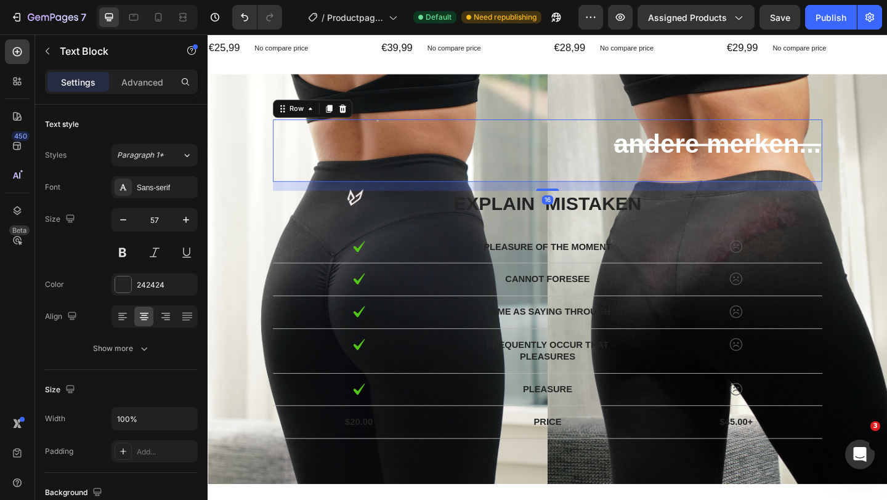
click at [392, 129] on div "Text Block" at bounding box center [422, 161] width 289 height 68
click at [392, 129] on div "Text Block" at bounding box center [422, 128] width 289 height 2
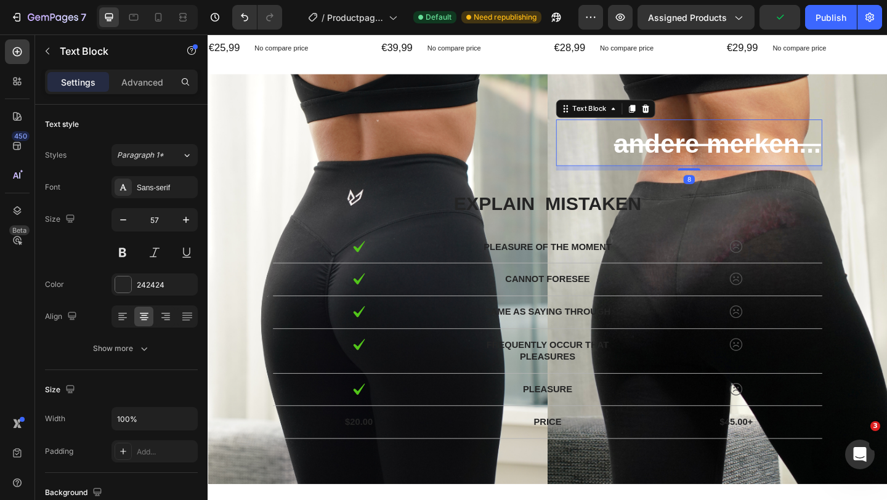
click at [714, 157] on s "andere merken..." at bounding box center [761, 153] width 225 height 32
click at [395, 127] on div at bounding box center [392, 128] width 228 height 2
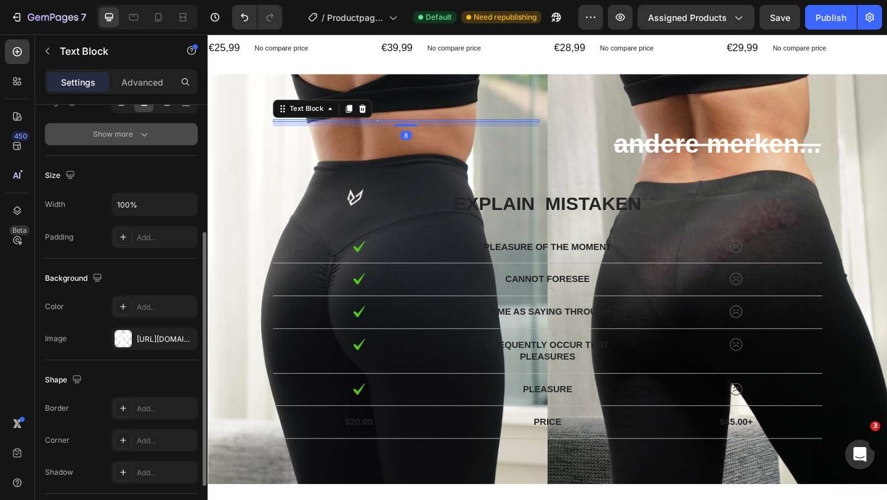
scroll to position [217, 0]
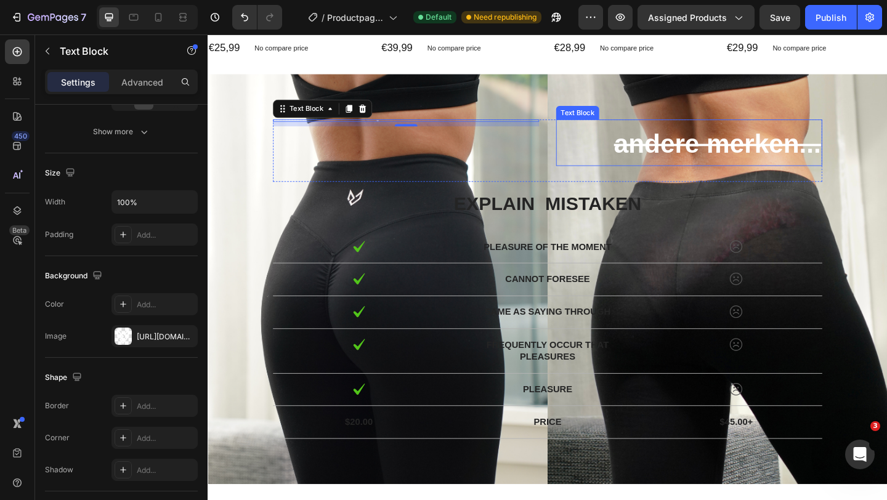
click at [715, 154] on s "andere merken..." at bounding box center [761, 153] width 225 height 32
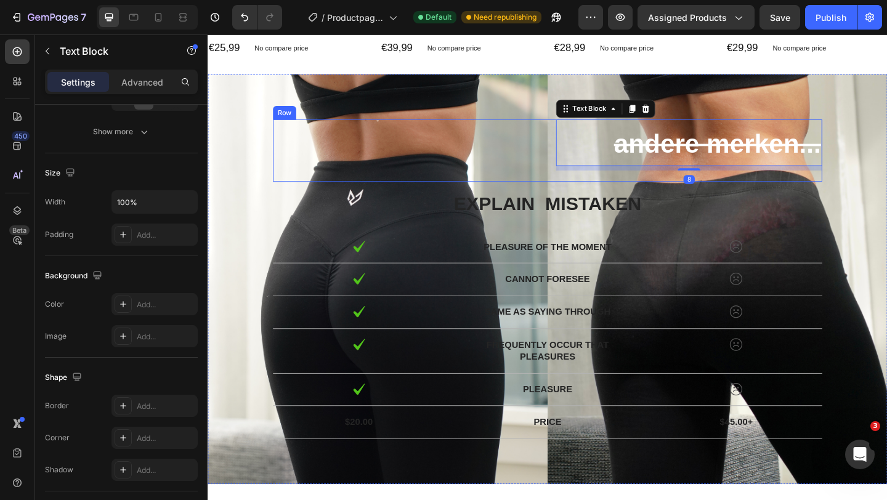
click at [389, 129] on div "Text Block" at bounding box center [422, 161] width 289 height 68
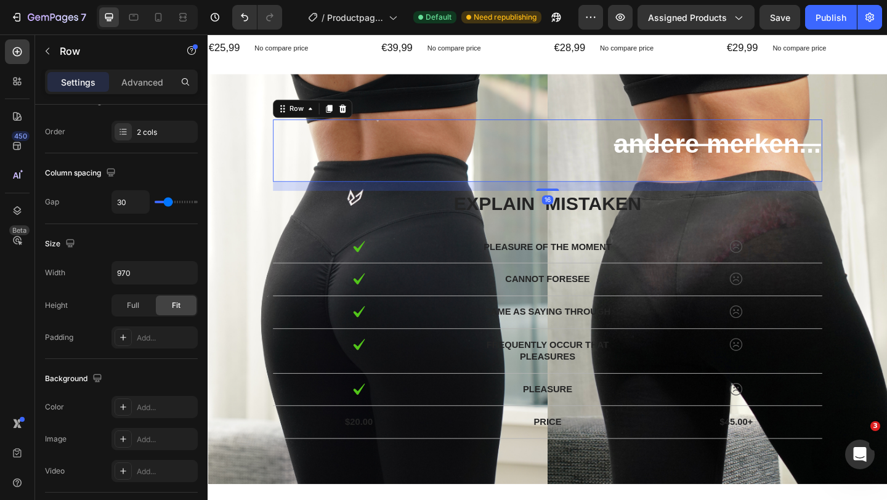
scroll to position [0, 0]
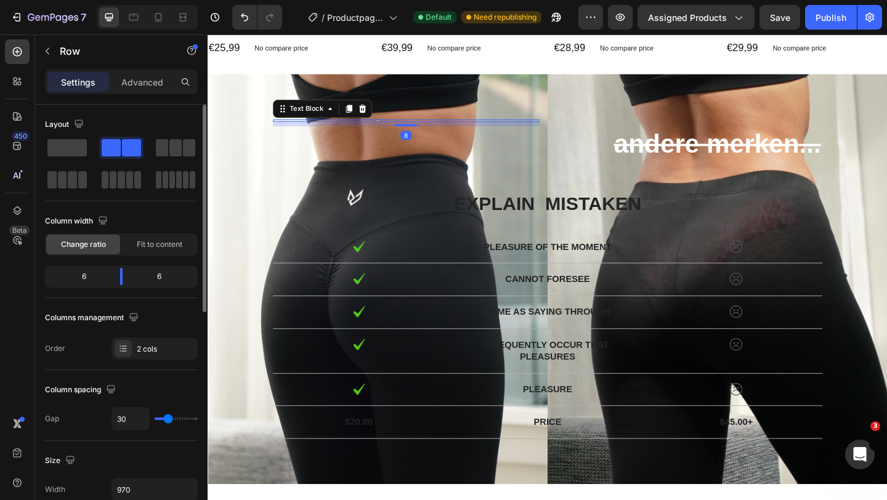
click at [394, 127] on div at bounding box center [392, 128] width 228 height 2
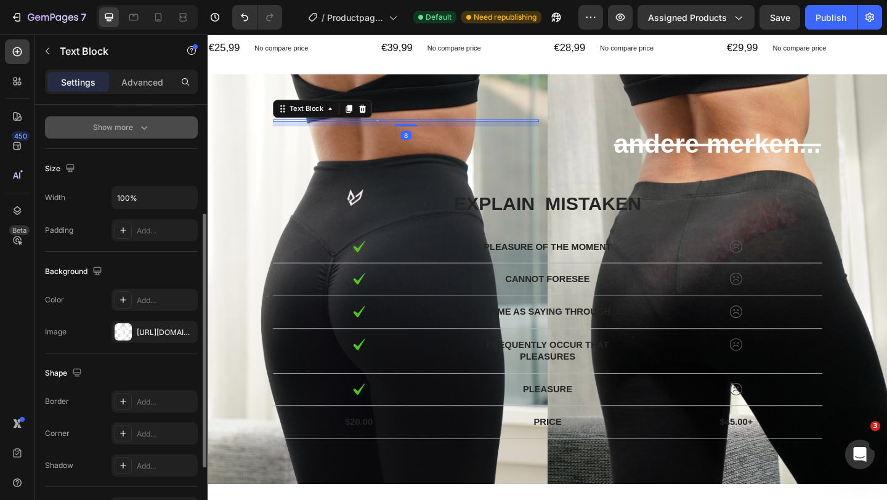
scroll to position [222, 0]
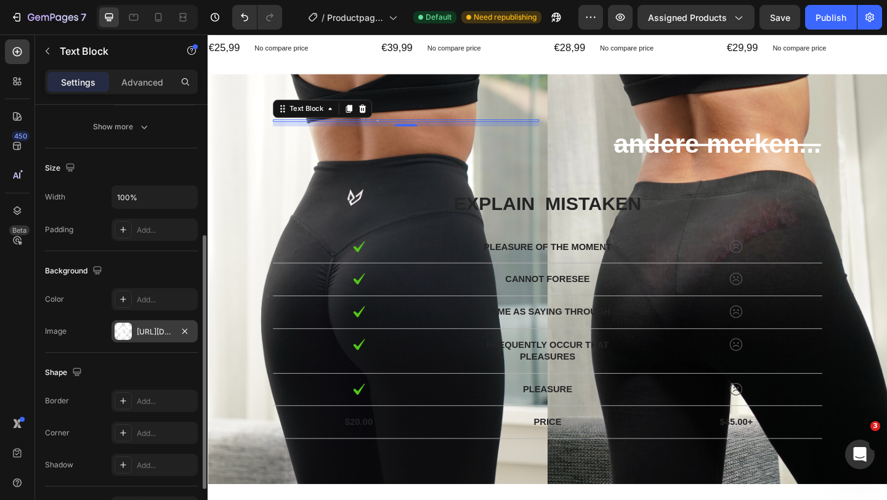
click at [150, 332] on div "[URL][DOMAIN_NAME]" at bounding box center [155, 331] width 36 height 11
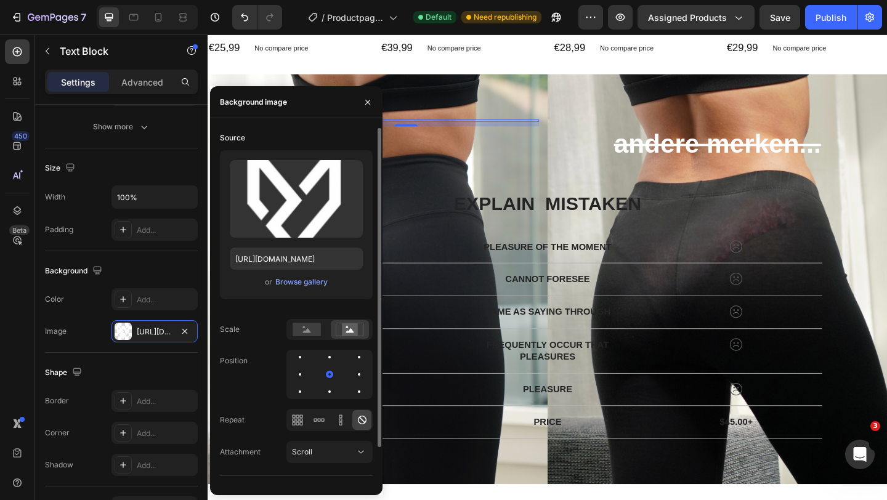
scroll to position [42, 0]
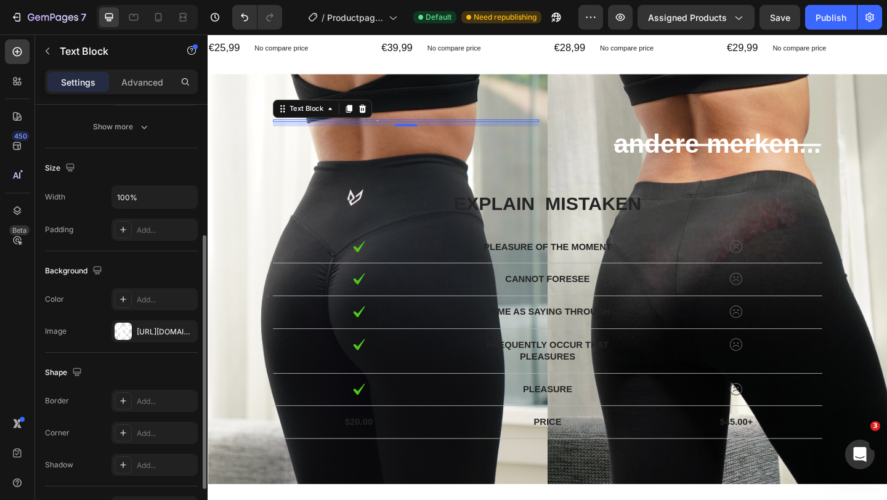
click at [165, 259] on div "Background The changes might be hidden by the video. Color Add... Image [URL][D…" at bounding box center [121, 302] width 153 height 102
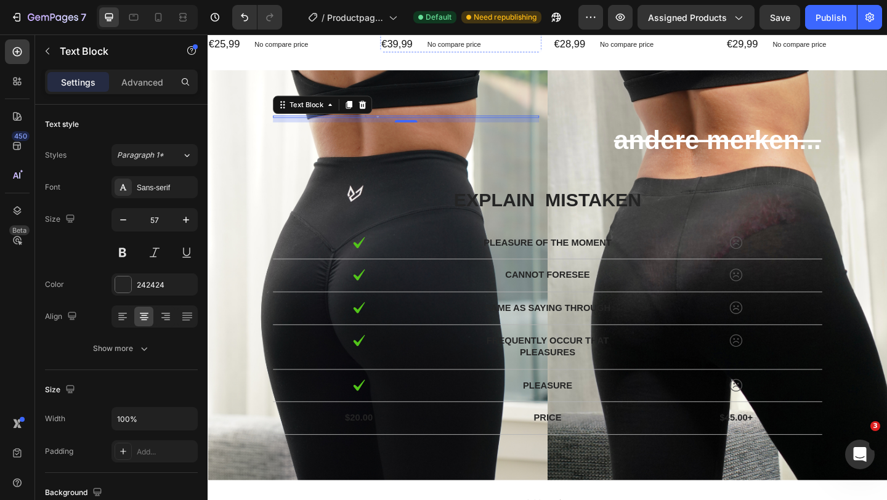
scroll to position [3179, 0]
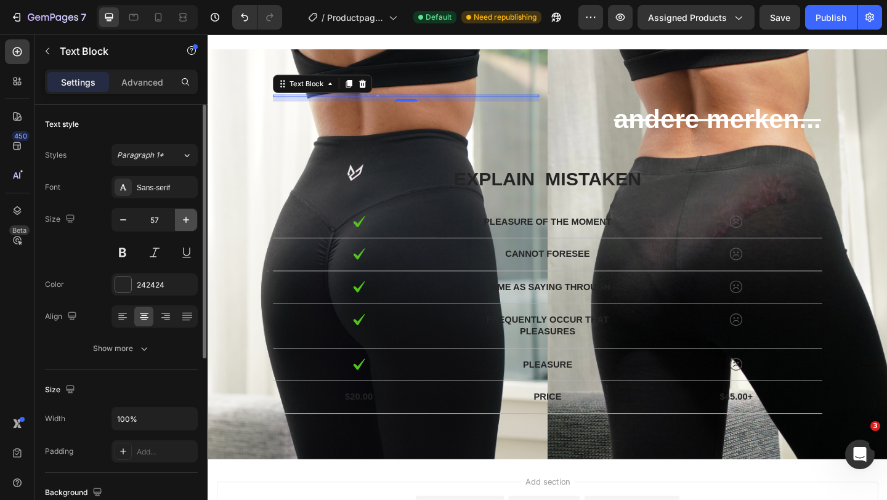
click at [183, 225] on icon "button" at bounding box center [186, 220] width 12 height 12
click at [127, 225] on icon "button" at bounding box center [123, 220] width 12 height 12
type input "57"
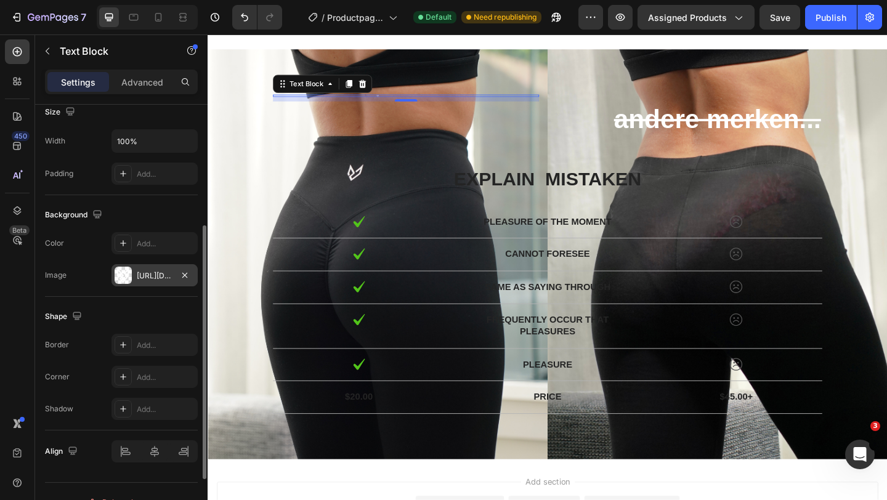
scroll to position [299, 0]
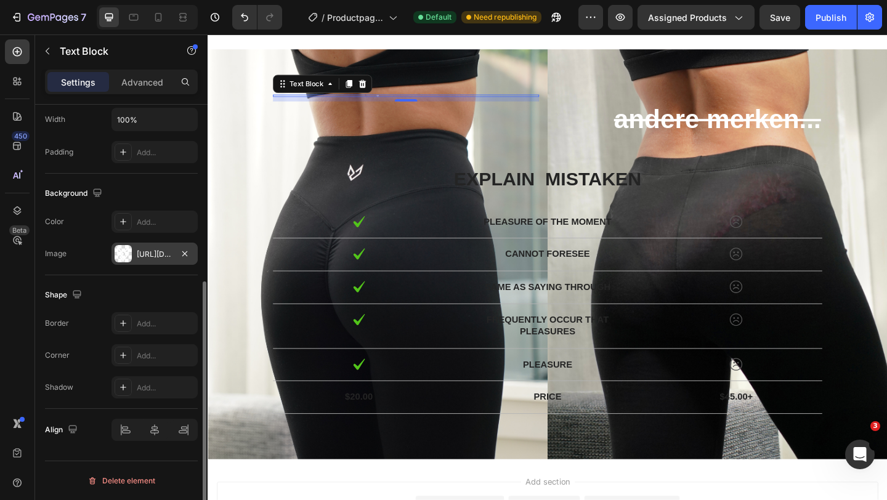
click at [151, 247] on div "[URL][DOMAIN_NAME]" at bounding box center [154, 254] width 86 height 22
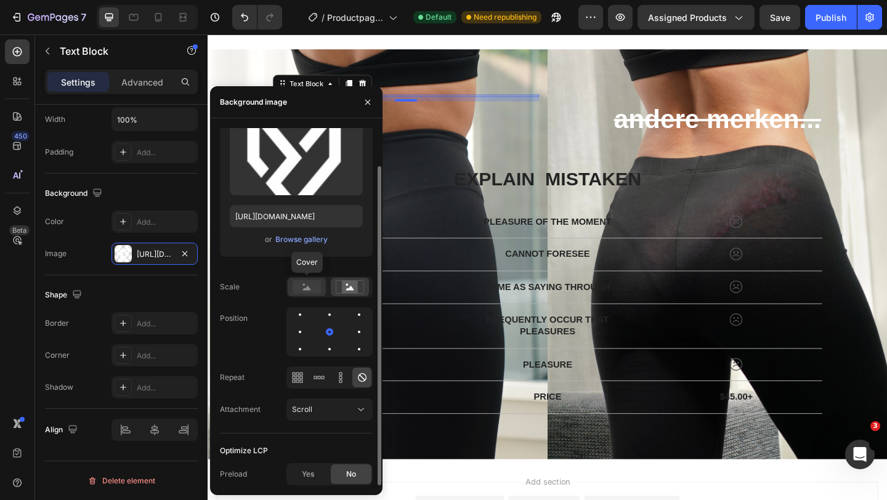
click at [310, 292] on rect at bounding box center [306, 287] width 28 height 14
click at [352, 286] on rect at bounding box center [350, 287] width 16 height 12
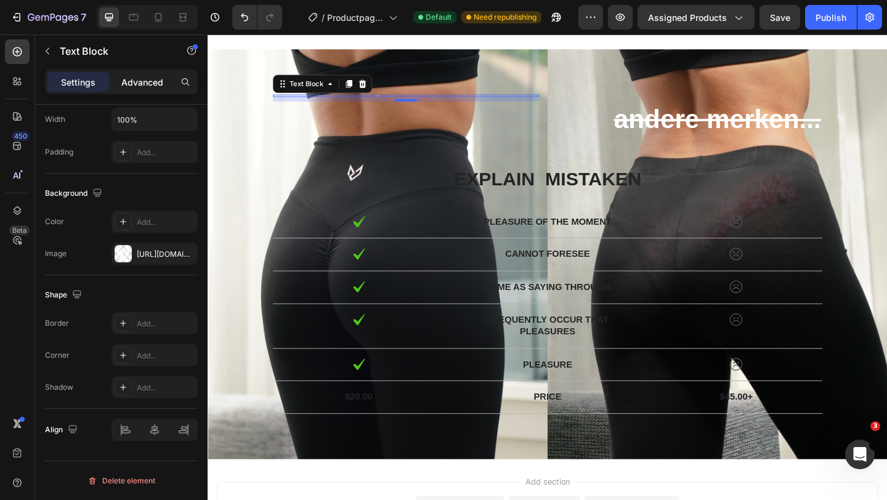
click at [159, 78] on p "Advanced" at bounding box center [142, 82] width 42 height 13
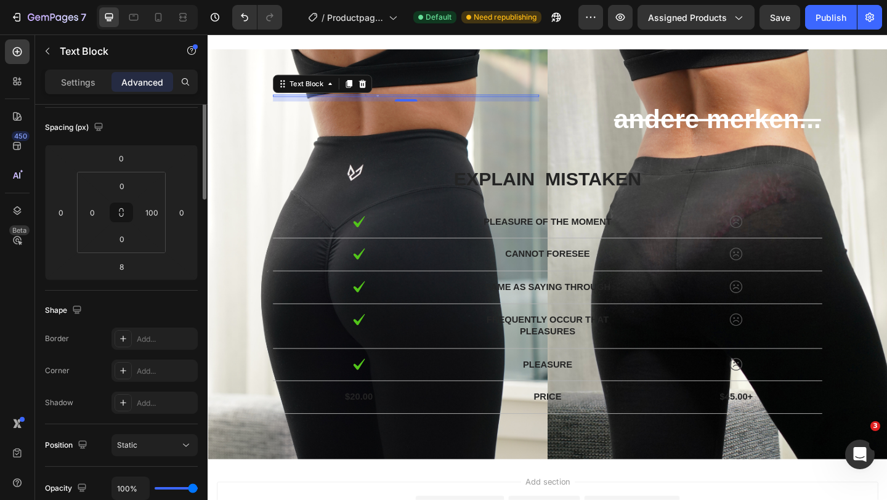
scroll to position [0, 0]
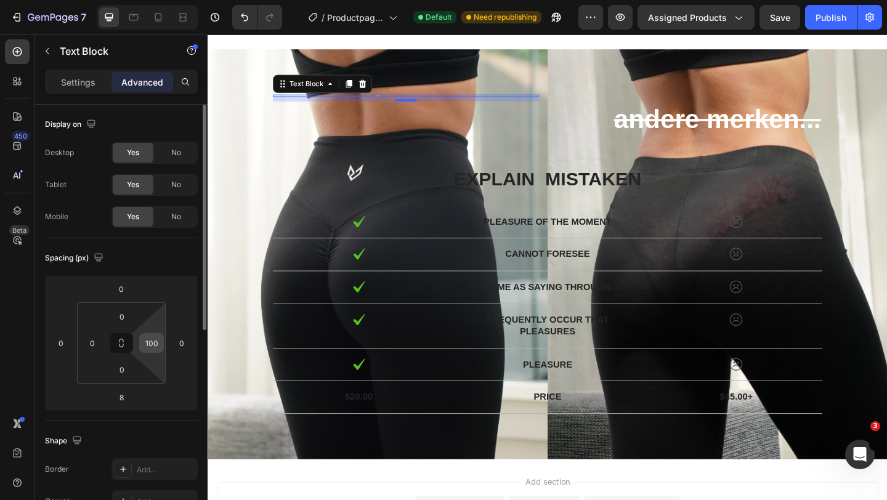
click at [153, 341] on input "100" at bounding box center [151, 343] width 18 height 18
type input "0"
click at [158, 256] on div "Spacing (px)" at bounding box center [121, 258] width 153 height 20
click at [97, 86] on div "Settings" at bounding box center [78, 82] width 62 height 20
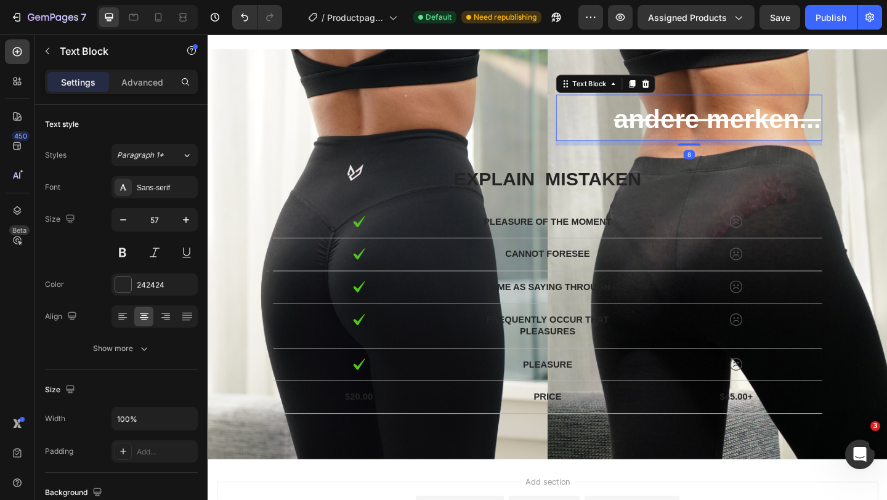
click at [716, 129] on s "andere merken..." at bounding box center [761, 126] width 225 height 32
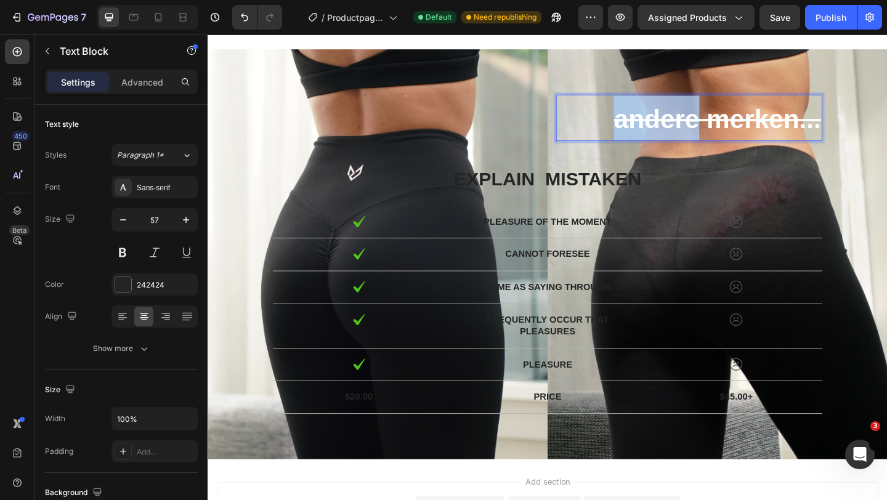
click at [716, 129] on s "andere merken..." at bounding box center [761, 126] width 225 height 32
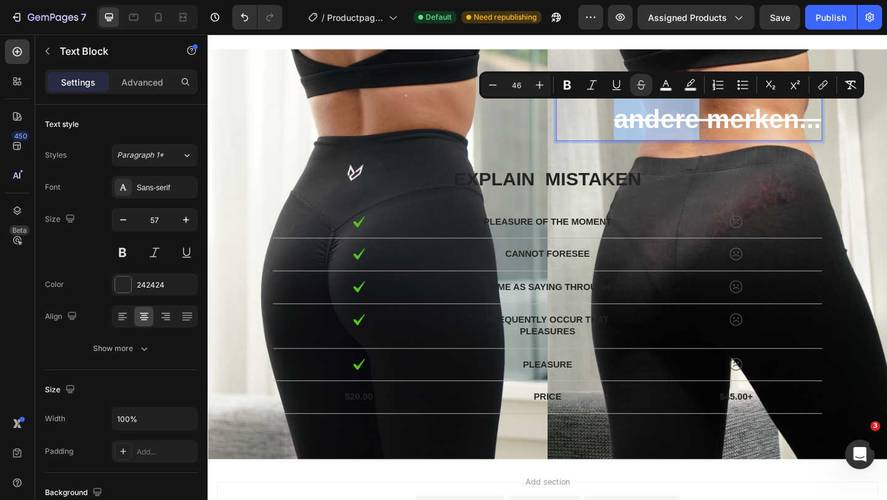
click at [716, 129] on s "andere merken..." at bounding box center [761, 126] width 225 height 32
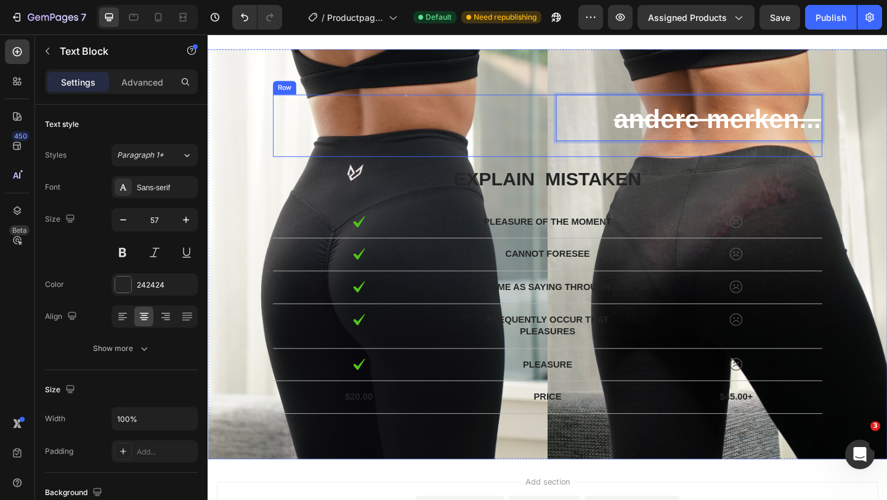
click at [440, 103] on div "Text Block" at bounding box center [422, 134] width 289 height 68
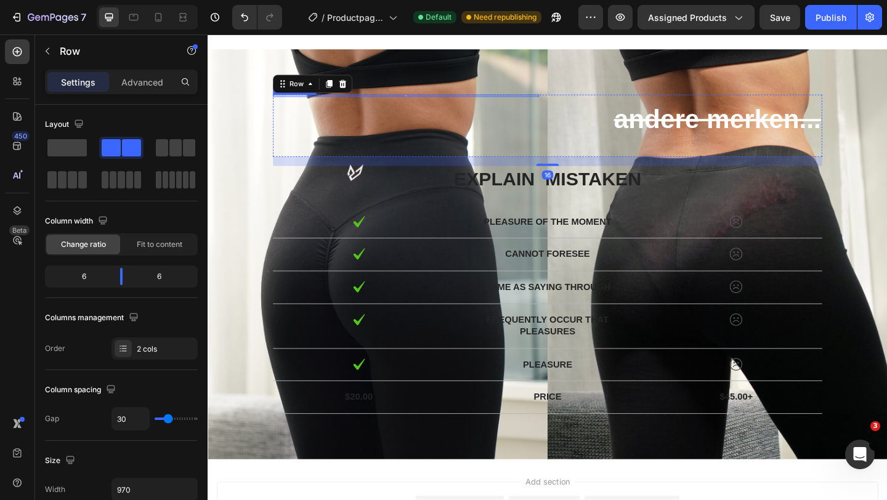
click at [422, 100] on div at bounding box center [422, 101] width 289 height 2
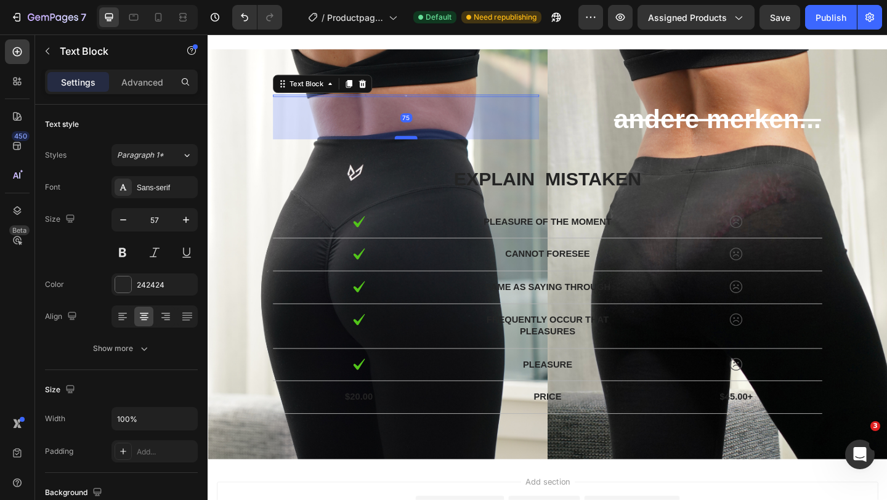
drag, startPoint x: 425, startPoint y: 107, endPoint x: 419, endPoint y: 148, distance: 41.6
click at [419, 148] on div at bounding box center [423, 147] width 25 height 4
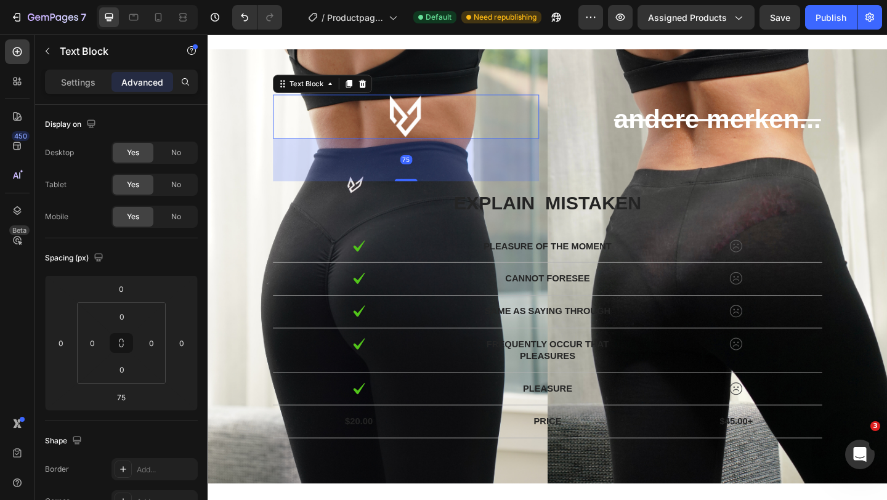
click at [429, 100] on div "Rich Text Editor. Editing area: main" at bounding box center [422, 124] width 289 height 48
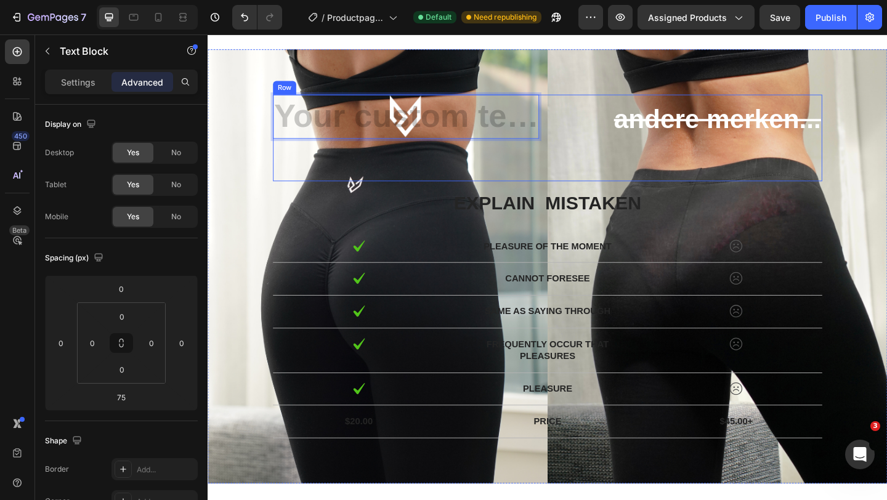
click at [430, 169] on div "Text Block 75" at bounding box center [422, 147] width 289 height 94
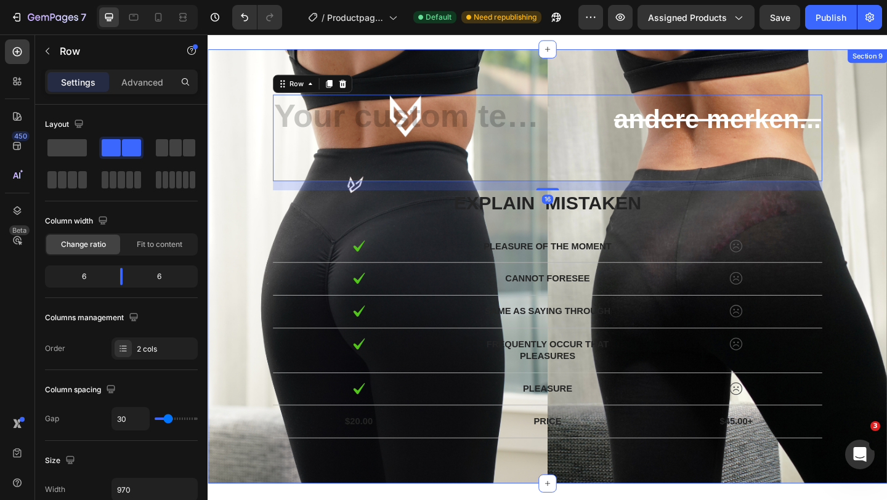
click at [440, 58] on div "Text Block andere merken... Text Block Text Block Row 16 explain mistaken Text …" at bounding box center [576, 286] width 739 height 473
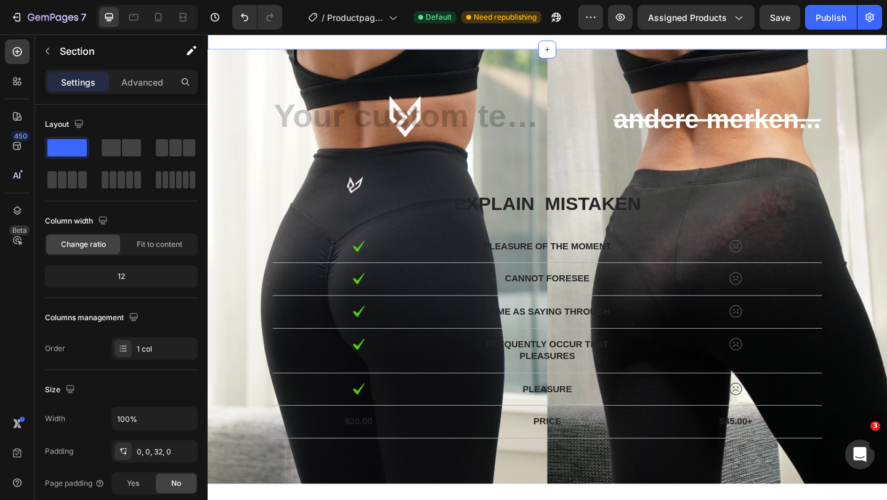
click at [352, 129] on div "Rich Text Editor. Editing area: main" at bounding box center [422, 124] width 289 height 48
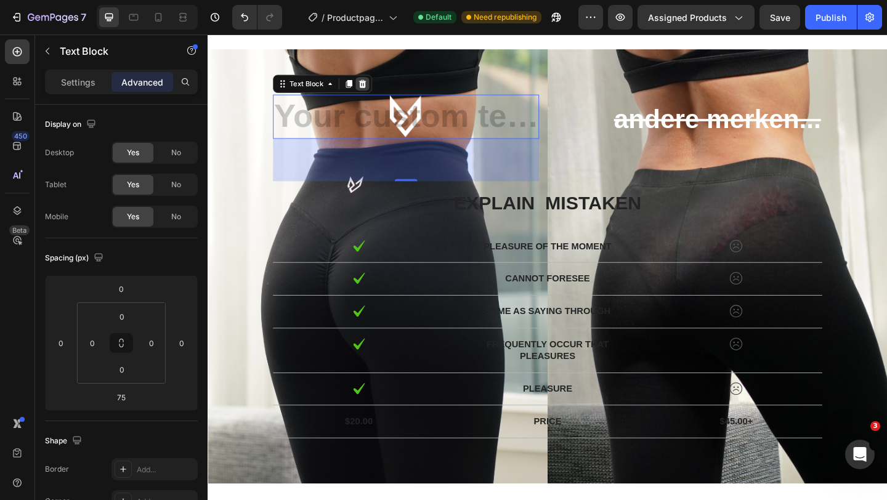
click at [376, 89] on icon at bounding box center [376, 88] width 10 height 10
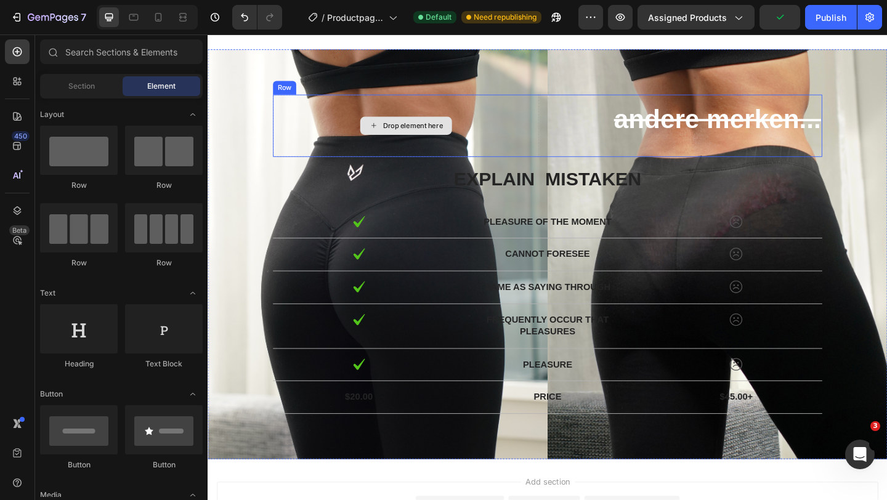
click at [403, 134] on div "Drop element here" at bounding box center [430, 134] width 65 height 10
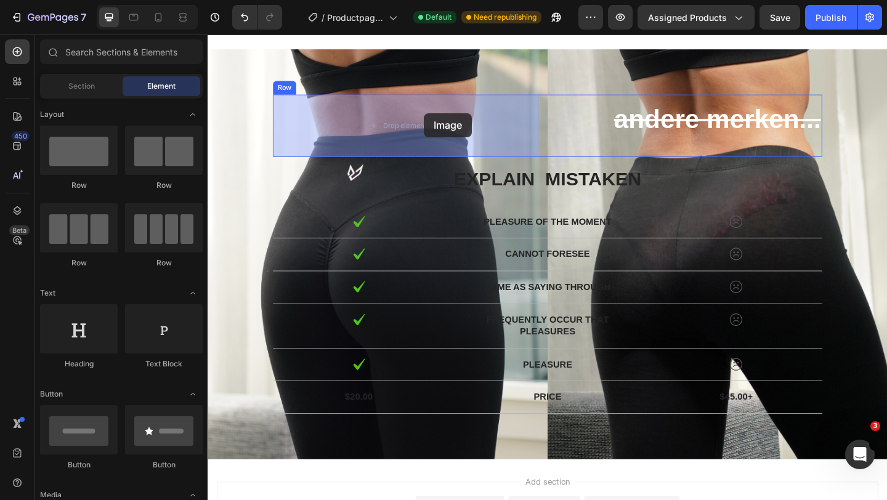
drag, startPoint x: 298, startPoint y: 373, endPoint x: 443, endPoint y: 121, distance: 291.0
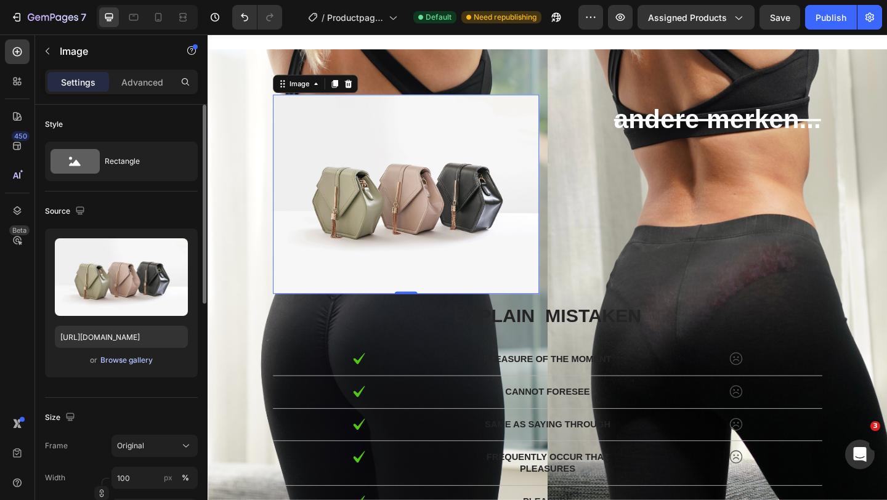
click at [137, 361] on div "Browse gallery" at bounding box center [126, 360] width 52 height 11
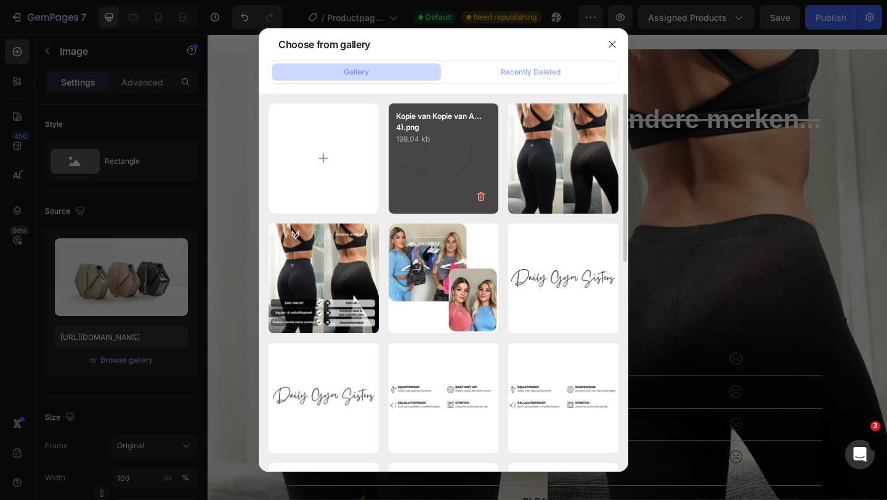
click at [424, 161] on div "Kopie van Kopie van A...4).png 198.04 kb" at bounding box center [444, 158] width 110 height 110
type input "[URL][DOMAIN_NAME]"
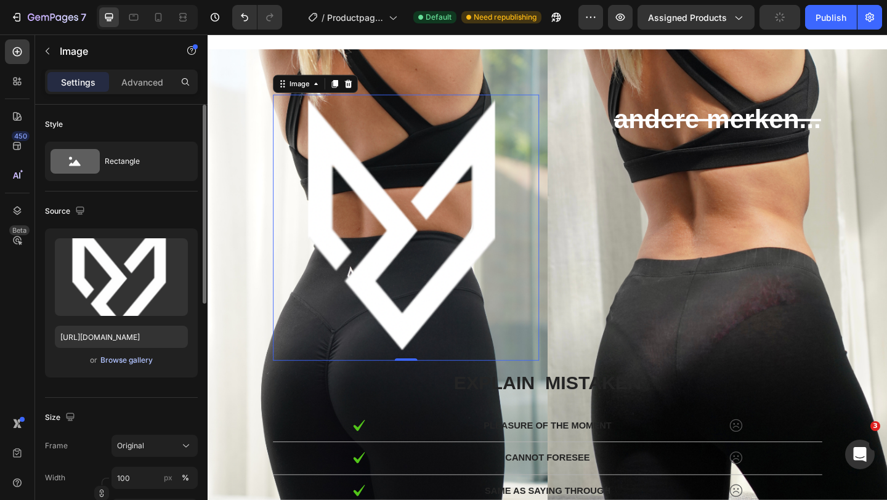
click at [136, 359] on div "Browse gallery" at bounding box center [126, 360] width 52 height 11
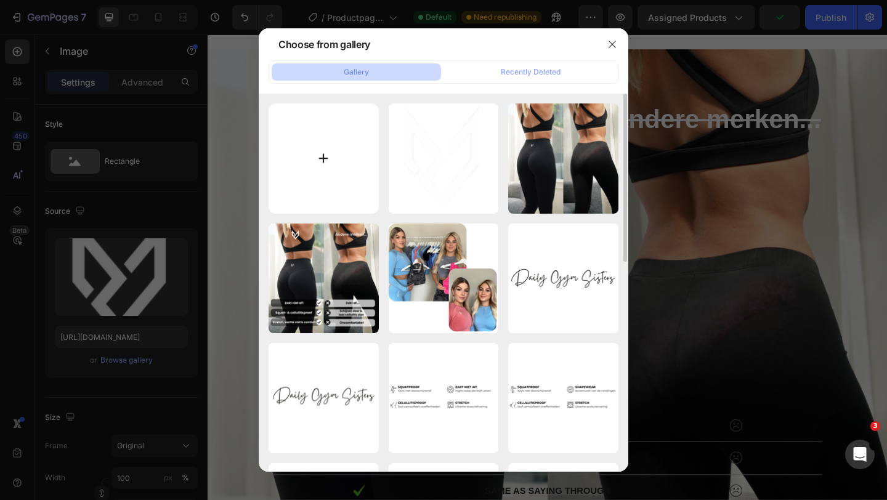
click at [348, 138] on input "file" at bounding box center [323, 158] width 110 height 110
type input "C:\fakepath\Kopie van Kopie van Ad Request 3874 Nurecover (3).png"
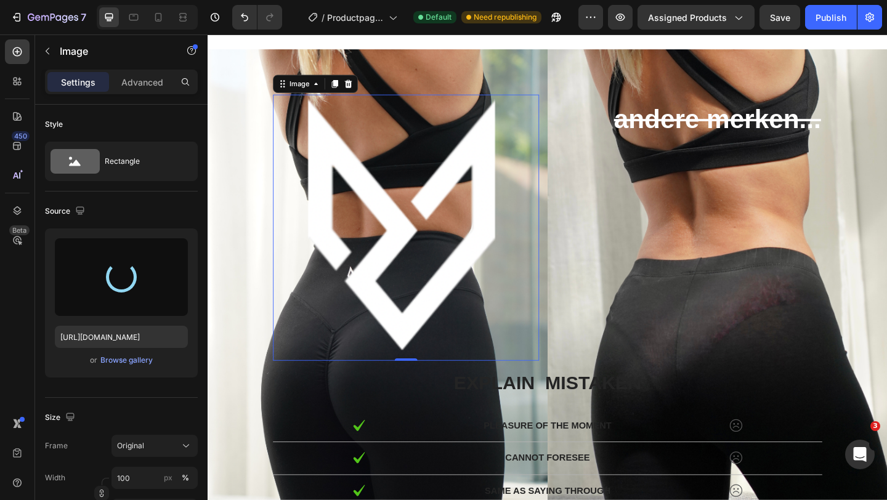
type input "[URL][DOMAIN_NAME]"
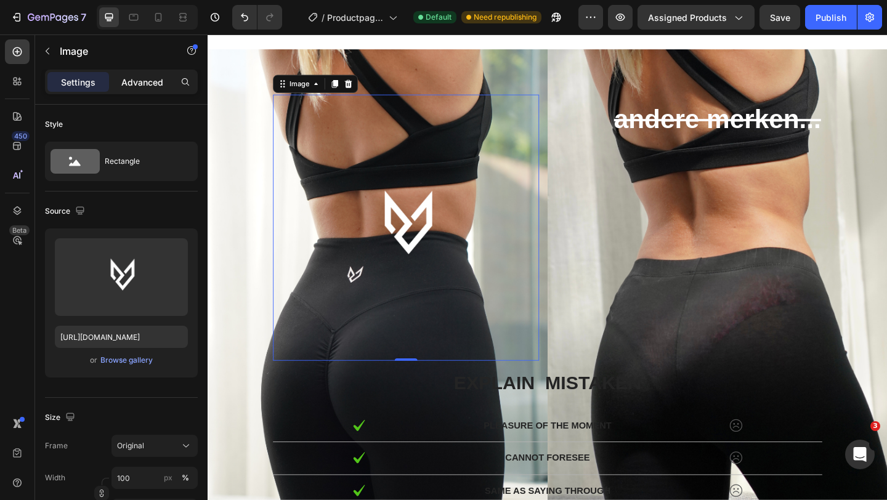
click at [149, 83] on p "Advanced" at bounding box center [142, 82] width 42 height 13
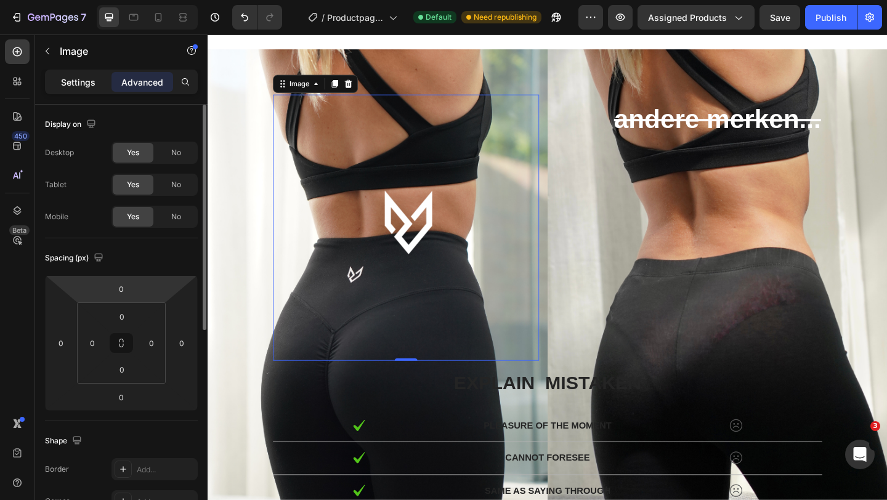
click at [92, 90] on div "Settings" at bounding box center [78, 82] width 62 height 20
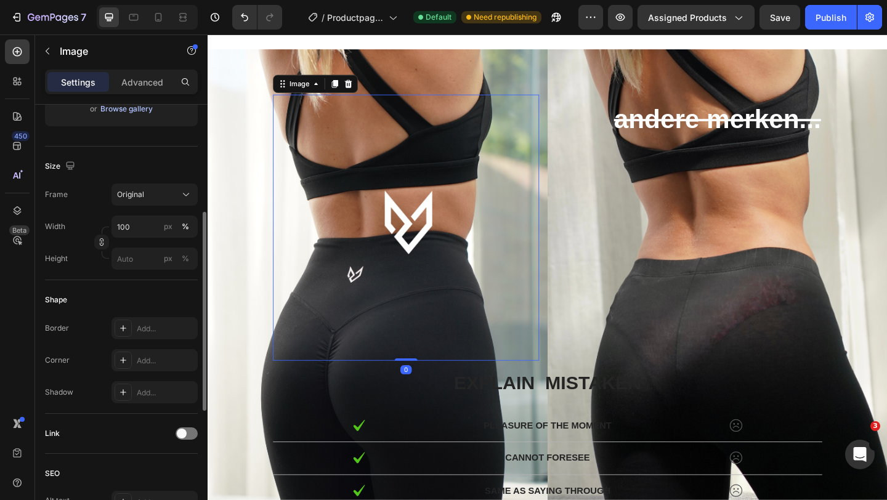
scroll to position [277, 0]
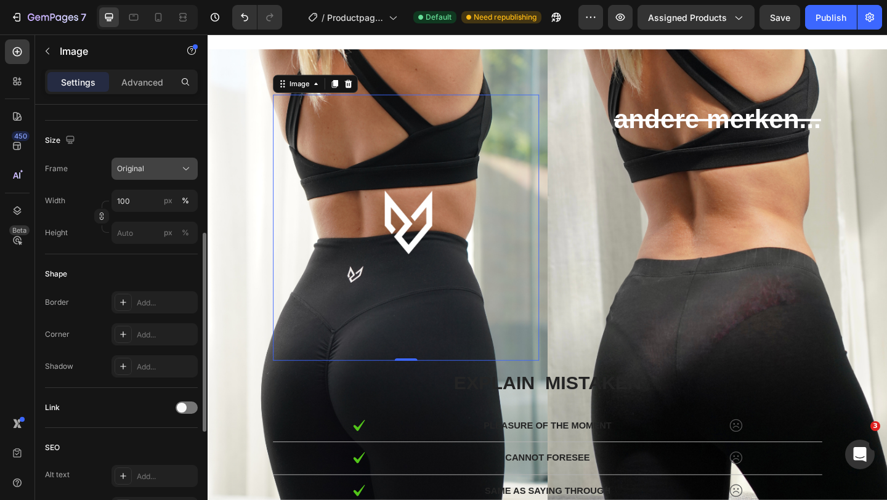
click at [169, 172] on div "Original" at bounding box center [147, 168] width 60 height 11
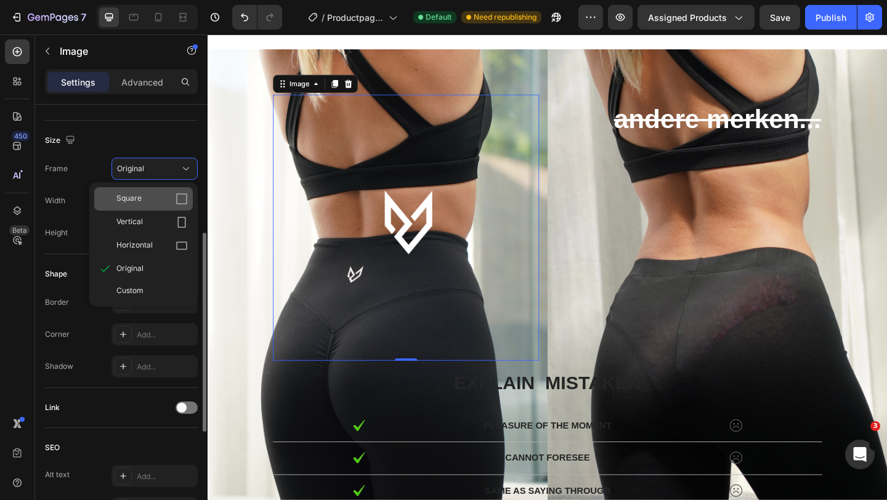
click at [161, 190] on div "Square" at bounding box center [143, 198] width 99 height 23
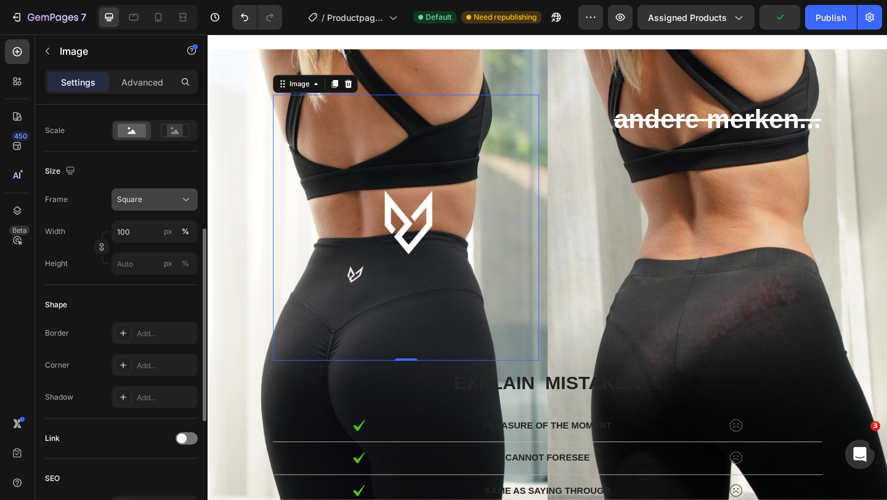
click at [163, 197] on div "Square" at bounding box center [147, 199] width 60 height 11
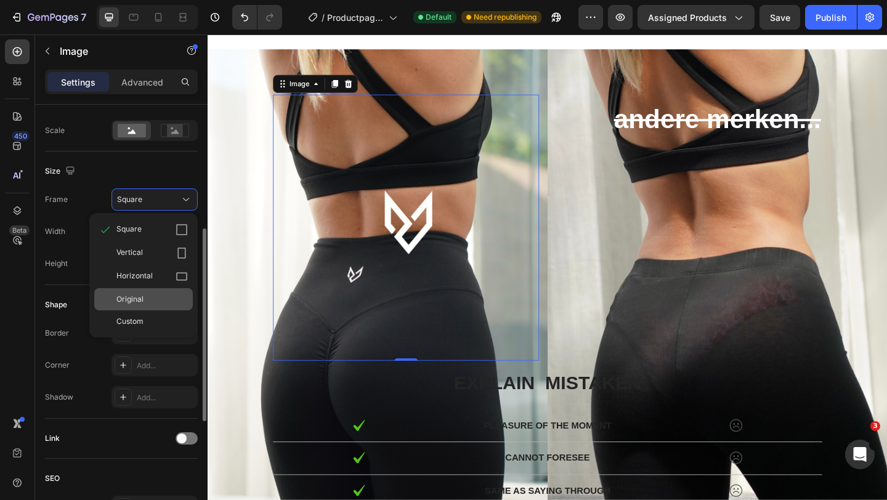
click at [154, 295] on div "Original" at bounding box center [151, 299] width 71 height 11
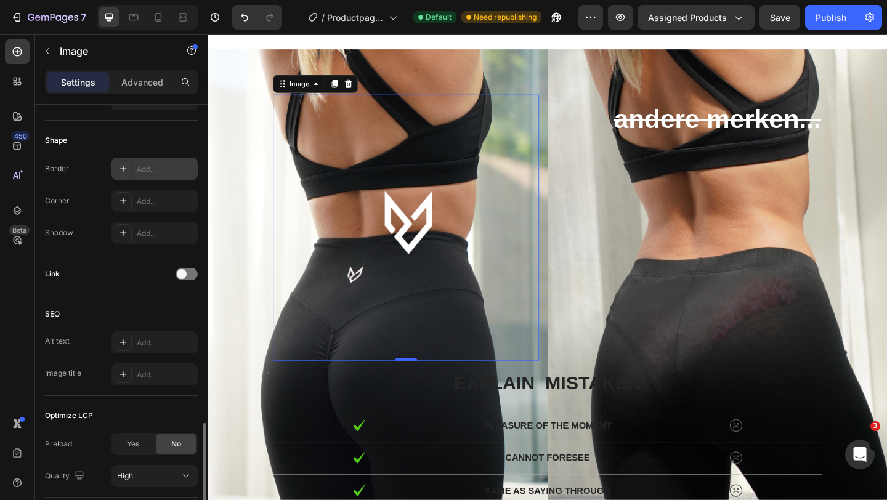
scroll to position [499, 0]
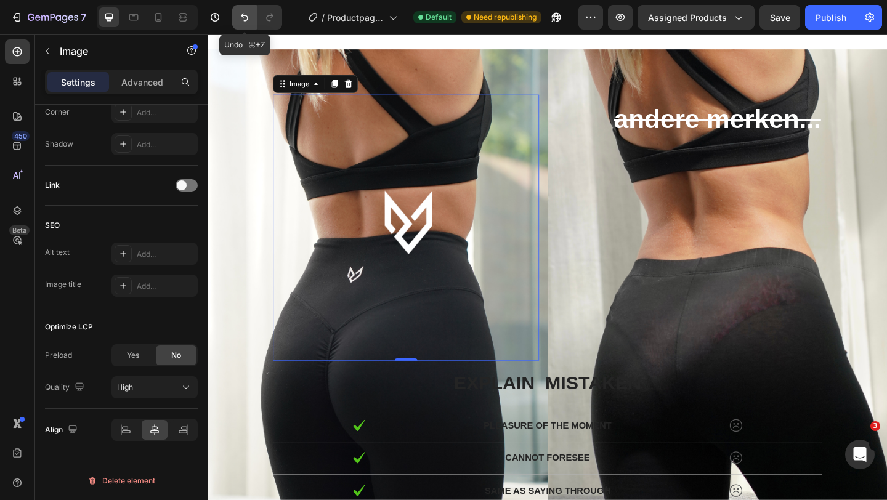
click at [243, 9] on button "Undo/Redo" at bounding box center [244, 17] width 25 height 25
type input "100"
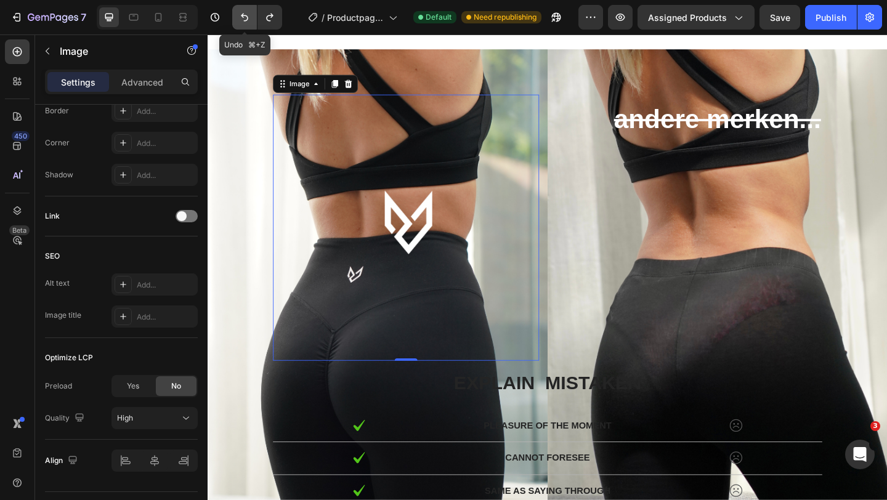
click at [243, 9] on button "Undo/Redo" at bounding box center [244, 17] width 25 height 25
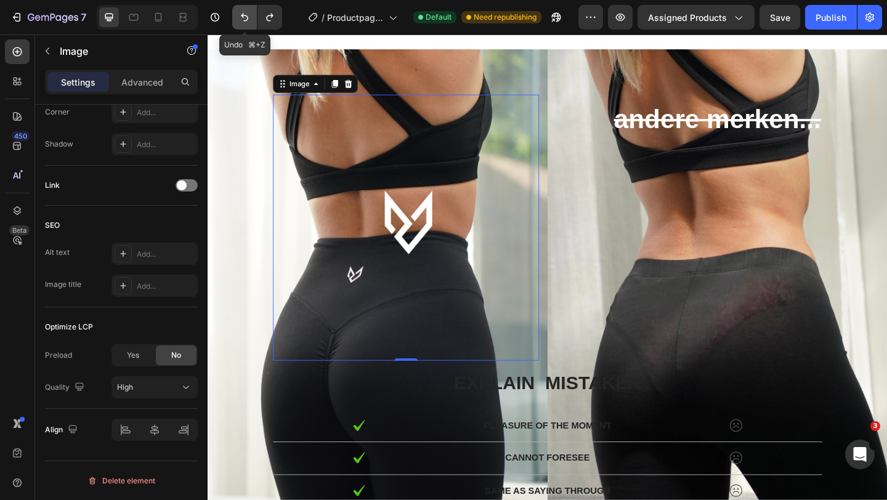
click at [243, 9] on button "Undo/Redo" at bounding box center [244, 17] width 25 height 25
click at [244, 15] on icon "Undo/Redo" at bounding box center [244, 18] width 7 height 8
click at [244, 13] on icon "Undo/Redo" at bounding box center [244, 17] width 12 height 12
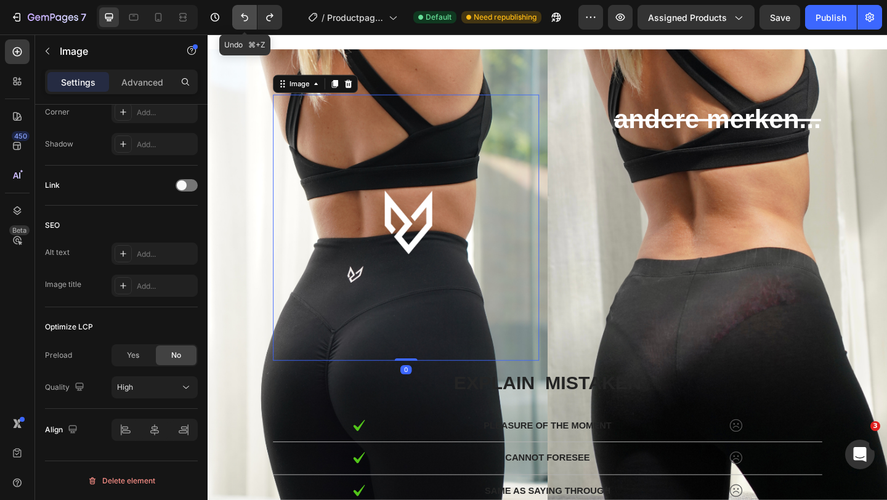
click at [244, 13] on icon "Undo/Redo" at bounding box center [244, 17] width 12 height 12
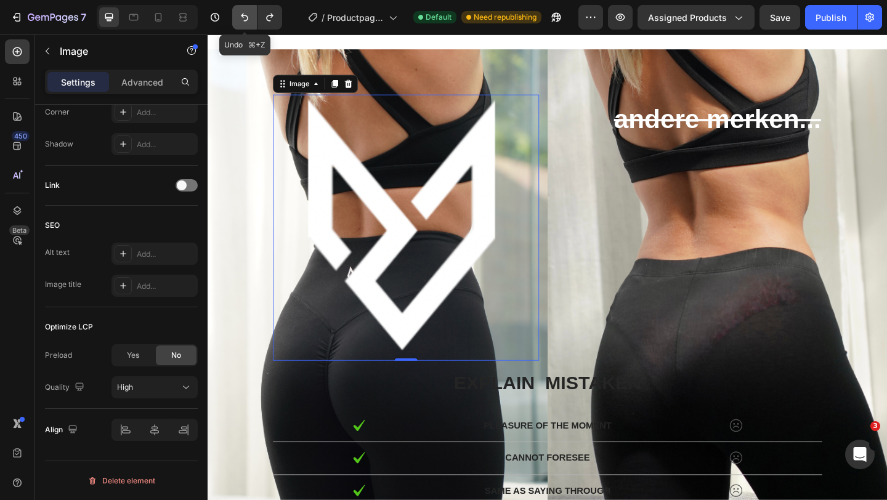
click at [244, 13] on icon "Undo/Redo" at bounding box center [244, 17] width 12 height 12
type input "[URL][DOMAIN_NAME]"
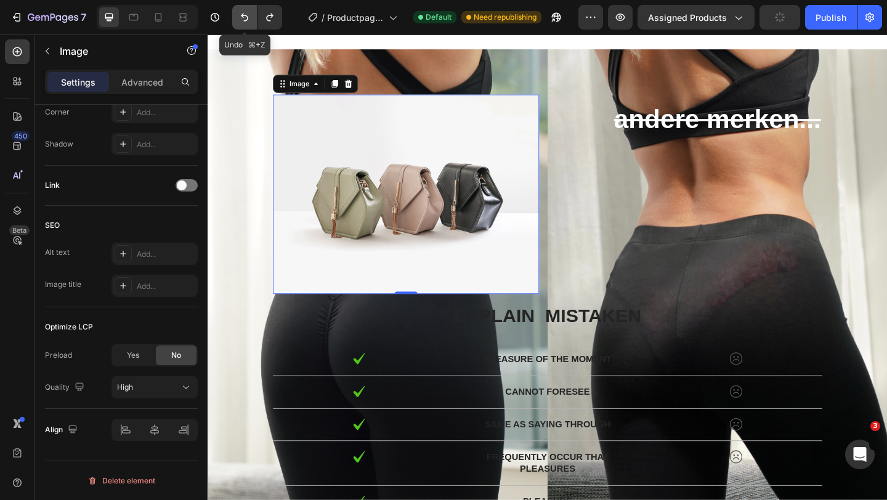
click at [244, 13] on icon "Undo/Redo" at bounding box center [244, 17] width 12 height 12
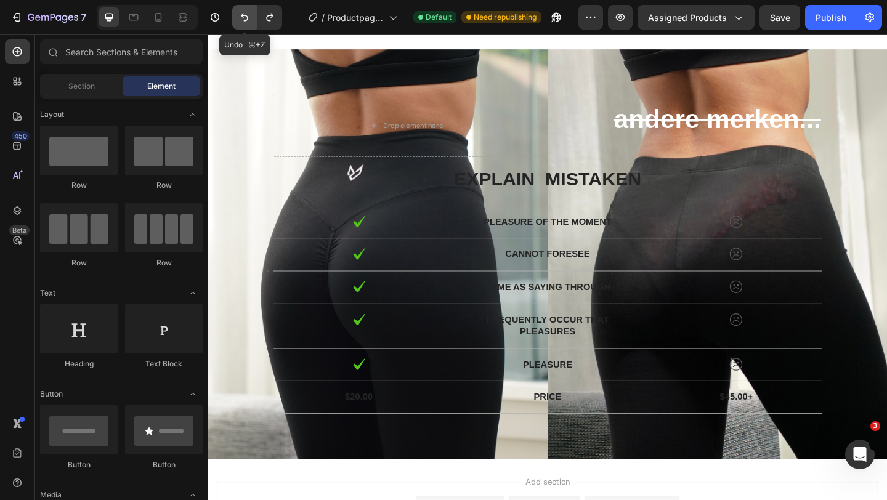
click at [241, 11] on icon "Undo/Redo" at bounding box center [244, 17] width 12 height 12
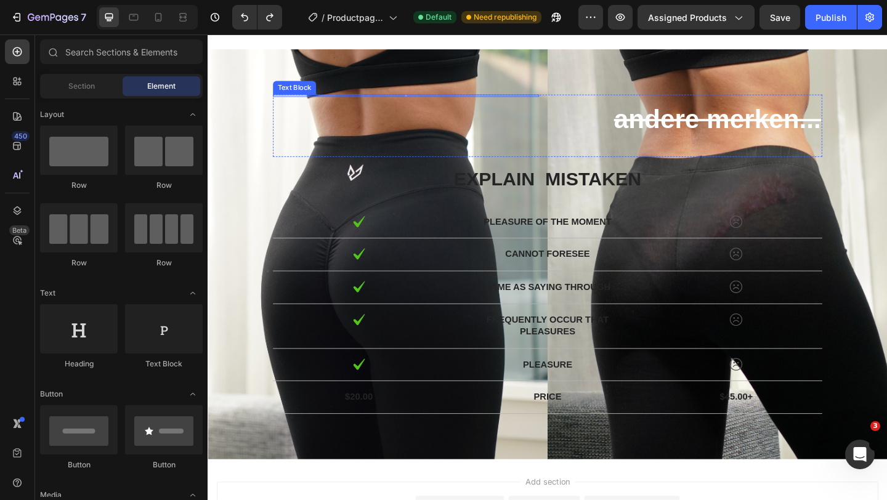
click at [423, 101] on div at bounding box center [422, 101] width 289 height 2
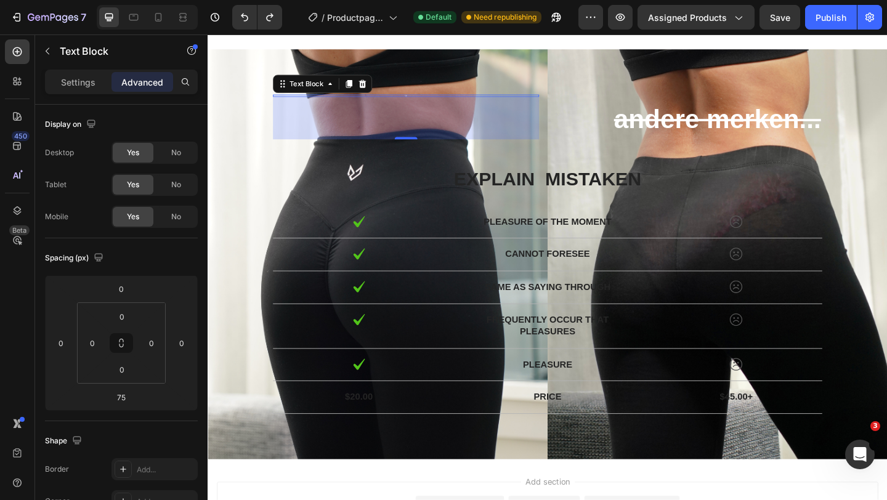
click at [424, 102] on div "75" at bounding box center [422, 125] width 289 height 46
drag, startPoint x: 424, startPoint y: 102, endPoint x: 425, endPoint y: 134, distance: 32.7
click at [425, 134] on div "75" at bounding box center [422, 125] width 289 height 46
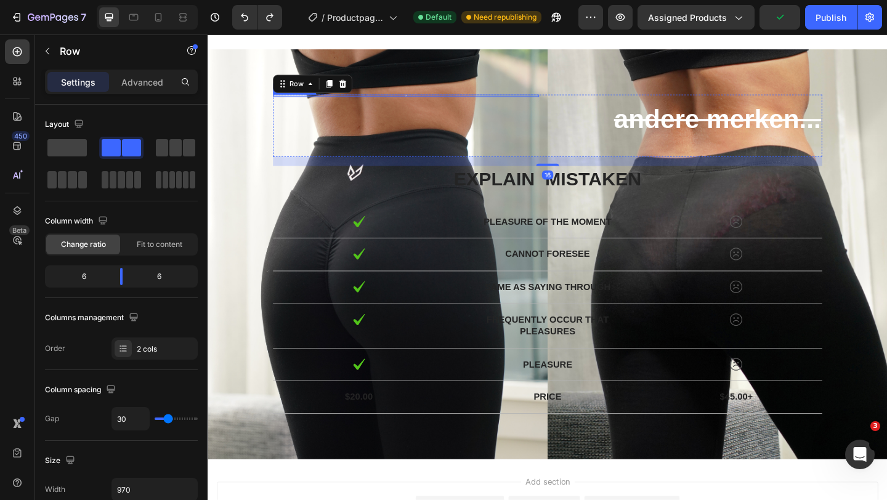
click at [420, 100] on div at bounding box center [422, 101] width 289 height 2
click at [424, 101] on div "Text Block" at bounding box center [422, 101] width 289 height 2
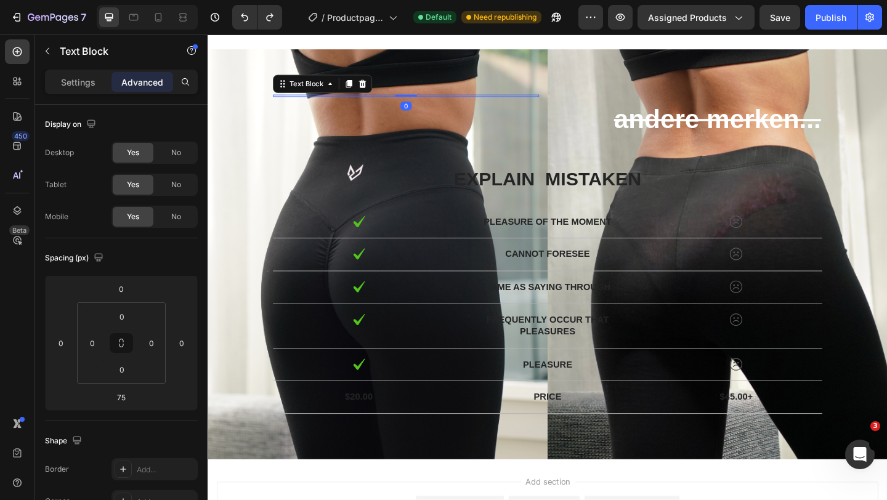
drag, startPoint x: 424, startPoint y: 147, endPoint x: 427, endPoint y: 86, distance: 61.0
click at [427, 86] on div "Text Block 0 andere merken... Text Block Text Block Row explain mistaken Text B…" at bounding box center [576, 273] width 739 height 446
type input "0"
click at [436, 100] on div "Rich Text Editor. Editing area: main" at bounding box center [422, 124] width 289 height 48
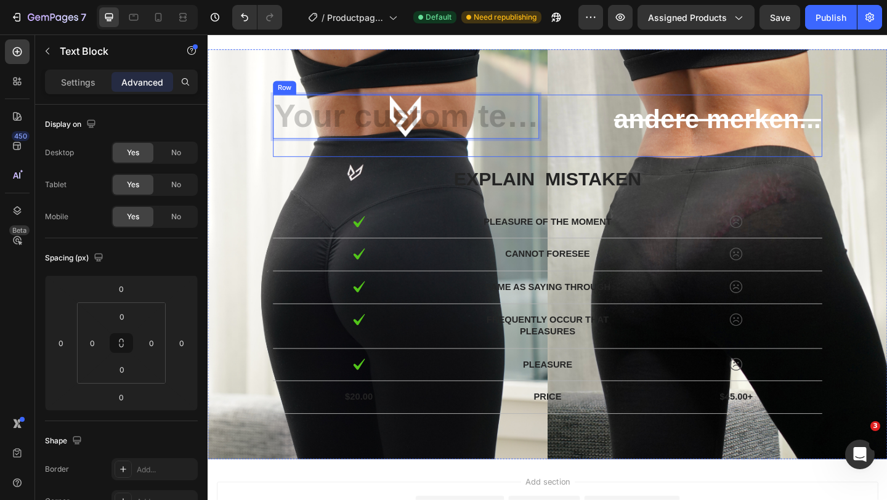
click at [432, 177] on div "explain mistaken" at bounding box center [576, 191] width 597 height 29
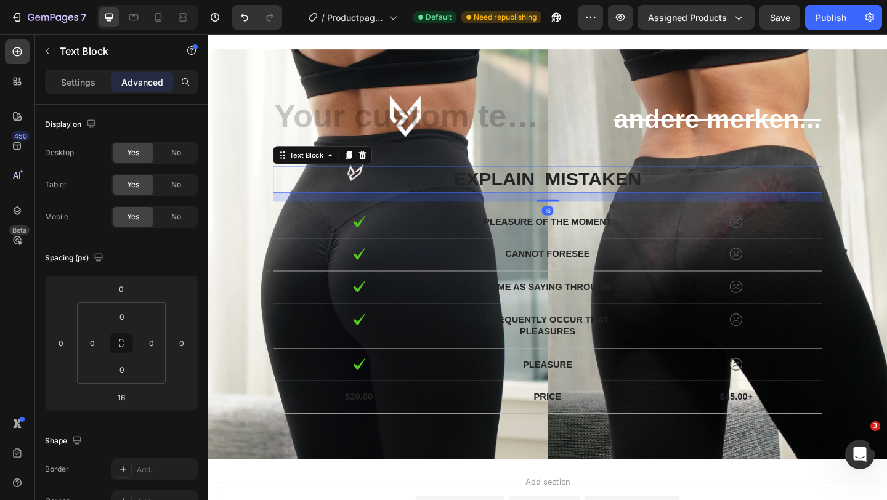
scroll to position [391, 0]
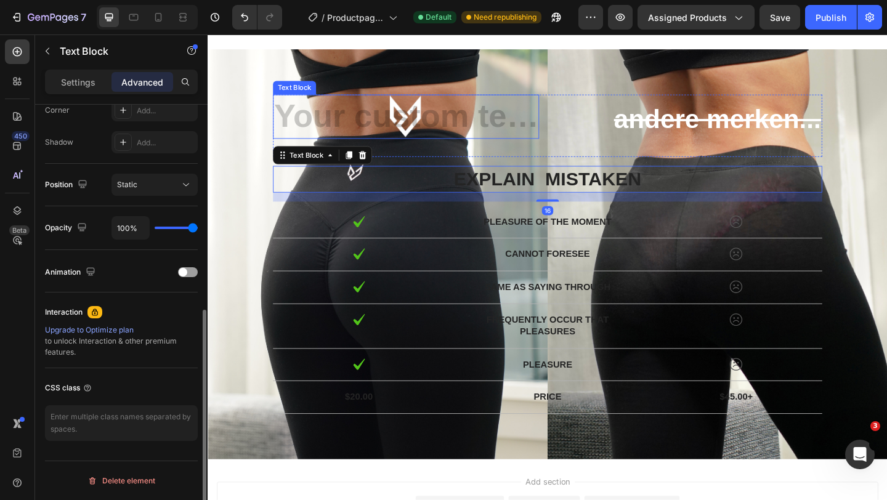
click at [482, 62] on div "Text Block andere merken... Text Block Text Block Row explain mistaken Text Blo…" at bounding box center [576, 273] width 739 height 446
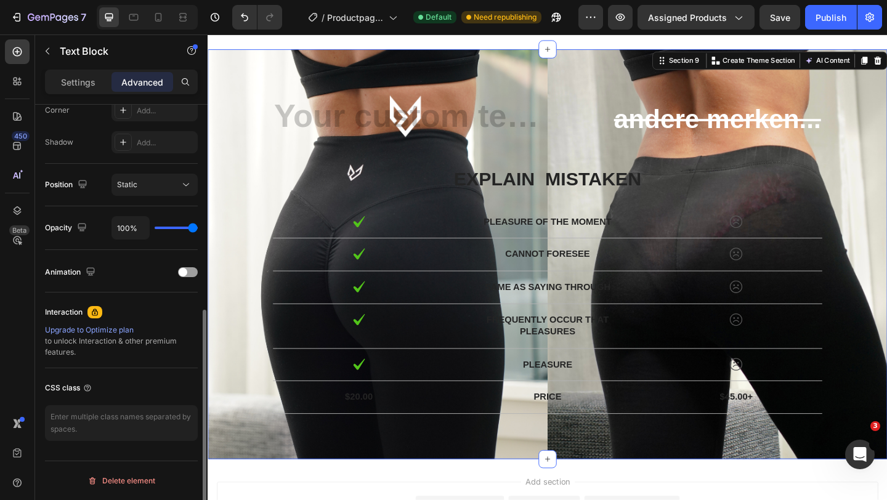
scroll to position [0, 0]
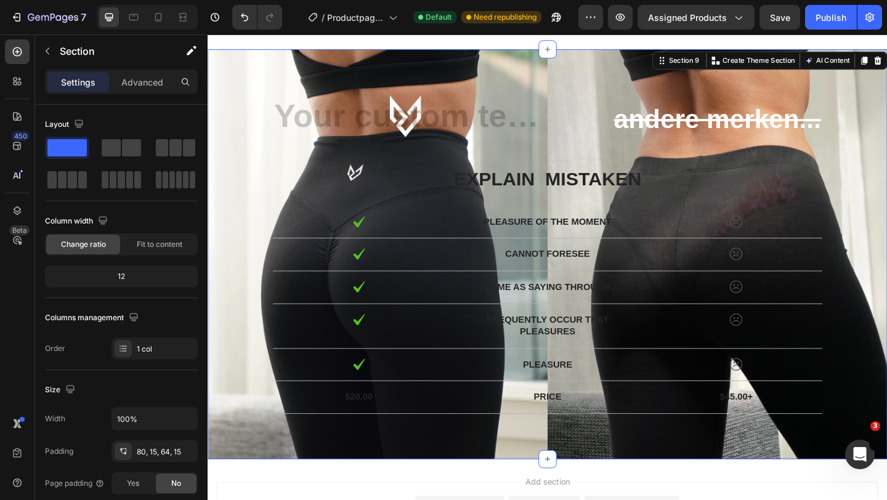
click at [460, 34] on div "7 Version history / Productpagina Default Need republishing Preview Assigned Pr…" at bounding box center [443, 17] width 887 height 35
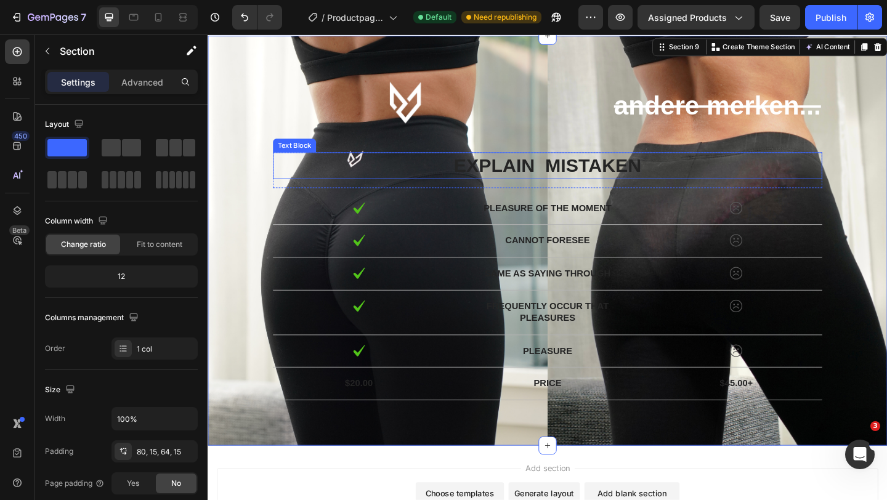
scroll to position [3204, 0]
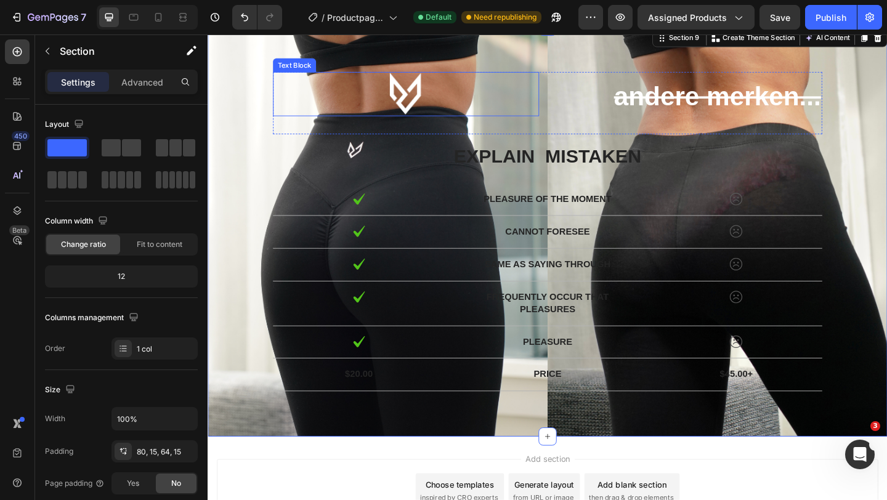
click at [427, 102] on p "Rich Text Editor. Editing area: main" at bounding box center [423, 99] width 287 height 46
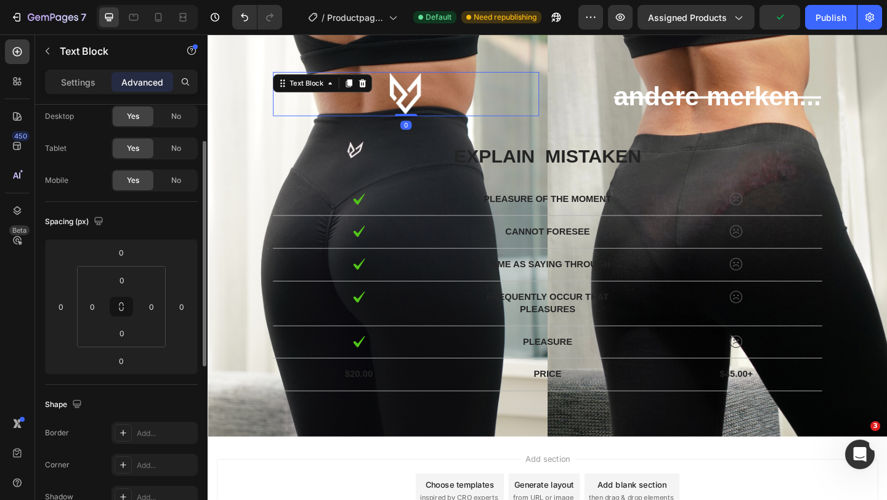
scroll to position [50, 0]
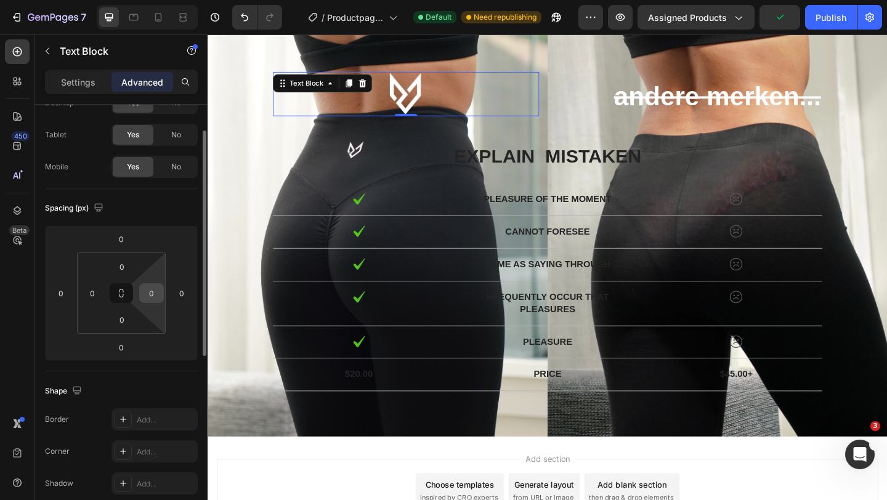
click at [155, 297] on input "0" at bounding box center [151, 293] width 18 height 18
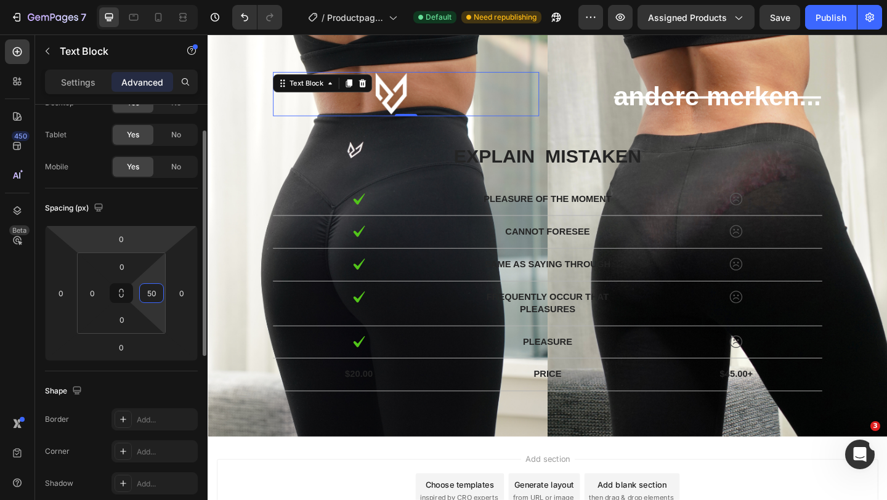
type input "50"
click at [177, 217] on div "Spacing (px)" at bounding box center [121, 208] width 153 height 20
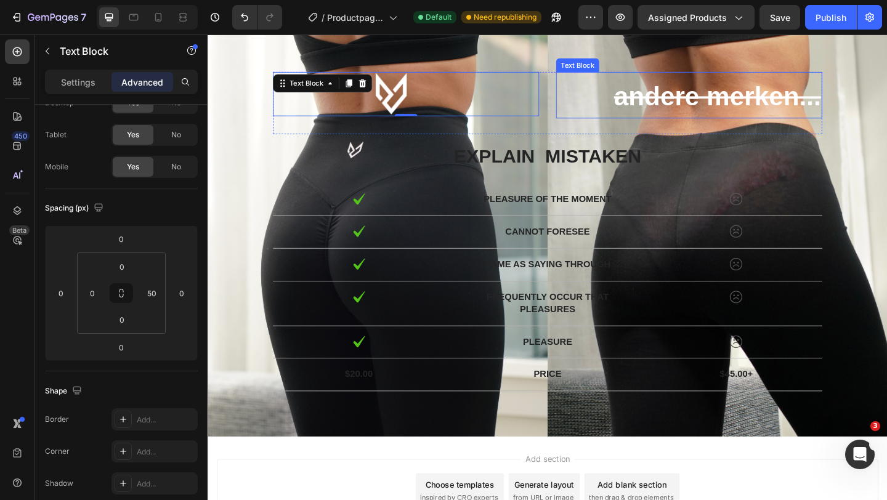
click at [667, 135] on div "andere merken... Text Block Text Block" at bounding box center [730, 109] width 289 height 68
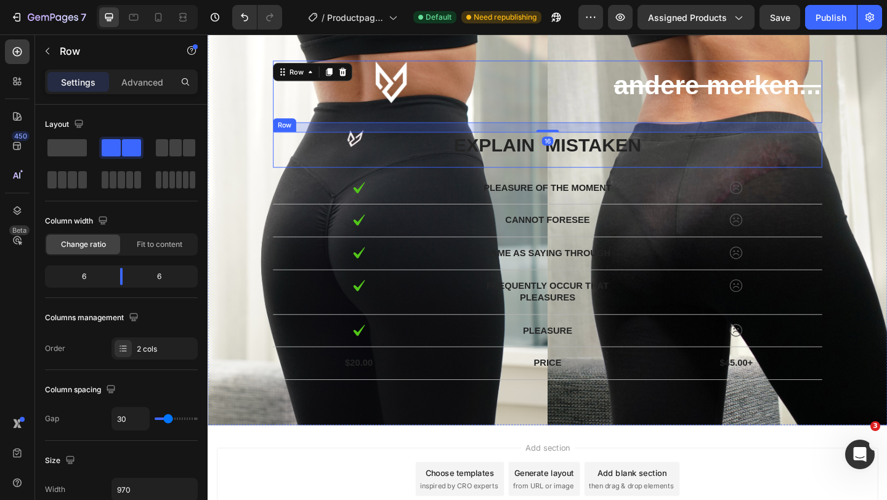
scroll to position [3218, 0]
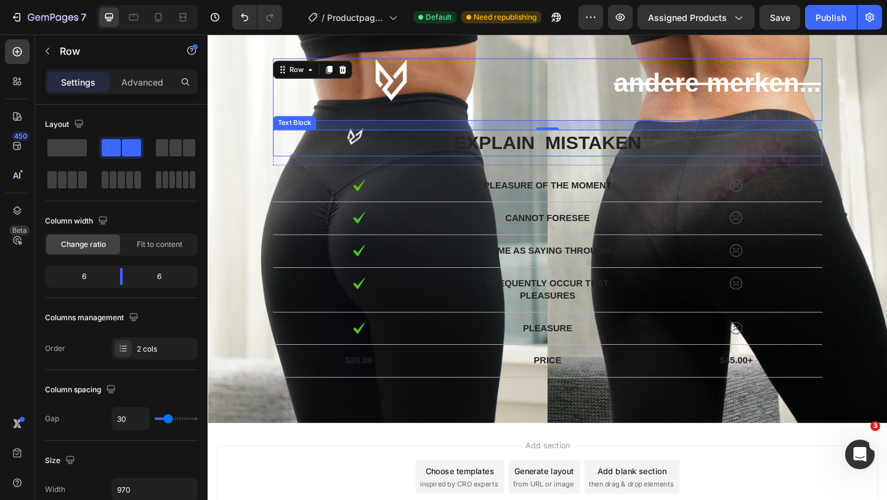
click at [648, 155] on p "explain mistaken" at bounding box center [577, 152] width 595 height 26
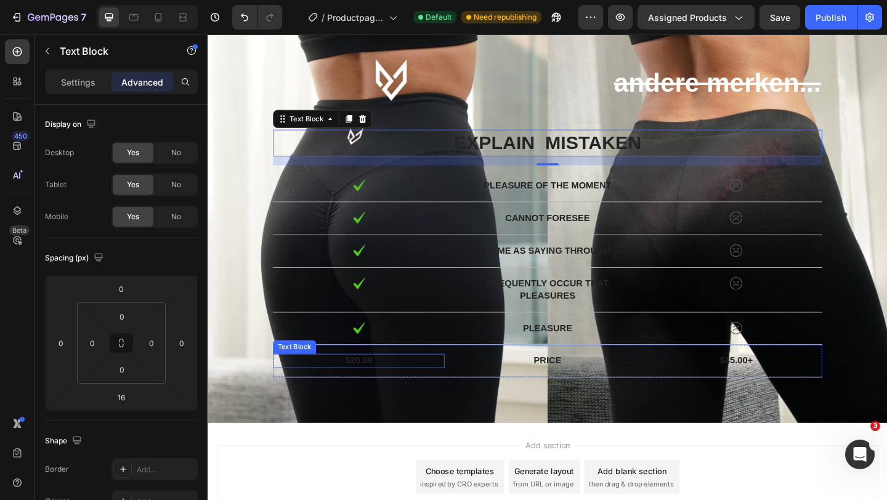
click at [379, 395] on div "$20.00 Text Block" at bounding box center [371, 389] width 187 height 15
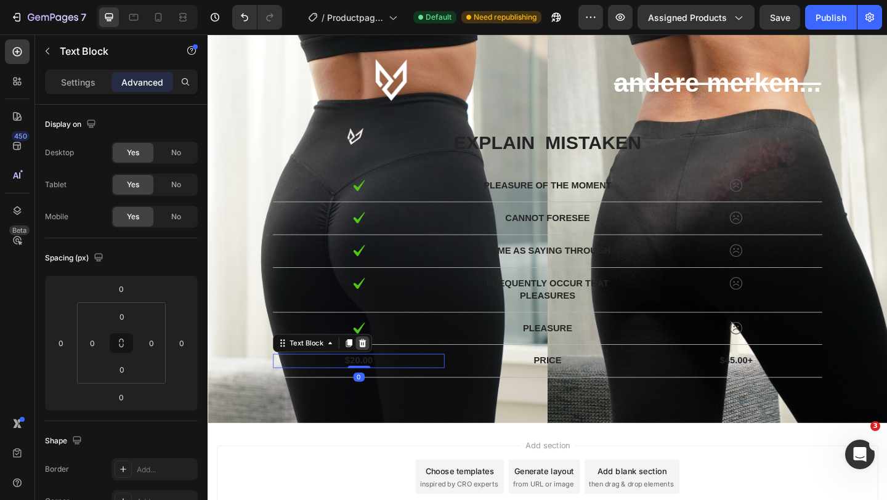
click at [380, 371] on icon at bounding box center [376, 370] width 10 height 10
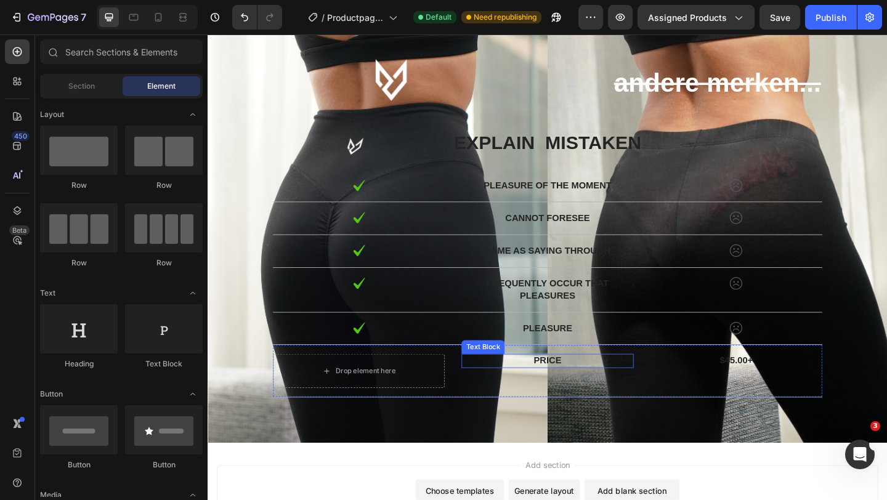
click at [570, 389] on p "Price" at bounding box center [577, 389] width 184 height 13
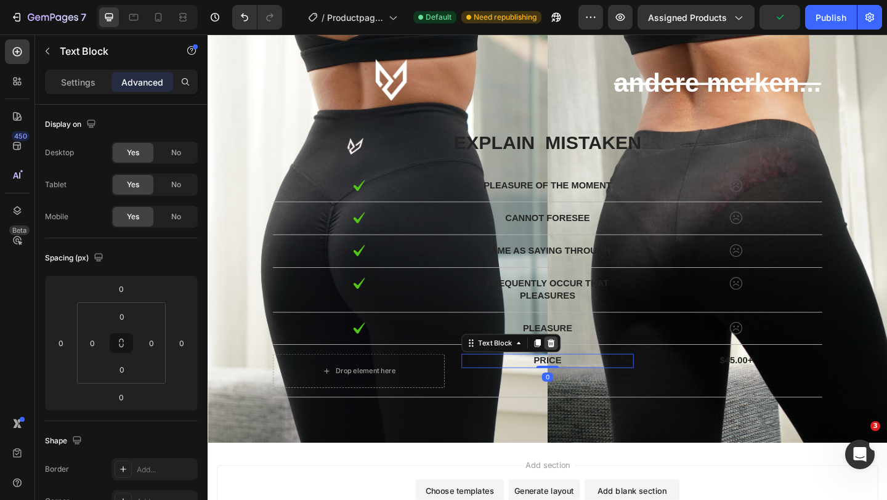
click at [584, 370] on icon at bounding box center [581, 370] width 10 height 10
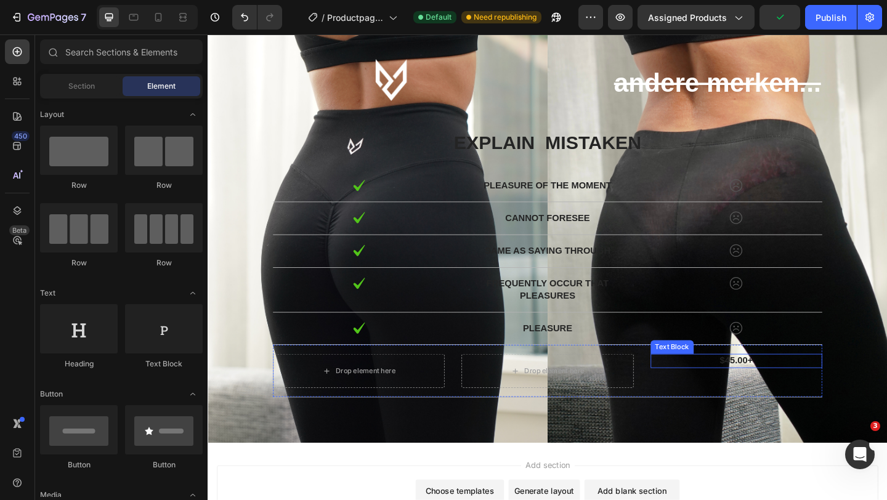
click at [775, 387] on p "$45.00+" at bounding box center [782, 389] width 184 height 13
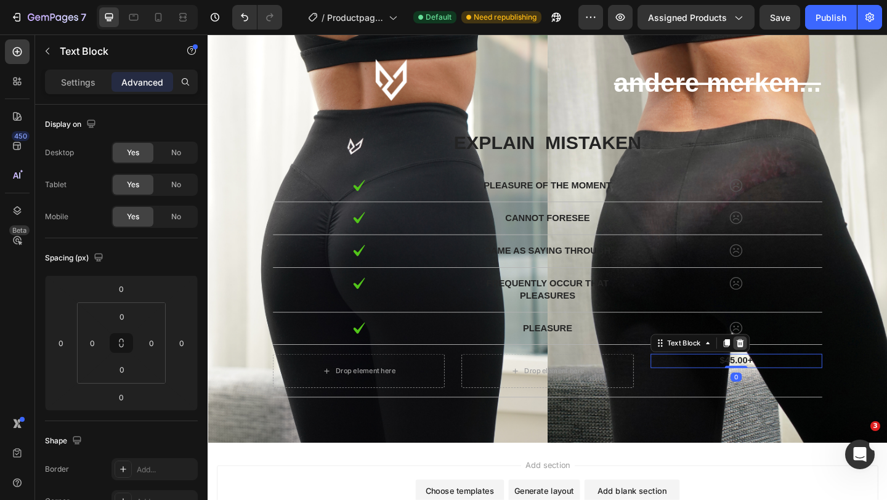
click at [784, 369] on icon at bounding box center [786, 370] width 10 height 10
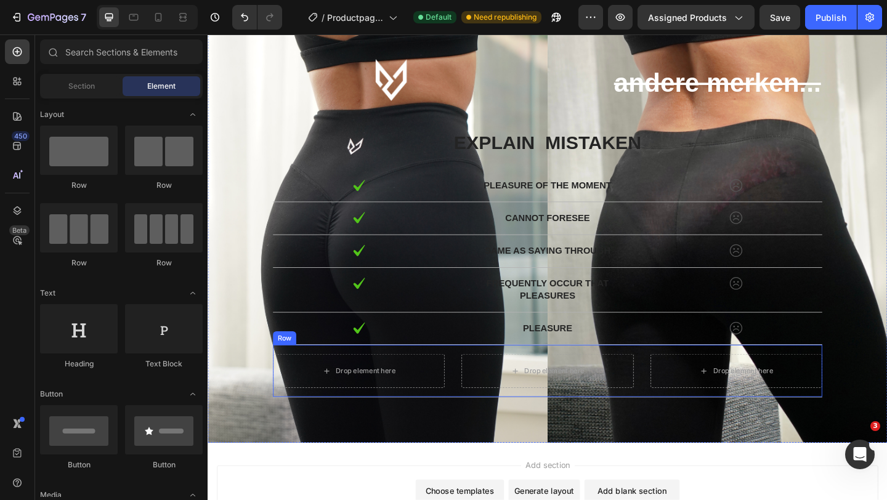
click at [474, 415] on div "Drop element here Drop element here Drop element here Row" at bounding box center [576, 400] width 597 height 57
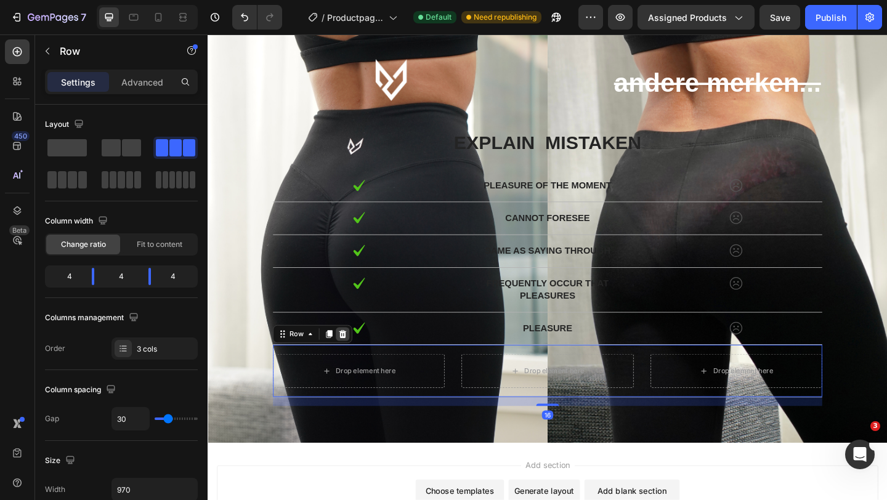
click at [355, 360] on icon at bounding box center [354, 360] width 10 height 10
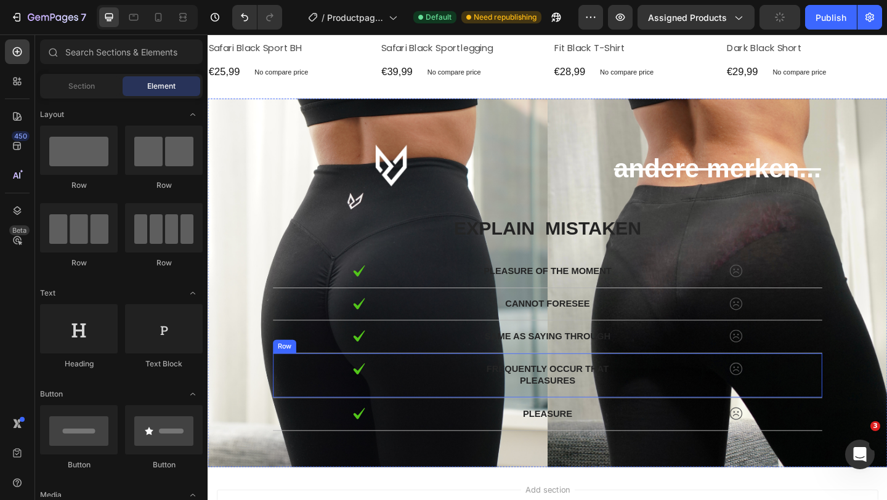
scroll to position [3317, 0]
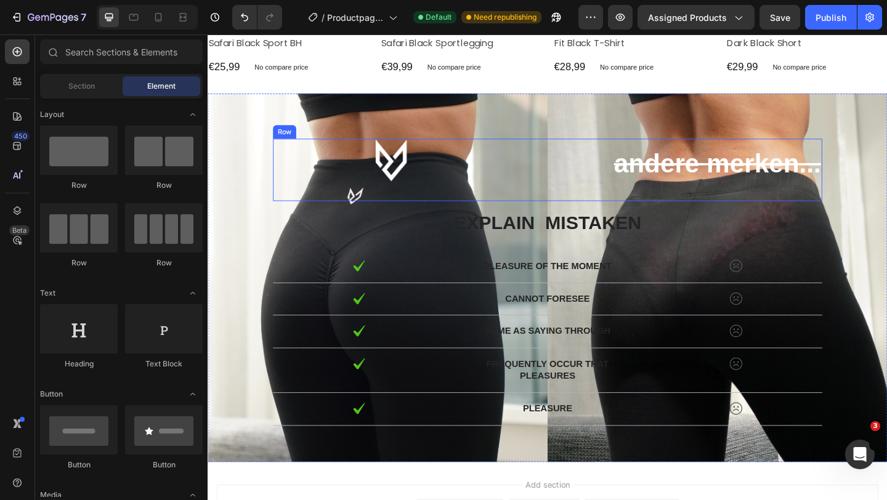
click at [445, 208] on div "Text Block" at bounding box center [422, 182] width 289 height 68
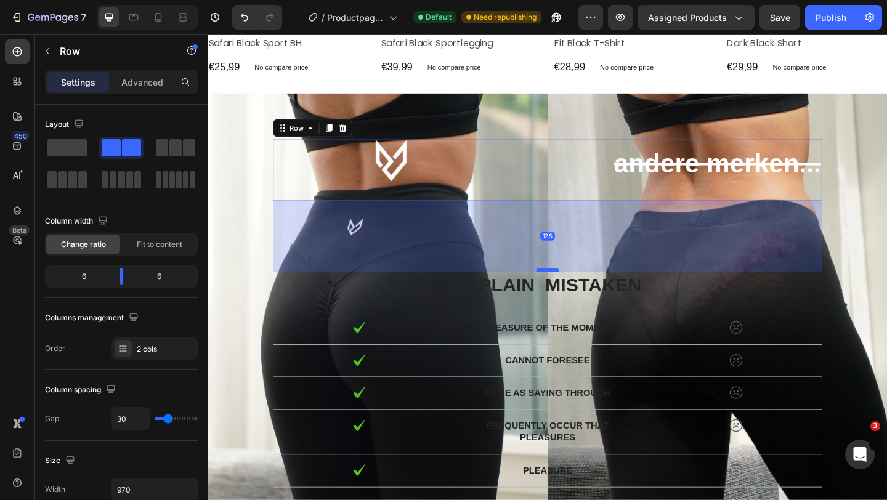
drag, startPoint x: 580, startPoint y: 223, endPoint x: 577, endPoint y: 290, distance: 67.2
click at [577, 290] on div at bounding box center [577, 291] width 25 height 4
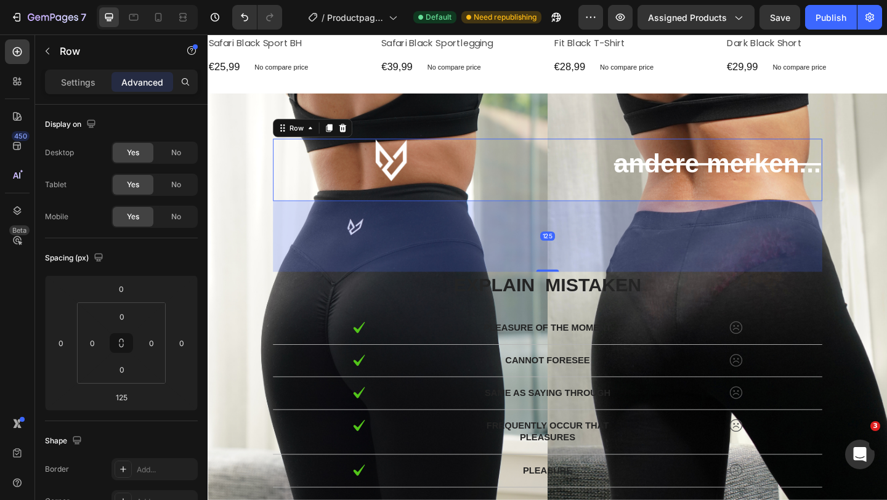
click at [659, 268] on div "125" at bounding box center [576, 253] width 597 height 77
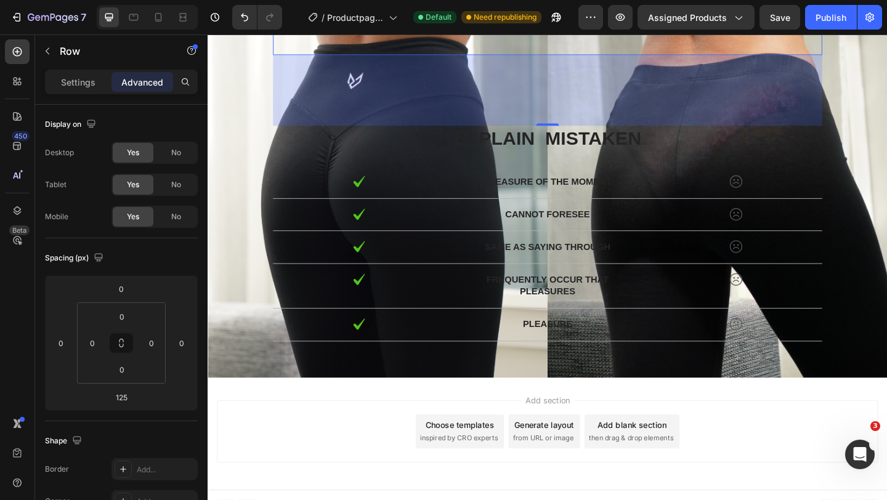
scroll to position [3477, 0]
click at [424, 422] on div "Add section Choose templates inspired by CRO experts Generate layout from URL o…" at bounding box center [576, 468] width 739 height 122
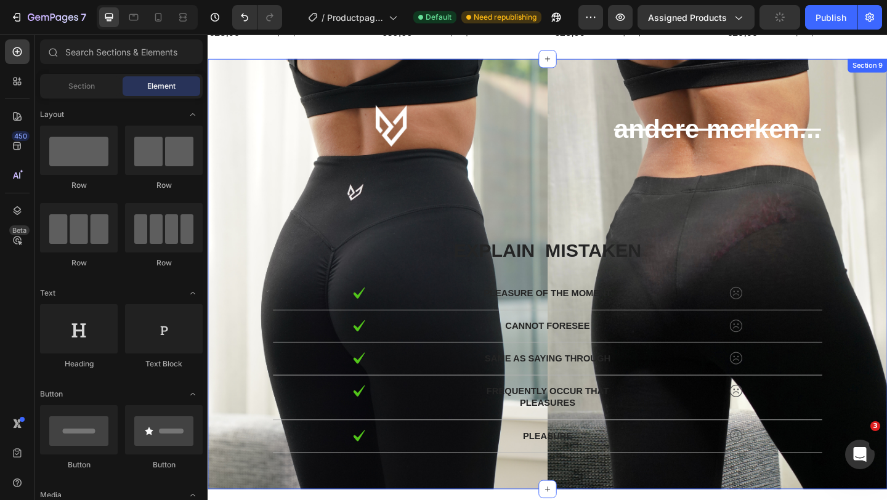
scroll to position [3351, 0]
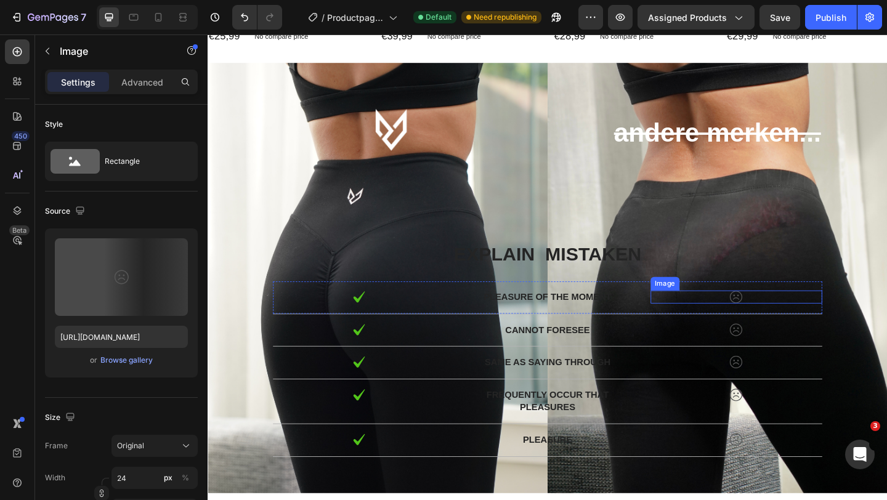
click at [782, 320] on img at bounding box center [782, 320] width 15 height 14
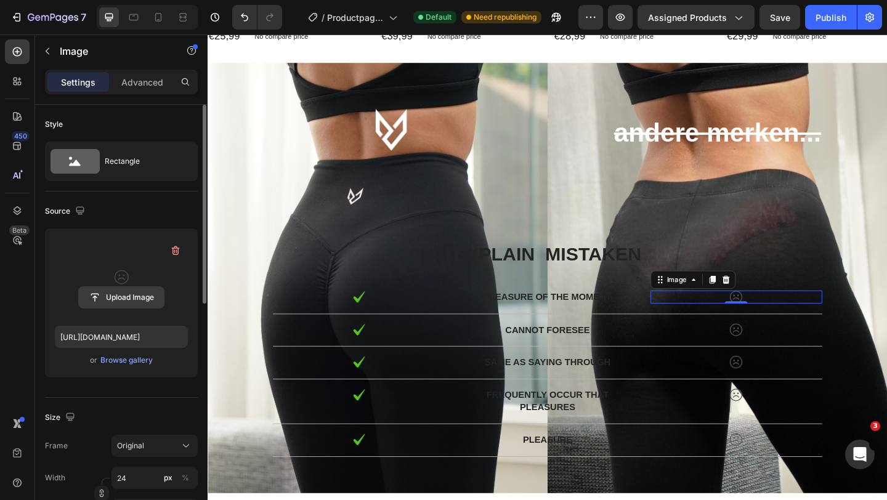
click at [131, 291] on input "file" at bounding box center [121, 297] width 85 height 21
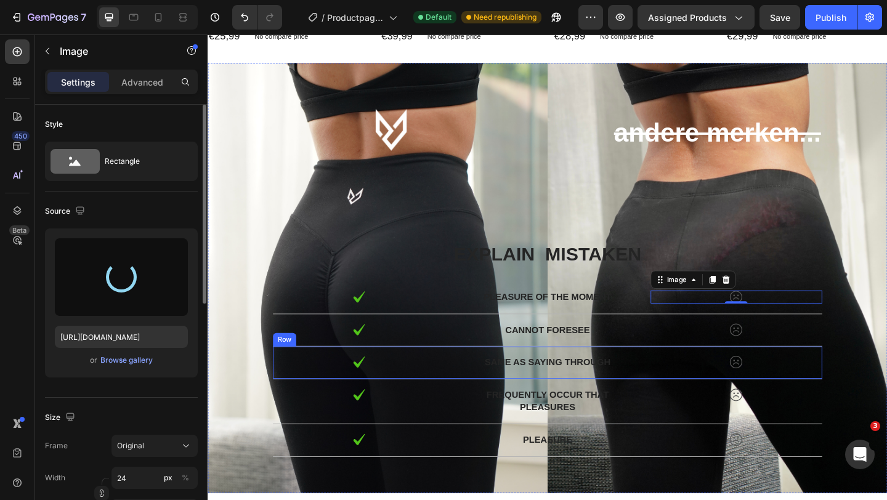
type input "[URL][DOMAIN_NAME]"
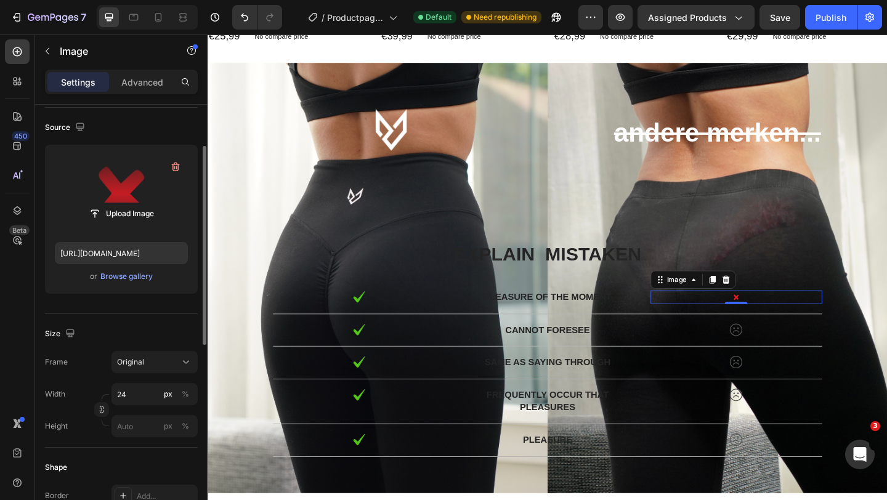
scroll to position [87, 0]
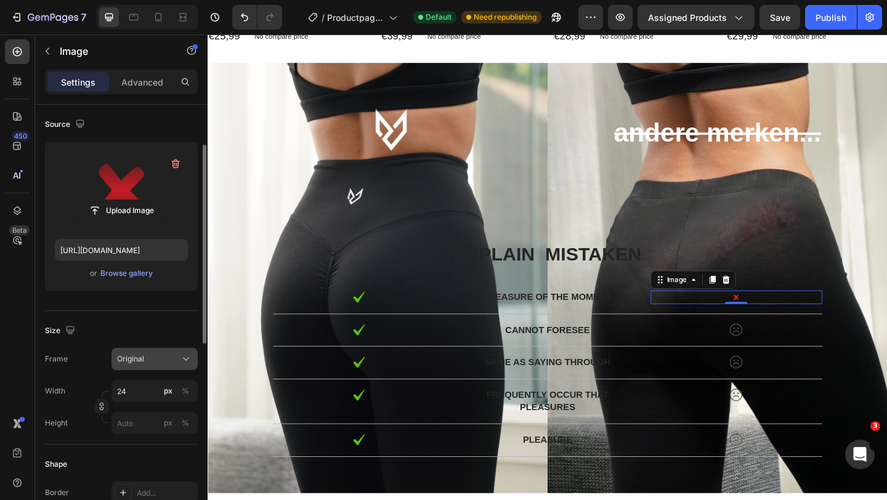
click at [164, 363] on div "Original" at bounding box center [147, 358] width 60 height 11
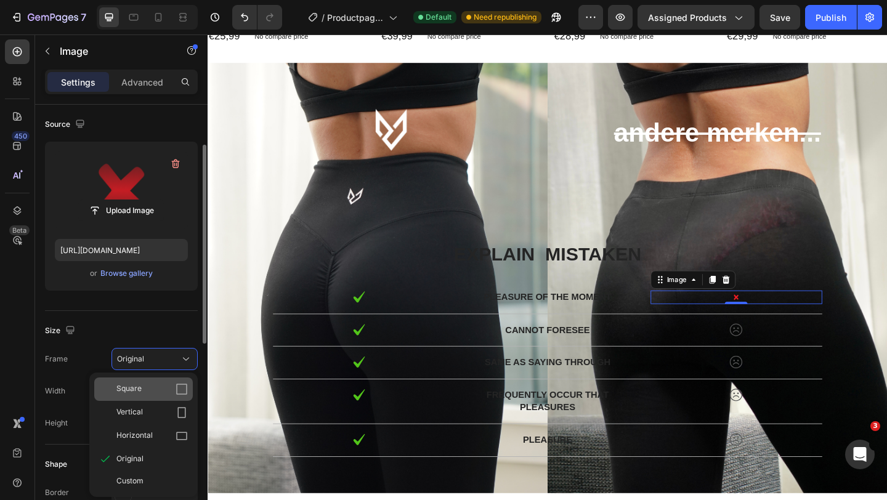
click at [163, 392] on div "Square" at bounding box center [151, 389] width 71 height 12
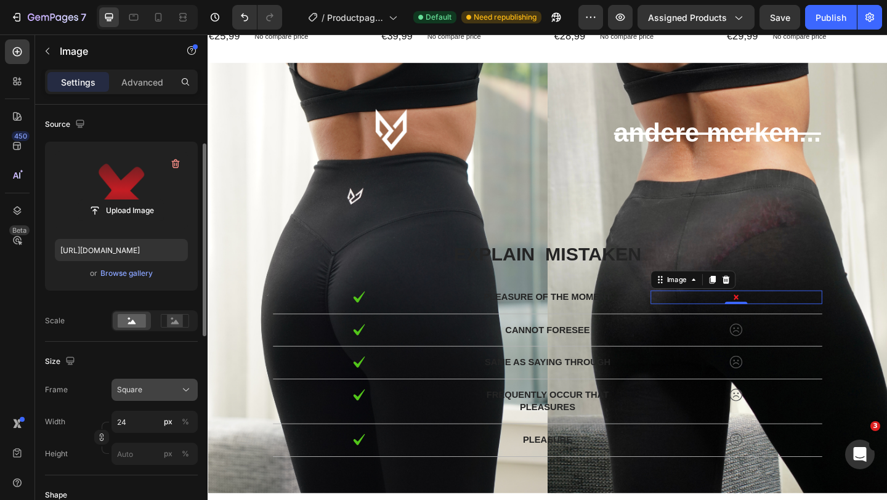
click at [164, 381] on button "Square" at bounding box center [154, 390] width 86 height 22
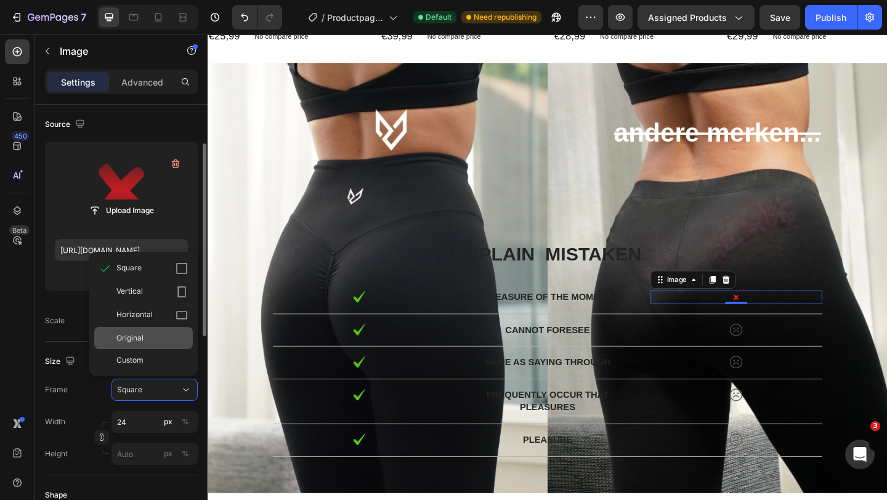
click at [164, 334] on div "Original" at bounding box center [151, 337] width 71 height 11
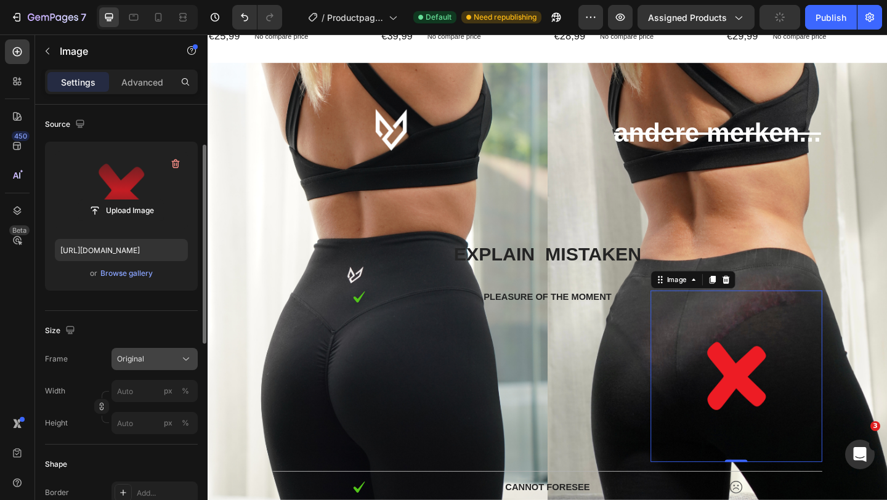
click at [155, 361] on div "Original" at bounding box center [147, 358] width 60 height 11
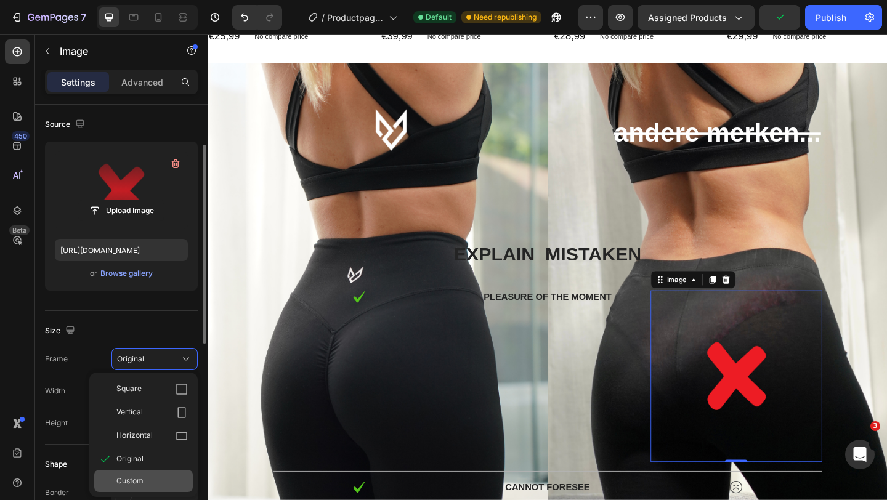
click at [148, 480] on div "Custom" at bounding box center [151, 480] width 71 height 11
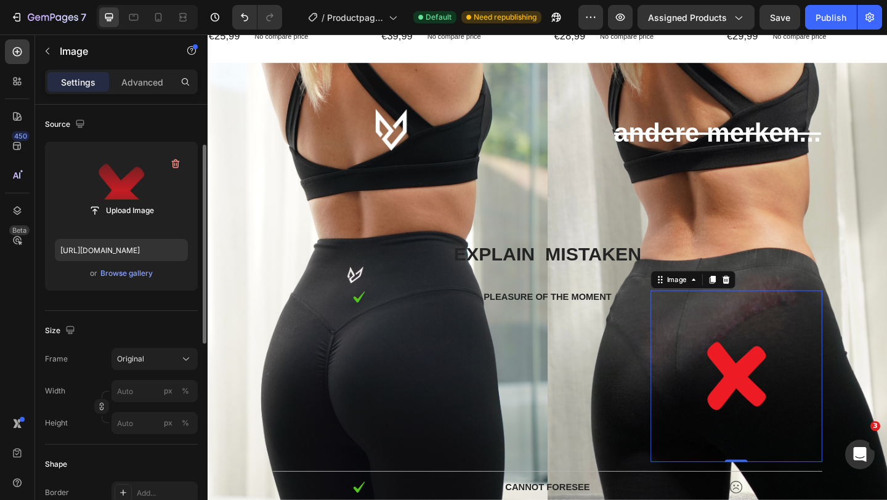
click at [172, 348] on div "Size Frame Original Width px % Height px %" at bounding box center [121, 378] width 153 height 134
click at [147, 395] on input "px %" at bounding box center [154, 391] width 86 height 22
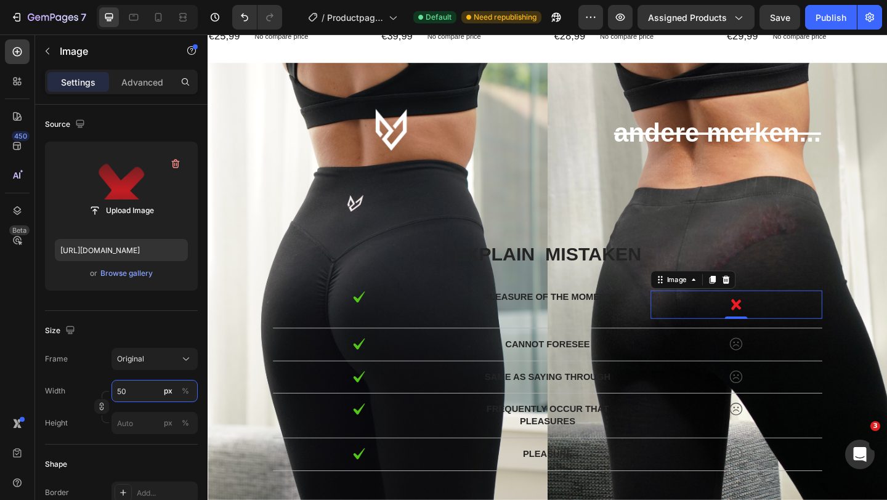
type input "50"
click at [171, 328] on div "Size" at bounding box center [121, 331] width 153 height 20
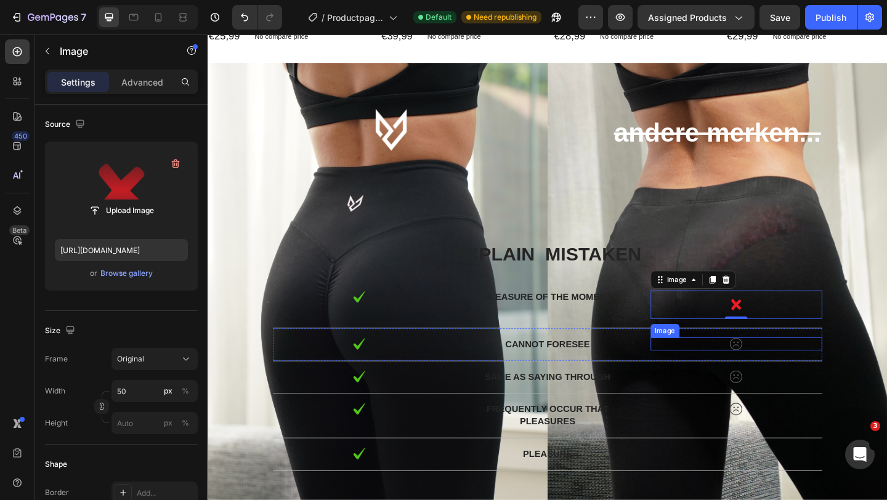
click at [782, 372] on img at bounding box center [782, 371] width 15 height 14
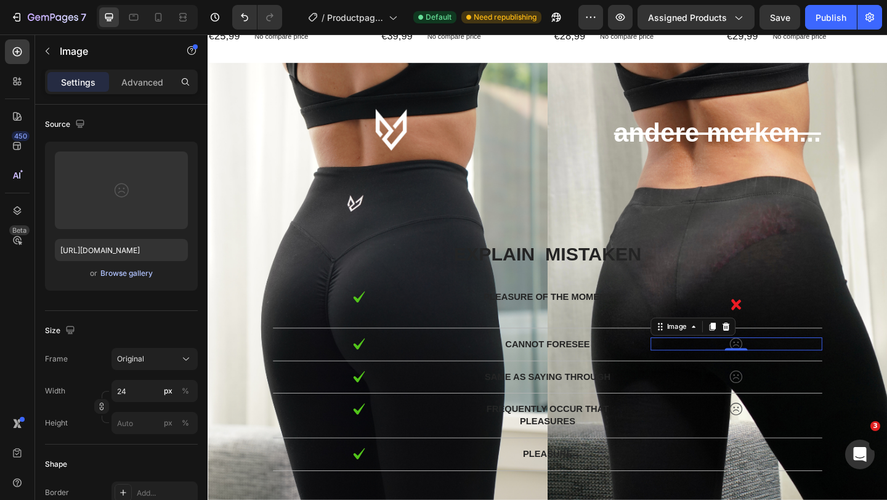
click at [143, 274] on div "Browse gallery" at bounding box center [126, 273] width 52 height 11
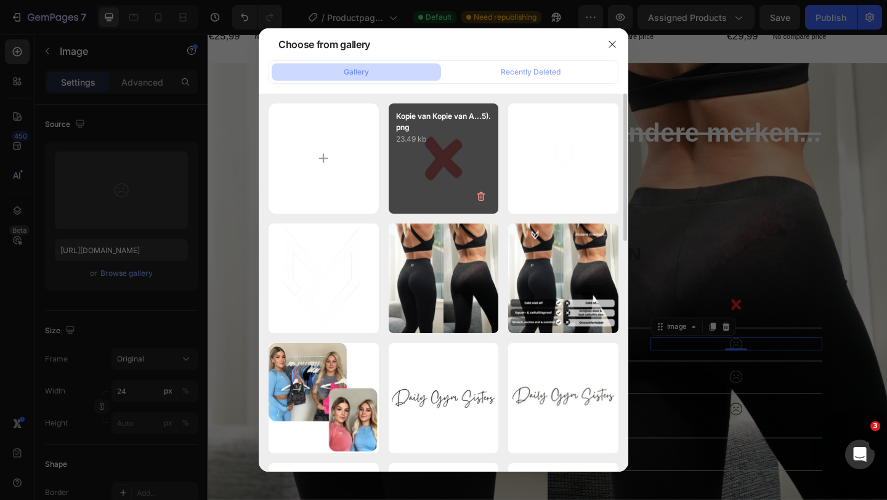
click at [446, 162] on div "Kopie van Kopie van A...5).png 23.49 kb" at bounding box center [444, 158] width 110 height 110
type input "[URL][DOMAIN_NAME]"
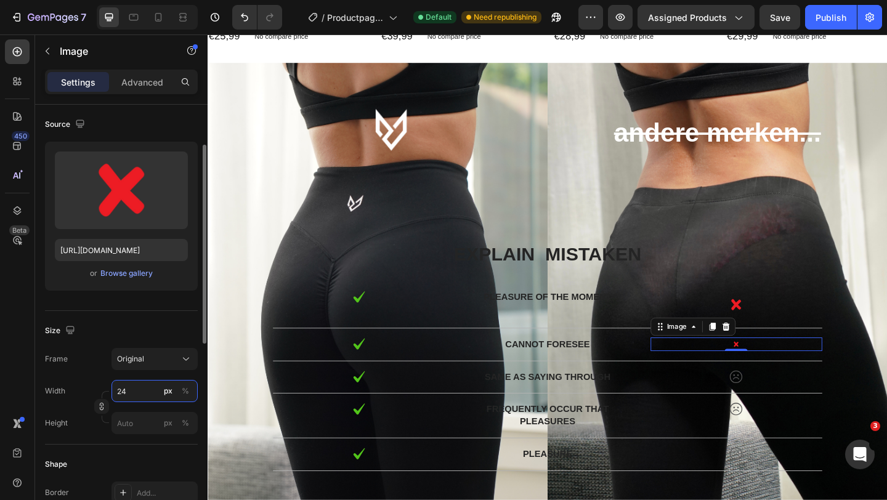
click at [137, 394] on input "24" at bounding box center [154, 391] width 86 height 22
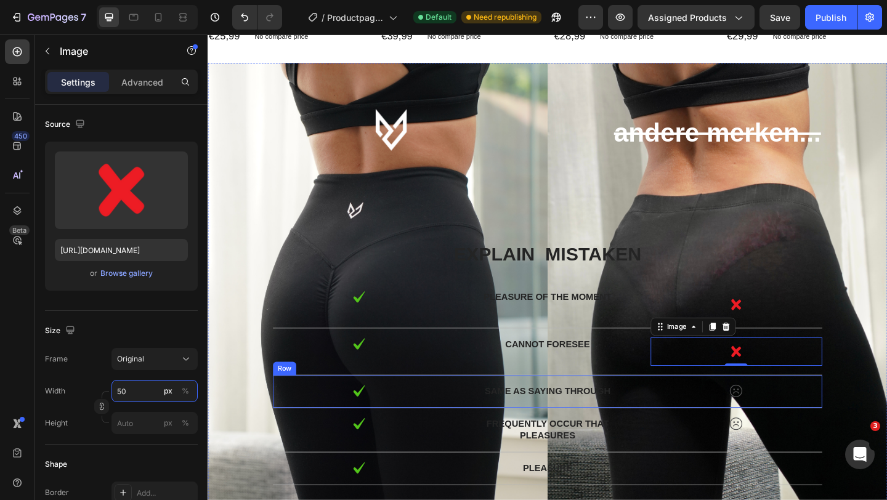
type input "5"
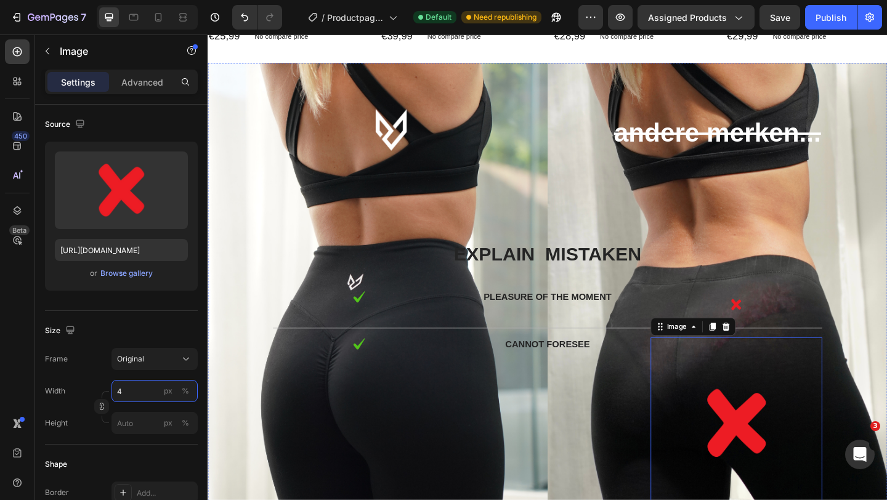
type input "40"
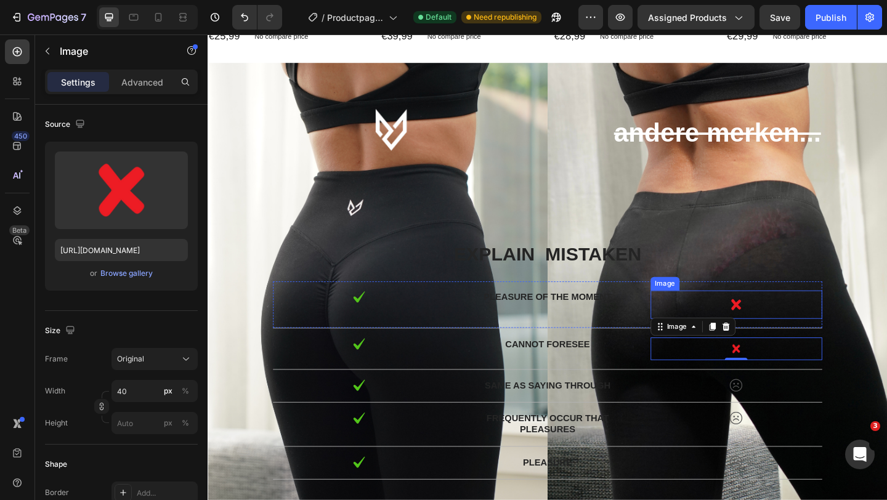
click at [787, 326] on img at bounding box center [782, 328] width 31 height 31
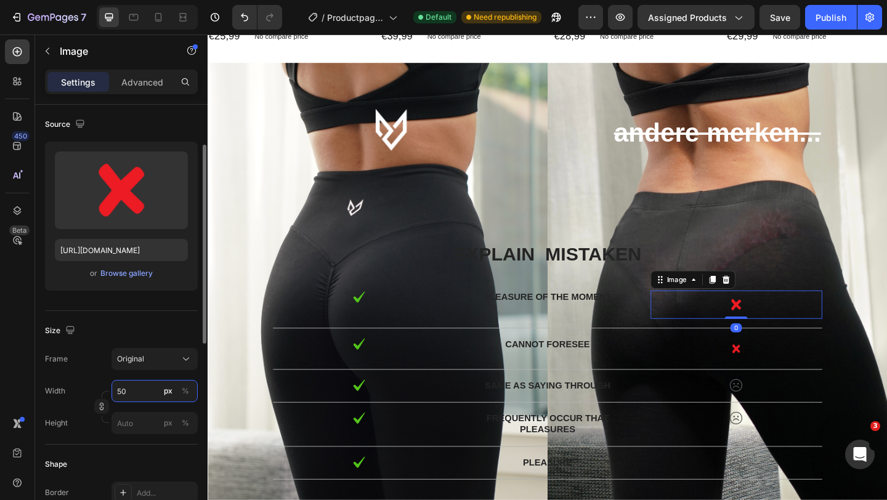
click at [148, 390] on input "50" at bounding box center [154, 391] width 86 height 22
type input "40"
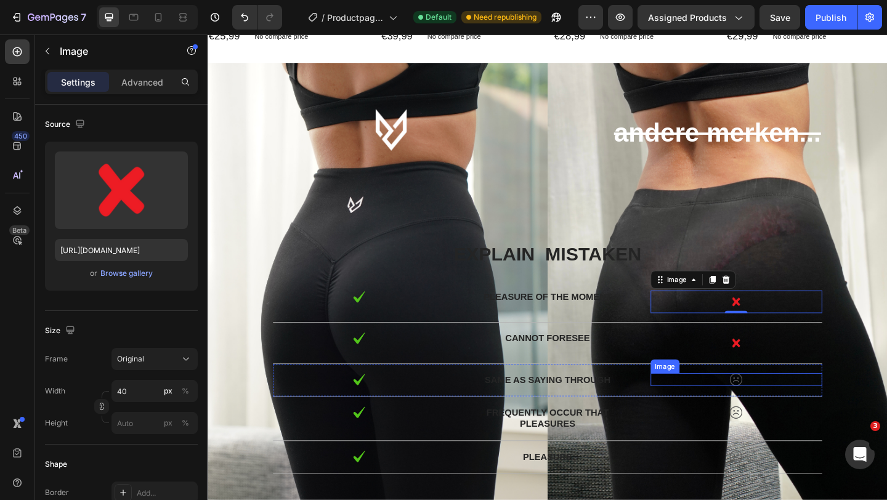
click at [783, 409] on img at bounding box center [782, 410] width 15 height 14
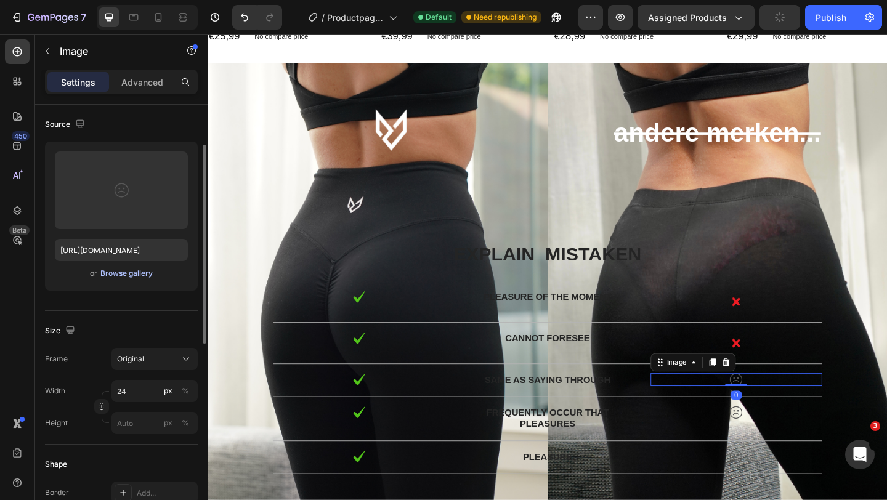
click at [142, 276] on div "Browse gallery" at bounding box center [126, 273] width 52 height 11
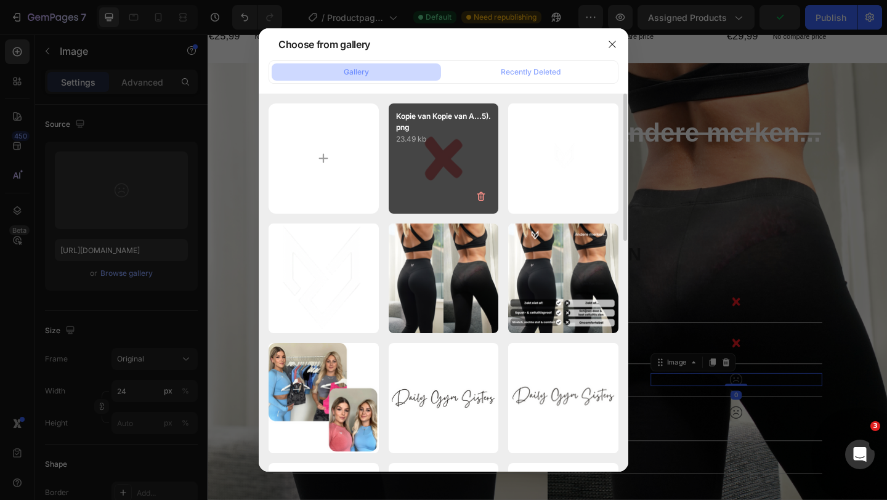
click at [409, 158] on div "Kopie van Kopie van A...5).png 23.49 kb" at bounding box center [444, 158] width 110 height 110
type input "[URL][DOMAIN_NAME]"
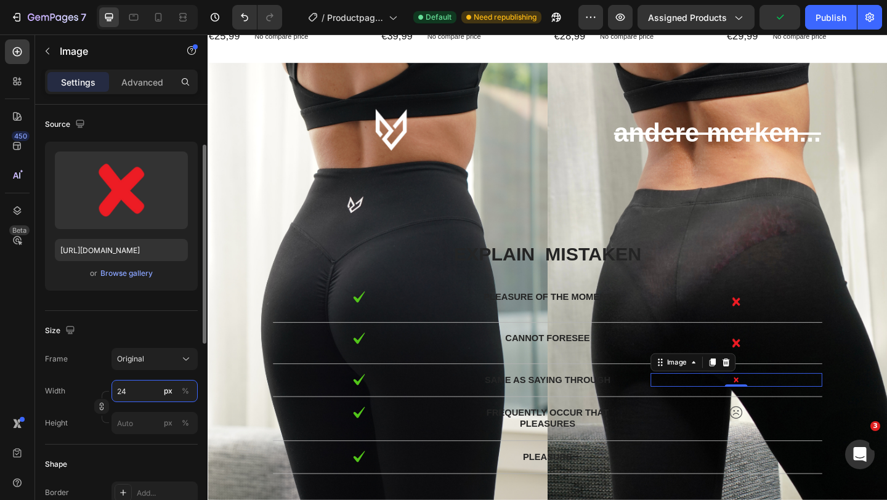
click at [139, 390] on input "24" at bounding box center [154, 391] width 86 height 22
type input "40"
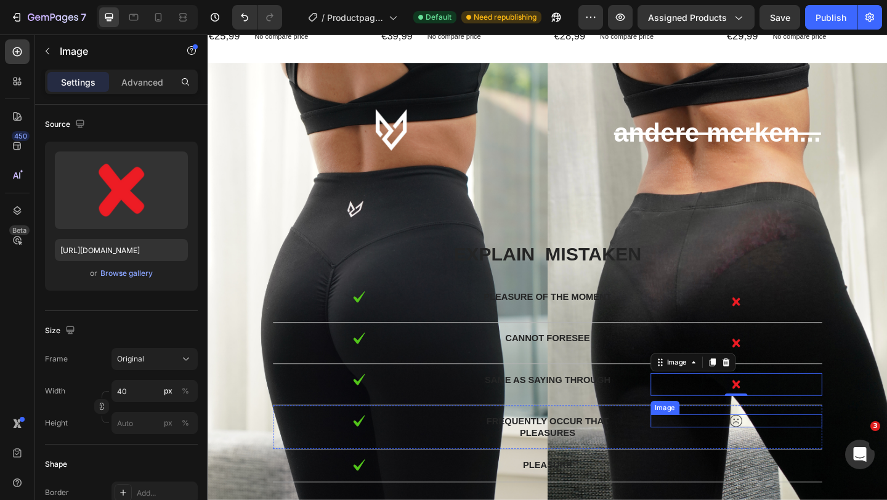
click at [784, 454] on img at bounding box center [782, 455] width 15 height 14
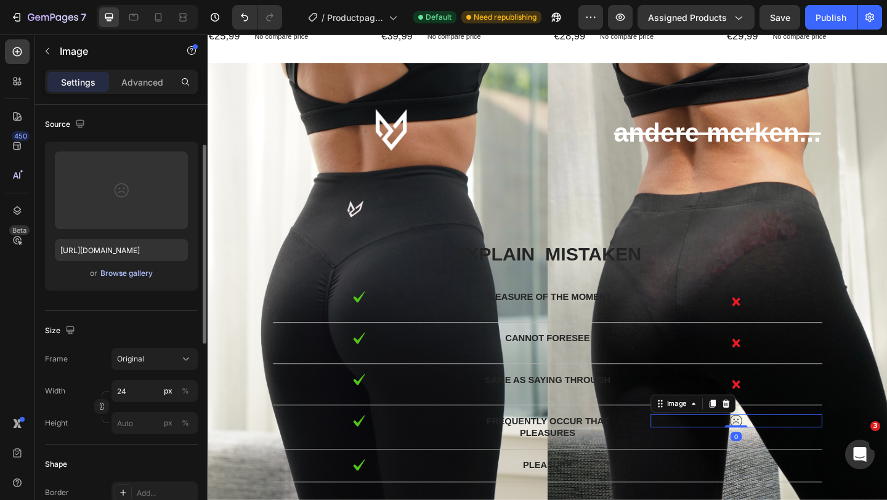
click at [145, 273] on div "Browse gallery" at bounding box center [126, 273] width 52 height 11
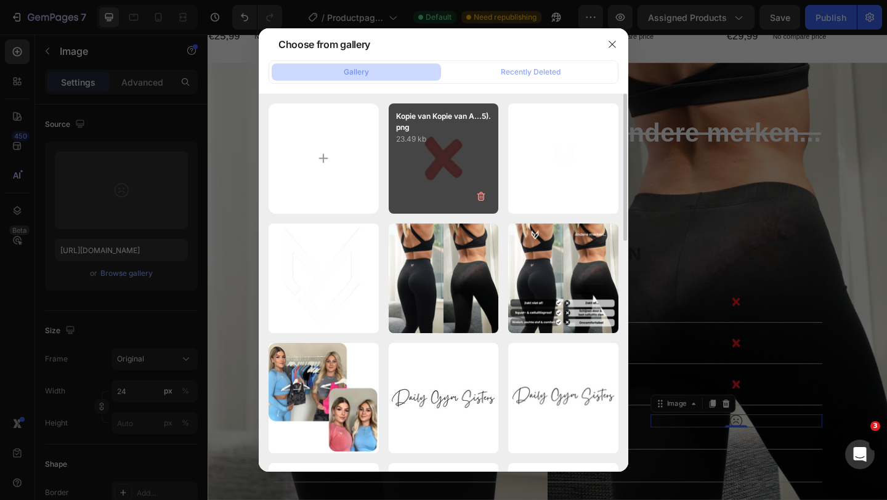
click at [449, 150] on div "Kopie van Kopie van A...5).png 23.49 kb" at bounding box center [444, 158] width 110 height 110
type input "[URL][DOMAIN_NAME]"
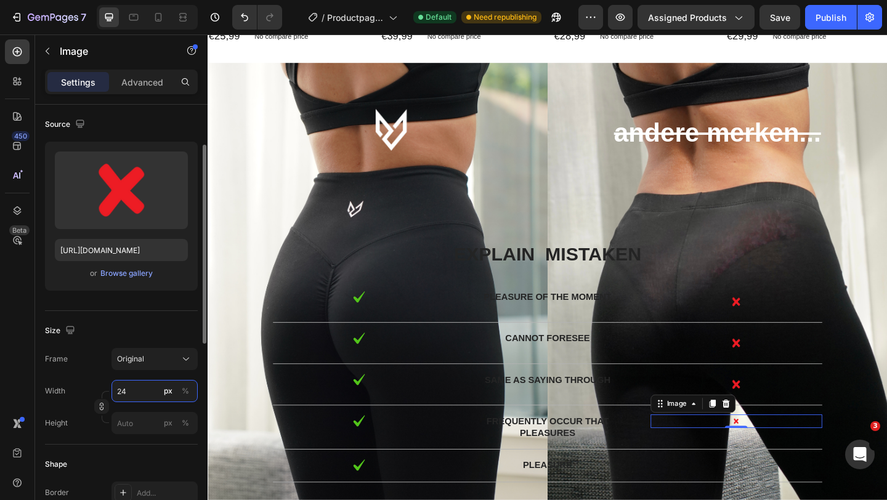
click at [143, 394] on input "24" at bounding box center [154, 391] width 86 height 22
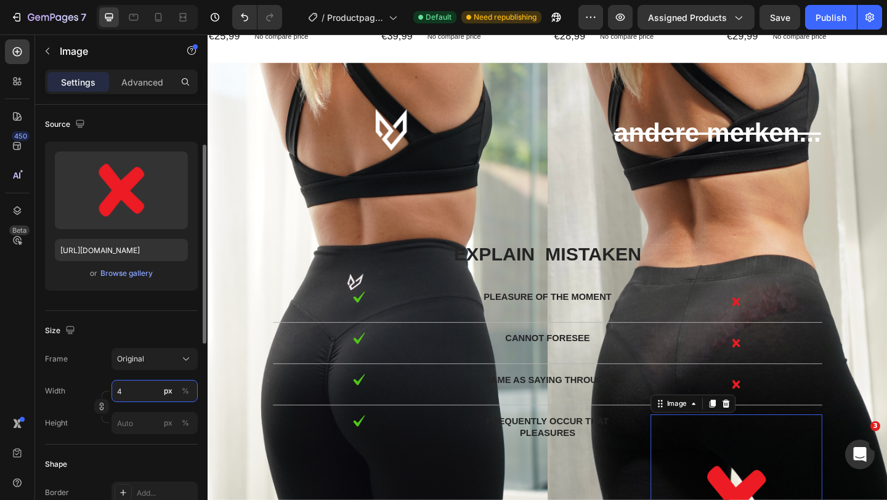
type input "40"
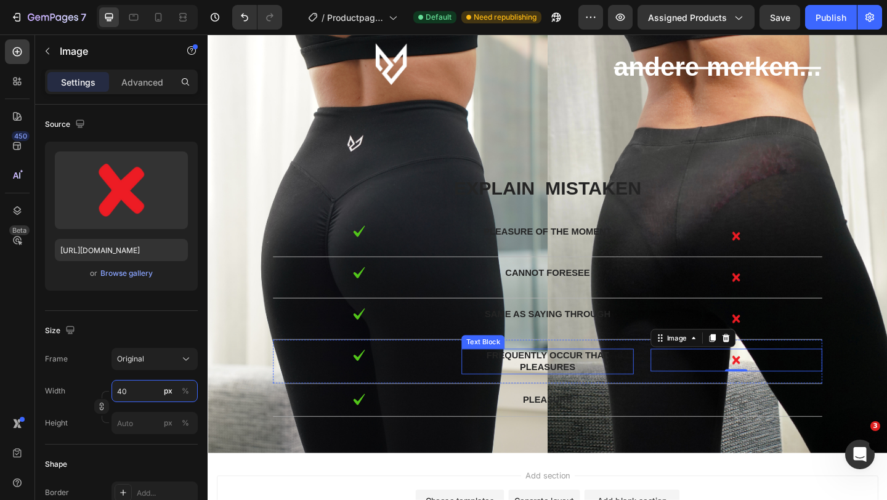
scroll to position [3435, 0]
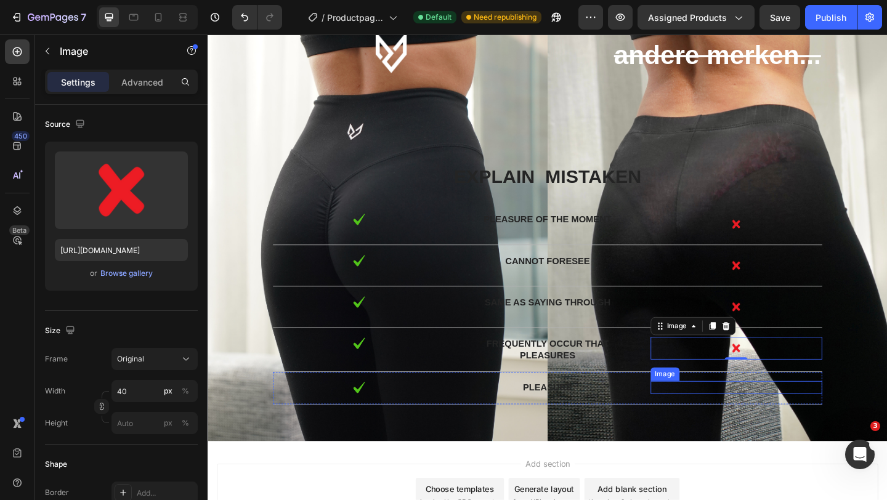
click at [784, 423] on img at bounding box center [782, 418] width 15 height 14
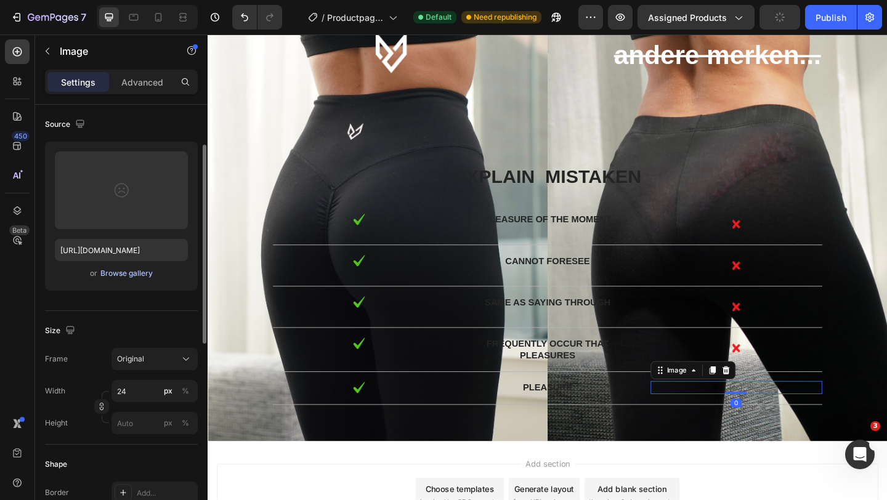
click at [137, 276] on div "Browse gallery" at bounding box center [126, 273] width 52 height 11
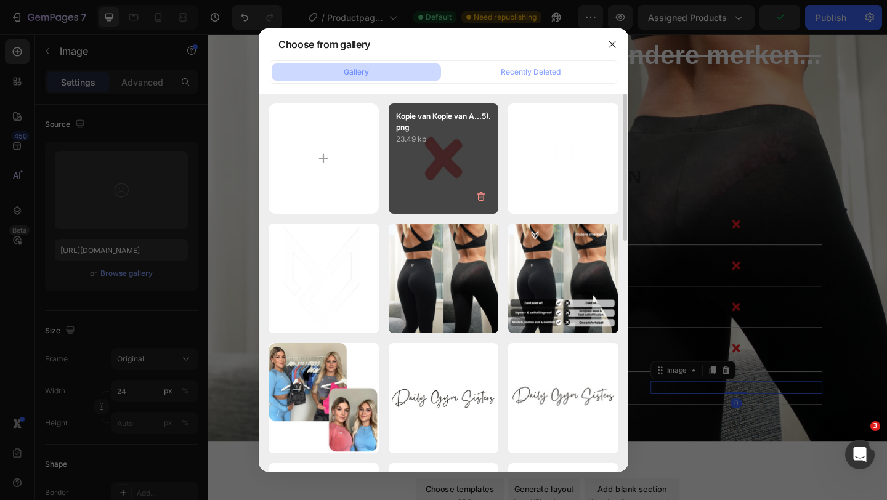
click at [424, 165] on div "Kopie van Kopie van A...5).png 23.49 kb" at bounding box center [444, 158] width 110 height 110
type input "[URL][DOMAIN_NAME]"
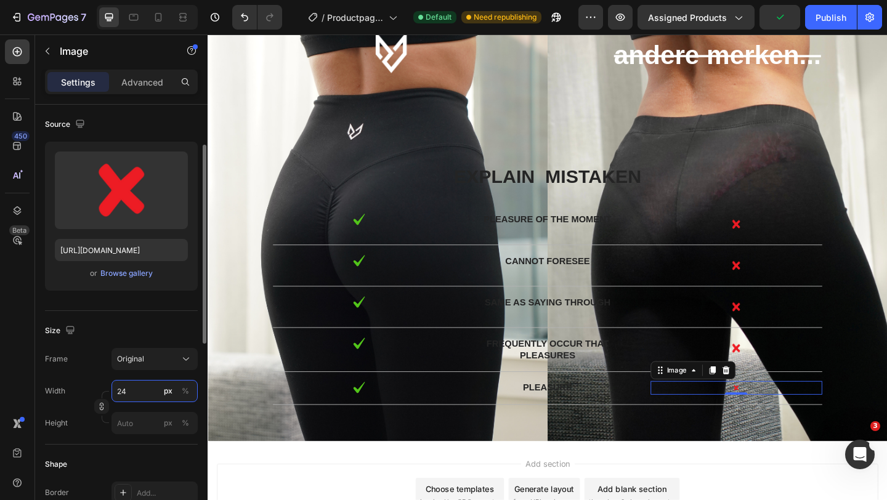
click at [140, 392] on input "24" at bounding box center [154, 391] width 86 height 22
type input "40"
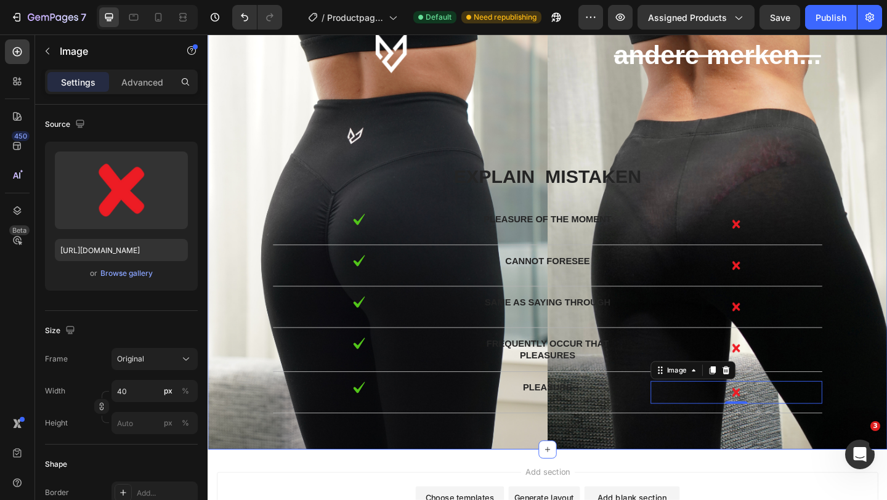
click at [454, 465] on div "Text Block andere merken... Text Block Text Block Row explain mistaken Text Blo…" at bounding box center [576, 233] width 739 height 505
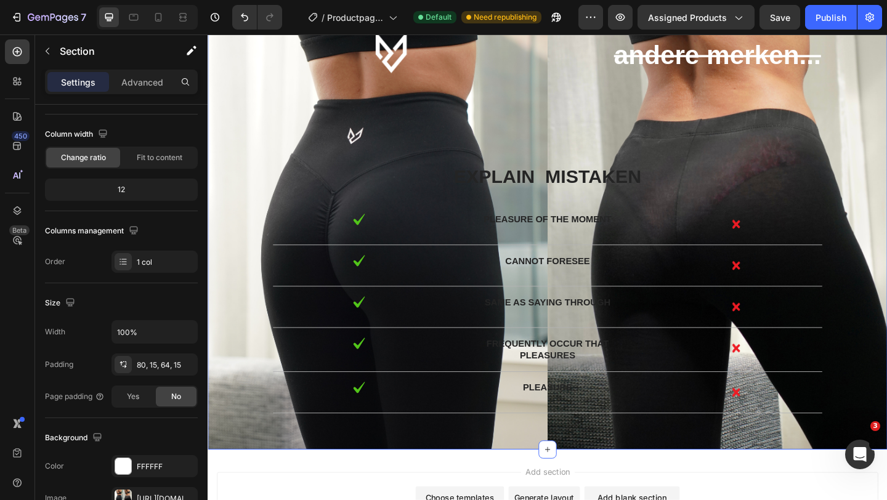
scroll to position [0, 0]
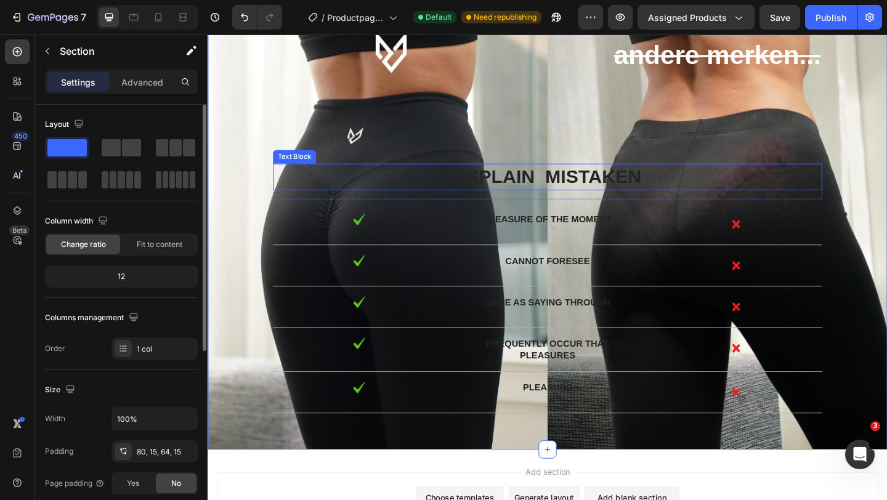
click at [587, 189] on p "explain mistaken" at bounding box center [577, 189] width 595 height 26
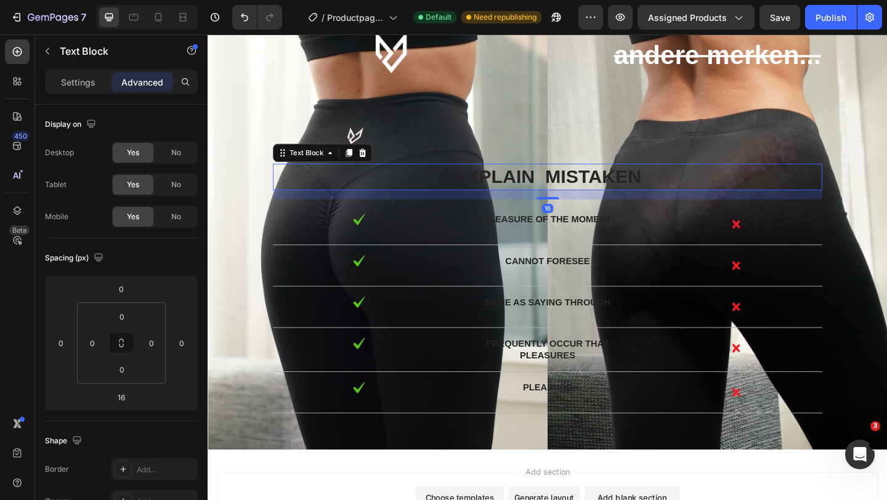
click at [571, 193] on p "explain mistaken" at bounding box center [577, 189] width 595 height 26
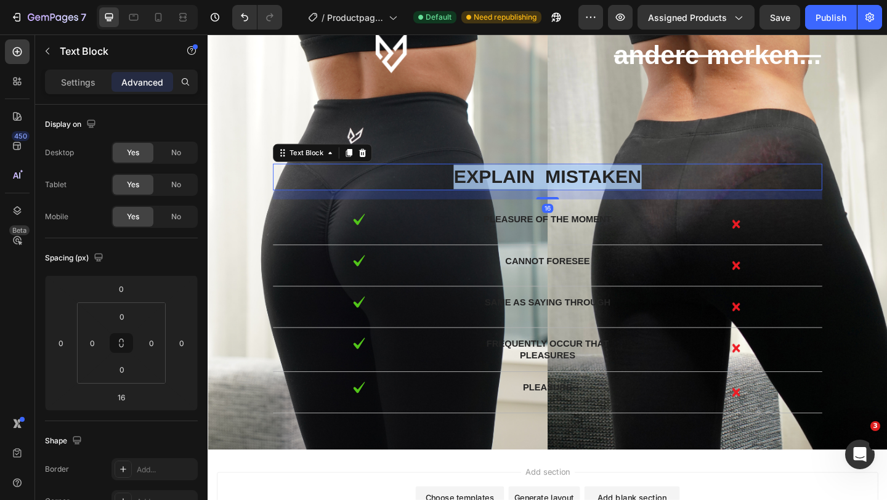
click at [571, 193] on p "explain mistaken" at bounding box center [577, 189] width 595 height 26
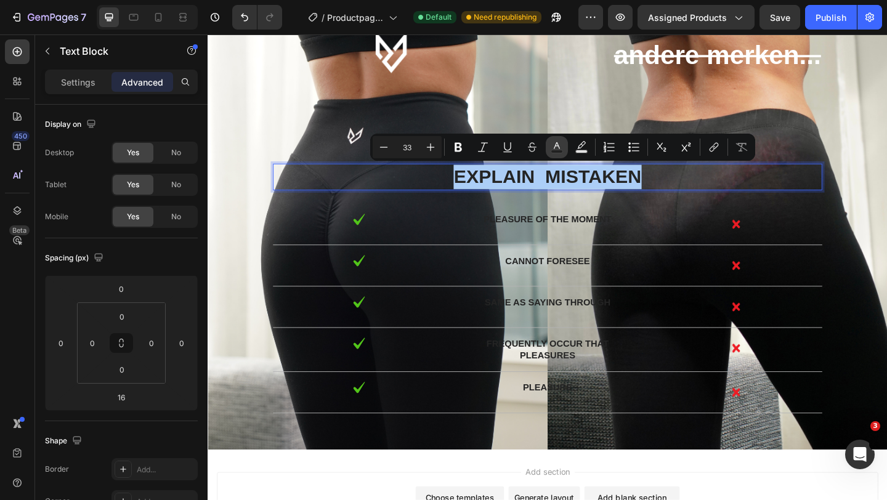
click at [554, 149] on icon "Editor contextual toolbar" at bounding box center [556, 147] width 12 height 12
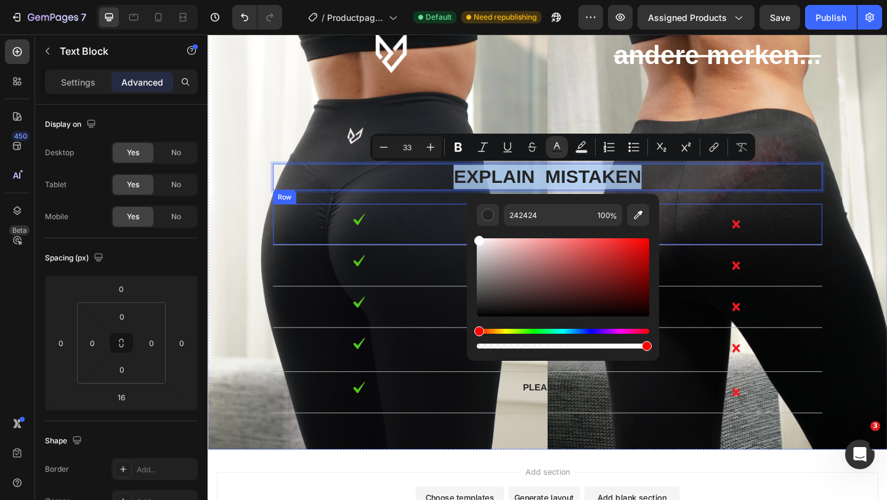
type input "FFFFFF"
drag, startPoint x: 688, startPoint y: 278, endPoint x: 480, endPoint y: 232, distance: 212.4
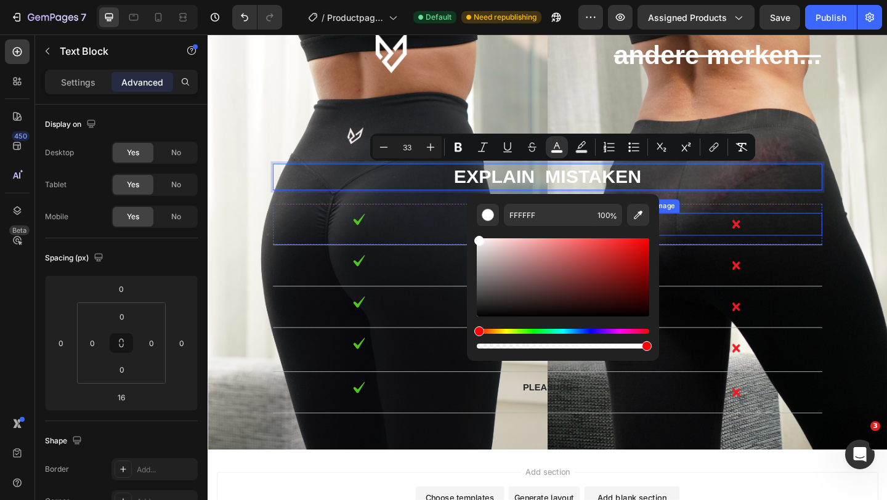
click at [760, 243] on div at bounding box center [782, 240] width 187 height 25
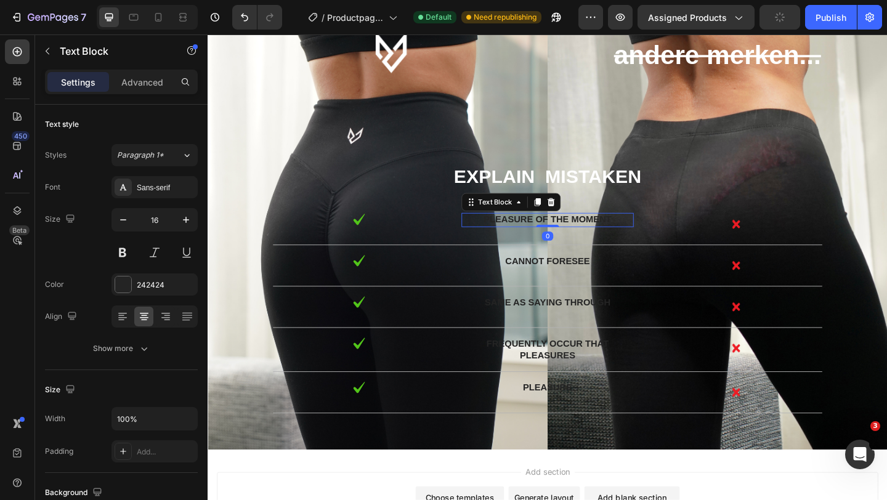
click at [618, 242] on div "pleasure of the moment" at bounding box center [576, 235] width 187 height 15
click at [533, 231] on p "pleasure of the moment" at bounding box center [577, 236] width 184 height 13
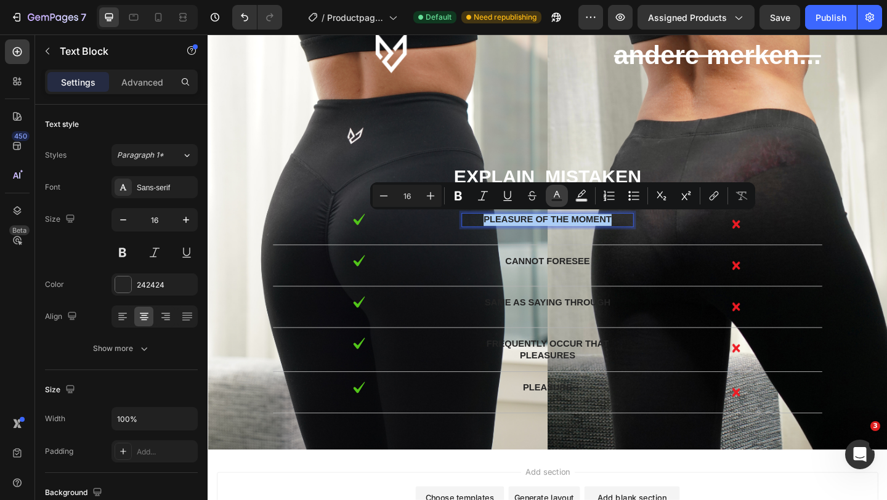
click at [561, 195] on icon "Editor contextual toolbar" at bounding box center [556, 196] width 12 height 12
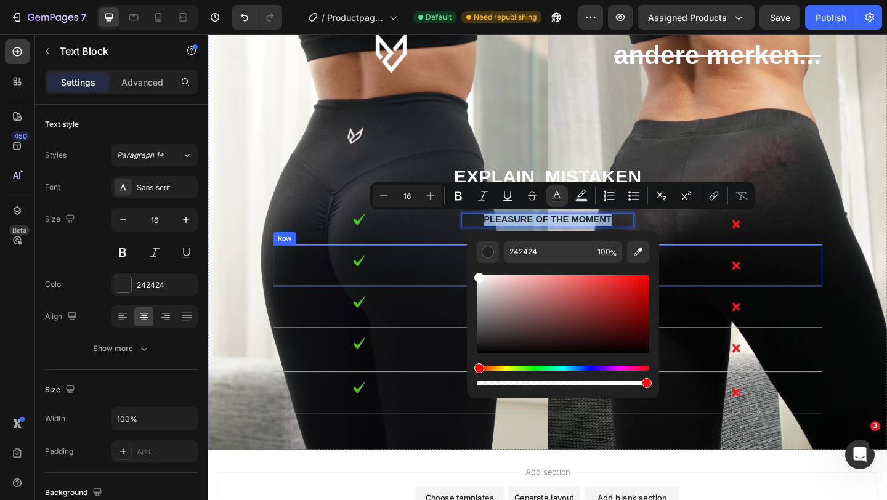
type input "FFFFFF"
drag, startPoint x: 690, startPoint y: 309, endPoint x: 474, endPoint y: 291, distance: 216.2
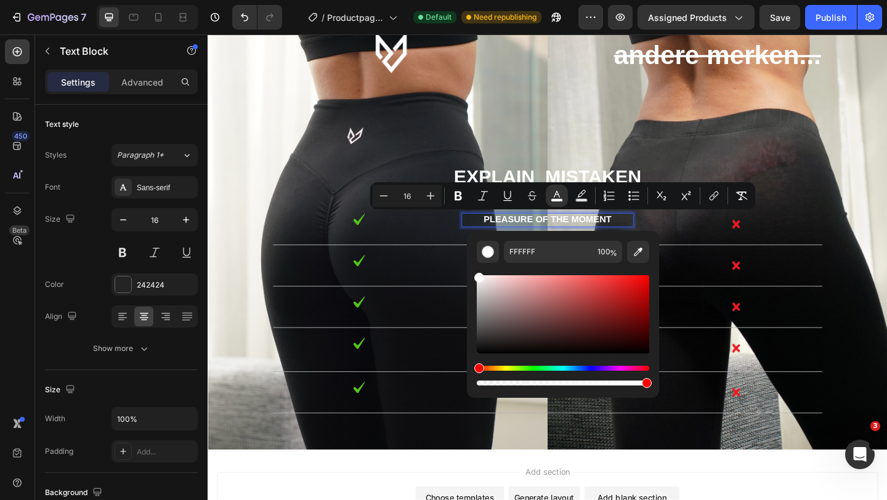
click at [456, 278] on div at bounding box center [371, 280] width 187 height 14
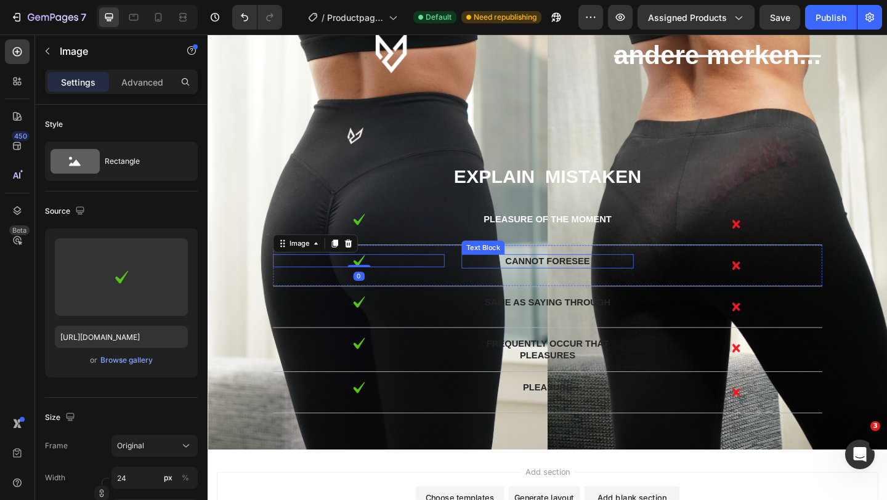
click at [558, 283] on p "cannot foresee" at bounding box center [577, 281] width 184 height 13
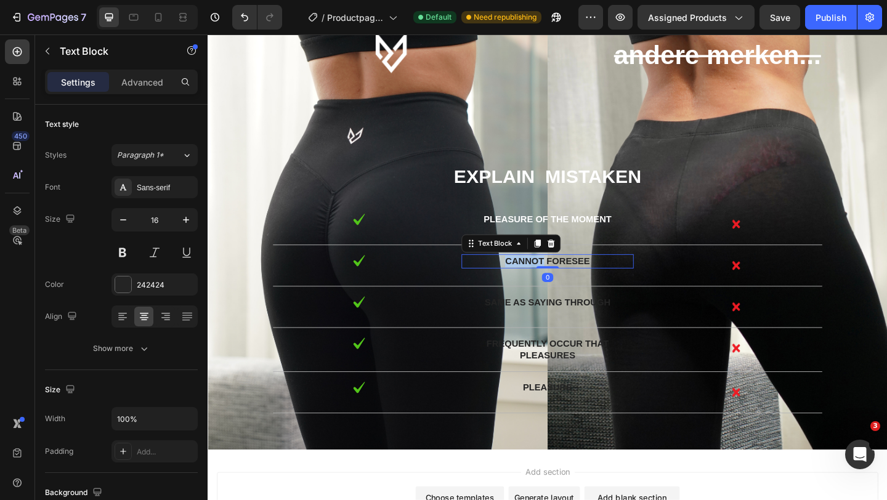
click at [558, 283] on p "cannot foresee" at bounding box center [577, 281] width 184 height 13
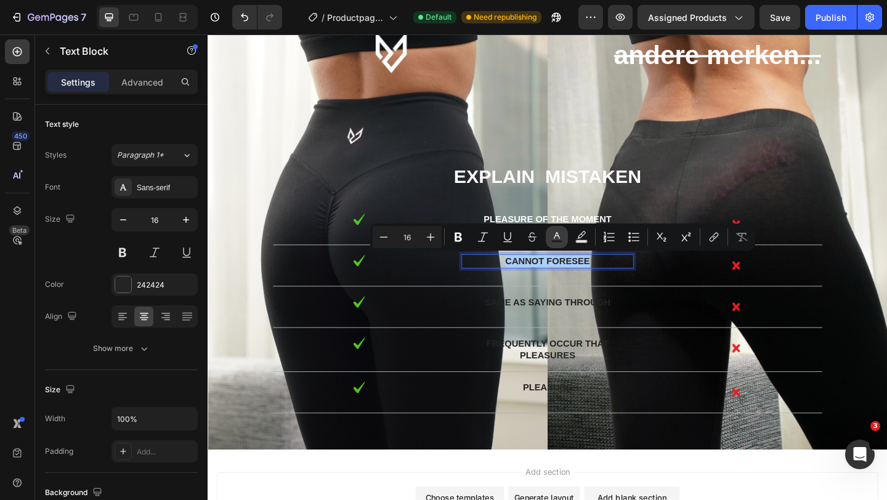
click at [556, 240] on rect "Editor contextual toolbar" at bounding box center [557, 241] width 12 height 3
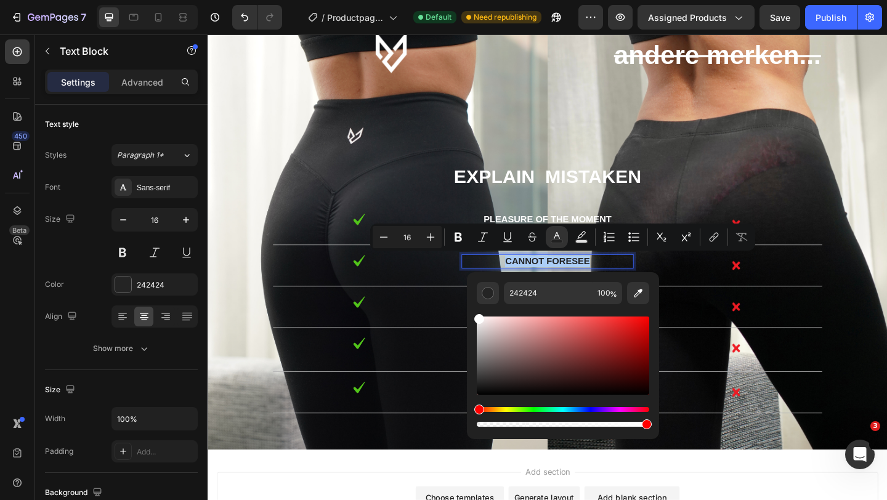
drag, startPoint x: 480, startPoint y: 325, endPoint x: 467, endPoint y: 300, distance: 28.4
click at [467, 300] on div "242424 100 %" at bounding box center [563, 350] width 192 height 157
type input "FFFFFF"
click at [439, 292] on div "Image" at bounding box center [371, 285] width 187 height 25
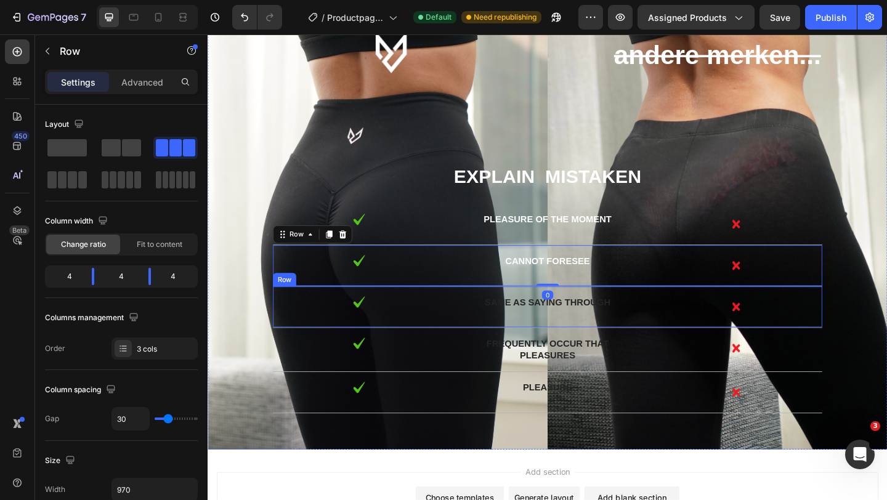
click at [550, 326] on p "same as saying through" at bounding box center [577, 326] width 184 height 13
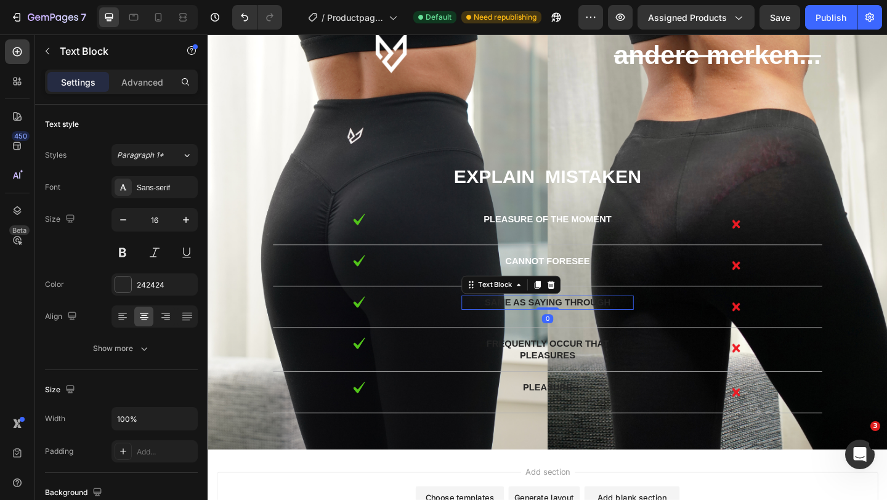
click at [550, 326] on p "same as saying through" at bounding box center [577, 326] width 184 height 13
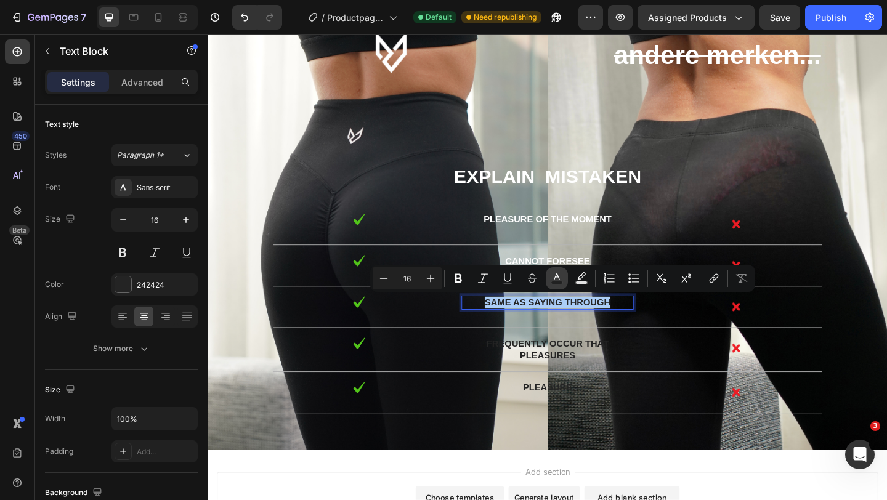
click at [560, 276] on icon "Editor contextual toolbar" at bounding box center [556, 278] width 12 height 12
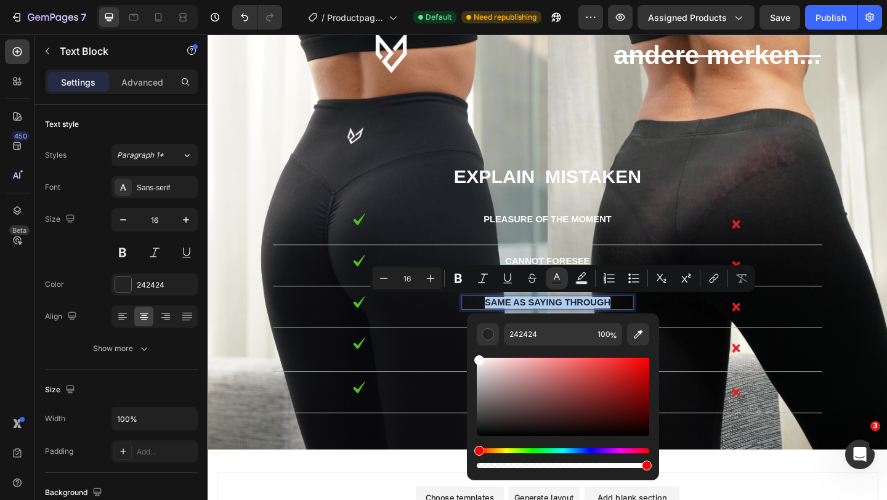
drag, startPoint x: 480, startPoint y: 360, endPoint x: 467, endPoint y: 338, distance: 24.8
click at [467, 338] on div "242424 100 %" at bounding box center [563, 391] width 192 height 157
type input "FFFFFF"
click at [459, 342] on div "Image" at bounding box center [371, 330] width 187 height 25
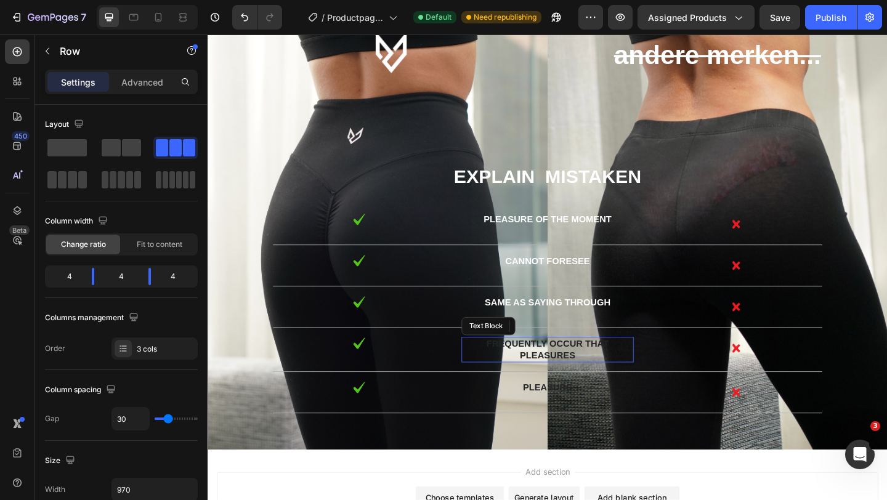
click at [561, 376] on p "frequently occur that pleasures" at bounding box center [577, 378] width 184 height 26
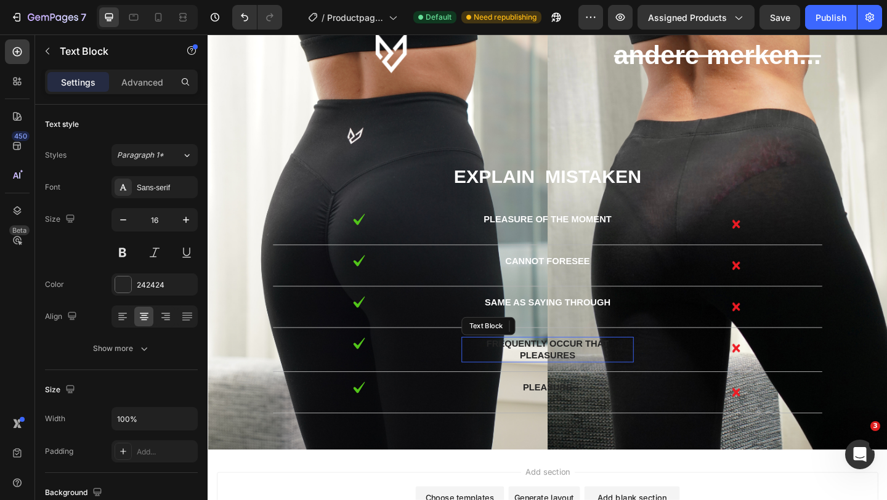
click at [561, 376] on p "frequently occur that pleasures" at bounding box center [577, 378] width 184 height 26
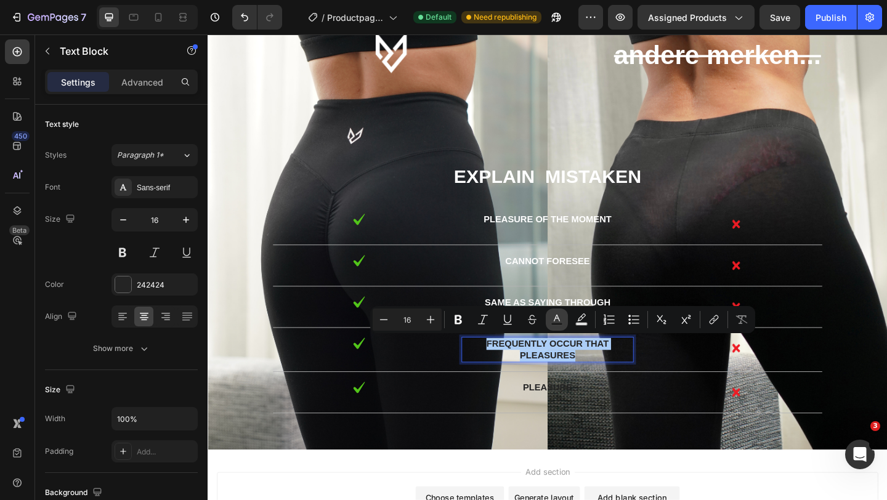
click at [556, 315] on icon "Editor contextual toolbar" at bounding box center [557, 318] width 6 height 7
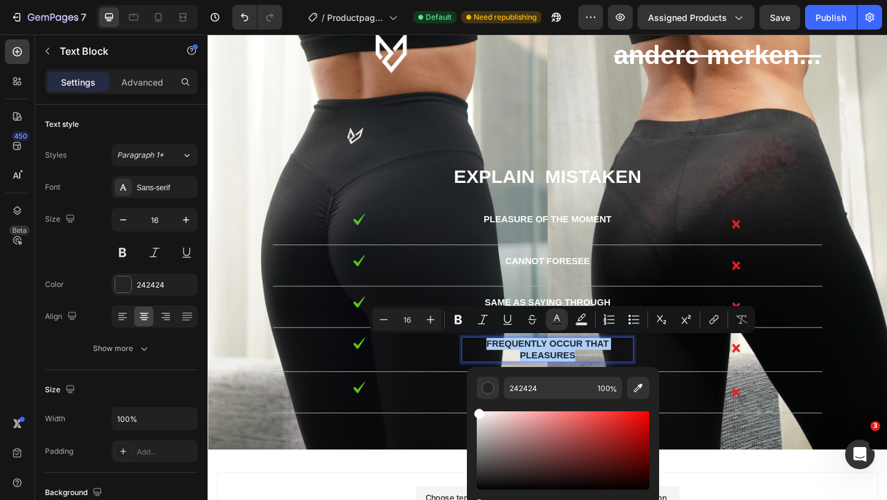
drag, startPoint x: 478, startPoint y: 414, endPoint x: 473, endPoint y: 393, distance: 22.1
click at [473, 393] on div "242424 100 %" at bounding box center [563, 445] width 192 height 157
type input "FFFFFF"
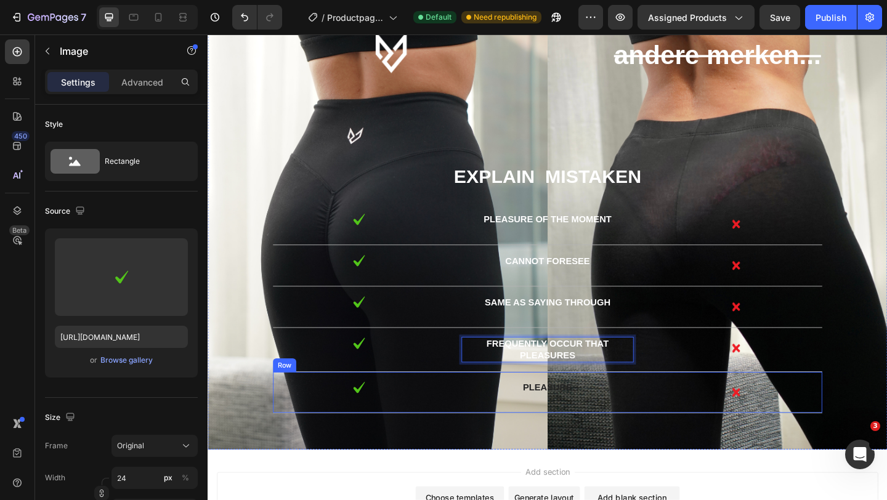
click at [458, 421] on div at bounding box center [371, 418] width 187 height 14
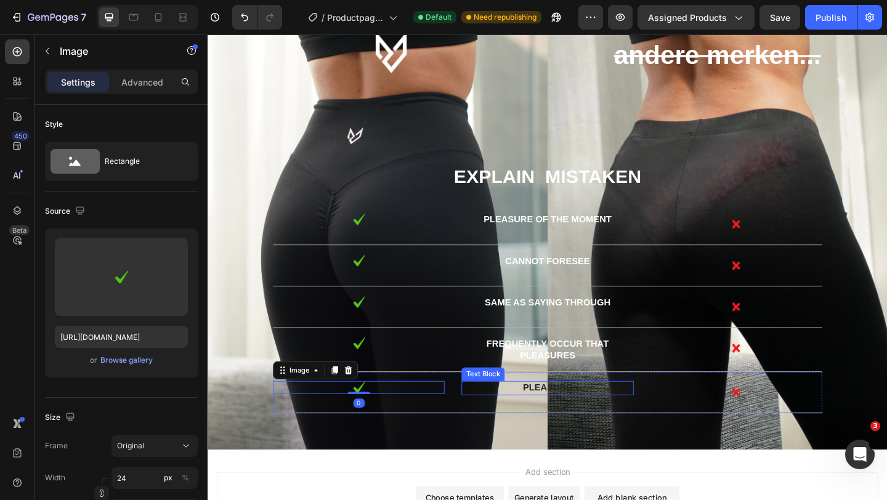
click at [570, 419] on p "pleasure" at bounding box center [577, 419] width 184 height 13
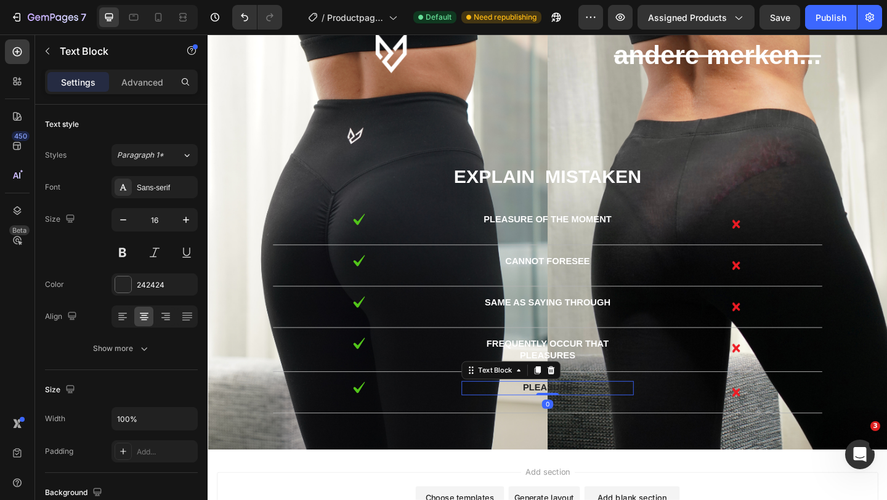
click at [570, 419] on p "pleasure" at bounding box center [577, 419] width 184 height 13
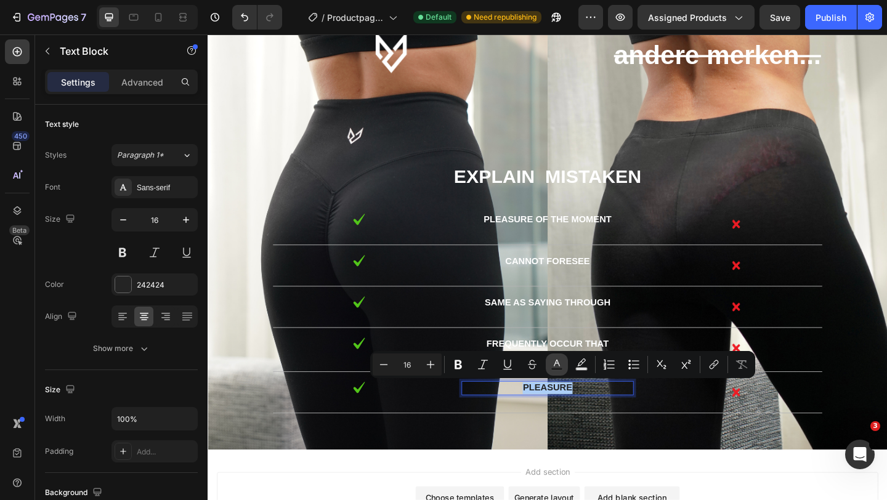
click at [558, 358] on icon "Editor contextual toolbar" at bounding box center [556, 364] width 12 height 12
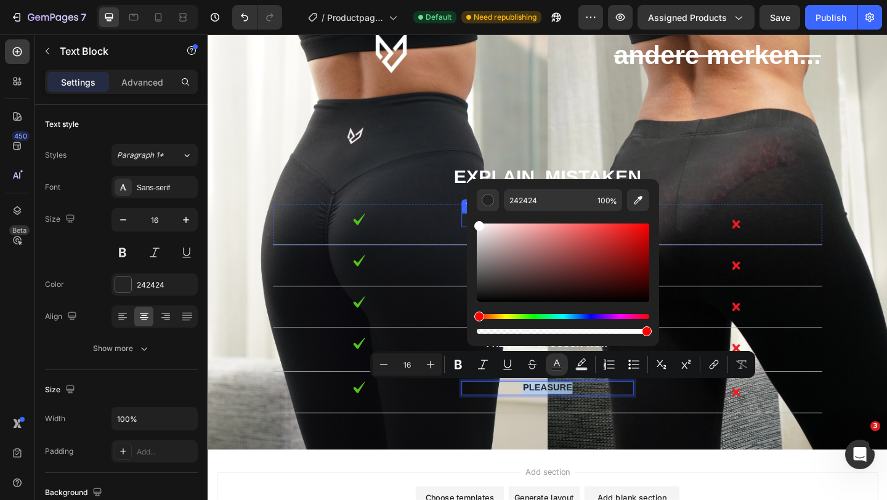
type input "FFFFFF"
drag, startPoint x: 688, startPoint y: 260, endPoint x: 481, endPoint y: 228, distance: 209.9
click at [714, 171] on div "Text Block andere merken... Text Block Text Block Row explain mistaken Text Blo…" at bounding box center [577, 238] width 720 height 417
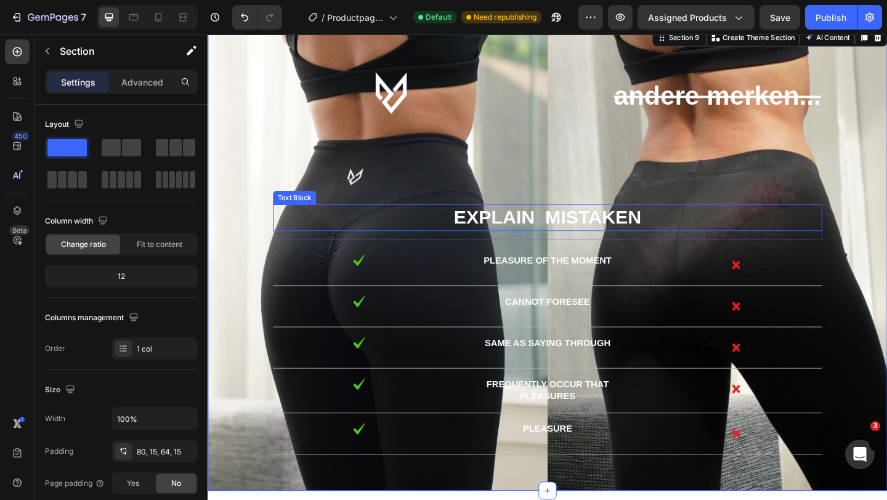
scroll to position [3172, 0]
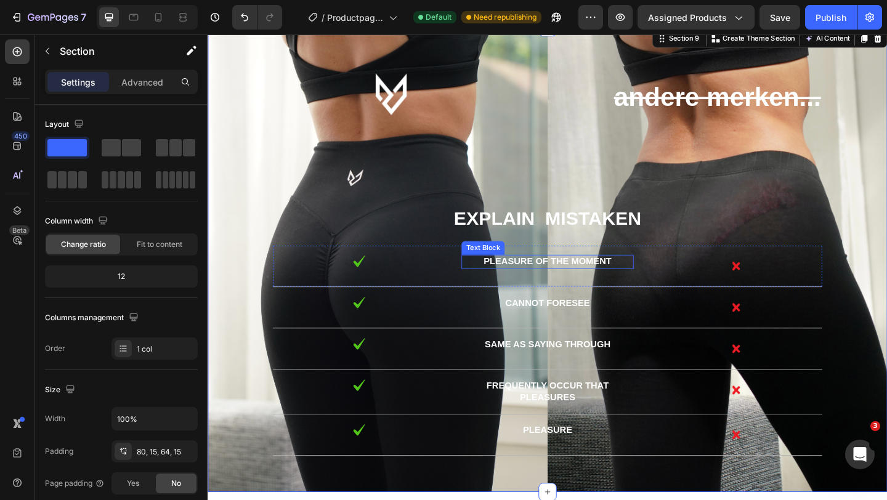
click at [557, 280] on span "pleasure of the moment" at bounding box center [576, 281] width 139 height 10
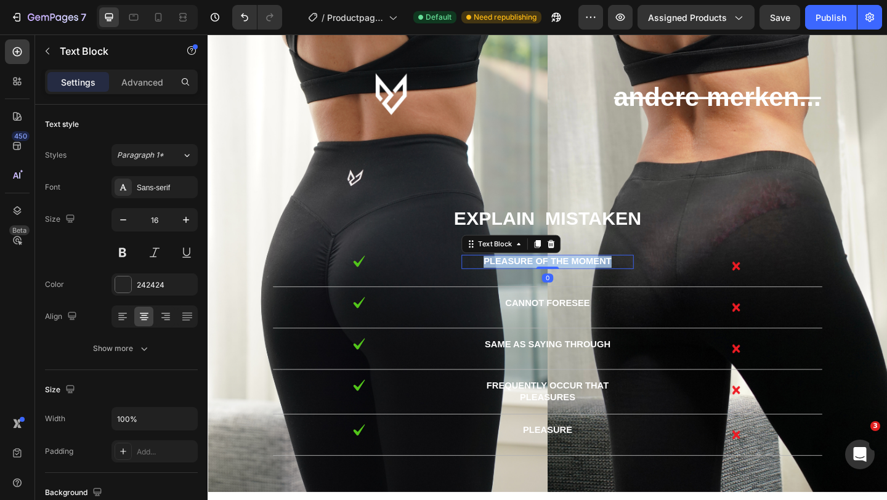
click at [557, 280] on span "pleasure of the moment" at bounding box center [576, 281] width 139 height 10
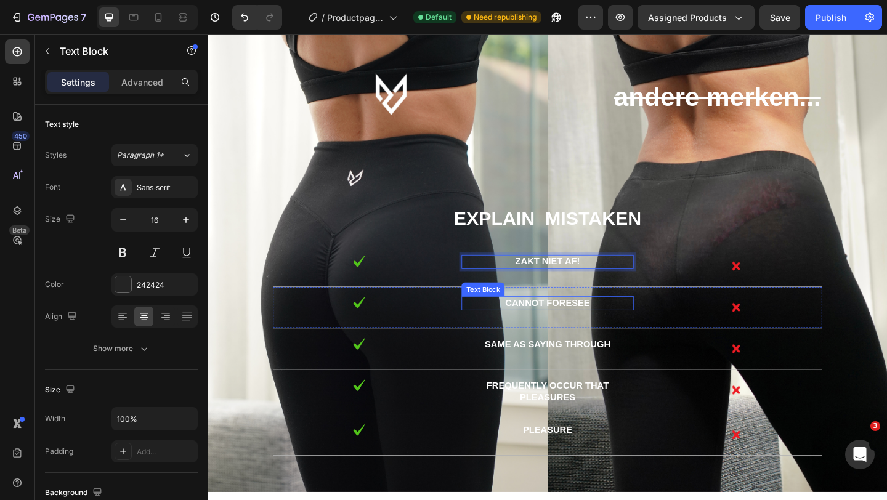
click at [558, 323] on span "cannot foresee" at bounding box center [577, 326] width 92 height 10
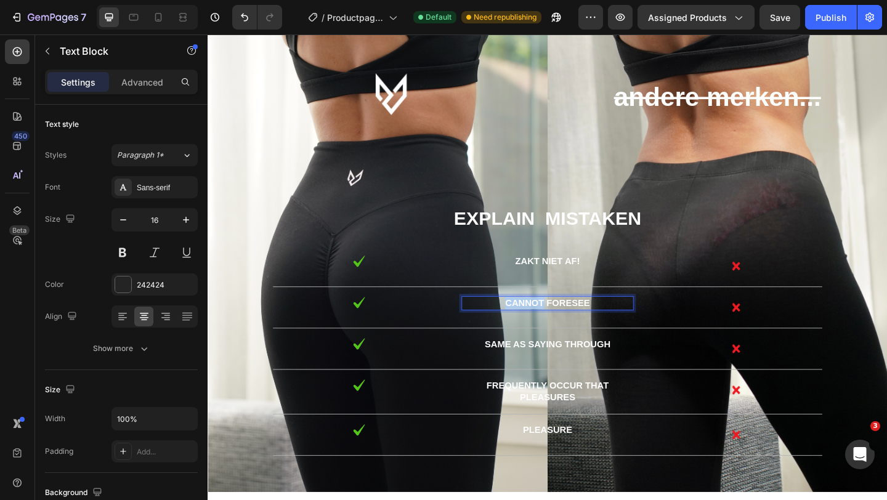
click at [558, 323] on span "cannot foresee" at bounding box center [577, 326] width 92 height 10
click at [573, 367] on span "same as saying through" at bounding box center [577, 371] width 137 height 10
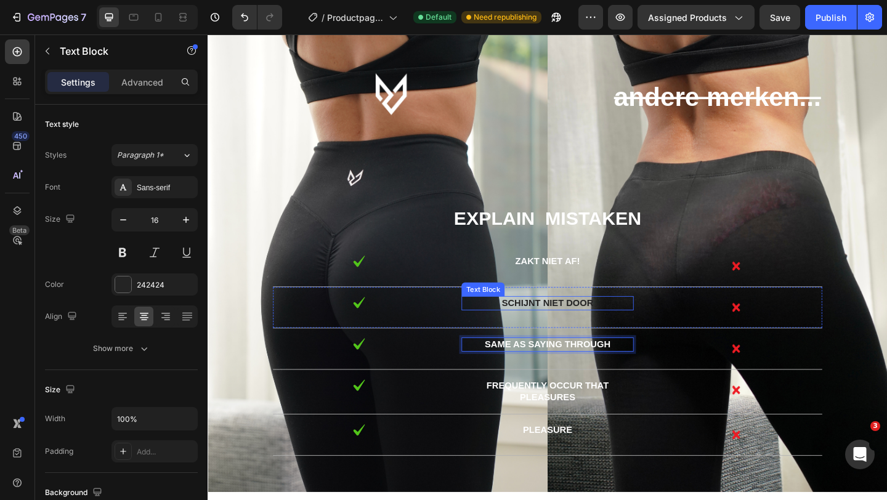
click at [584, 328] on p "Schijnt niet door" at bounding box center [577, 326] width 184 height 13
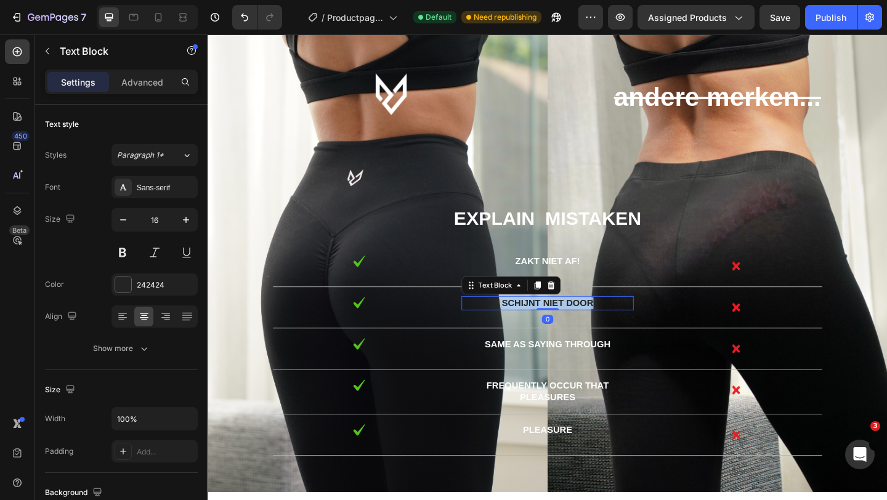
click at [584, 328] on p "Schijnt niet door" at bounding box center [577, 326] width 184 height 13
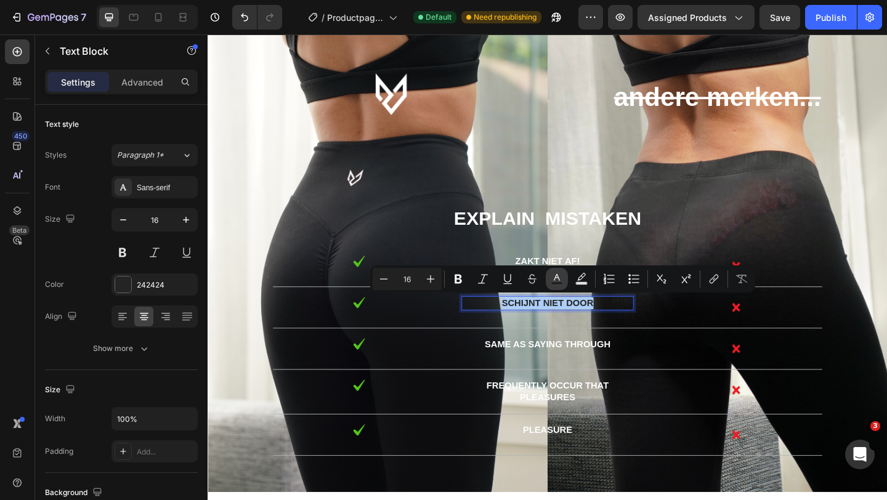
click at [557, 279] on icon "Editor contextual toolbar" at bounding box center [556, 279] width 12 height 12
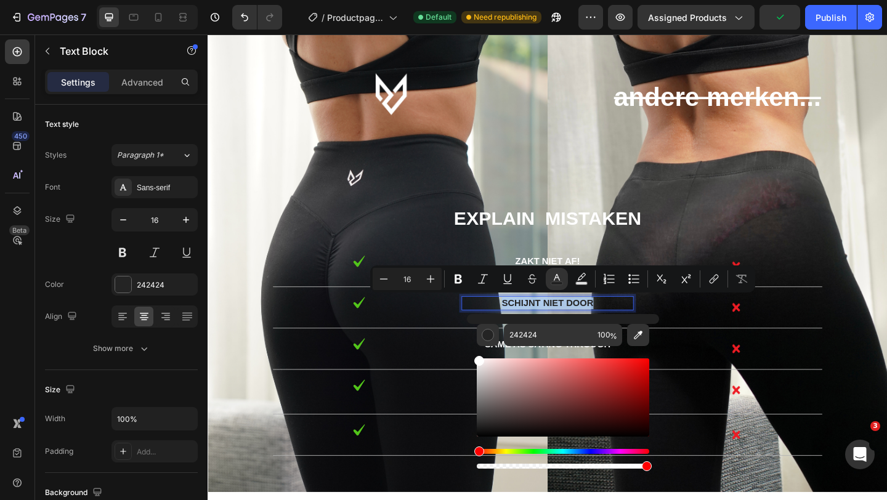
type input "FFFFFF"
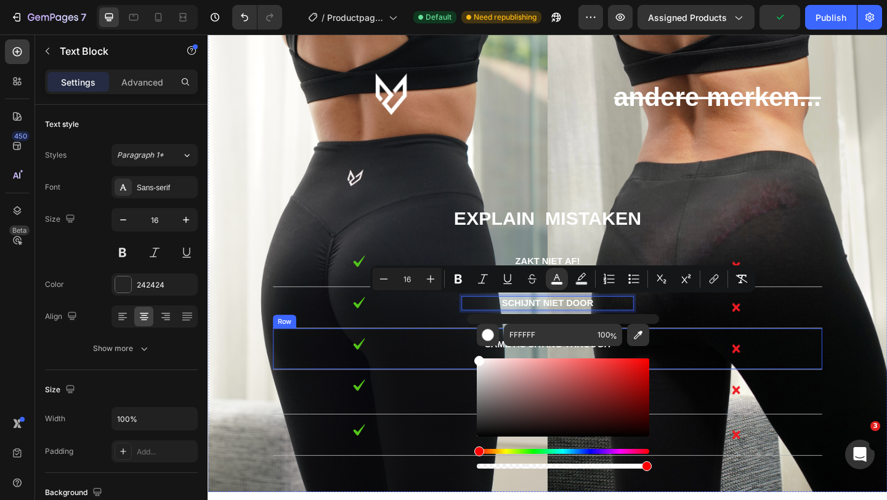
drag, startPoint x: 687, startPoint y: 396, endPoint x: 481, endPoint y: 366, distance: 208.4
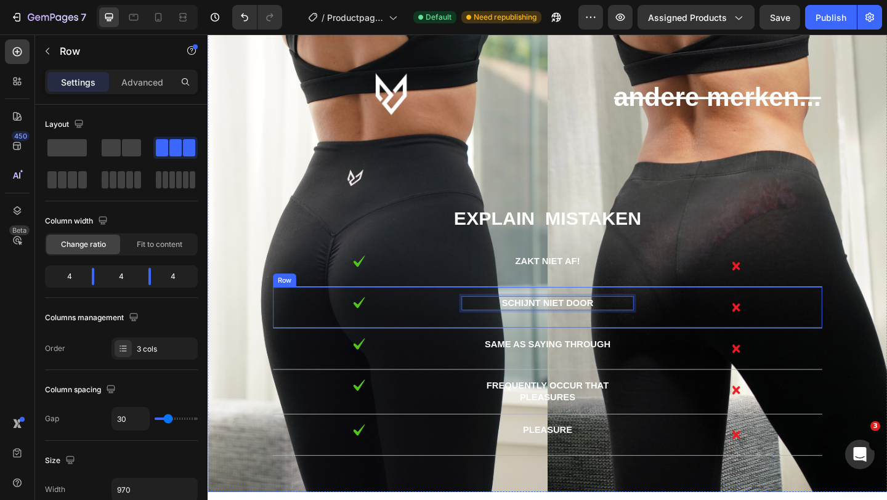
click at [453, 344] on div "Image Schijnt niet door Text Block 0 Image Row" at bounding box center [576, 331] width 597 height 45
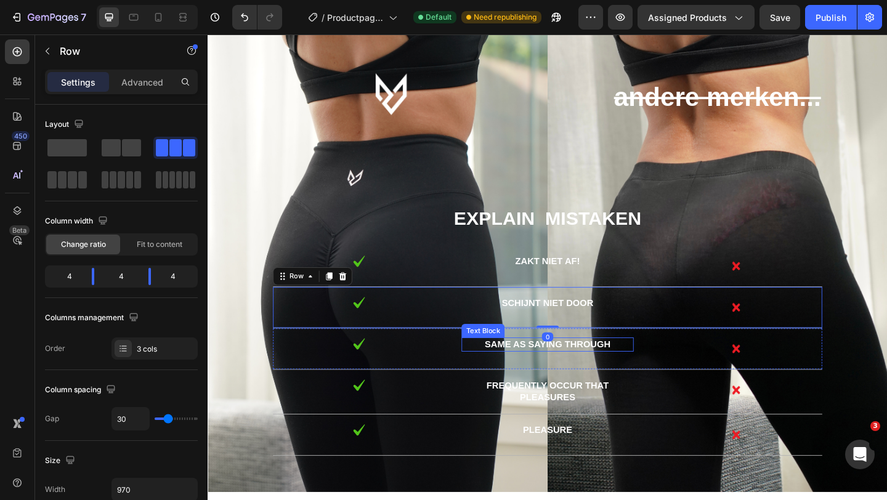
click at [542, 373] on span "same as saying through" at bounding box center [577, 371] width 137 height 10
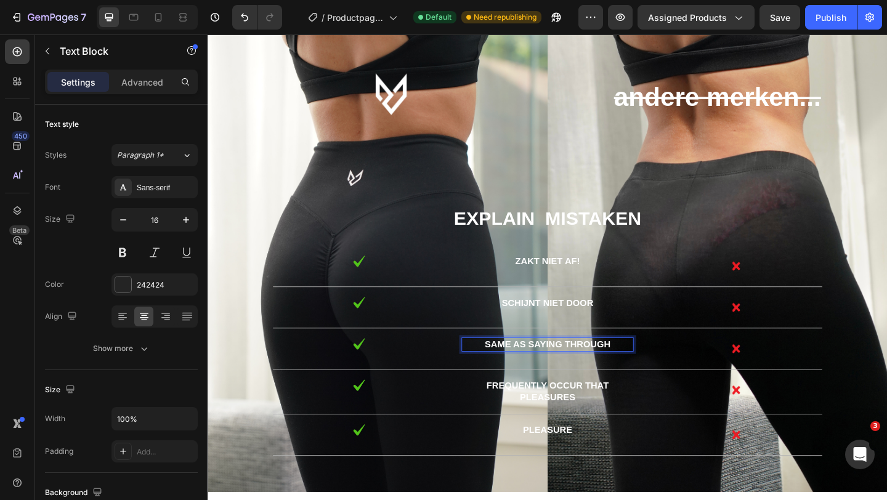
click at [542, 373] on span "same as saying through" at bounding box center [577, 371] width 137 height 10
click at [558, 427] on span "frequently occur that pleasures" at bounding box center [576, 422] width 133 height 23
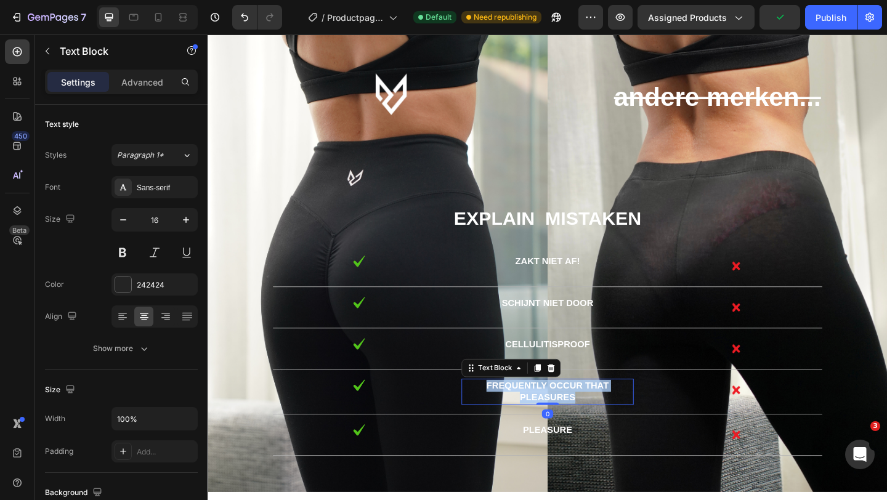
click at [558, 427] on span "frequently occur that pleasures" at bounding box center [576, 422] width 133 height 23
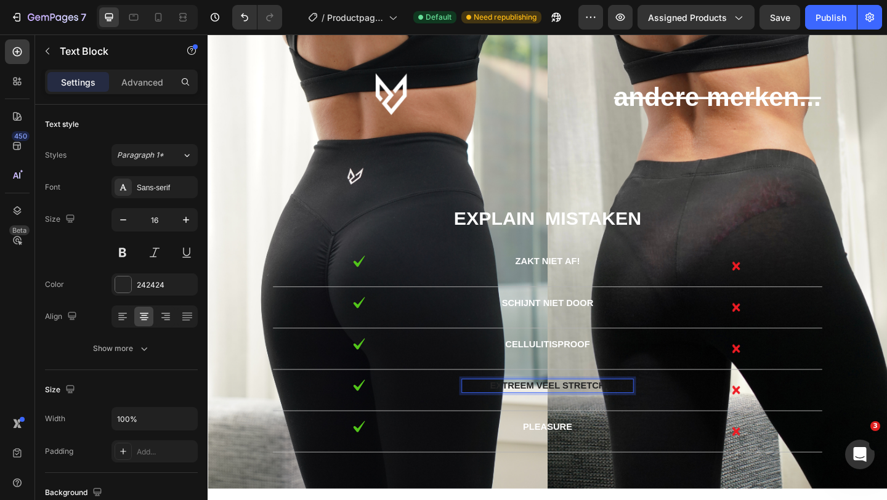
click at [571, 411] on p "Extreem veel stretch" at bounding box center [577, 416] width 184 height 13
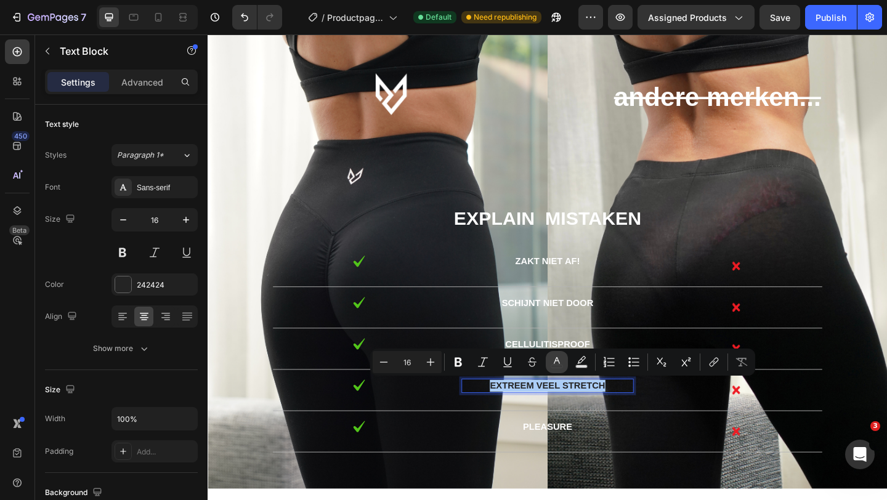
click at [550, 359] on icon "Editor contextual toolbar" at bounding box center [556, 362] width 12 height 12
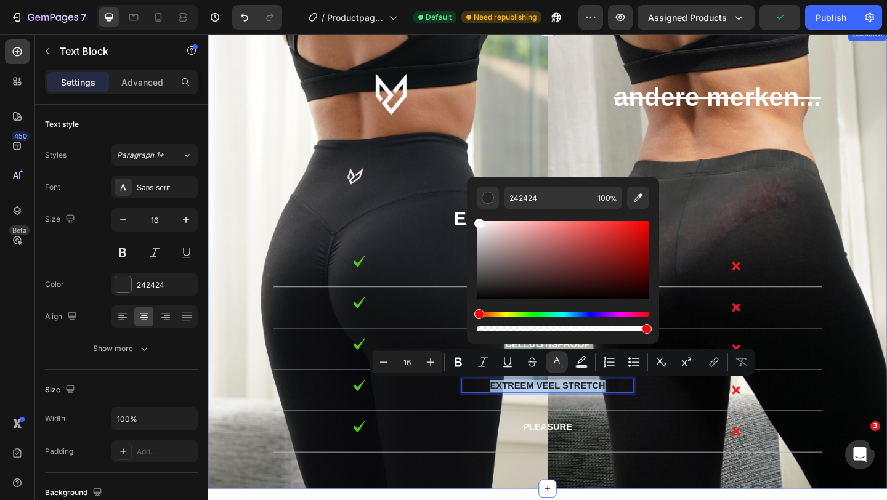
type input "FFFFFF"
drag, startPoint x: 687, startPoint y: 261, endPoint x: 485, endPoint y: 213, distance: 207.6
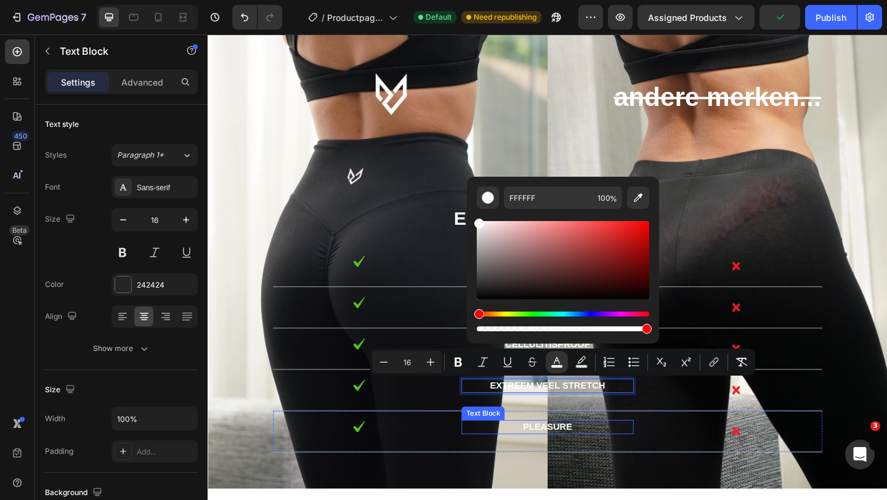
click at [573, 461] on span "pleasure" at bounding box center [577, 461] width 54 height 10
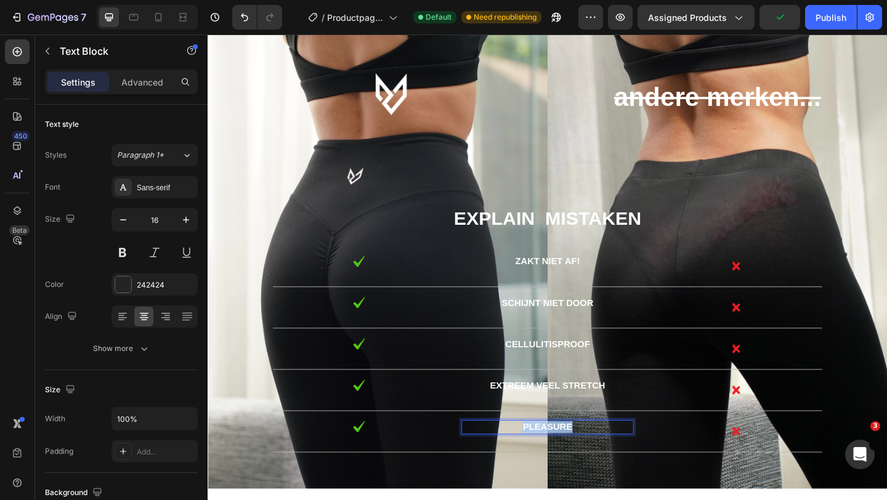
click at [573, 461] on span "pleasure" at bounding box center [577, 461] width 54 height 10
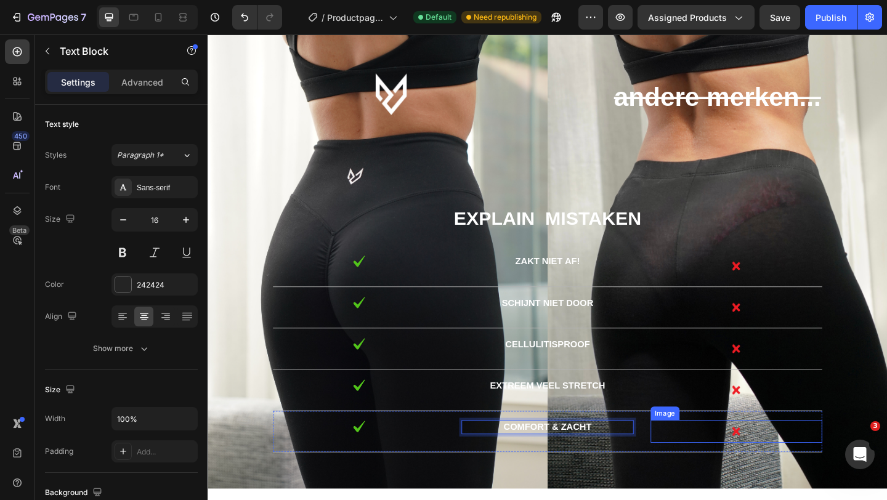
click at [702, 470] on div at bounding box center [782, 466] width 187 height 25
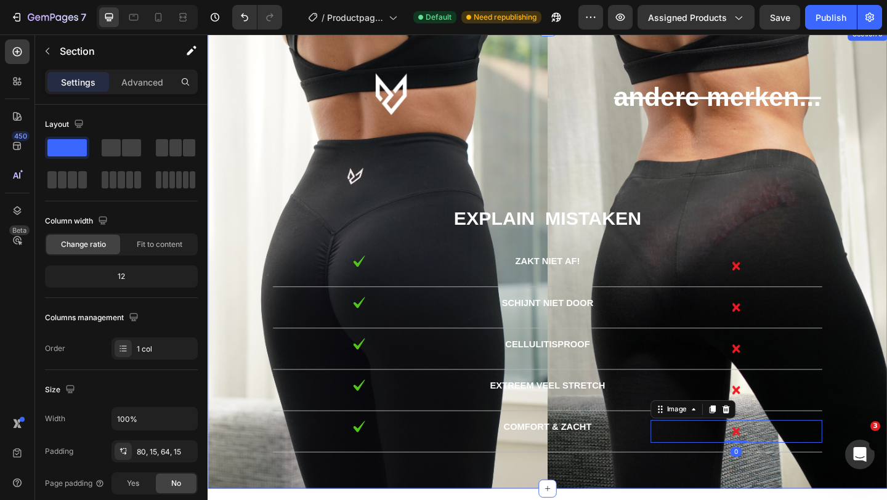
click at [629, 183] on div "Text Block andere merken... Text Block Text Block Row explain mistaken Text Blo…" at bounding box center [577, 282] width 720 height 413
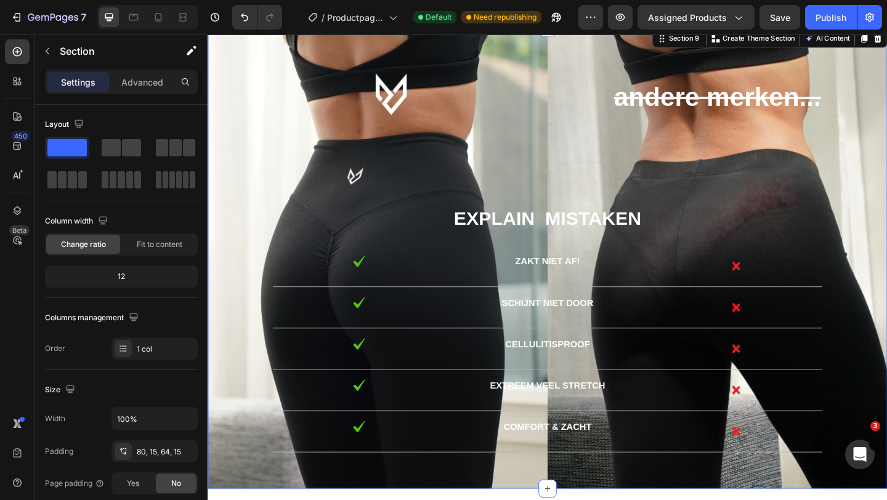
click at [581, 230] on span "explain mistaken" at bounding box center [577, 234] width 204 height 23
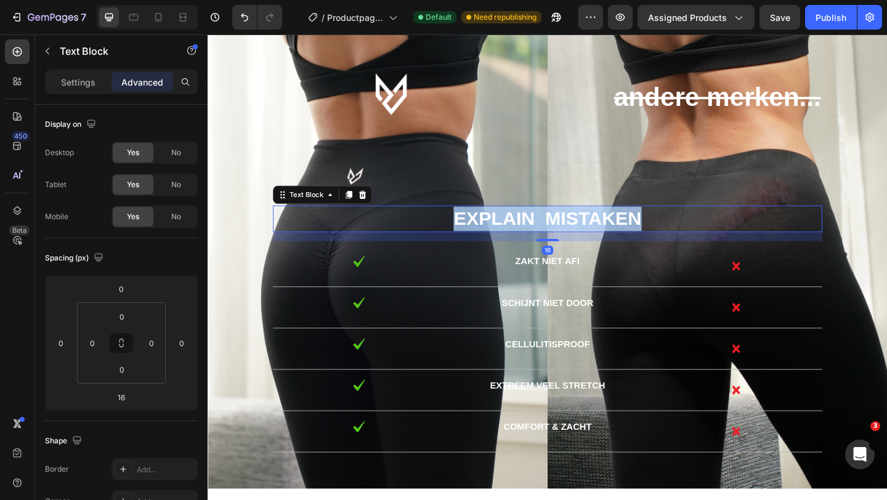
click at [581, 230] on span "explain mistaken" at bounding box center [577, 234] width 204 height 23
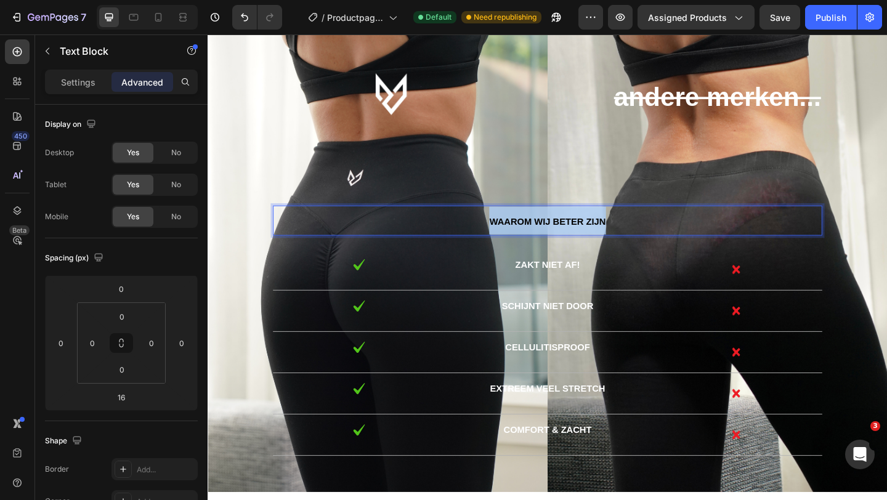
drag, startPoint x: 648, startPoint y: 232, endPoint x: 456, endPoint y: 225, distance: 192.8
click at [456, 225] on p "Waarom wij beter zijn" at bounding box center [577, 237] width 595 height 30
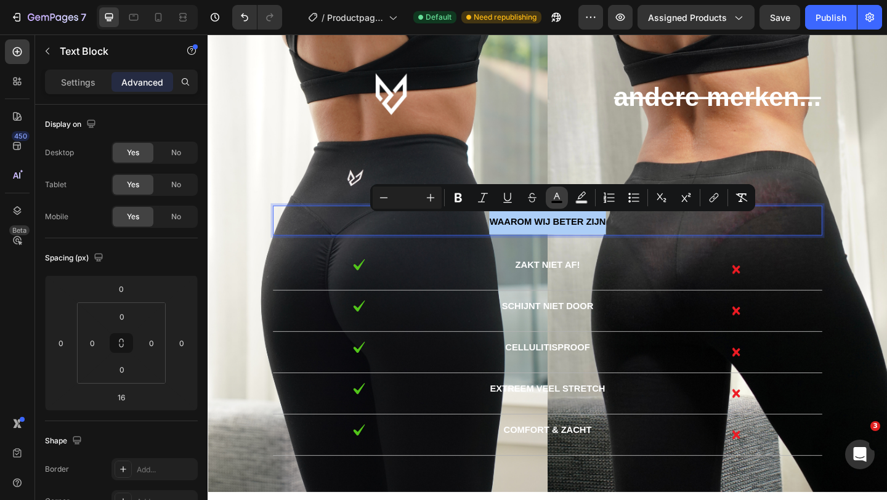
click at [558, 198] on icon "Editor contextual toolbar" at bounding box center [557, 196] width 6 height 7
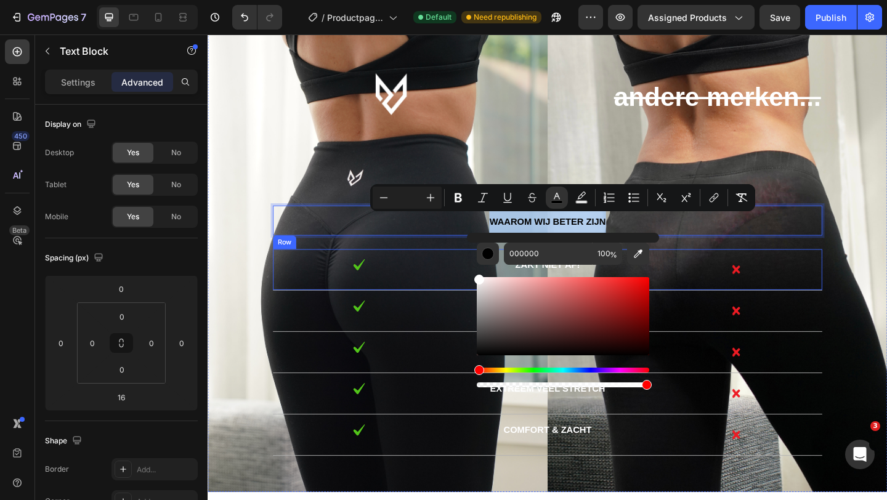
type input "FFFFFF"
drag, startPoint x: 689, startPoint y: 313, endPoint x: 475, endPoint y: 286, distance: 216.0
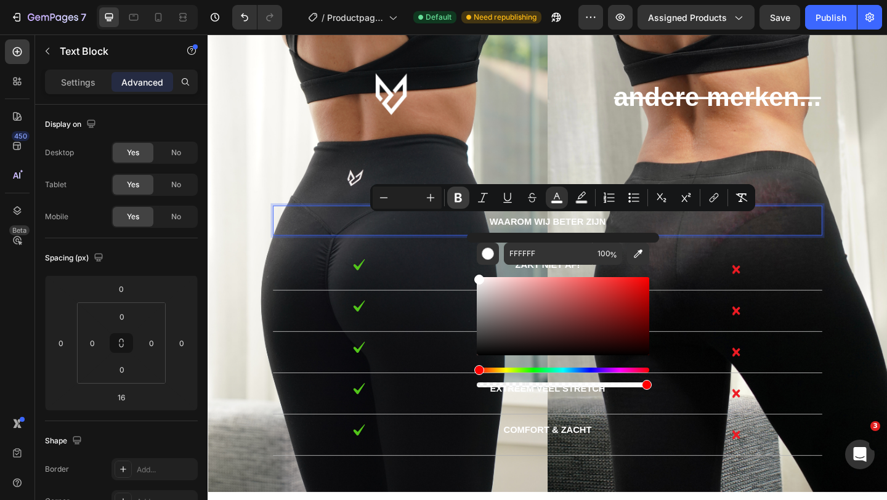
click at [455, 199] on icon "Editor contextual toolbar" at bounding box center [457, 197] width 7 height 9
click at [401, 198] on input "Editor contextual toolbar" at bounding box center [407, 197] width 25 height 15
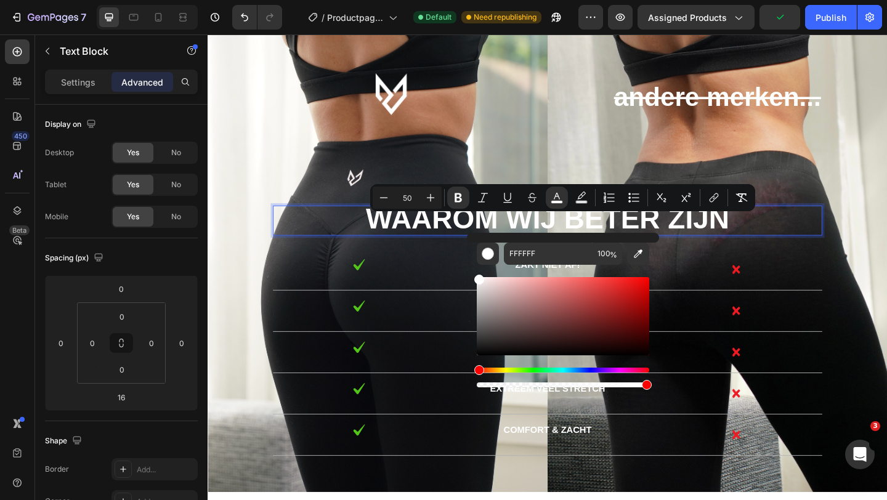
type input "5"
type input "35"
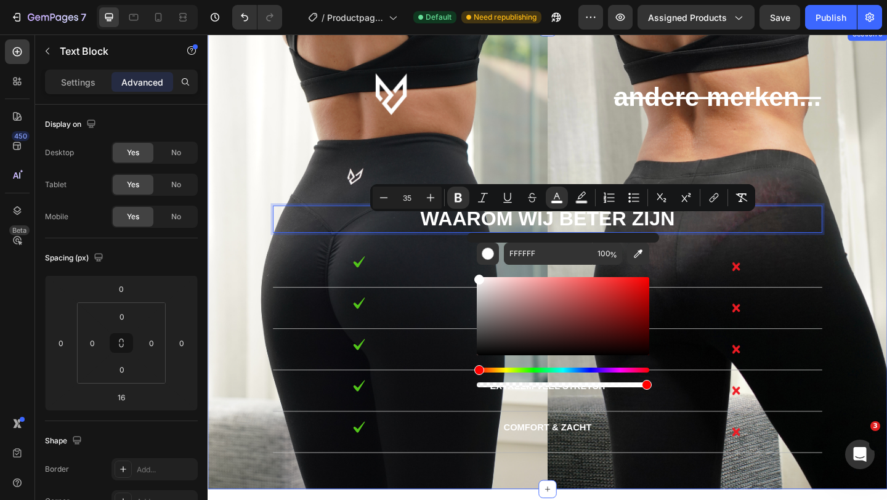
click at [486, 154] on div "Text Block andere merken... Text Block Text Block Row Waarom wij beter zijn Tex…" at bounding box center [577, 283] width 720 height 414
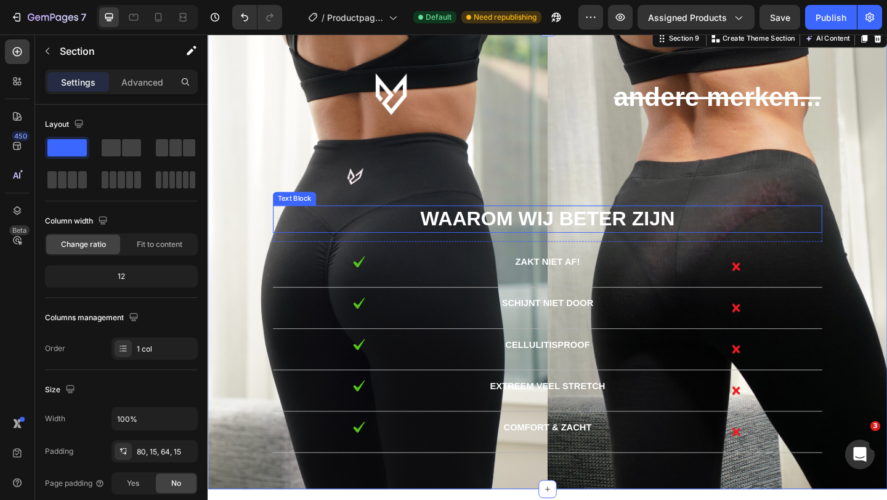
click at [662, 228] on strong "Waarom wij beter zijn" at bounding box center [576, 234] width 276 height 24
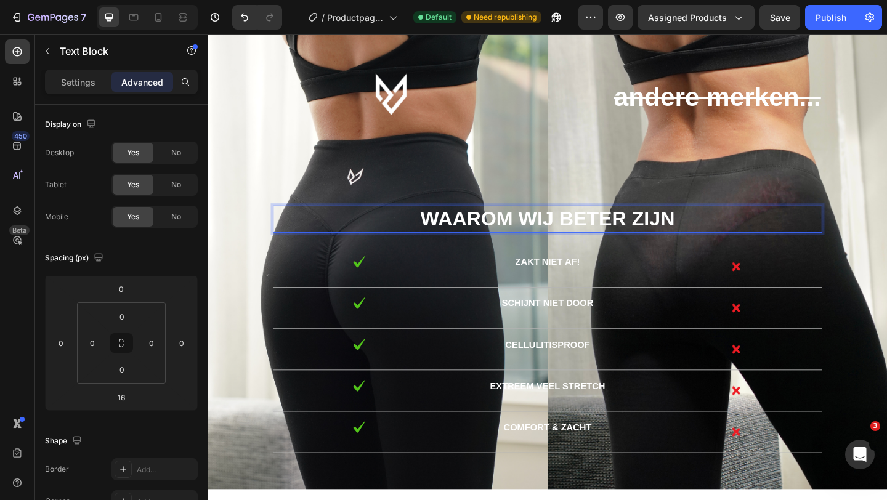
click at [662, 228] on strong "Waarom wij beter zijn" at bounding box center [576, 234] width 276 height 24
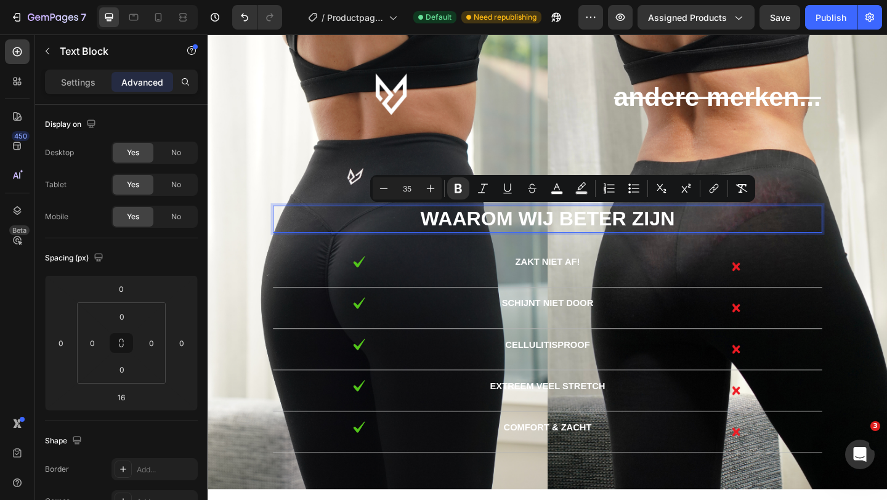
click at [417, 188] on input "35" at bounding box center [407, 188] width 25 height 15
type input "30"
click at [499, 152] on div "Text Block andere merken... Text Block Text Block Row Waarom wij beter zijn Tex…" at bounding box center [577, 283] width 720 height 414
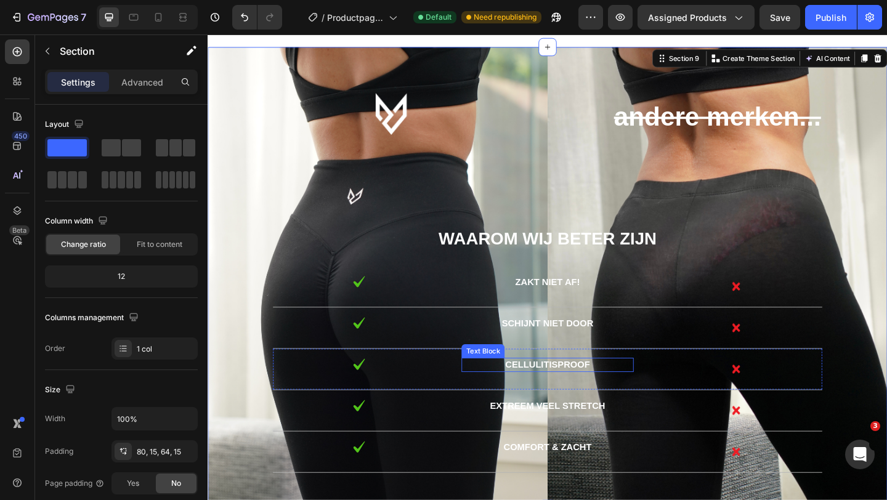
scroll to position [3372, 0]
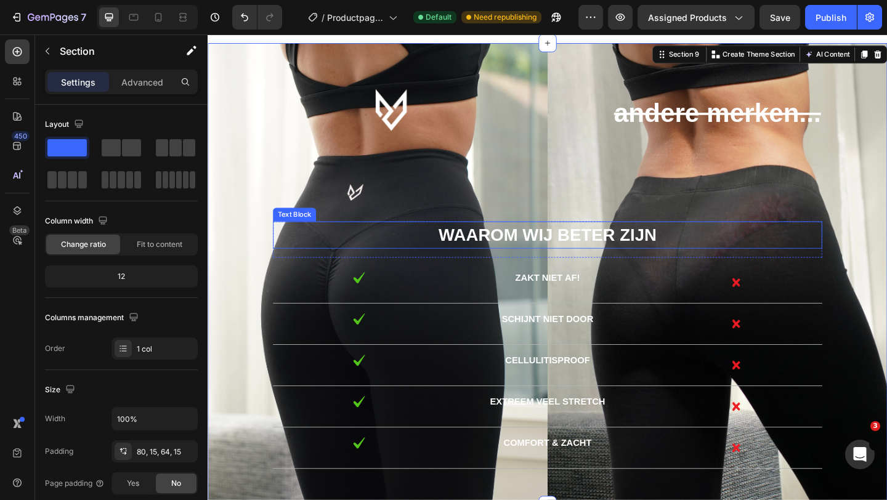
click at [613, 251] on strong "Waarom wij beter zijn" at bounding box center [576, 252] width 237 height 20
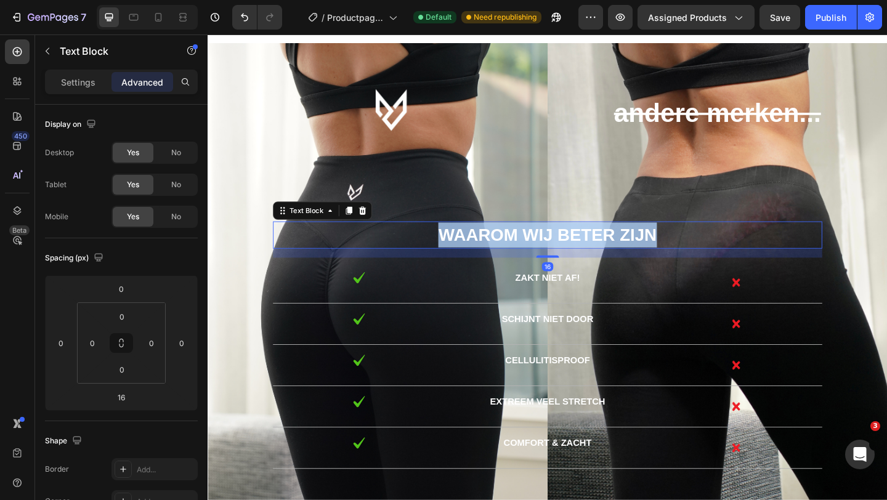
click at [613, 251] on strong "Waarom wij beter zijn" at bounding box center [576, 252] width 237 height 20
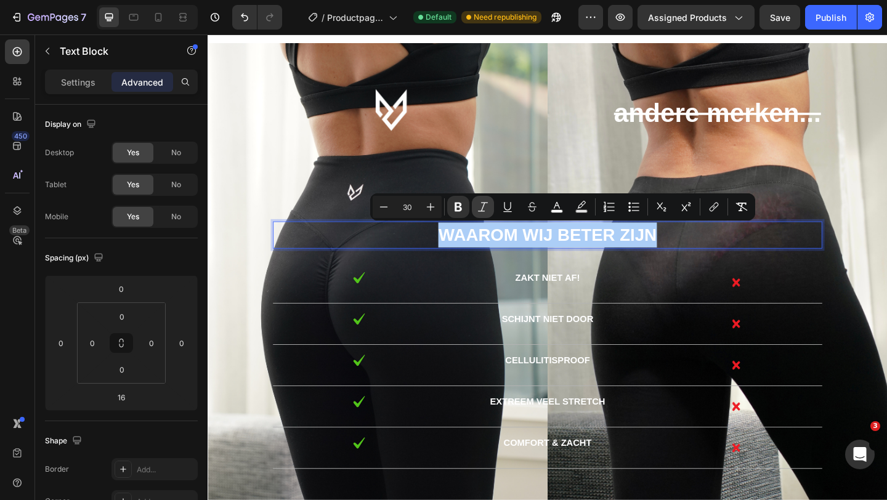
click at [481, 209] on icon "Editor contextual toolbar" at bounding box center [483, 206] width 10 height 9
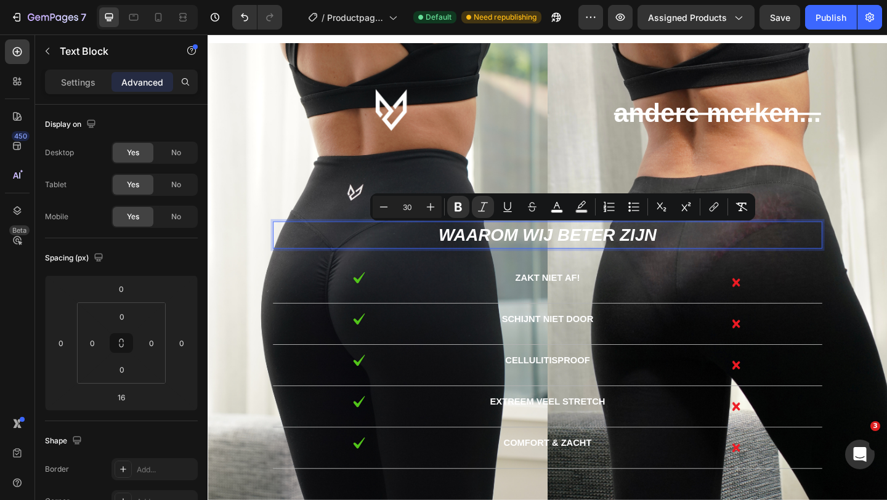
click at [415, 207] on input "30" at bounding box center [407, 206] width 25 height 15
type input "3"
type input "2"
type input "5"
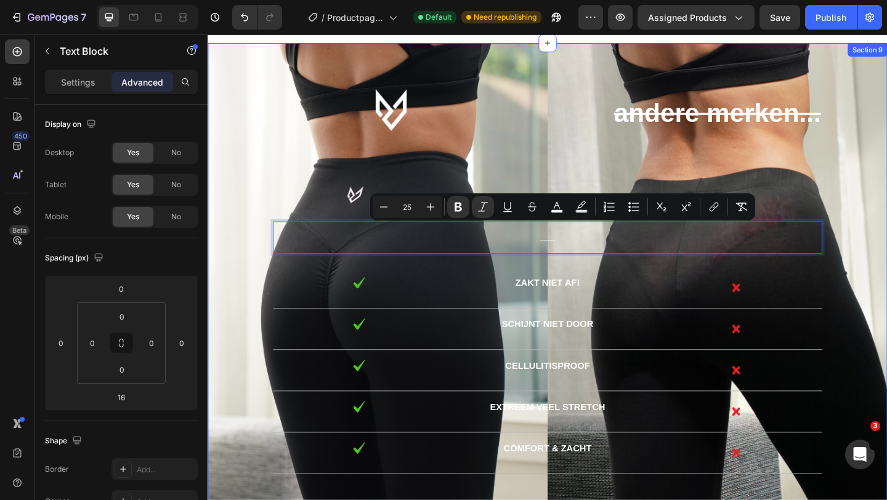
type input "25"
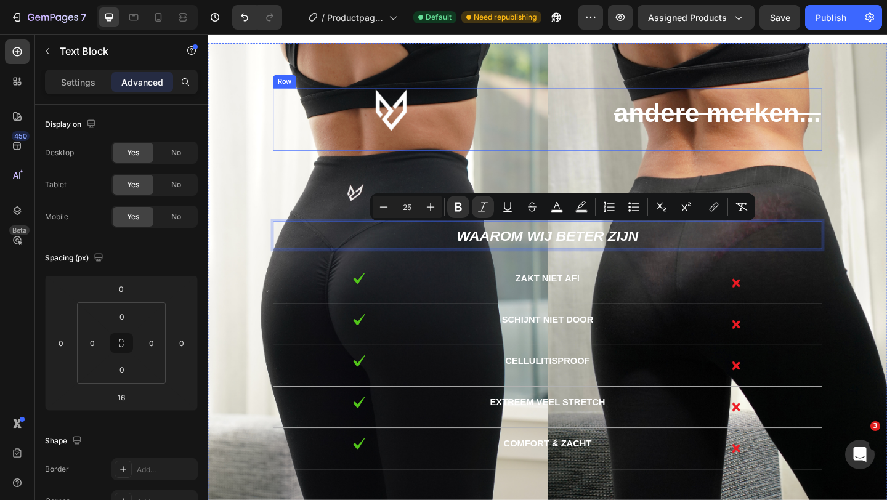
click at [541, 142] on div "Text Block" at bounding box center [422, 127] width 289 height 68
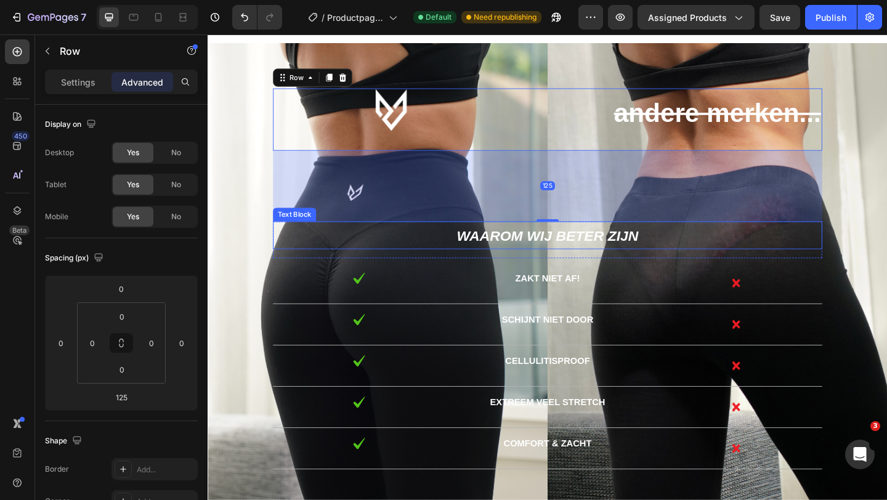
click at [625, 257] on strong "Waarom wij beter zijn" at bounding box center [577, 252] width 198 height 17
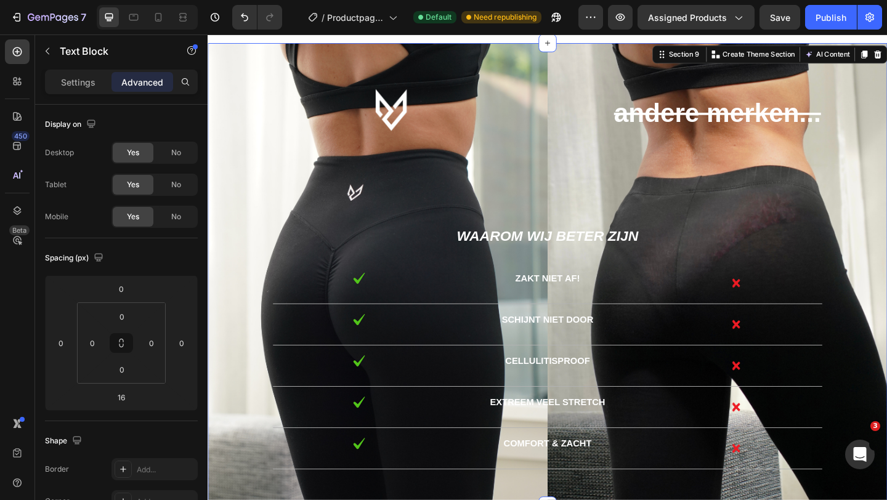
click at [626, 171] on div "Text Block andere merken... Text Block Text Block Row Waarom wij beter zijn Tex…" at bounding box center [577, 300] width 720 height 414
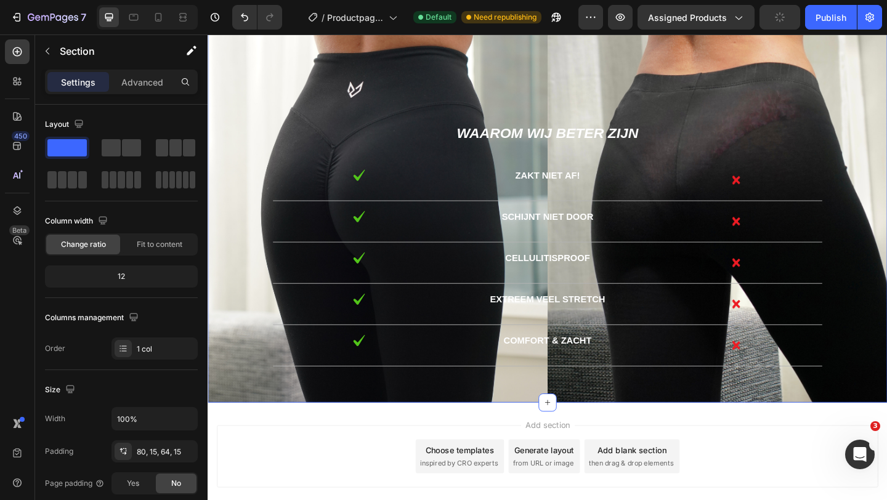
scroll to position [3486, 0]
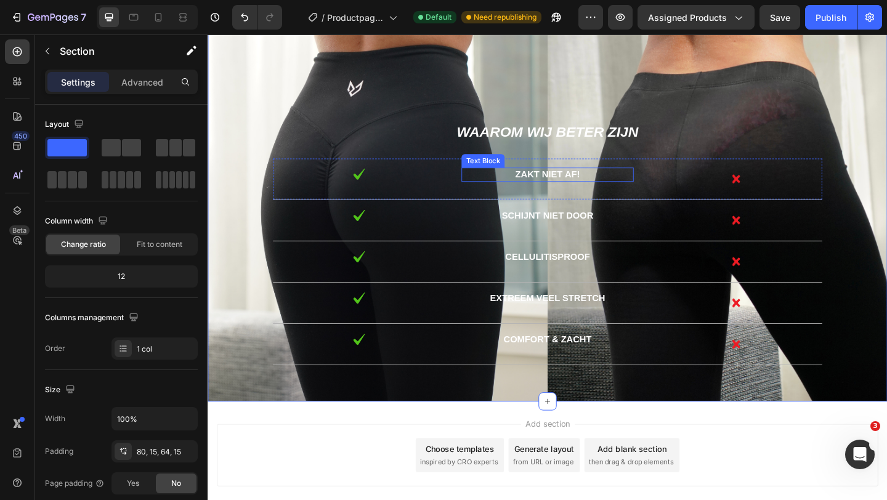
click at [577, 185] on span "Zakt niet af!" at bounding box center [577, 186] width 70 height 10
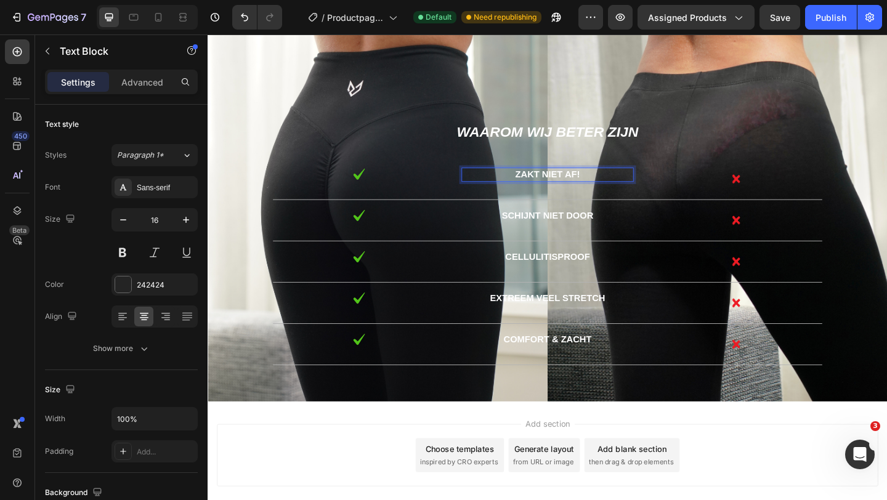
click at [577, 185] on span "Zakt niet af!" at bounding box center [577, 186] width 70 height 10
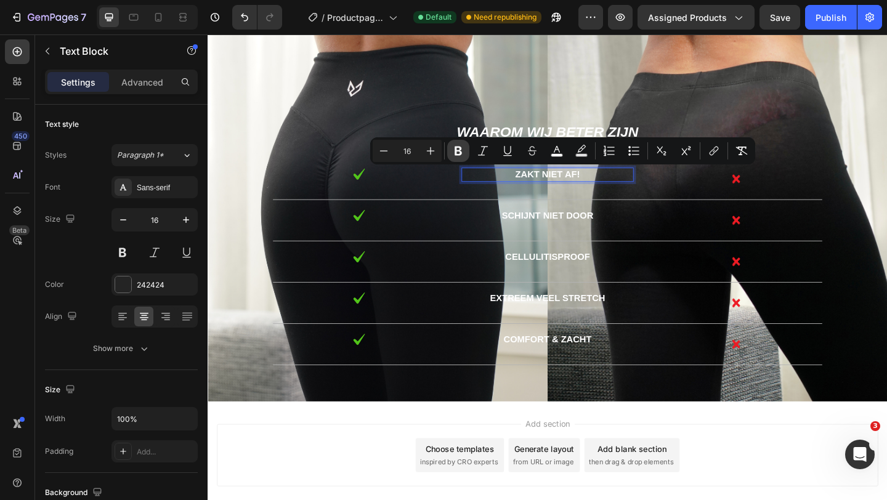
click at [462, 151] on icon "Editor contextual toolbar" at bounding box center [458, 151] width 12 height 12
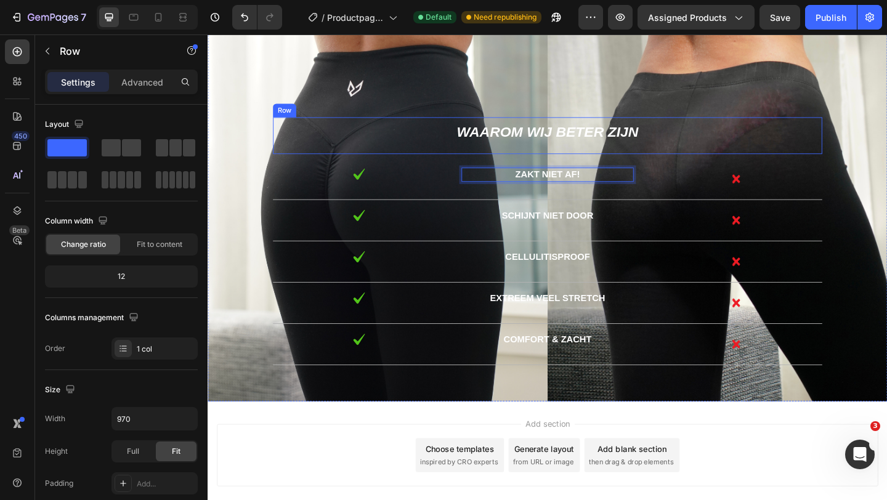
click at [556, 158] on div "Waarom wij beter zijn Text Block" at bounding box center [576, 144] width 597 height 40
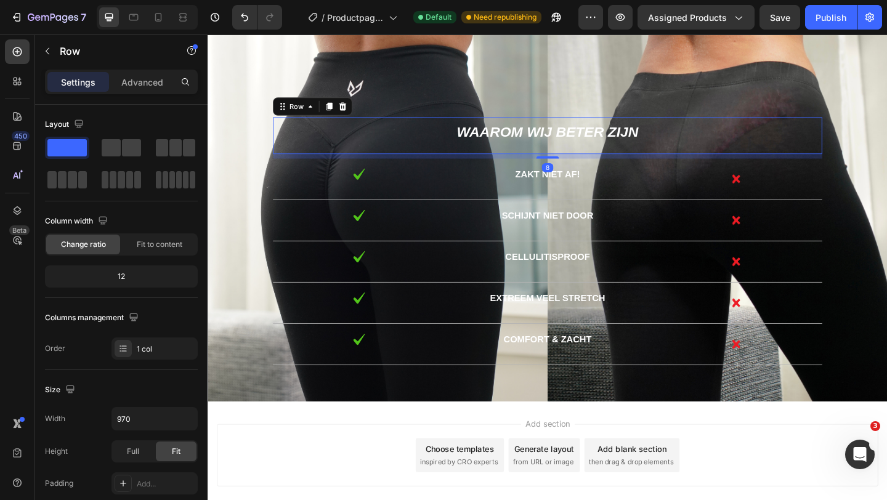
click at [671, 448] on div "Add section Choose templates inspired by CRO experts Generate layout from URL o…" at bounding box center [576, 494] width 739 height 122
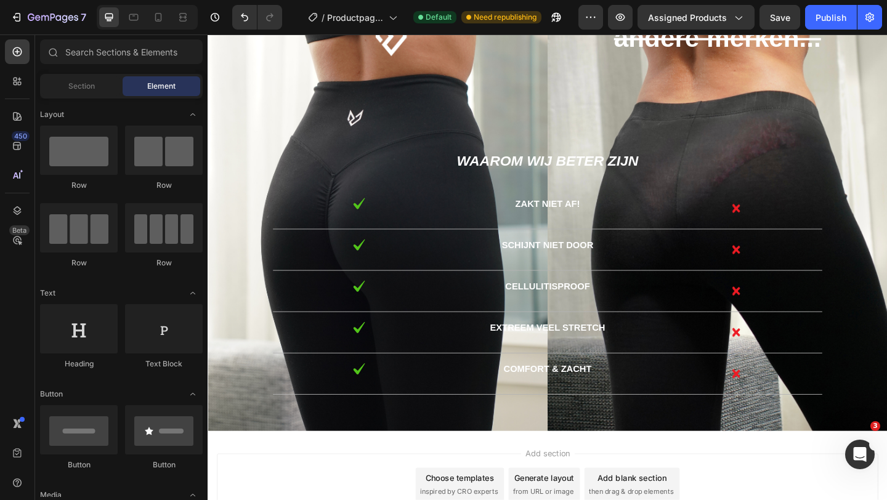
scroll to position [3442, 0]
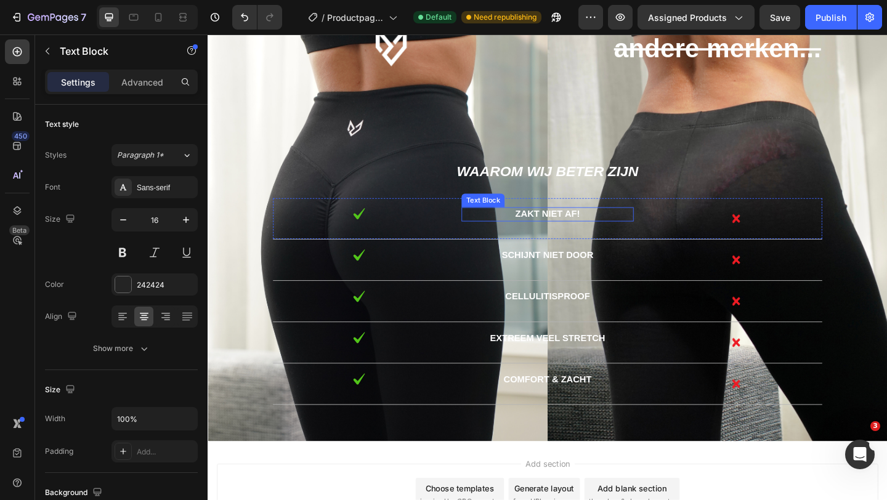
click at [576, 229] on strong "Zakt niet af!" at bounding box center [577, 229] width 70 height 10
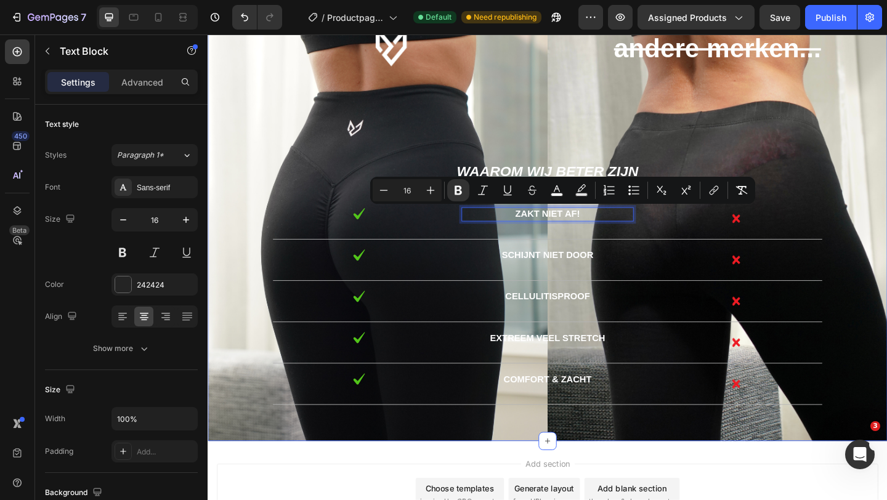
click at [563, 144] on div "Text Block andere merken... Text Block Text Block Row Waarom wij beter zijn Tex…" at bounding box center [577, 230] width 720 height 414
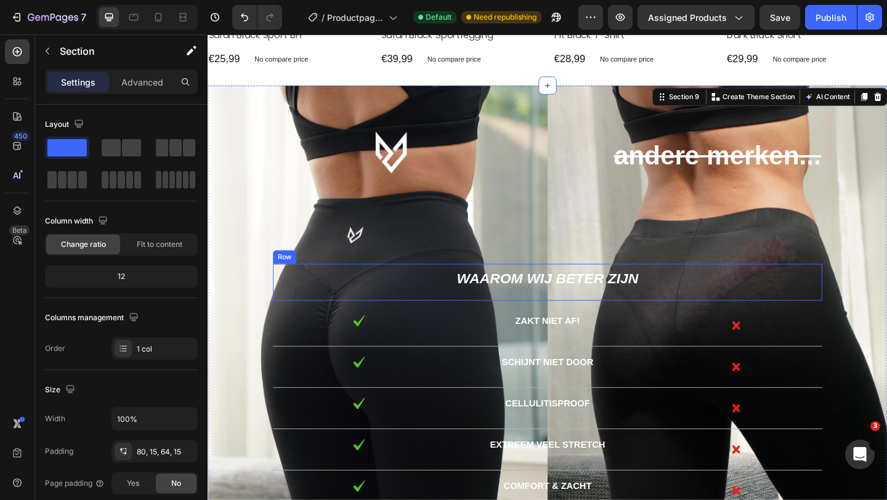
scroll to position [3322, 0]
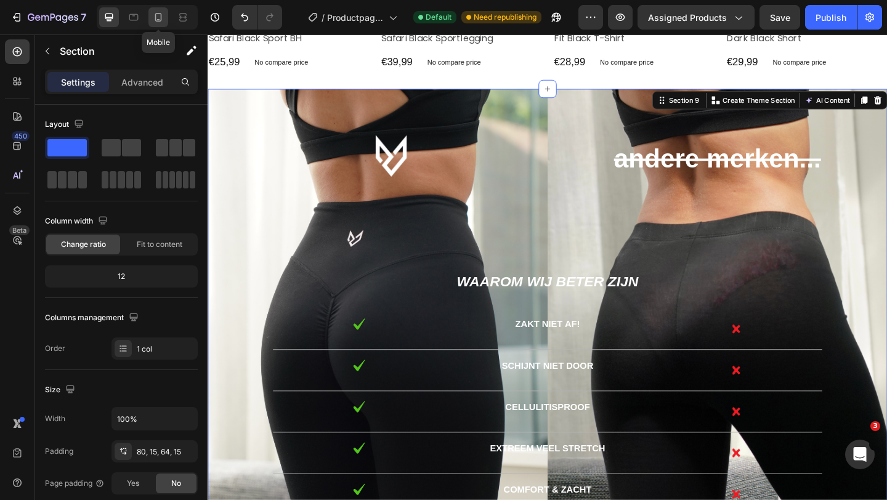
click at [158, 20] on icon at bounding box center [158, 17] width 12 height 12
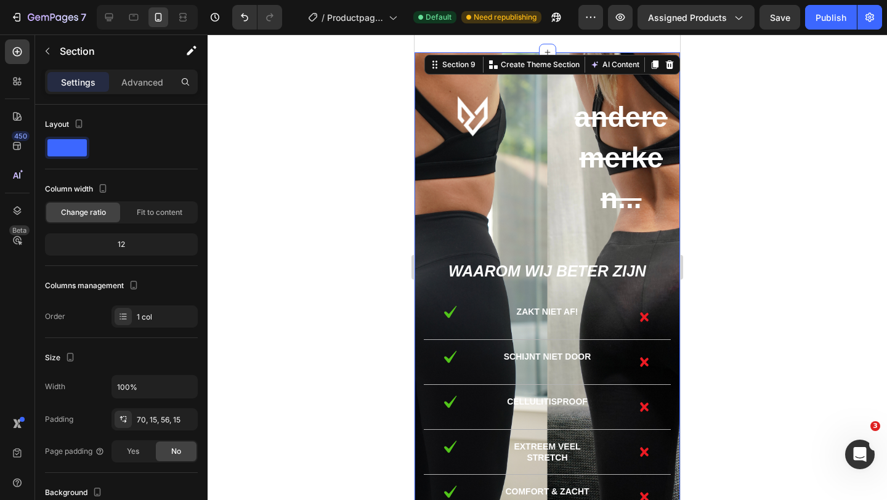
scroll to position [2987, 0]
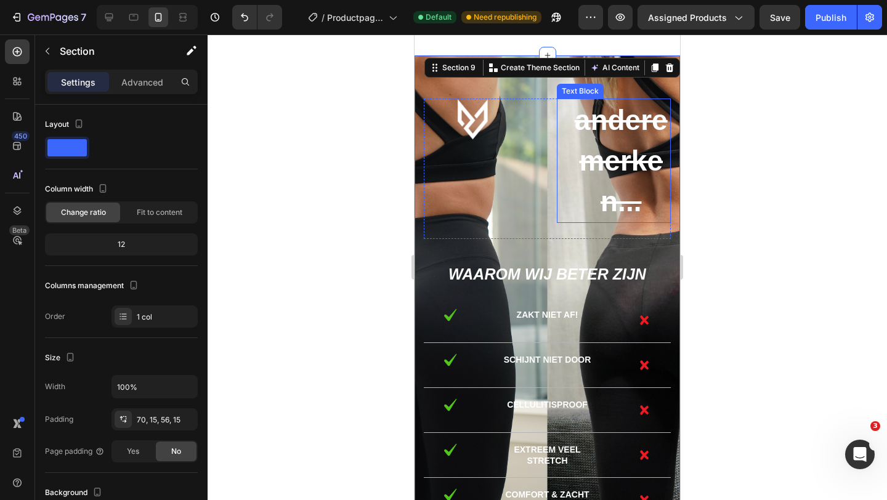
click at [614, 148] on s "andere merken..." at bounding box center [620, 160] width 93 height 113
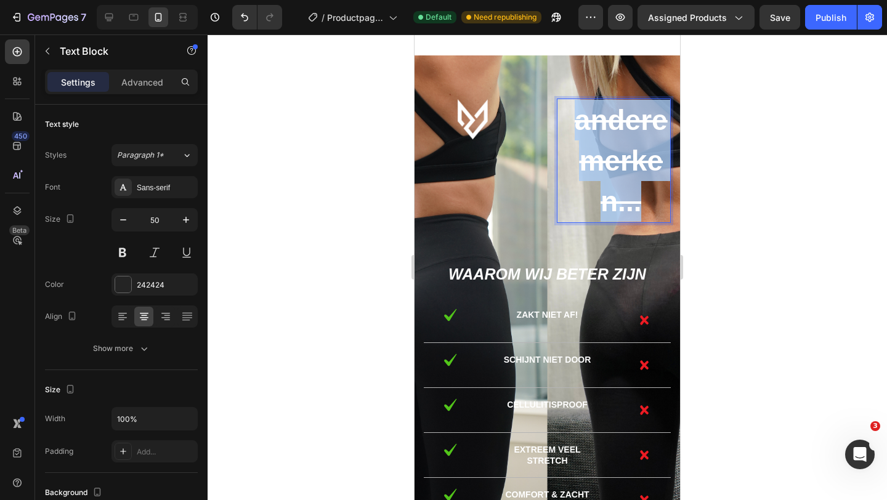
click at [614, 148] on s "andere merken..." at bounding box center [620, 160] width 93 height 113
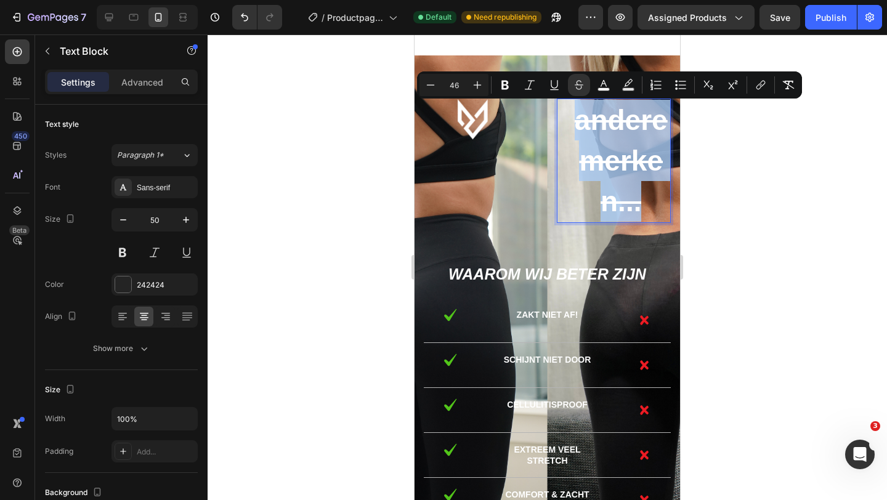
click at [614, 148] on s "andere merken..." at bounding box center [620, 160] width 93 height 113
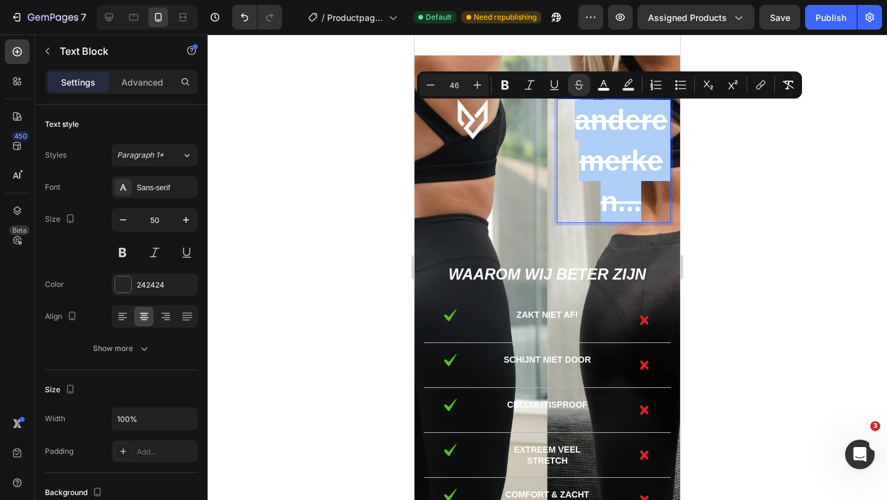
click at [457, 86] on input "46" at bounding box center [453, 85] width 25 height 15
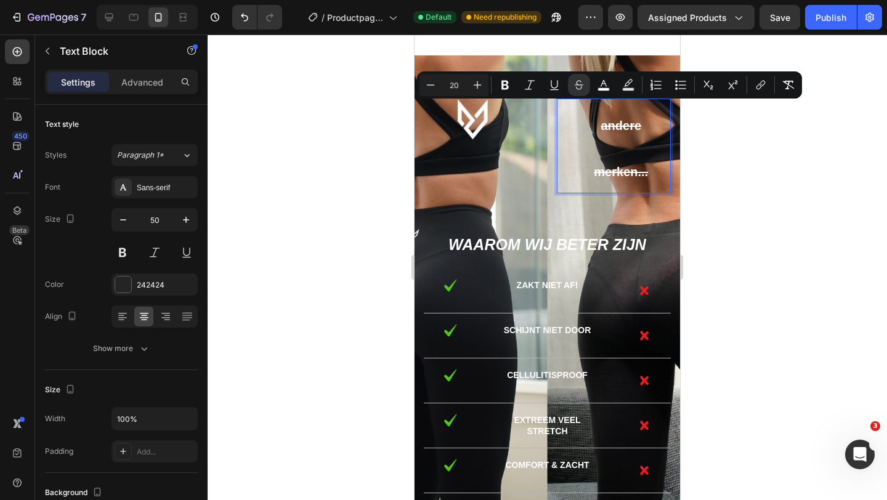
type input "2"
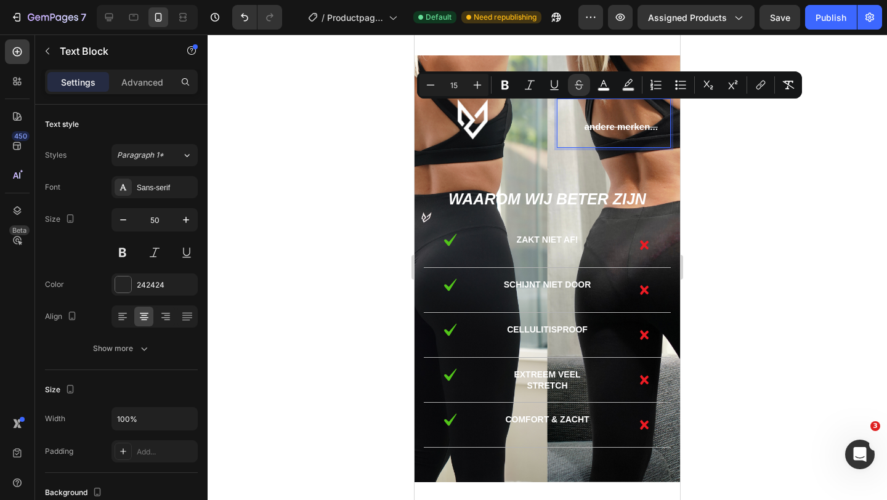
type input "1"
type input "20"
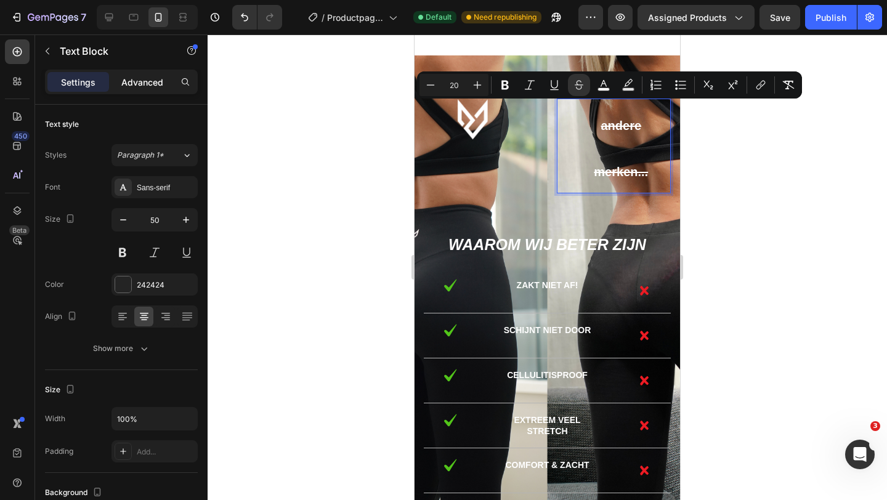
click at [142, 87] on p "Advanced" at bounding box center [142, 82] width 42 height 13
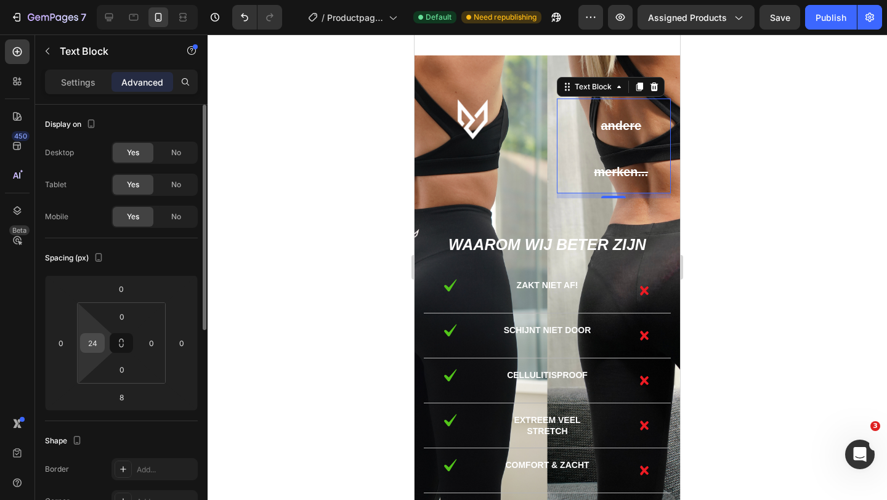
click at [94, 345] on input "24" at bounding box center [92, 343] width 18 height 18
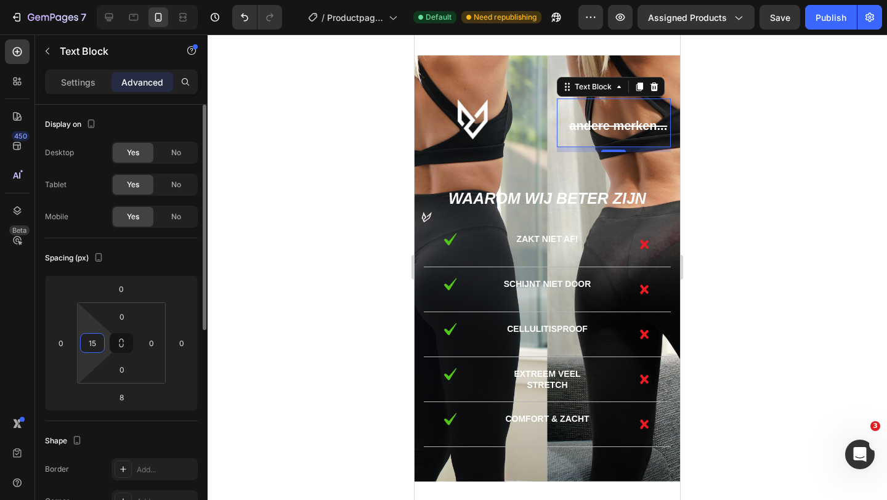
type input "15"
click at [736, 248] on div at bounding box center [546, 266] width 679 height 465
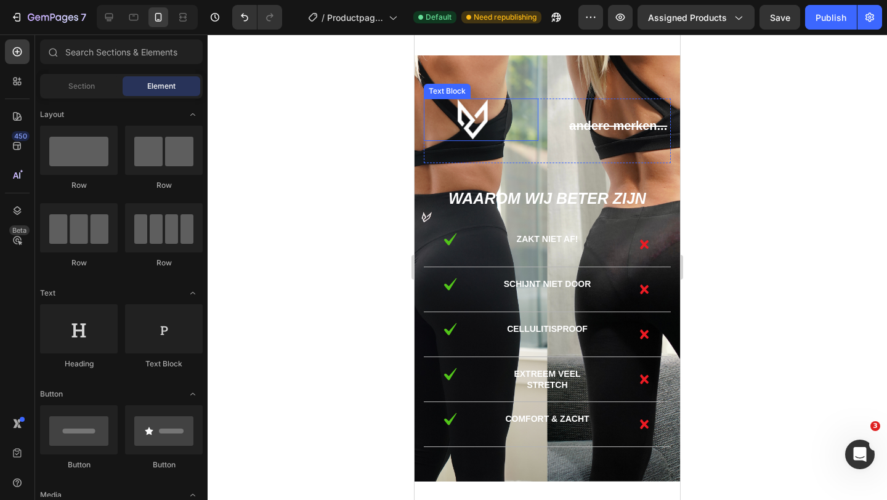
click at [480, 125] on p "Rich Text Editor. Editing area: main" at bounding box center [473, 120] width 97 height 40
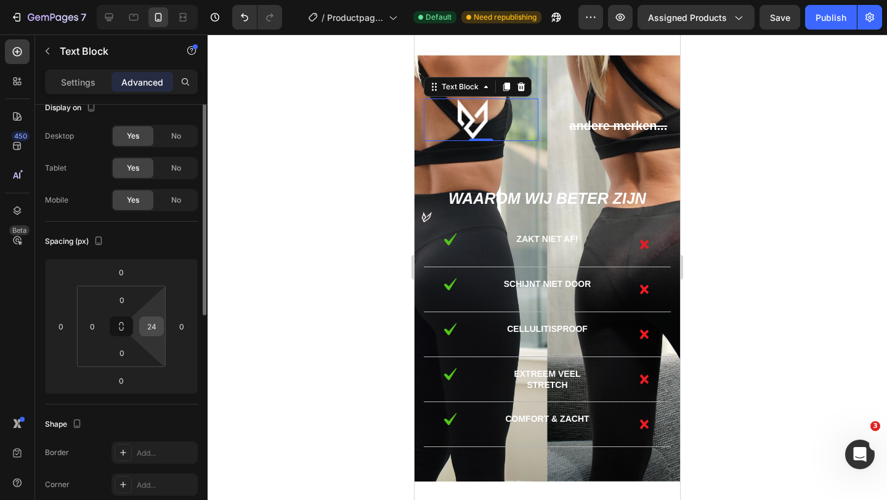
scroll to position [0, 0]
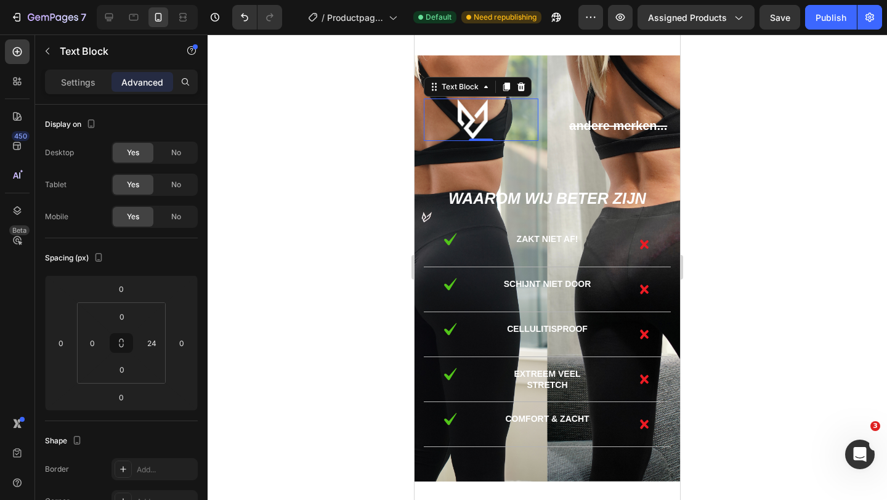
click at [380, 140] on div at bounding box center [546, 266] width 679 height 465
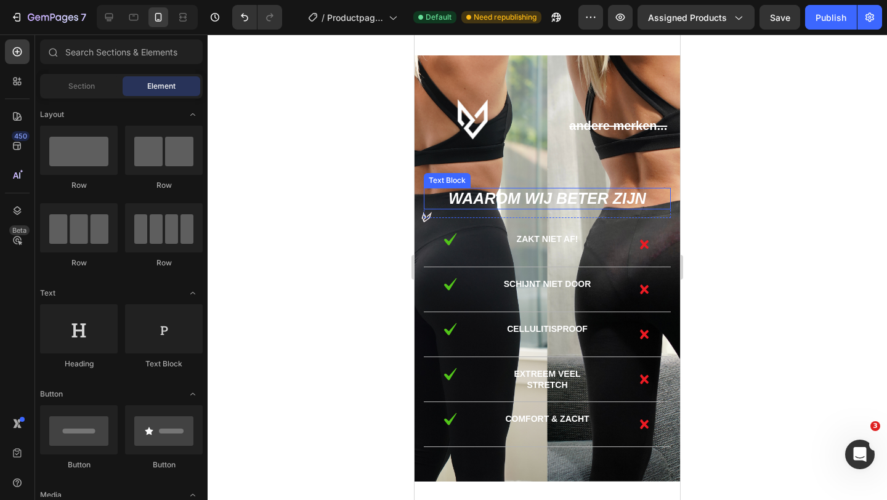
click at [535, 193] on strong "Waarom wij beter zijn" at bounding box center [547, 198] width 198 height 17
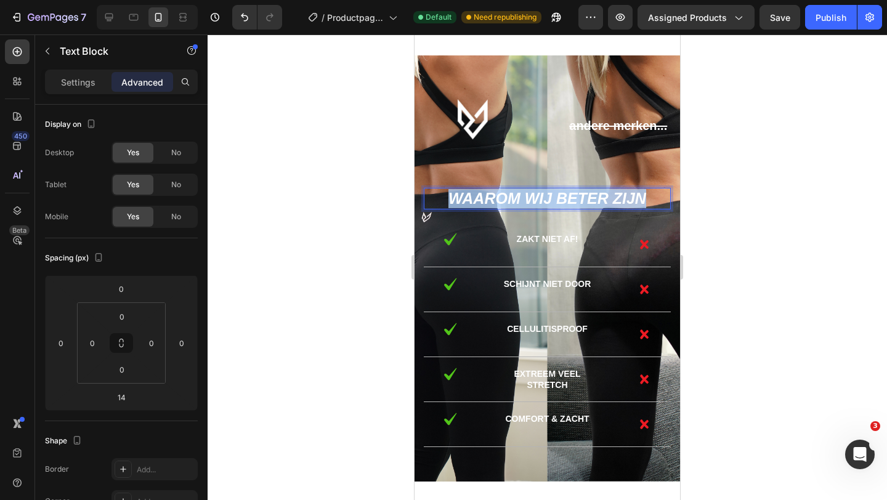
click at [535, 193] on strong "Waarom wij beter zijn" at bounding box center [547, 198] width 198 height 17
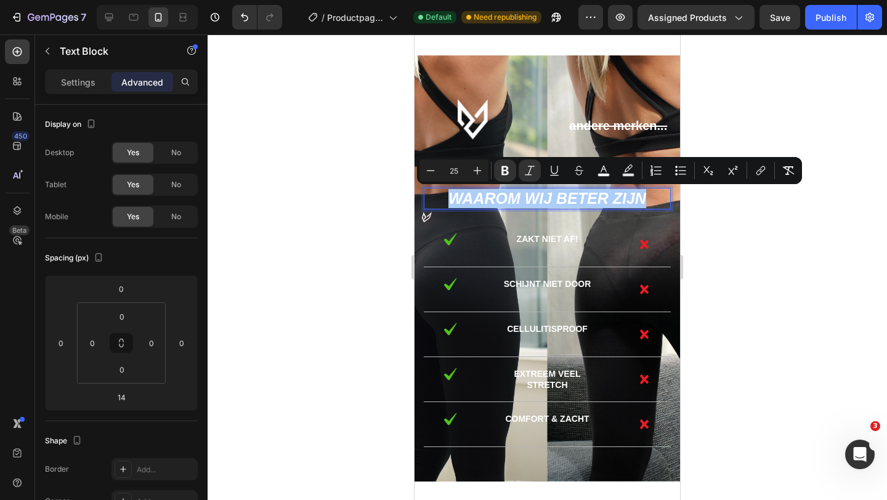
click at [464, 170] on input "25" at bounding box center [453, 170] width 25 height 15
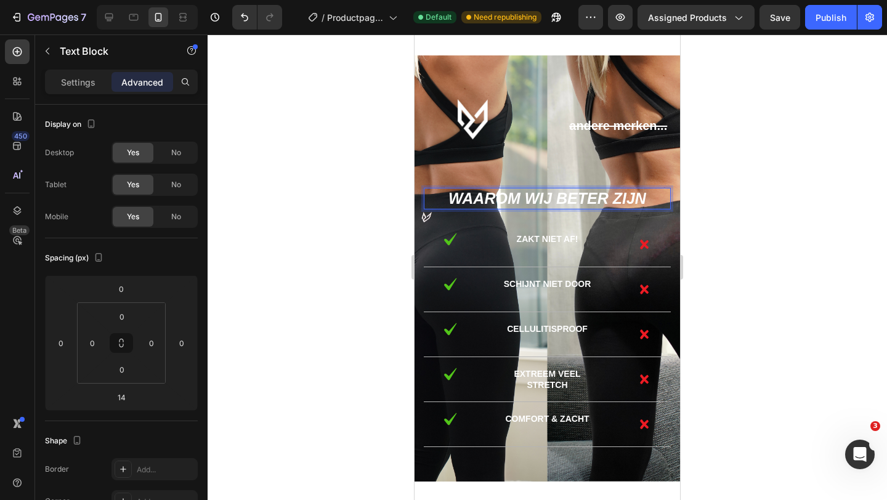
click at [491, 199] on strong "Waarom wij beter zijn" at bounding box center [547, 198] width 198 height 17
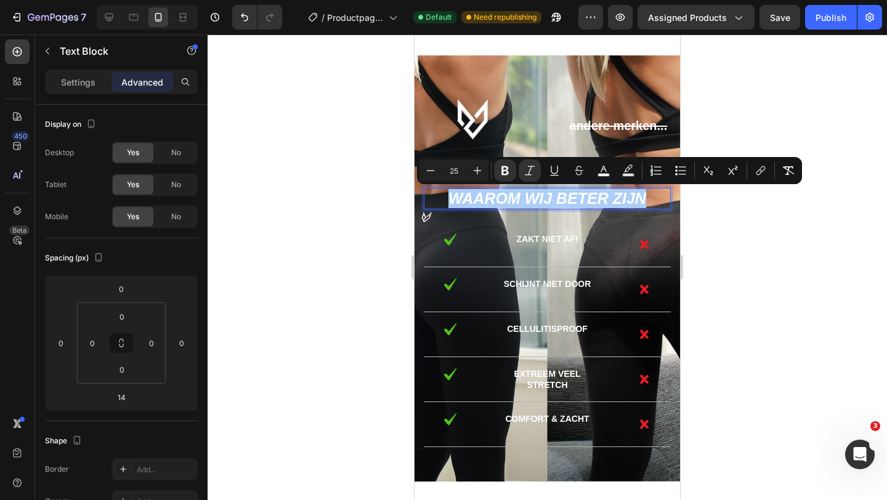
click at [458, 175] on input "25" at bounding box center [453, 170] width 25 height 15
type input "2"
type input "15"
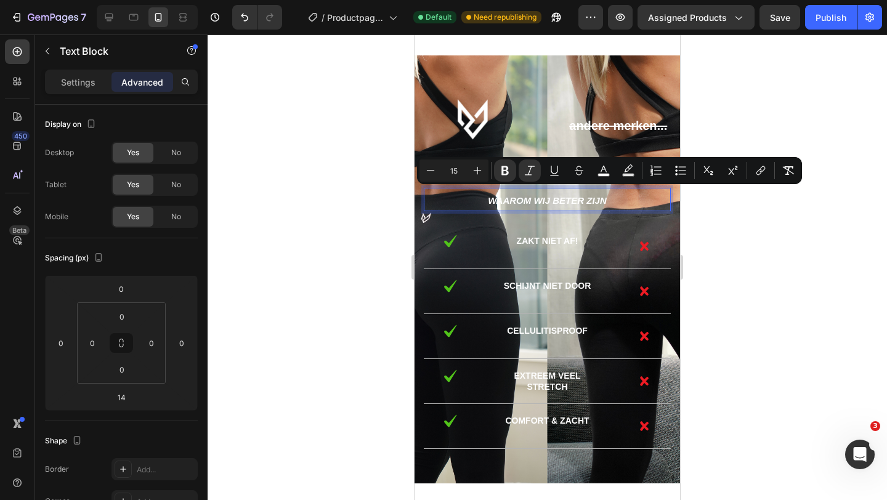
click at [361, 188] on div at bounding box center [546, 266] width 679 height 465
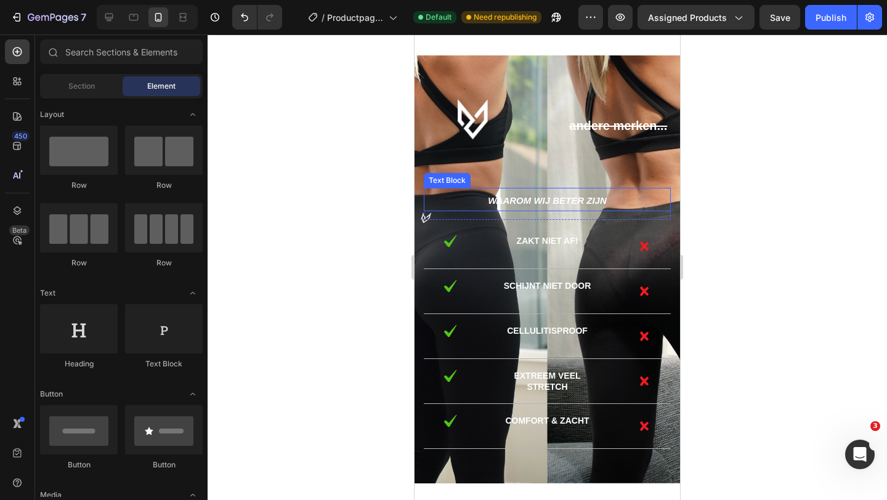
click at [531, 202] on strong "Waarom wij beter zijn" at bounding box center [547, 200] width 119 height 10
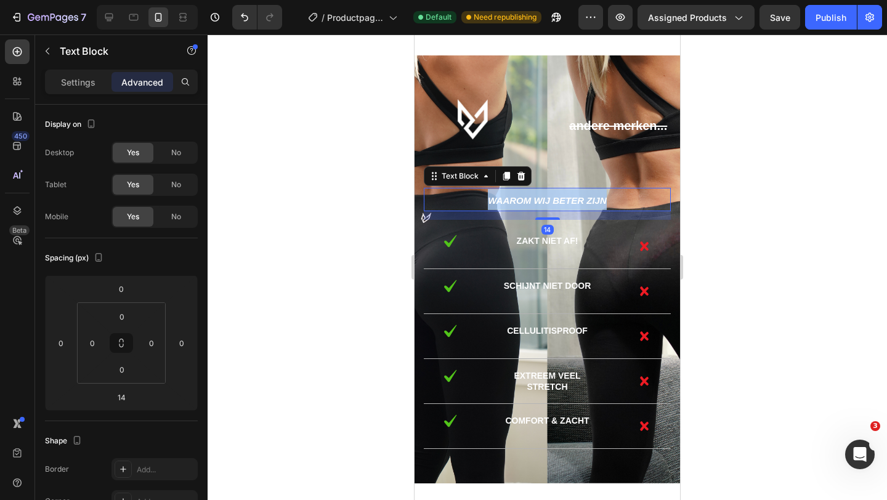
click at [531, 202] on strong "Waarom wij beter zijn" at bounding box center [547, 200] width 119 height 10
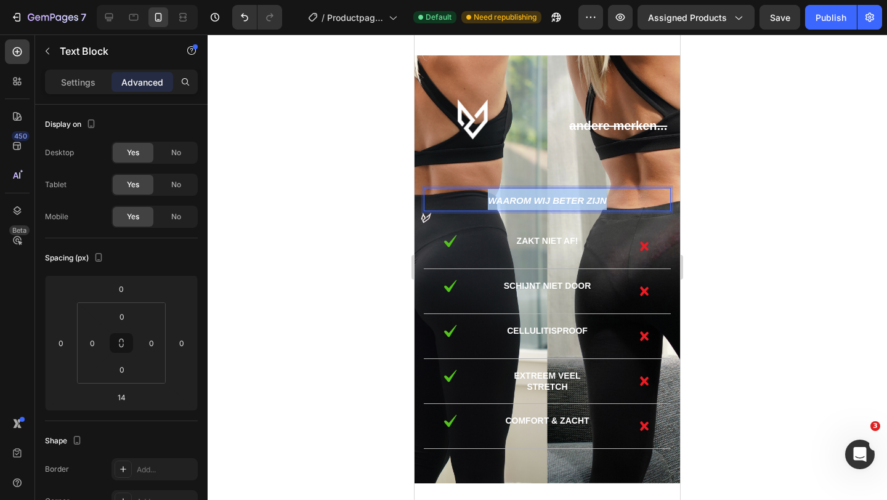
click at [531, 202] on strong "Waarom wij beter zijn" at bounding box center [547, 200] width 119 height 10
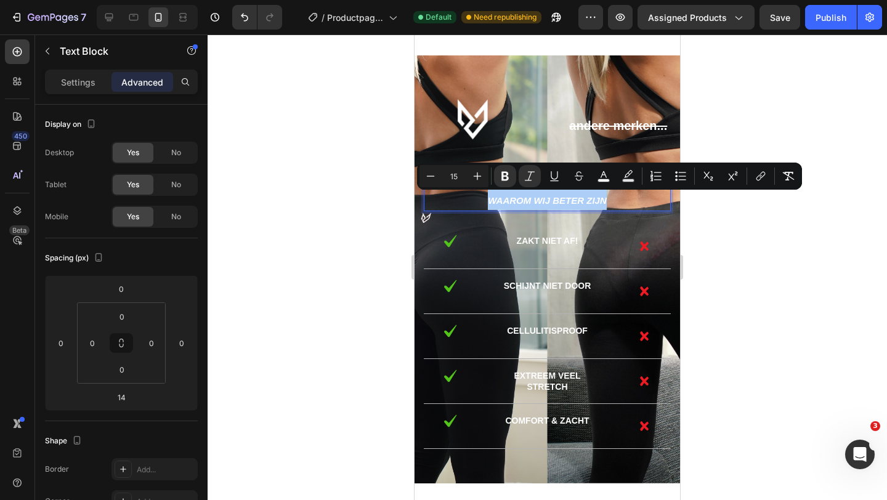
click at [459, 174] on input "15" at bounding box center [453, 176] width 25 height 15
type input "1"
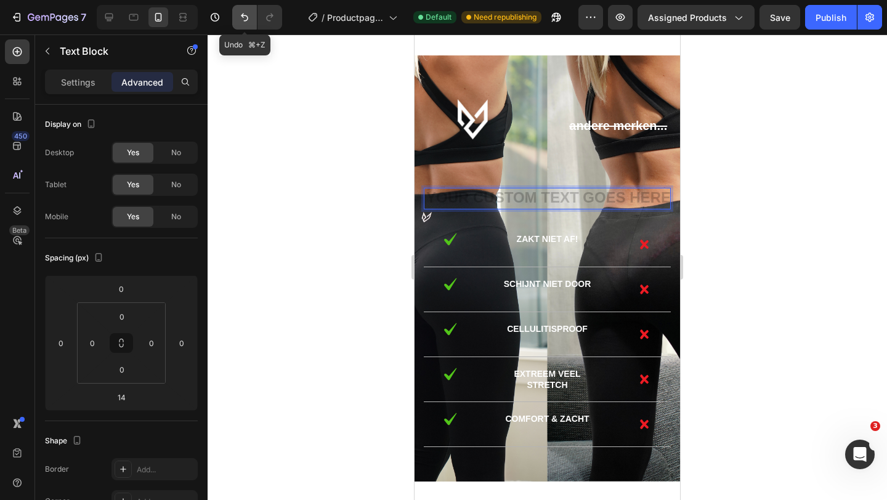
click at [246, 10] on button "Undo/Redo" at bounding box center [244, 17] width 25 height 25
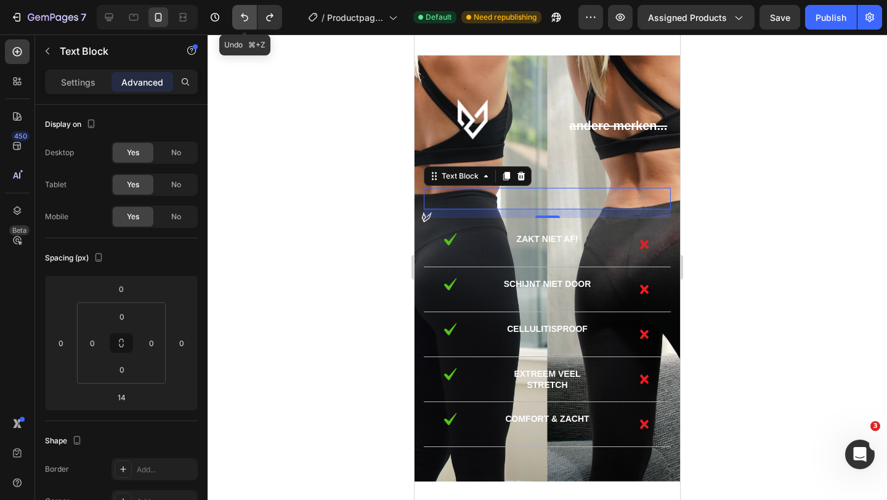
click at [246, 10] on button "Undo/Redo" at bounding box center [244, 17] width 25 height 25
click at [240, 15] on icon "Undo/Redo" at bounding box center [244, 17] width 12 height 12
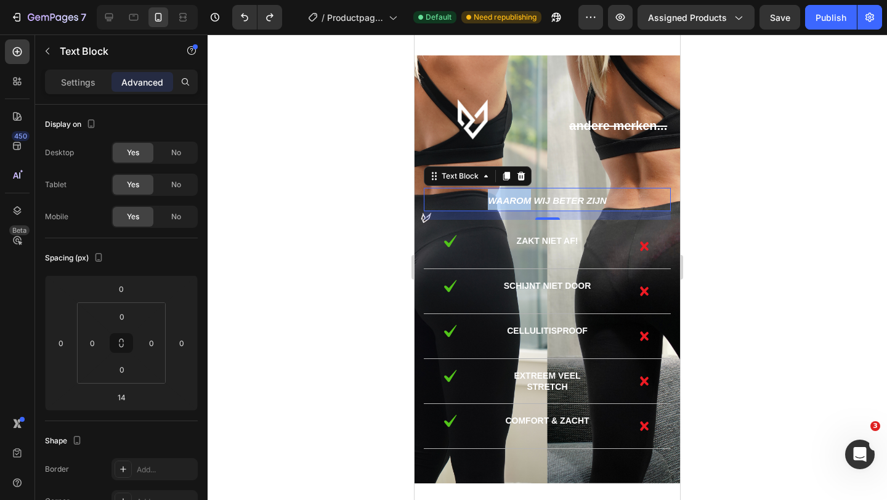
click at [507, 195] on strong "Waarom wij beter zijn" at bounding box center [547, 200] width 119 height 10
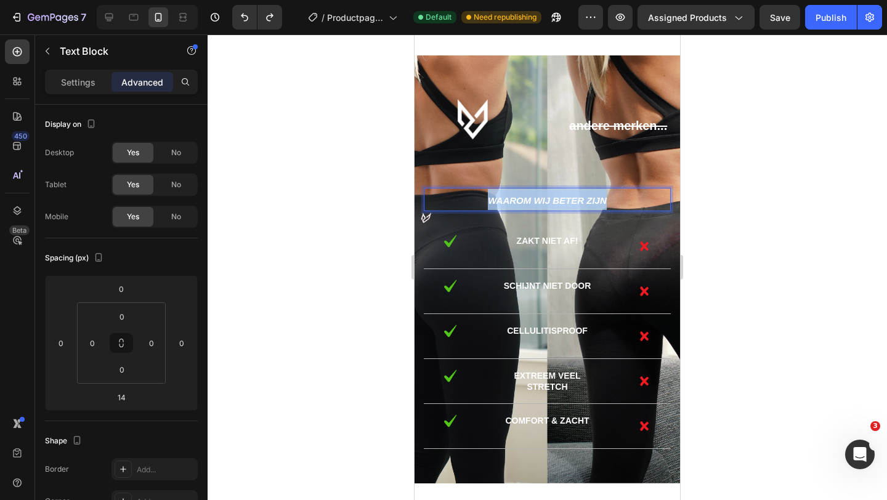
click at [507, 195] on strong "Waarom wij beter zijn" at bounding box center [547, 200] width 119 height 10
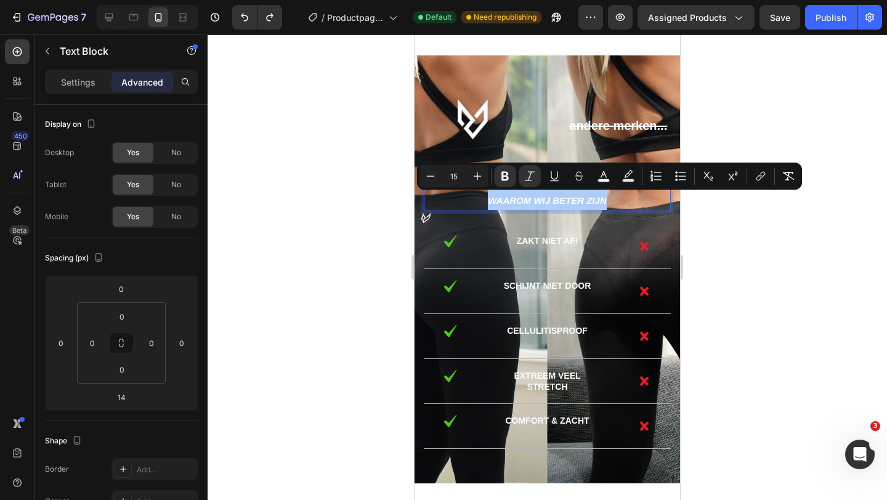
click at [460, 175] on input "15" at bounding box center [453, 176] width 25 height 15
type input "1"
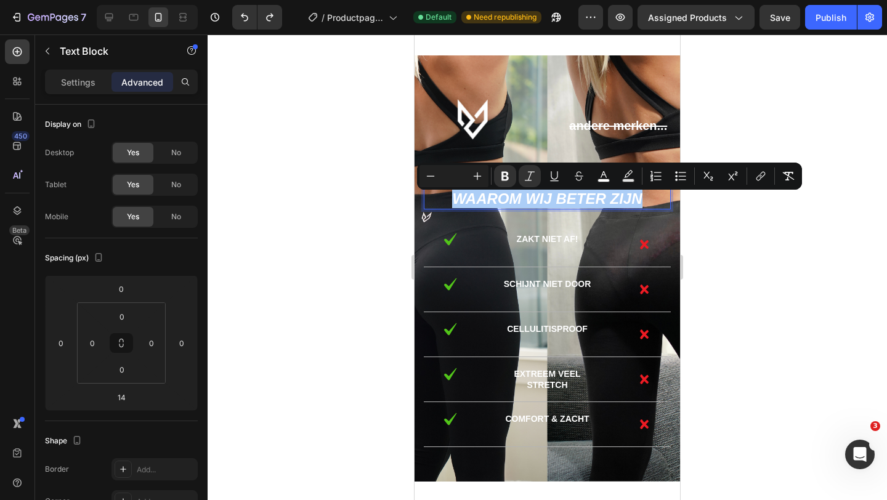
type input "2"
type input "0"
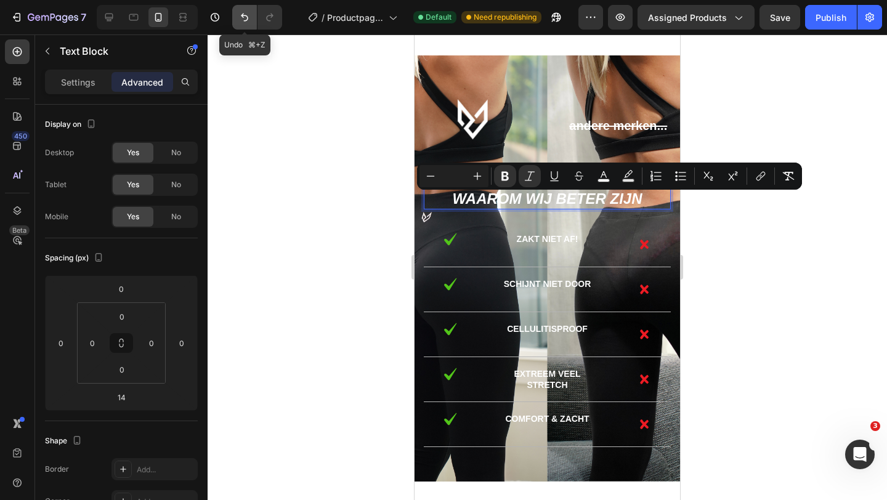
click at [241, 19] on icon "Undo/Redo" at bounding box center [244, 17] width 12 height 12
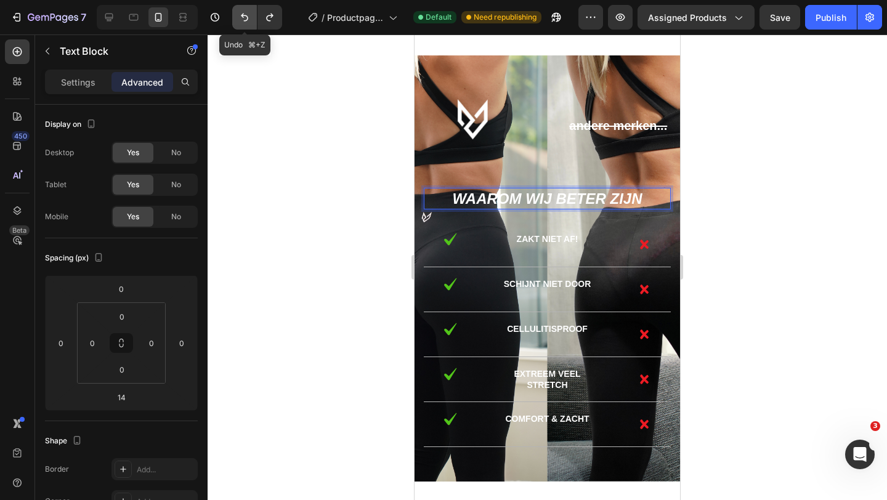
click at [241, 19] on icon "Undo/Redo" at bounding box center [244, 17] width 12 height 12
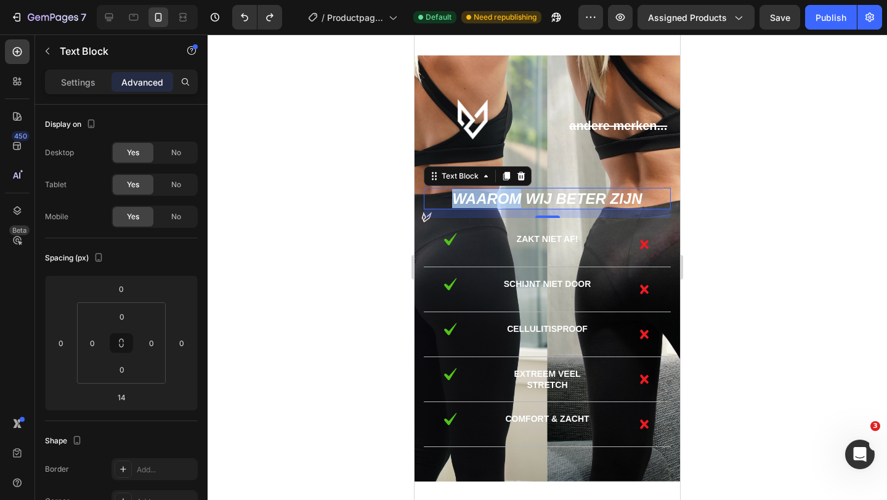
click at [509, 195] on strong "Waarom wij beter zijn" at bounding box center [547, 198] width 190 height 17
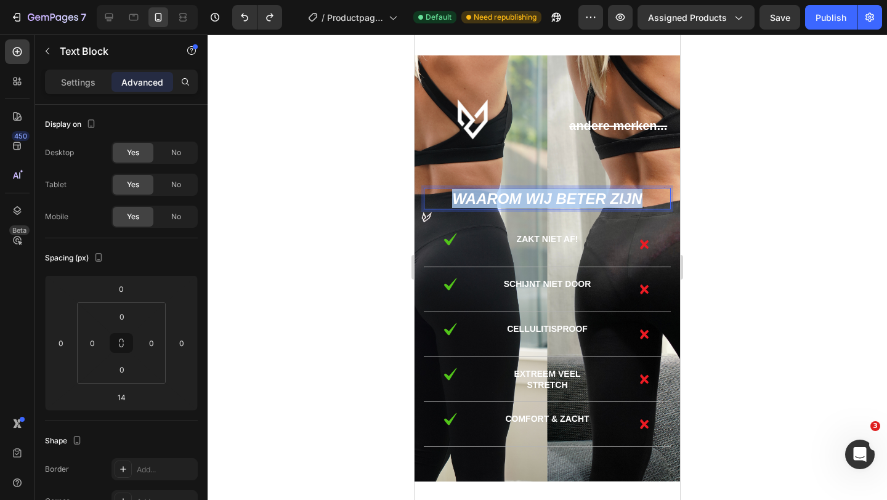
click at [509, 195] on strong "Waarom wij beter zijn" at bounding box center [547, 198] width 190 height 17
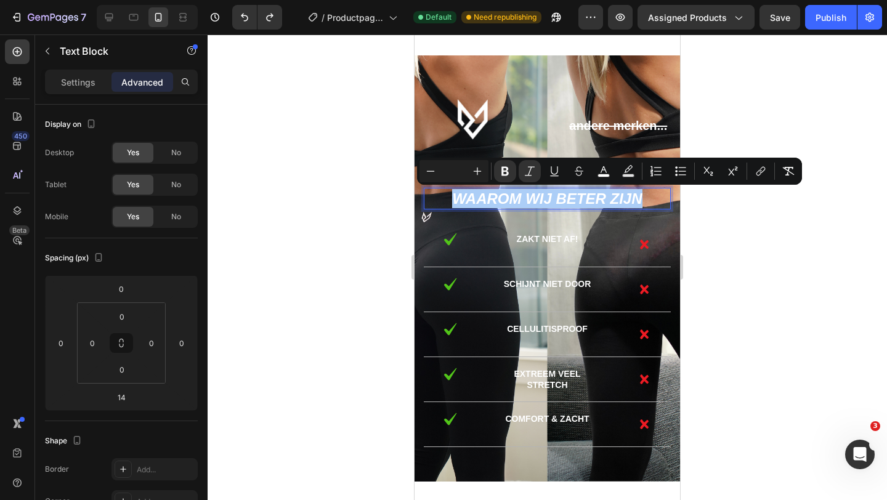
click at [459, 175] on input "Editor contextual toolbar" at bounding box center [453, 171] width 25 height 15
type input "20"
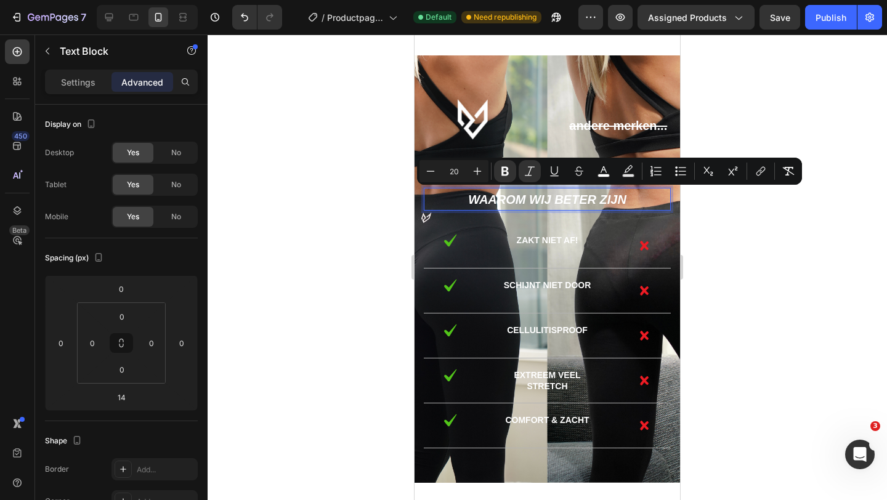
click at [340, 173] on div at bounding box center [546, 266] width 679 height 465
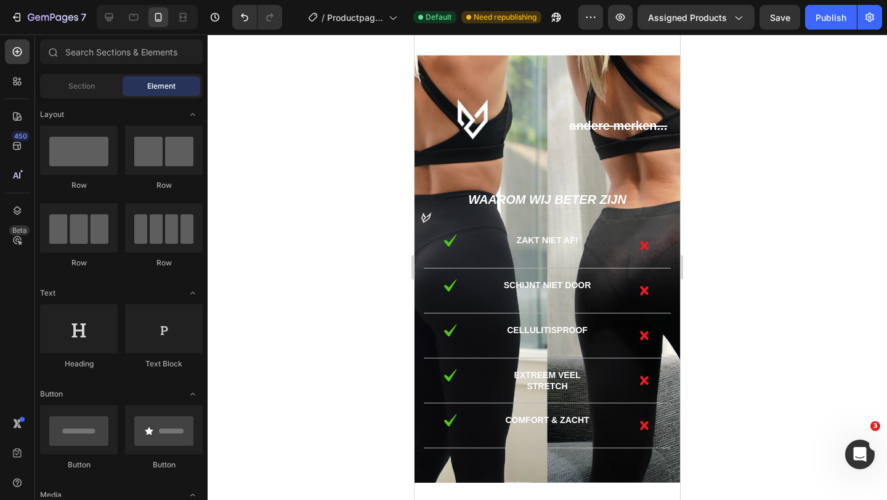
click at [328, 228] on div at bounding box center [546, 266] width 679 height 465
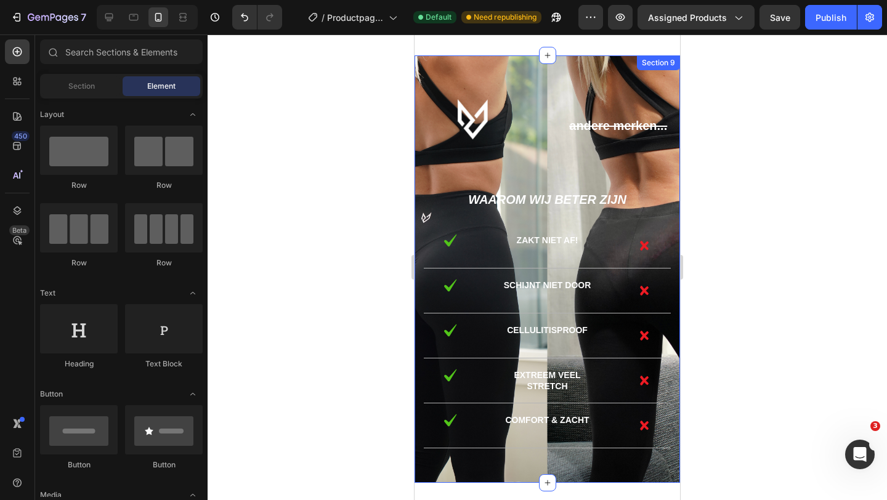
click at [445, 64] on div "Text Block andere merken... Text Block Text Block Row Waarom wij beter zijn Tex…" at bounding box center [546, 269] width 265 height 428
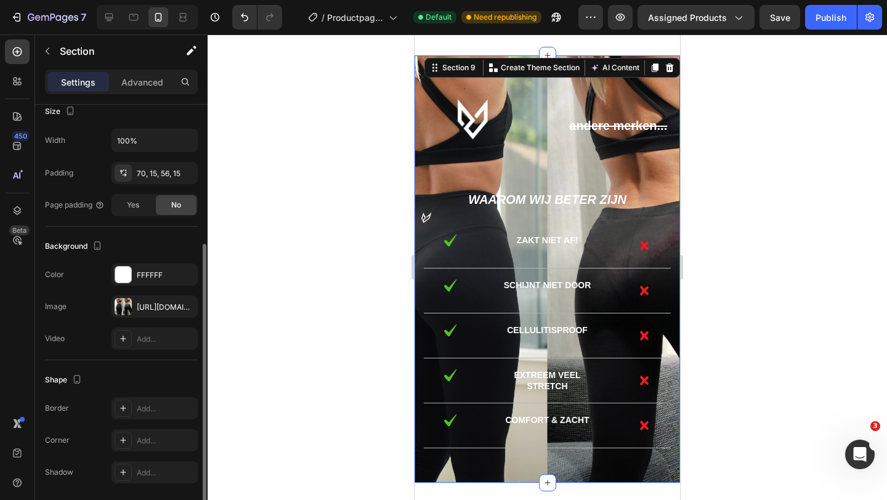
scroll to position [248, 0]
click at [185, 303] on icon "button" at bounding box center [185, 305] width 10 height 10
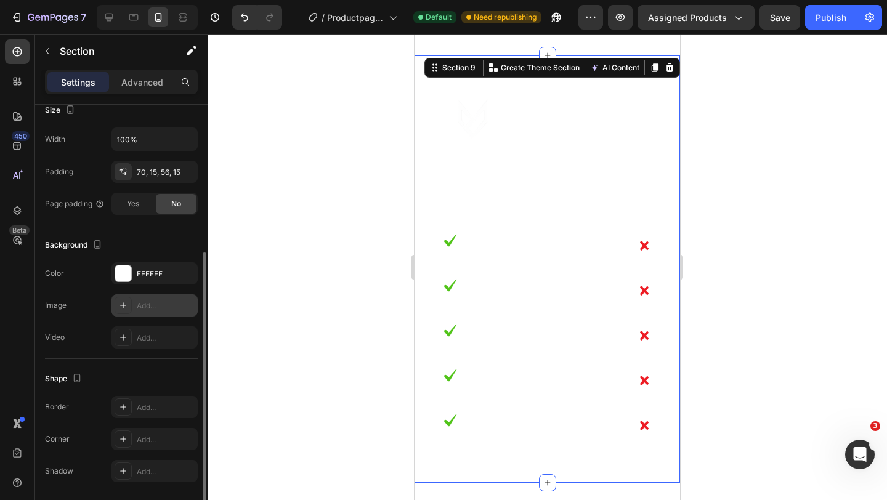
click at [148, 308] on div "Add..." at bounding box center [166, 305] width 58 height 11
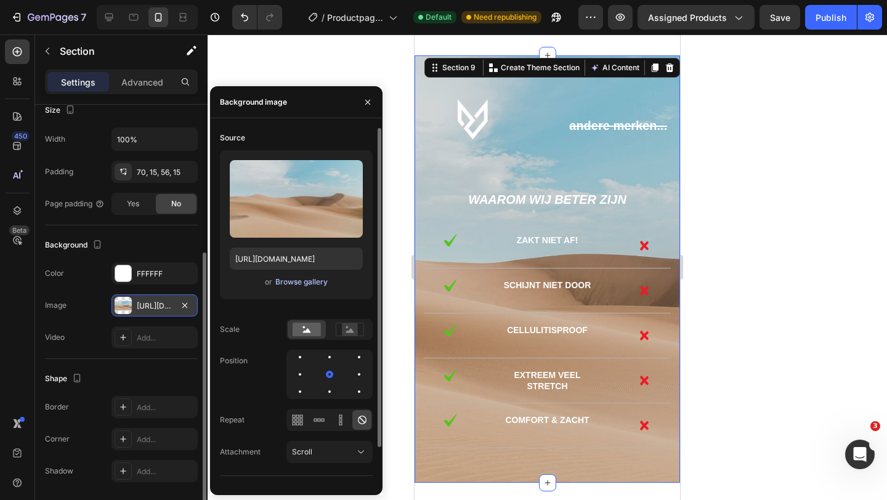
click at [296, 282] on div "Browse gallery" at bounding box center [301, 281] width 52 height 11
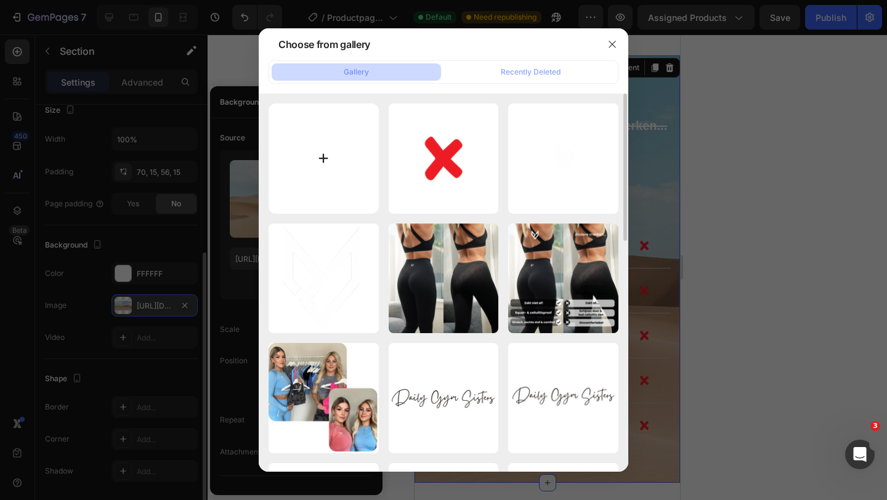
click at [363, 146] on input "file" at bounding box center [323, 158] width 110 height 110
type input "C:\fakepath\Kopie van Kopie van Ad Request 3874 Nurecover (6).png"
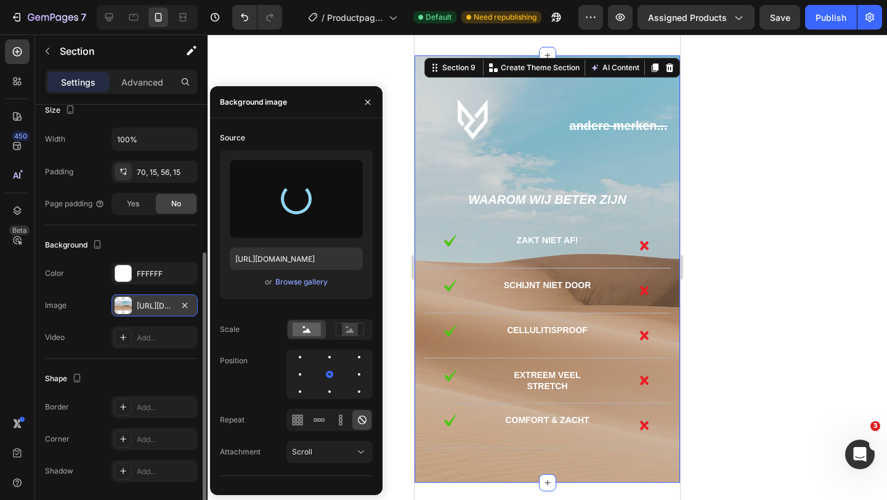
type input "[URL][DOMAIN_NAME]"
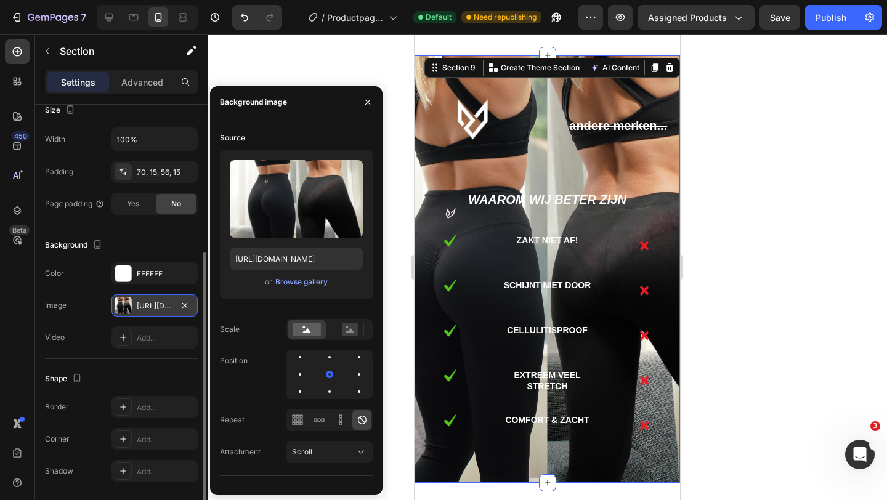
click at [746, 243] on div at bounding box center [546, 266] width 679 height 465
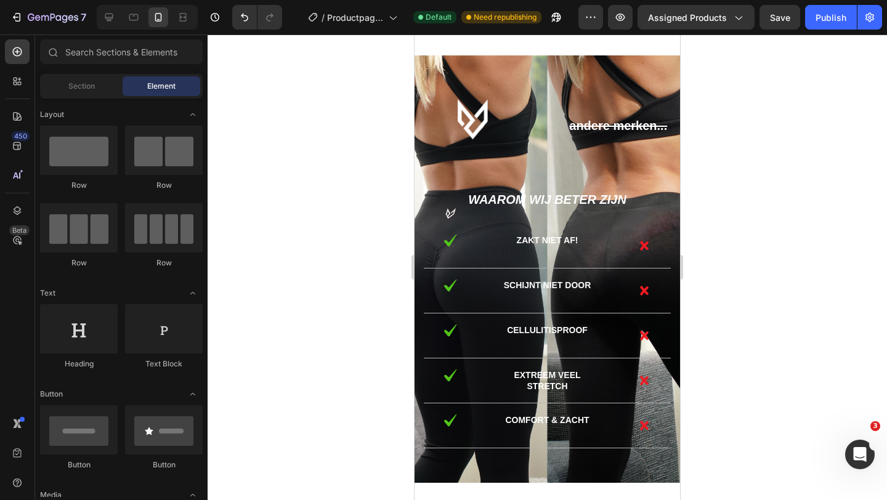
click at [290, 111] on div at bounding box center [546, 266] width 679 height 465
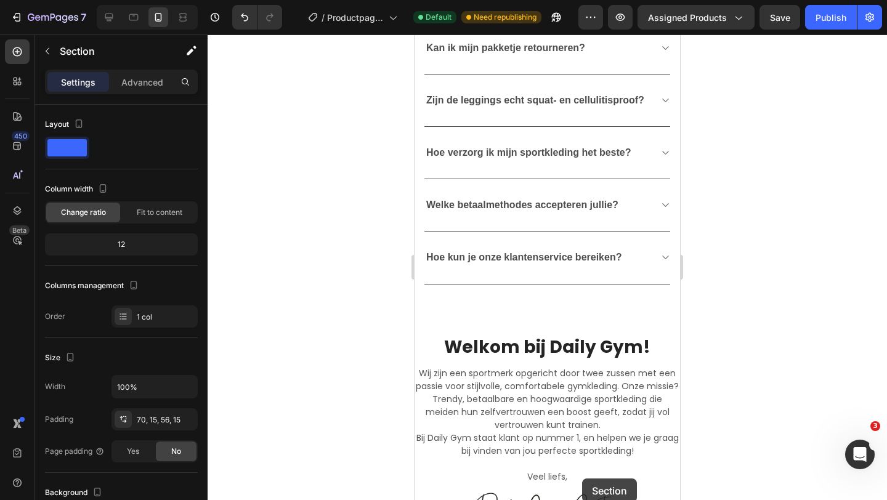
scroll to position [2201, 0]
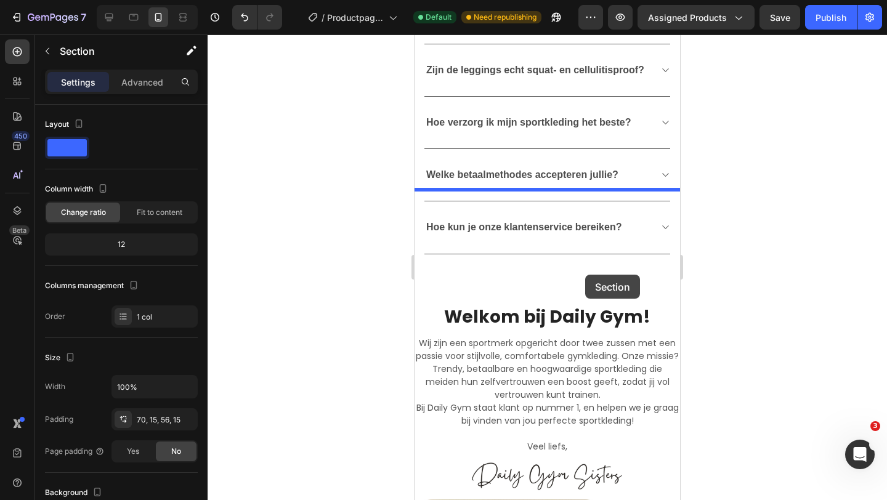
drag, startPoint x: 461, startPoint y: 175, endPoint x: 585, endPoint y: 275, distance: 159.0
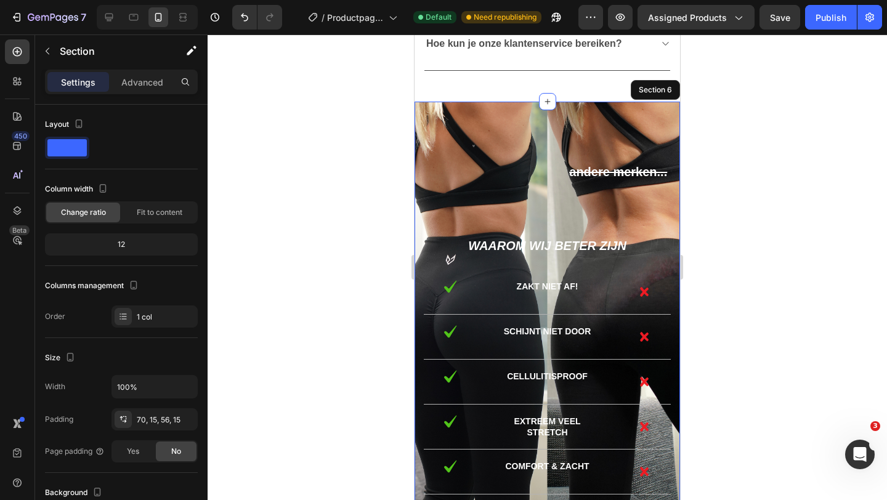
scroll to position [2370, 0]
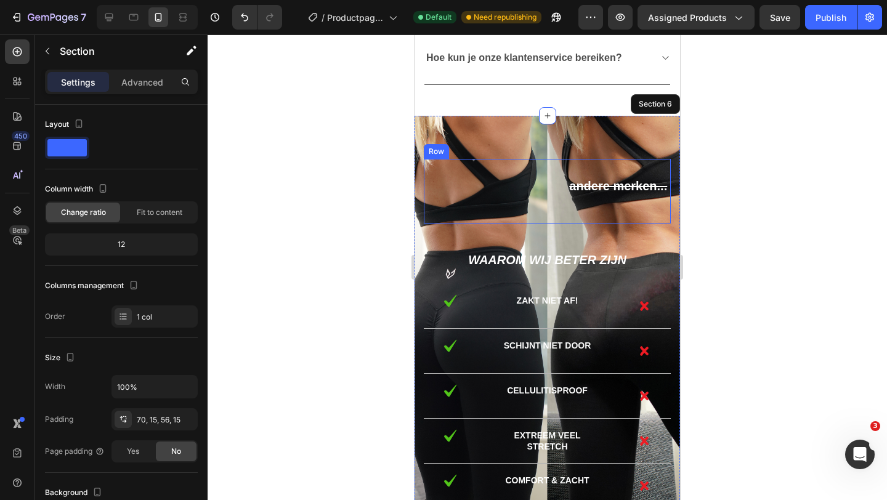
click at [473, 161] on div "Text Block" at bounding box center [481, 191] width 115 height 65
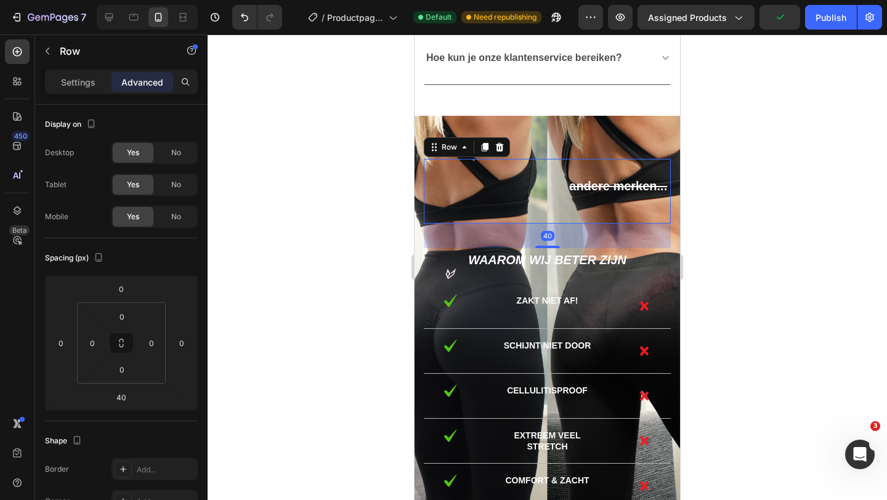
click at [473, 161] on div "Text Block" at bounding box center [481, 191] width 115 height 65
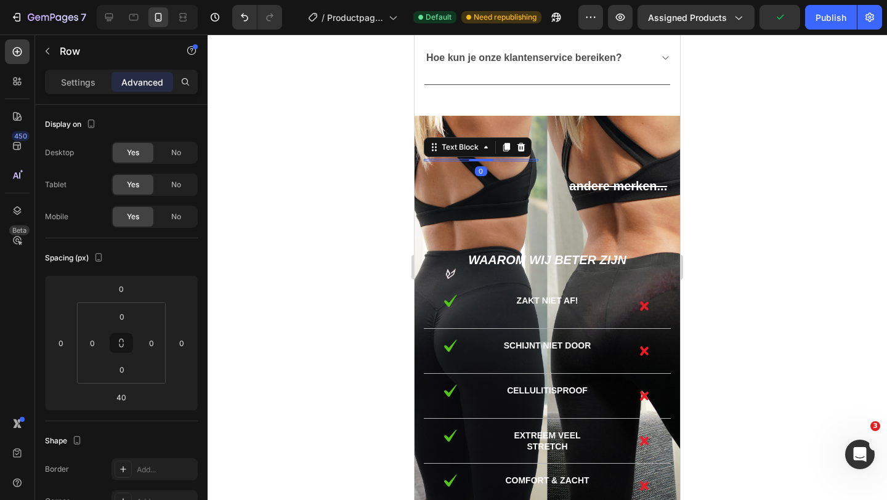
click at [473, 159] on div "Text Block 0" at bounding box center [481, 160] width 115 height 2
drag, startPoint x: 473, startPoint y: 159, endPoint x: 473, endPoint y: 196, distance: 36.3
click at [473, 196] on div at bounding box center [481, 197] width 25 height 4
type input "59"
click at [353, 171] on div at bounding box center [546, 266] width 679 height 465
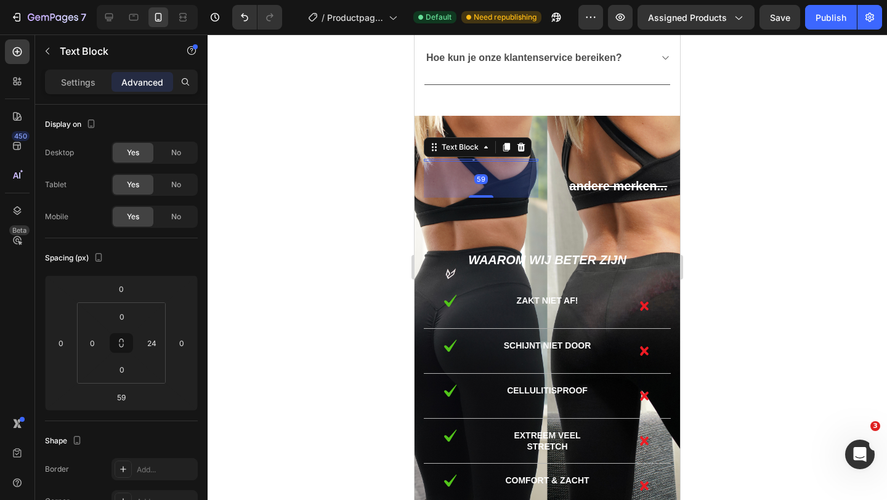
click at [473, 159] on div at bounding box center [474, 160] width 100 height 2
click at [369, 161] on div at bounding box center [546, 266] width 679 height 465
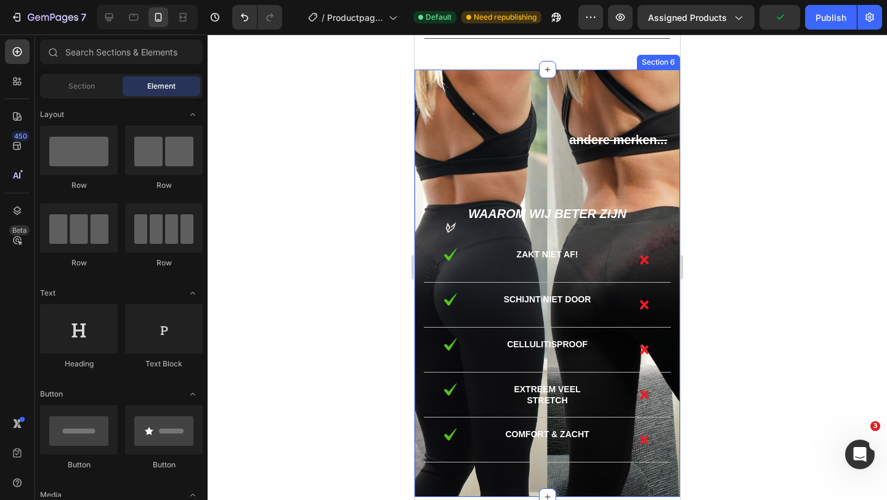
scroll to position [2414, 0]
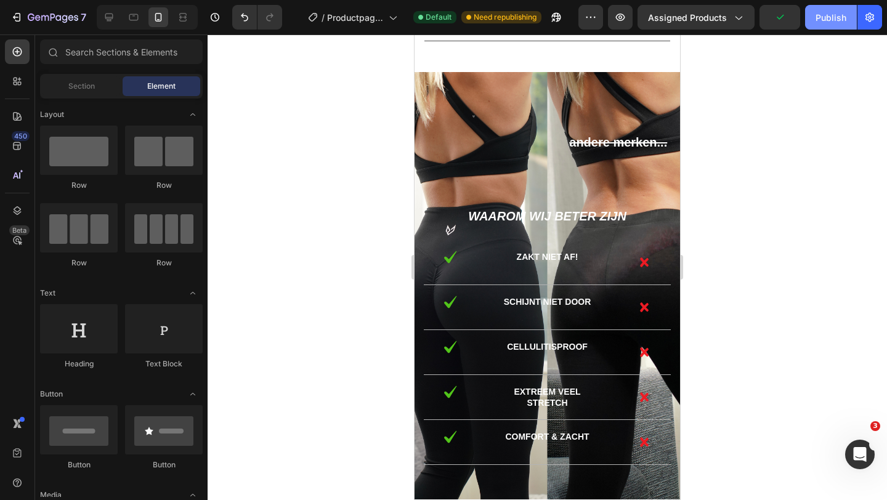
click at [831, 21] on div "Publish" at bounding box center [830, 17] width 31 height 13
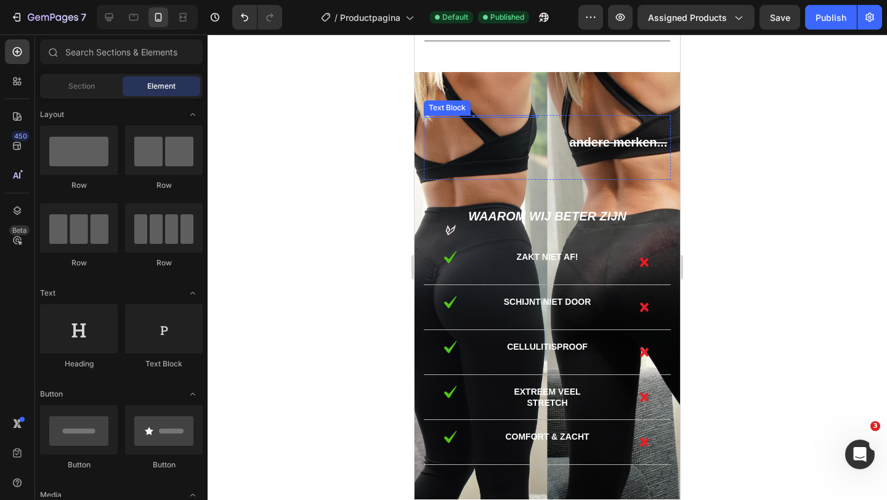
click at [473, 116] on div at bounding box center [474, 116] width 100 height 2
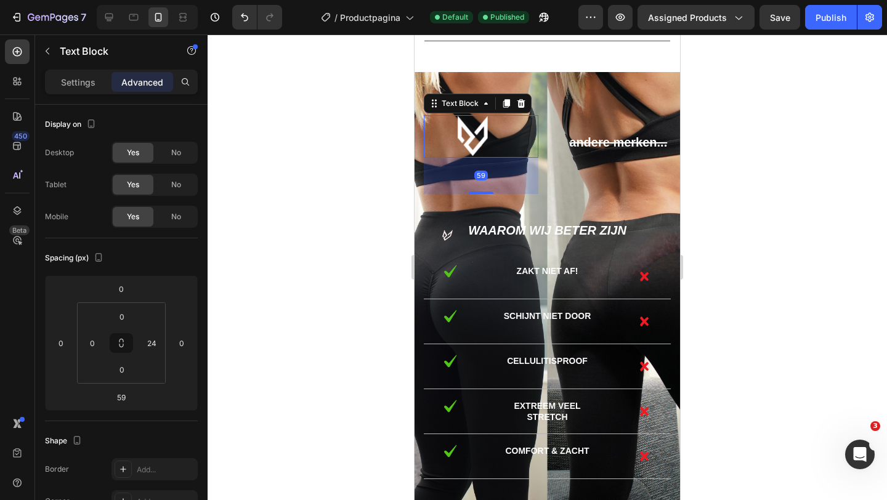
click at [473, 115] on div "Rich Text Editor. Editing area: main" at bounding box center [474, 136] width 100 height 42
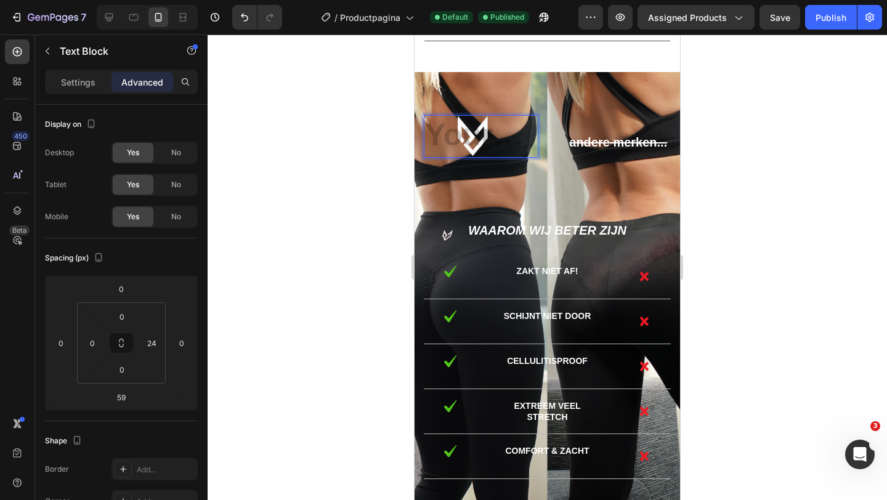
click at [473, 115] on div "Rich Text Editor. Editing area: main" at bounding box center [474, 136] width 100 height 42
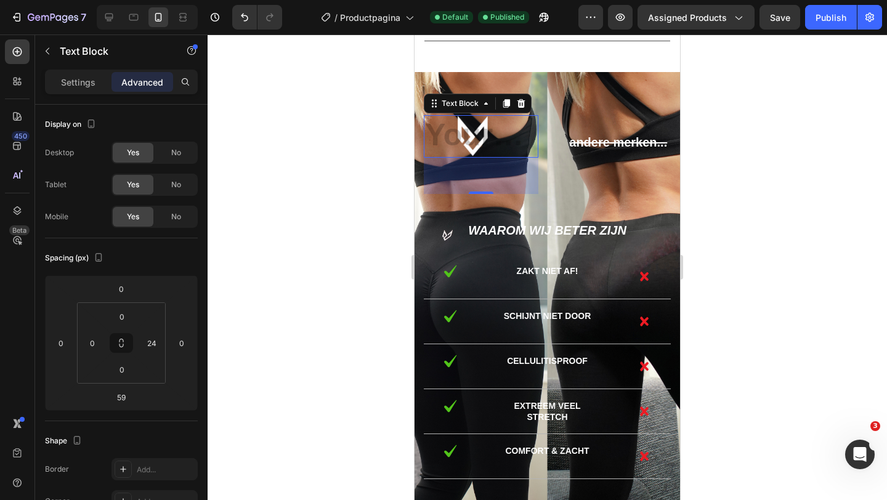
click at [347, 131] on div at bounding box center [546, 266] width 679 height 465
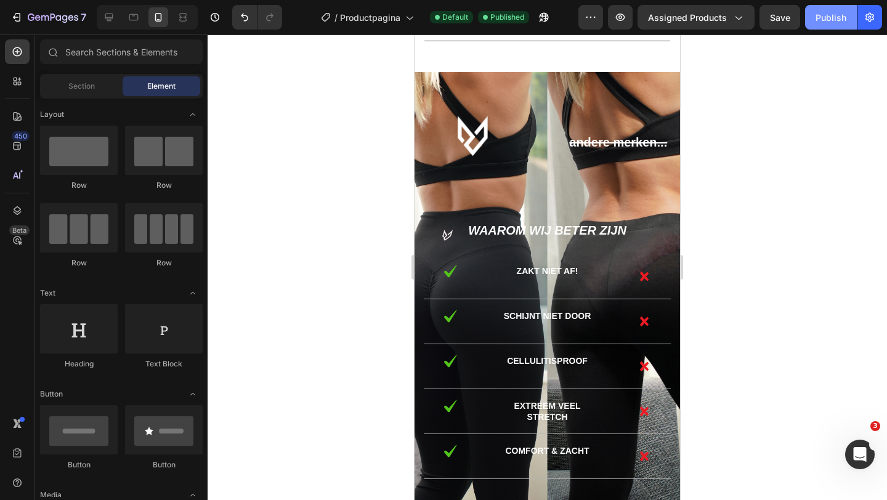
click at [836, 15] on div "Publish" at bounding box center [830, 17] width 31 height 13
click at [480, 131] on p "Rich Text Editor. Editing area: main" at bounding box center [473, 136] width 97 height 40
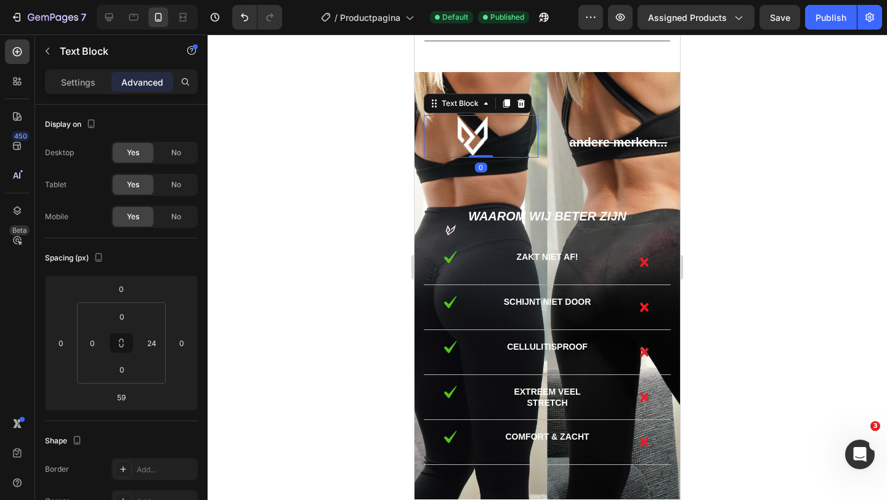
drag, startPoint x: 476, startPoint y: 191, endPoint x: 478, endPoint y: 151, distance: 39.4
click at [478, 151] on div "Text Block 0" at bounding box center [481, 136] width 115 height 42
type input "0"
click at [762, 116] on div at bounding box center [546, 266] width 679 height 465
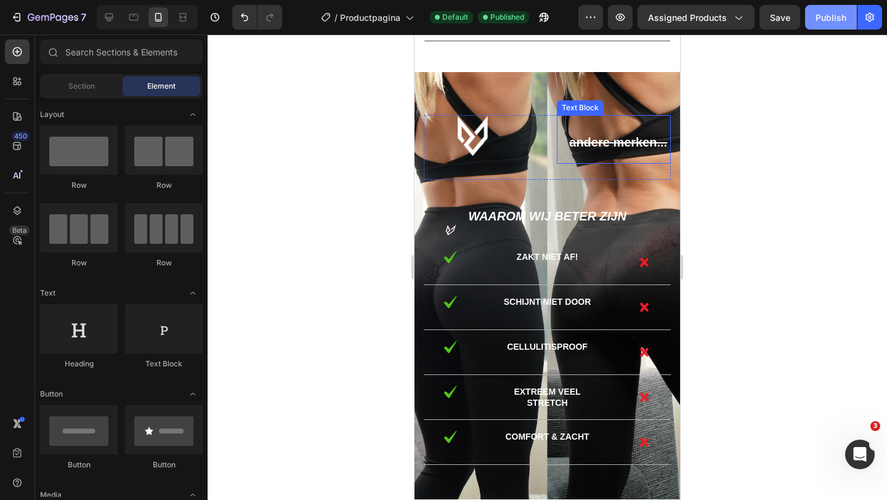
click at [829, 24] on button "Publish" at bounding box center [831, 17] width 52 height 25
click at [469, 137] on p "Rich Text Editor. Editing area: main" at bounding box center [473, 136] width 97 height 40
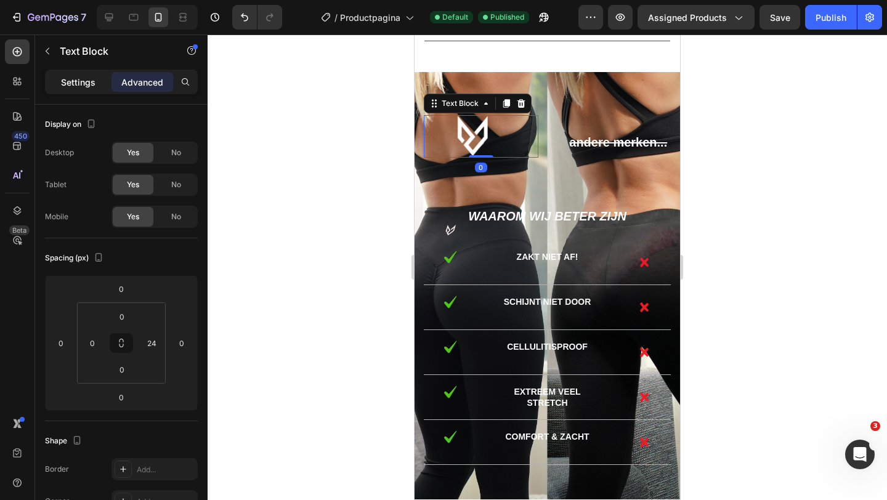
click at [84, 82] on p "Settings" at bounding box center [78, 82] width 34 height 13
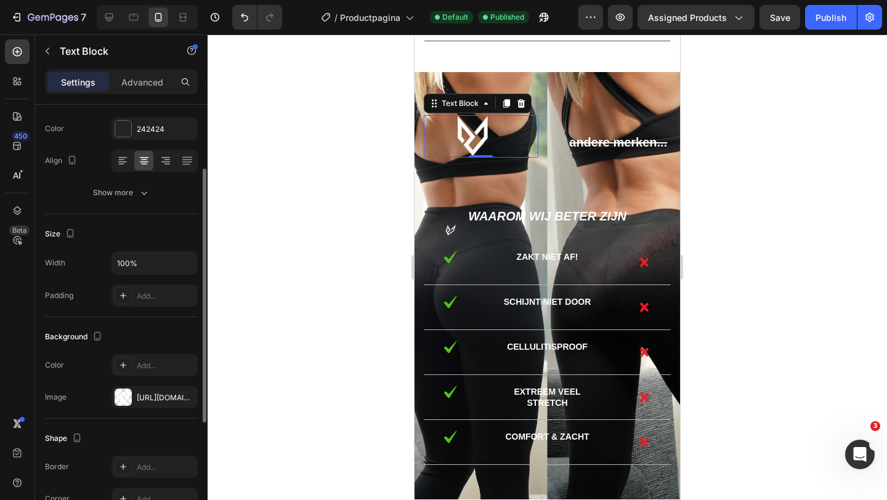
scroll to position [0, 0]
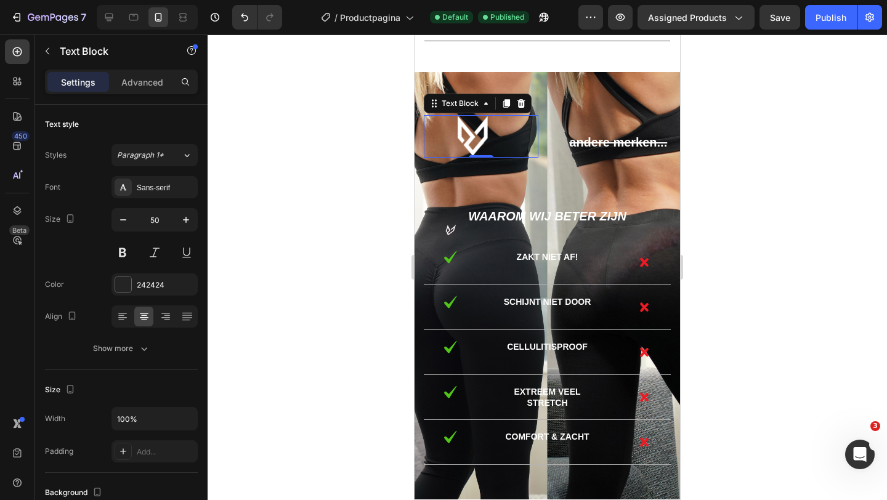
click at [344, 246] on div at bounding box center [546, 266] width 679 height 465
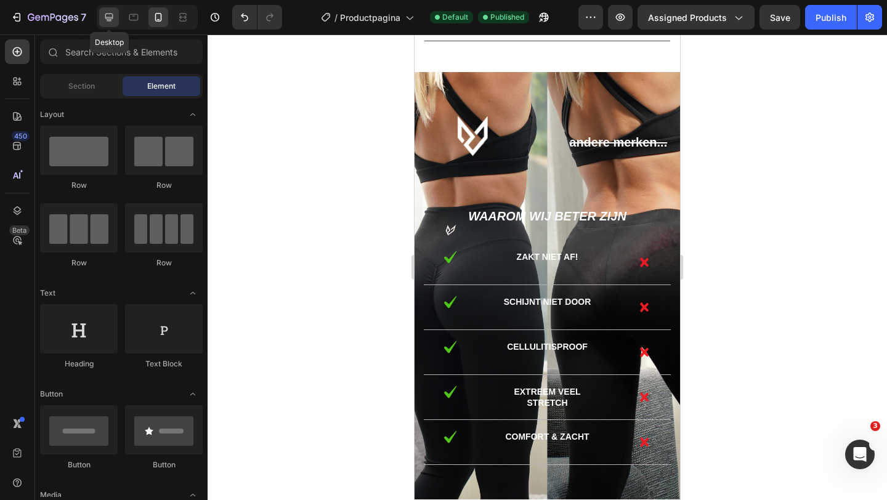
click at [114, 18] on icon at bounding box center [109, 17] width 12 height 12
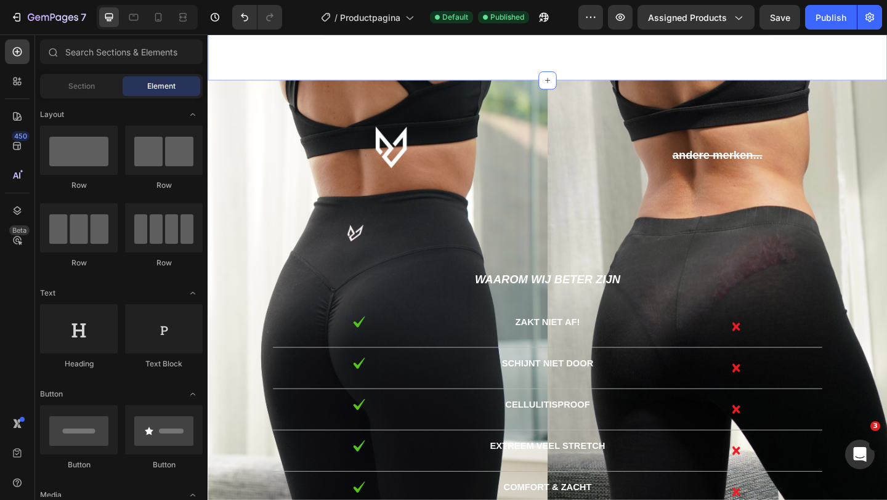
scroll to position [2753, 0]
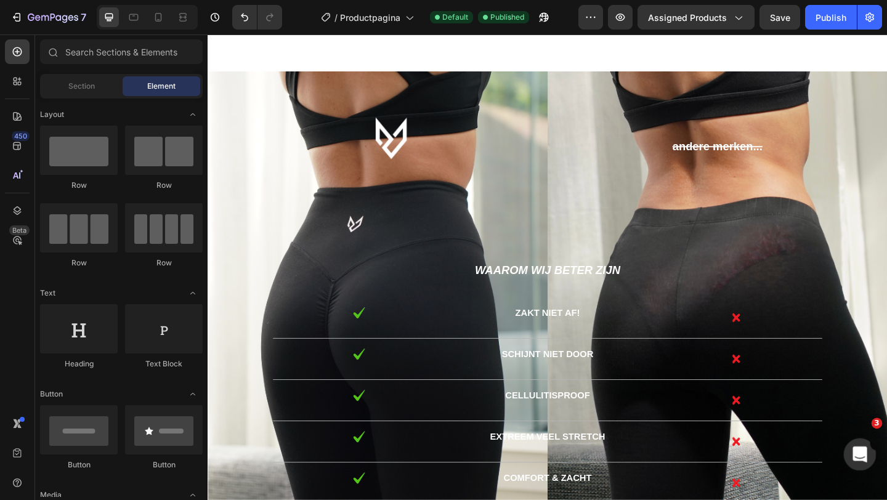
click at [856, 456] on icon "Open Intercom Messenger" at bounding box center [858, 453] width 20 height 20
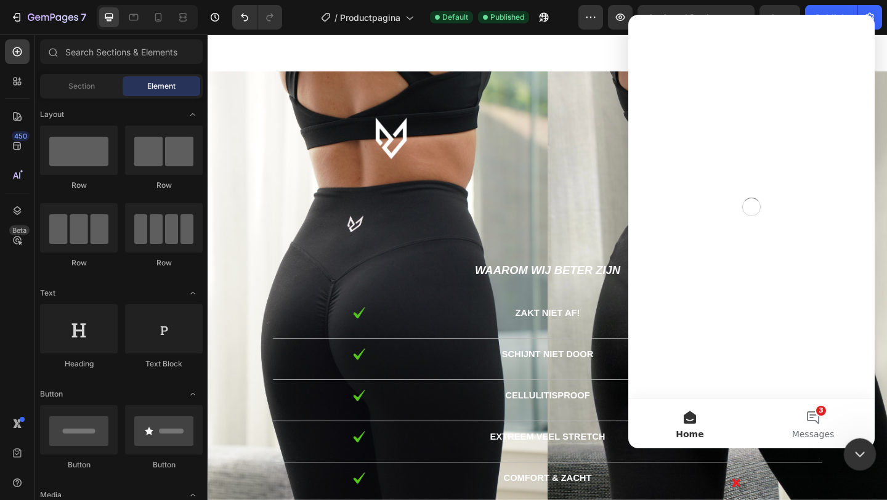
scroll to position [0, 0]
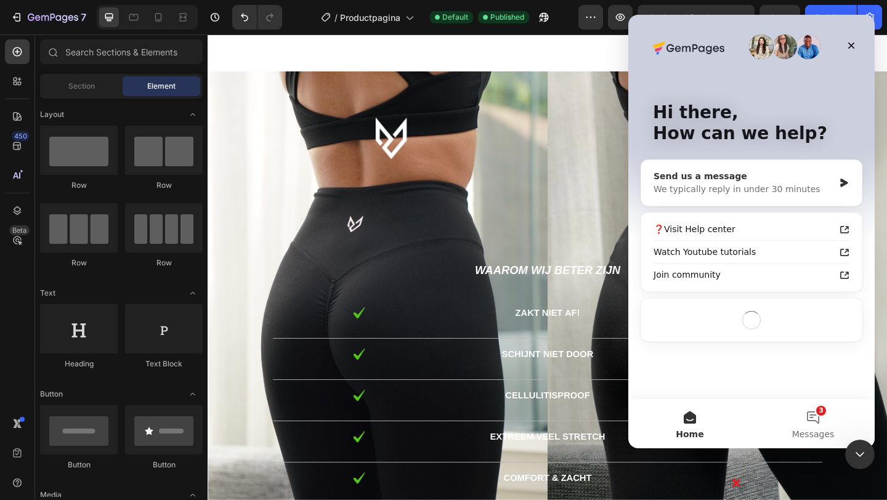
click at [738, 191] on div "We typically reply in under 30 minutes" at bounding box center [743, 189] width 180 height 13
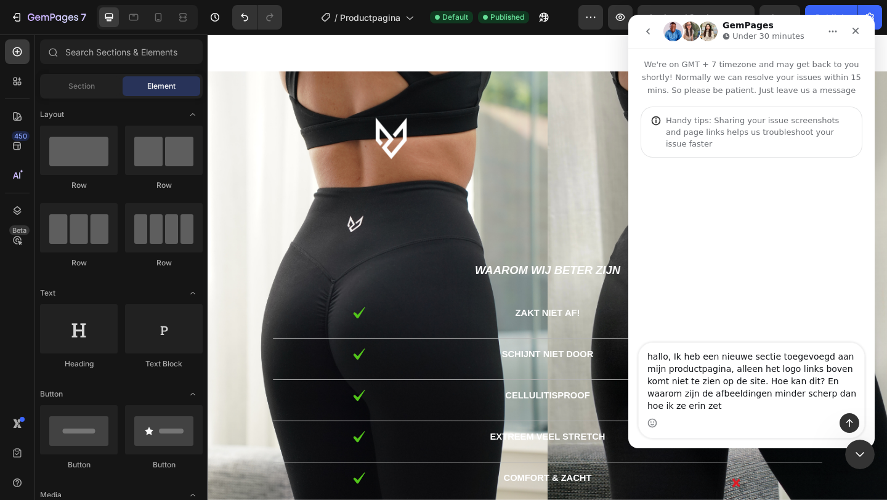
type textarea "hallo, Ik heb een nieuwe sectie toegevoegd aan mijn productpagina, alleen het l…"
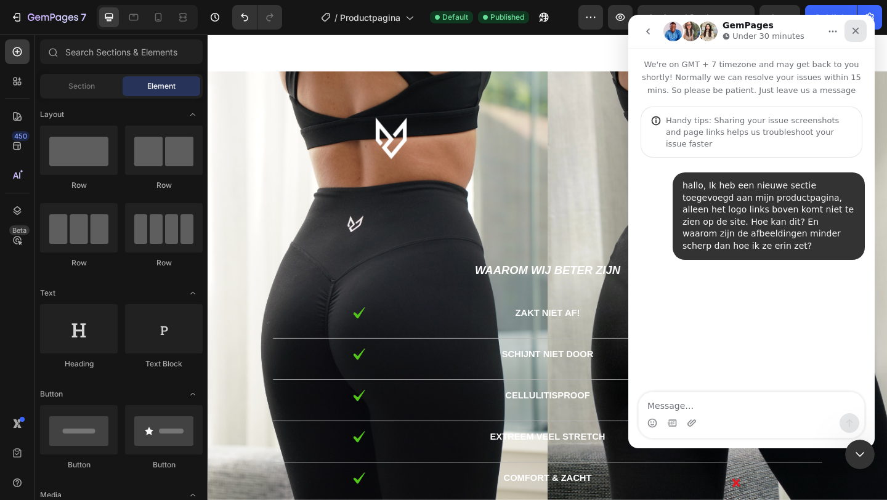
click at [858, 34] on icon "Close" at bounding box center [855, 31] width 10 height 10
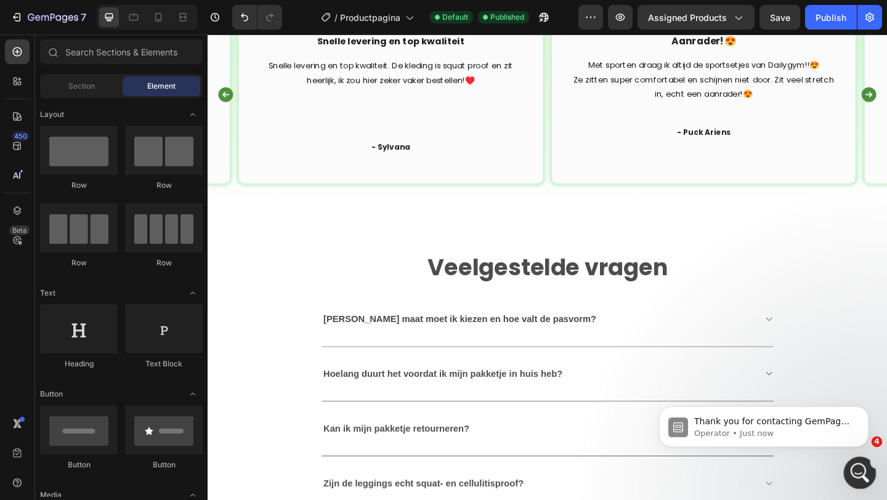
click at [850, 467] on div "Open Intercom Messenger" at bounding box center [857, 471] width 41 height 41
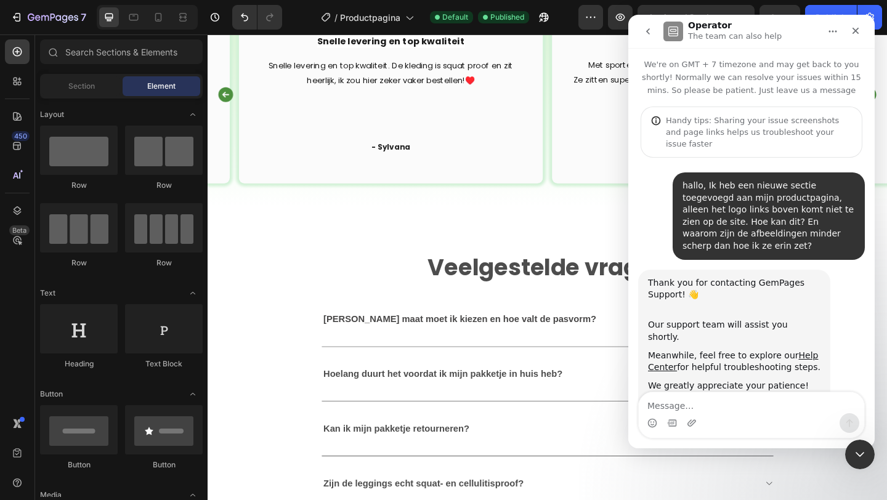
scroll to position [9, 0]
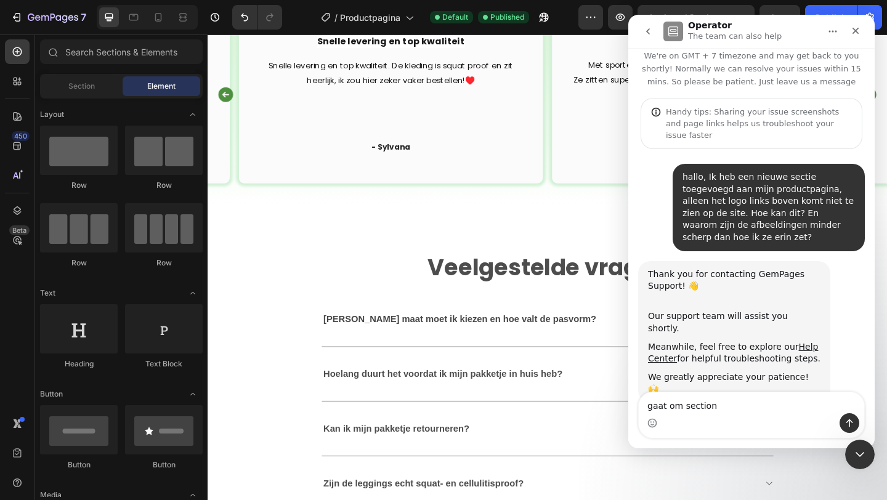
type textarea "gaat om section 6"
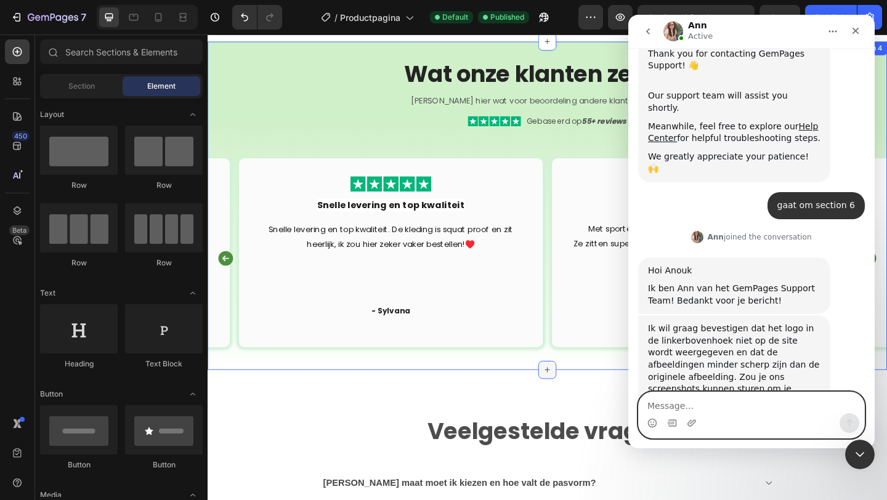
scroll to position [1794, 0]
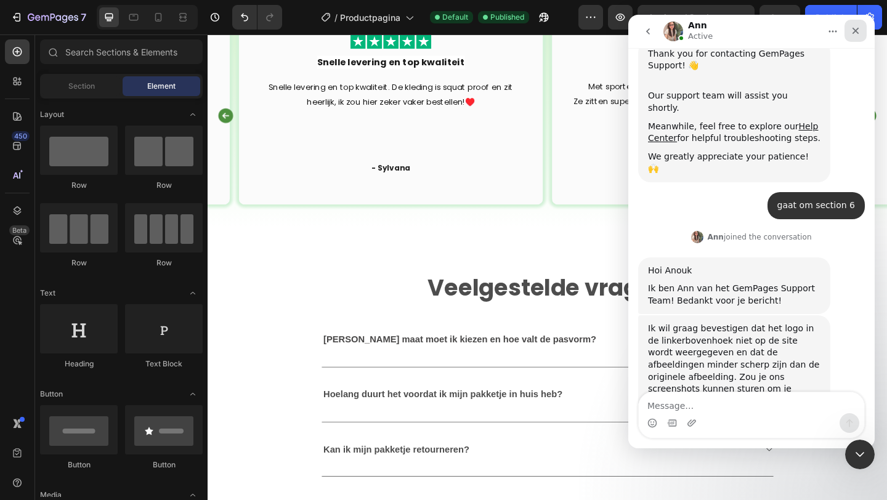
click at [853, 33] on icon "Close" at bounding box center [855, 31] width 7 height 7
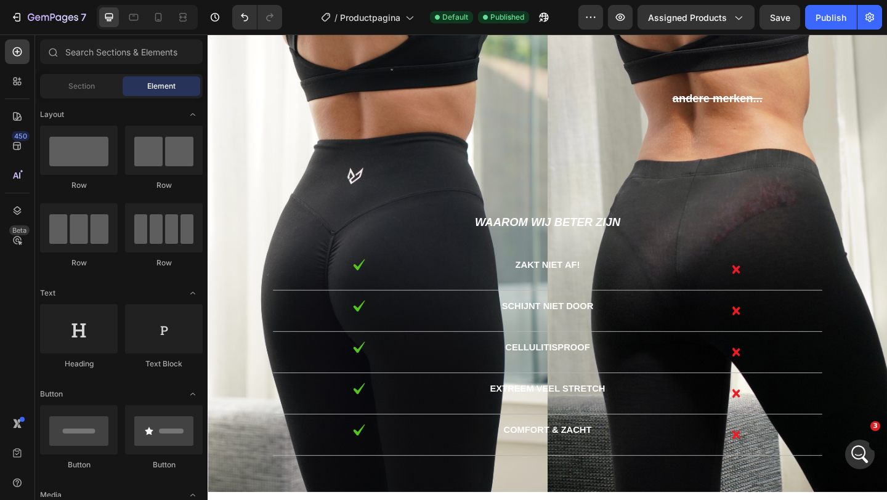
scroll to position [2571, 0]
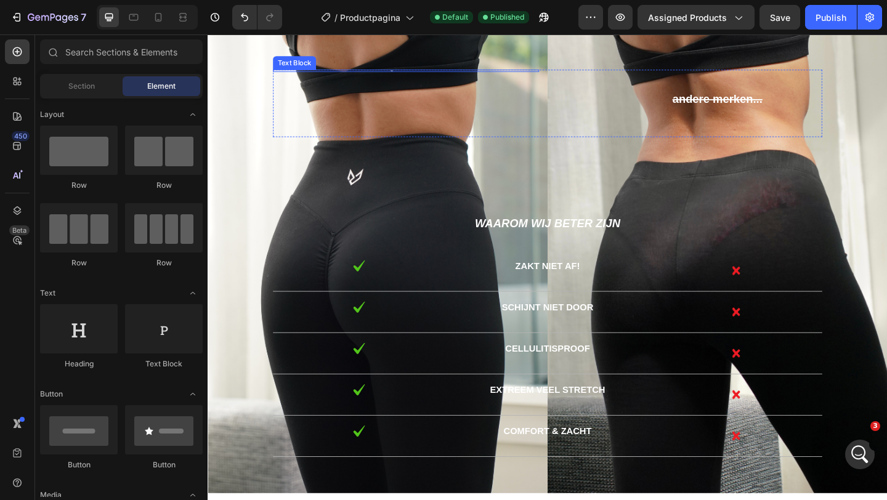
click at [407, 76] on div "Text Block" at bounding box center [422, 109] width 289 height 73
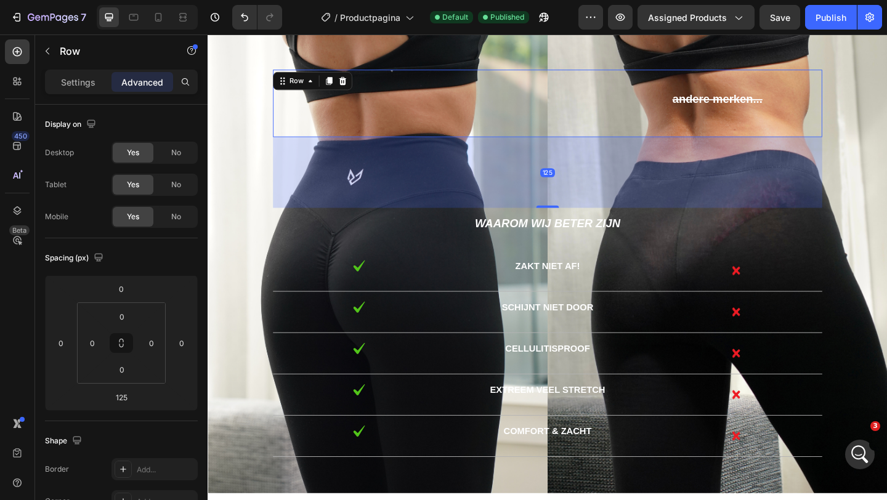
click at [409, 76] on div "Text Block" at bounding box center [422, 109] width 289 height 73
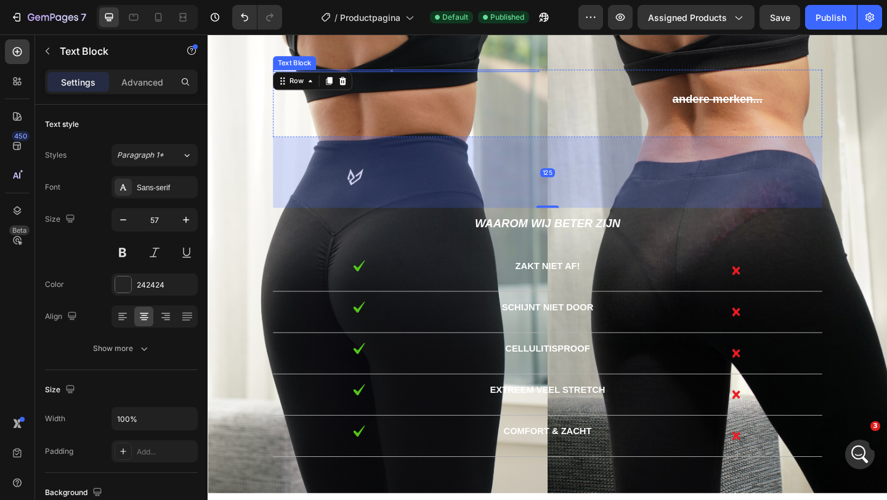
click at [409, 74] on div at bounding box center [407, 74] width 259 height 2
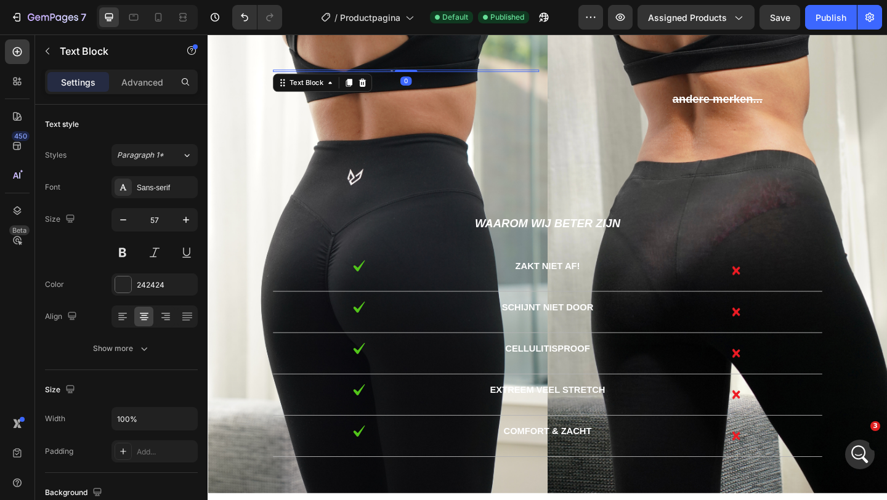
click at [409, 74] on div at bounding box center [407, 74] width 259 height 2
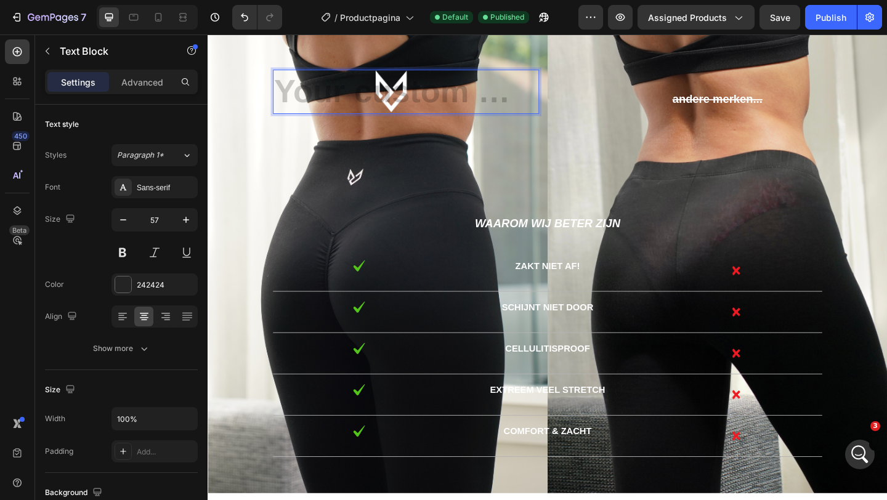
click at [409, 74] on div "Rich Text Editor. Editing area: main" at bounding box center [407, 97] width 259 height 48
click at [445, 41] on div "Text Block 0 andere merken... Text Block Text Block Row Waarom wij beter zijn T…" at bounding box center [576, 278] width 739 height 510
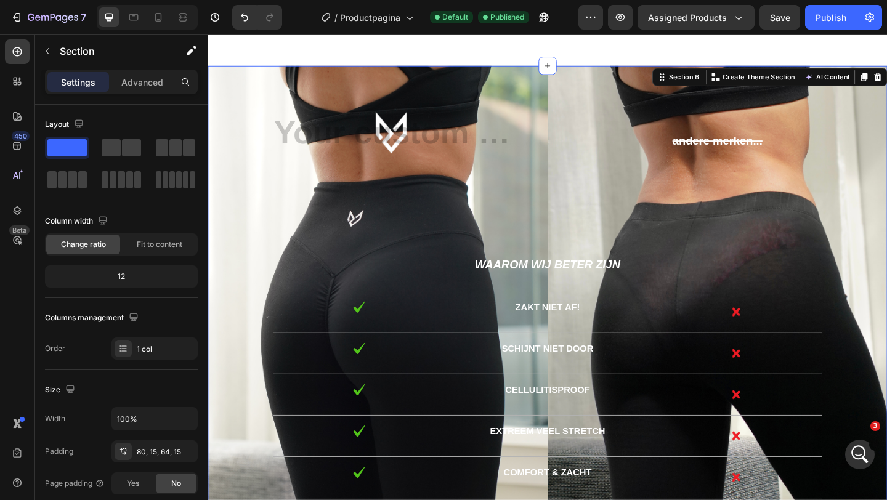
scroll to position [2494, 0]
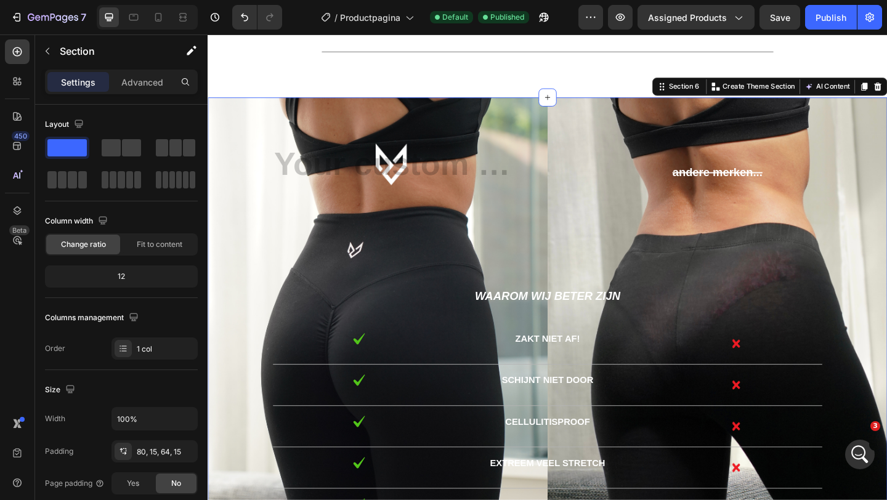
click at [264, 142] on div "Text Block andere merken... Text Block Text Block Row Waarom wij beter zijn Tex…" at bounding box center [576, 358] width 739 height 510
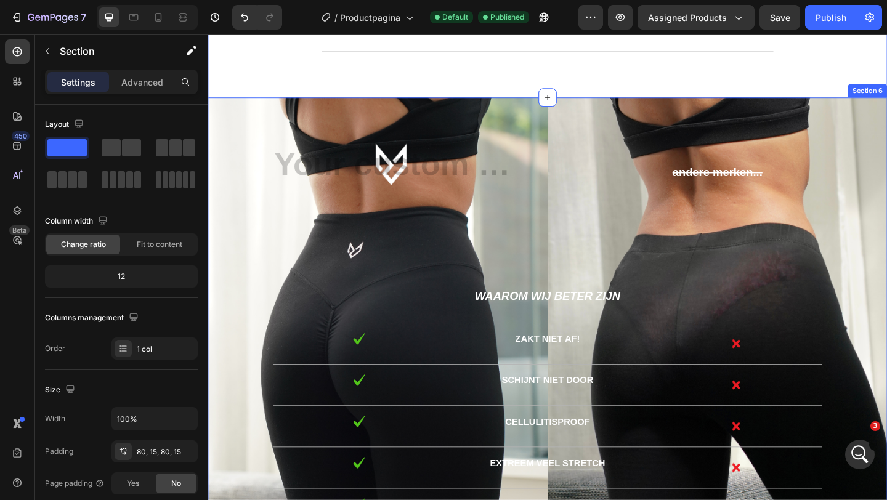
click at [248, 140] on div "Text Block andere merken... Text Block Text Block Row Waarom wij beter zijn Tex…" at bounding box center [576, 358] width 739 height 510
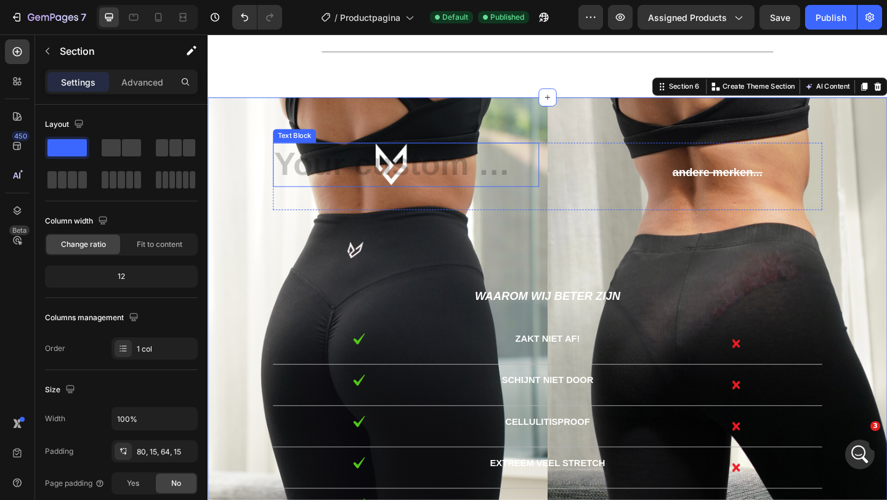
click at [319, 167] on div "Rich Text Editor. Editing area: main" at bounding box center [407, 176] width 259 height 48
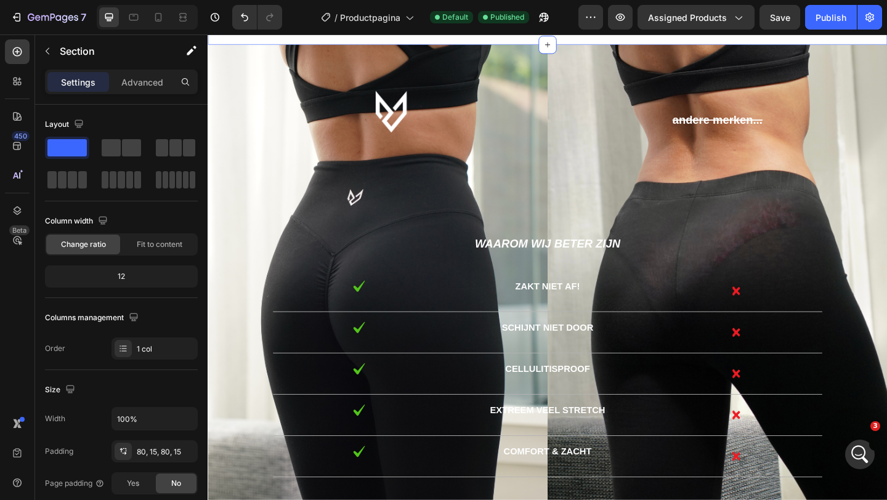
scroll to position [2556, 0]
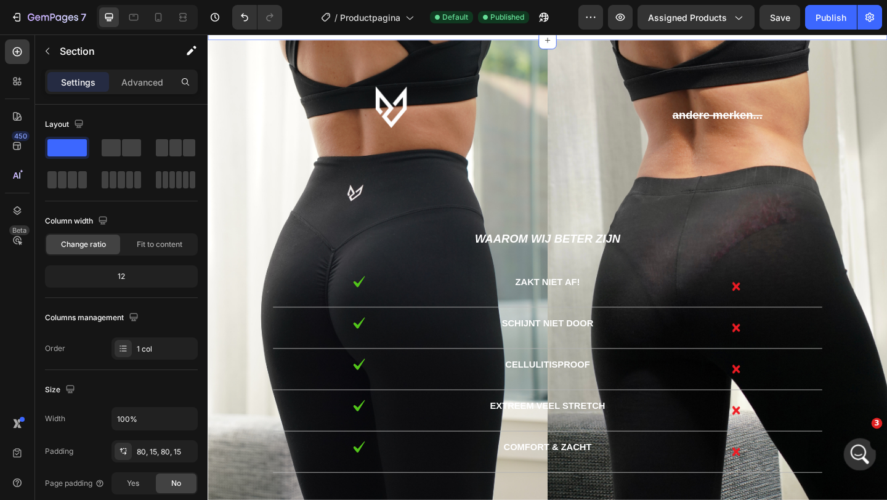
click at [857, 464] on div "Open Intercom Messenger" at bounding box center [857, 452] width 41 height 41
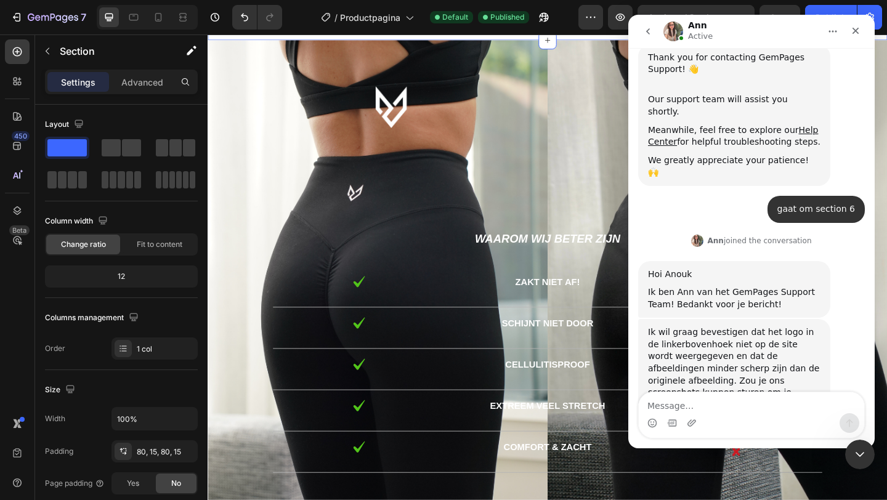
scroll to position [229, 0]
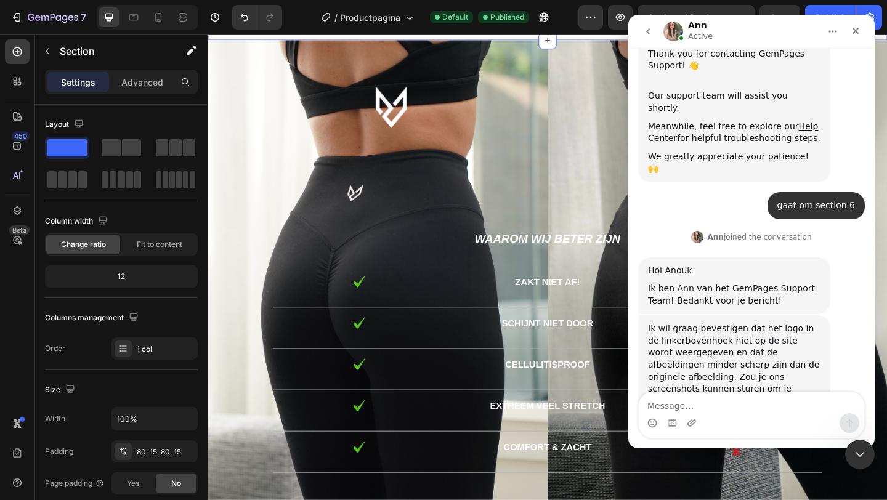
click at [684, 419] on div "Intercom messenger" at bounding box center [750, 423] width 225 height 20
click at [688, 421] on icon "Upload attachment" at bounding box center [692, 423] width 10 height 10
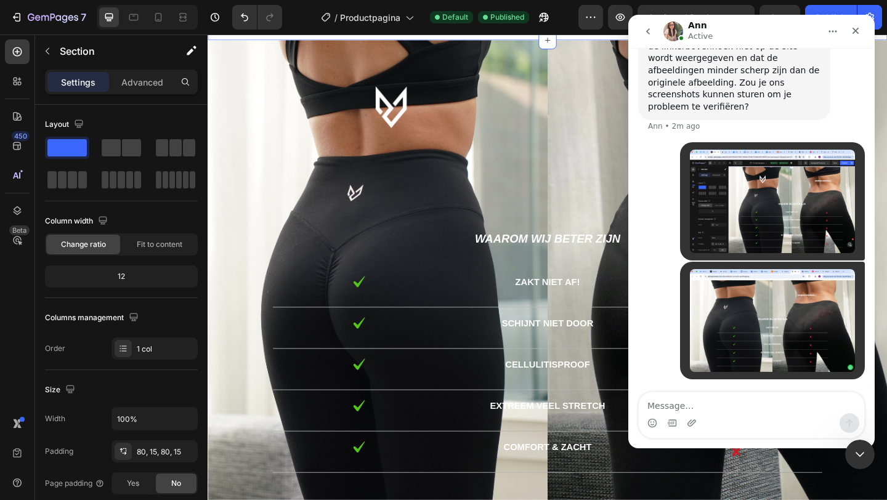
scroll to position [476, 0]
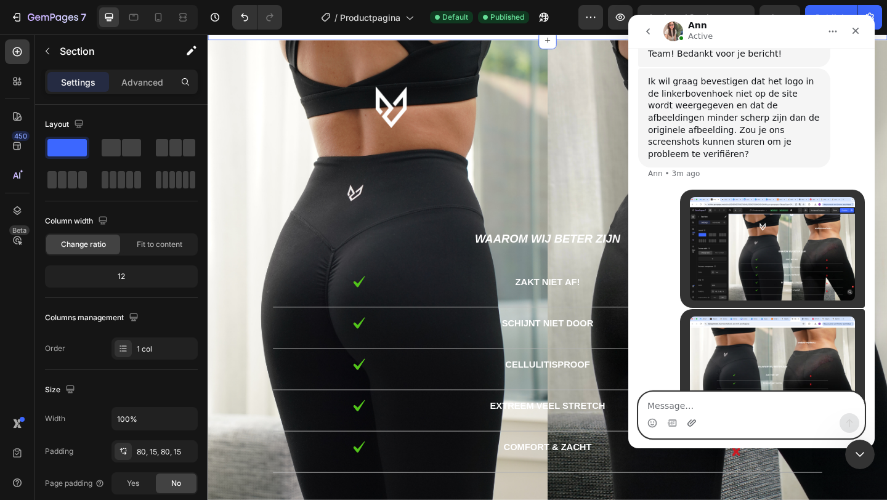
click at [687, 424] on icon "Upload attachment" at bounding box center [691, 422] width 9 height 7
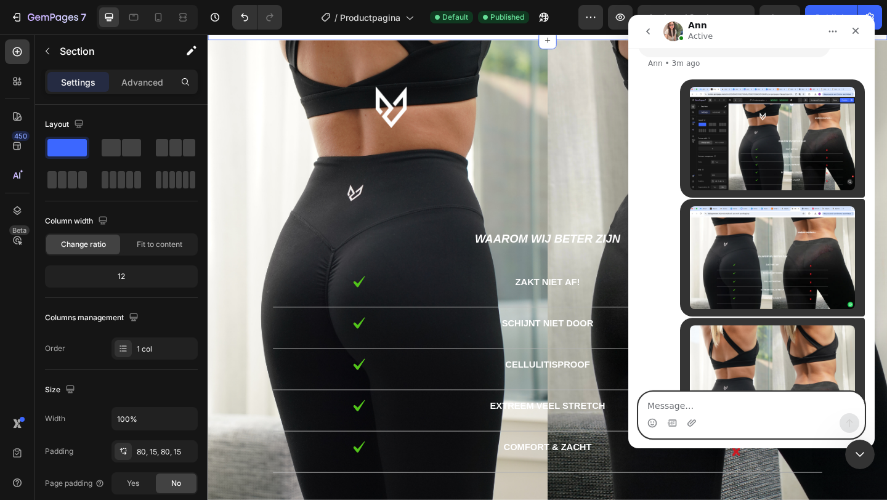
scroll to position [657, 0]
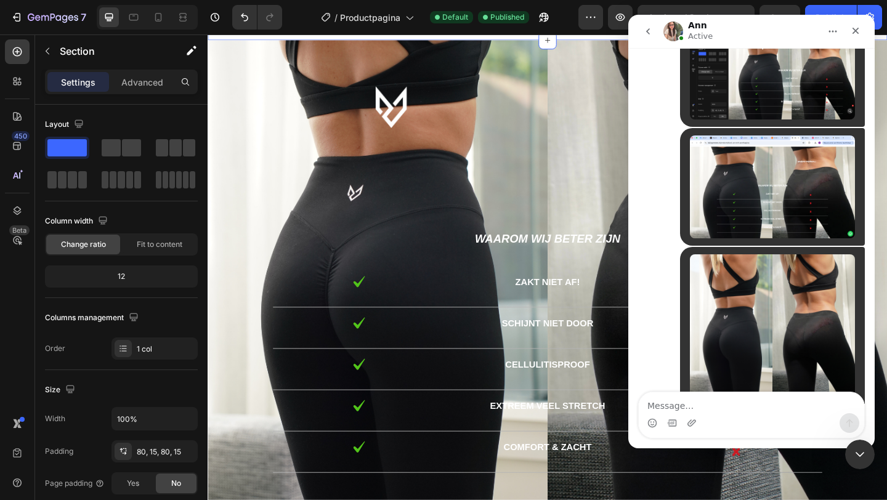
click at [753, 300] on img "user says…" at bounding box center [772, 336] width 165 height 165
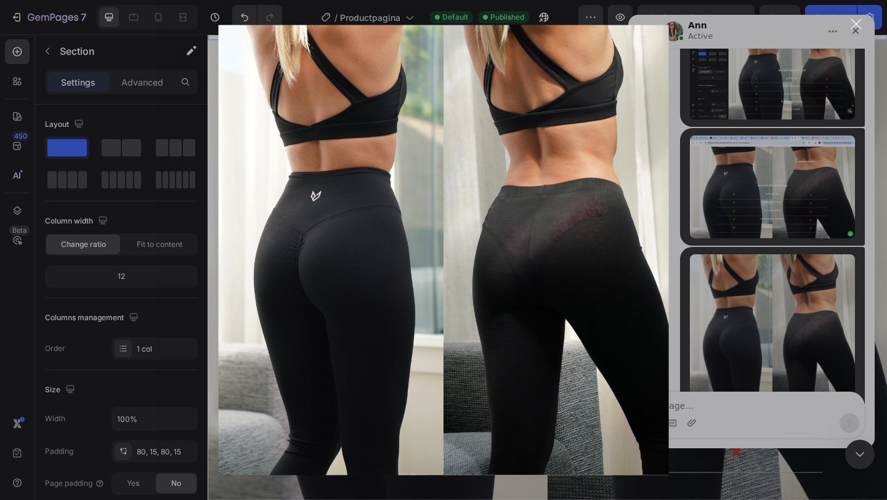
scroll to position [0, 0]
click at [720, 55] on div "Intercom messenger" at bounding box center [443, 250] width 887 height 500
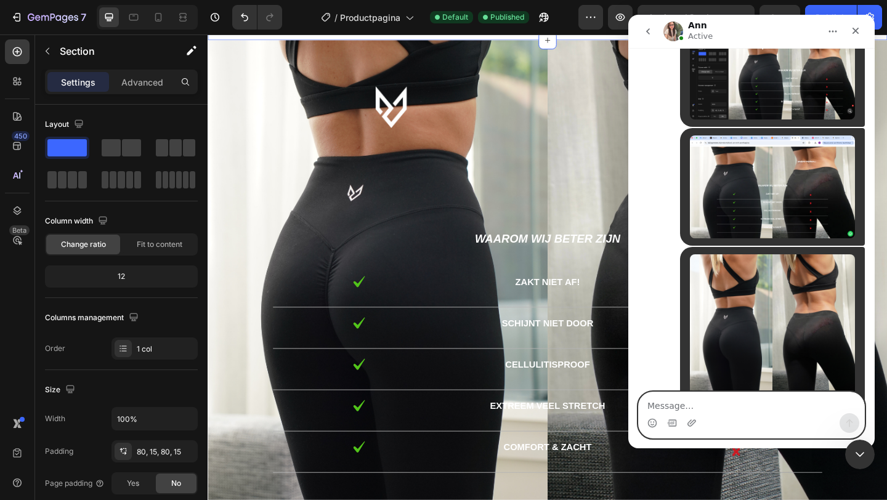
click at [680, 402] on textarea "Message…" at bounding box center [750, 402] width 225 height 21
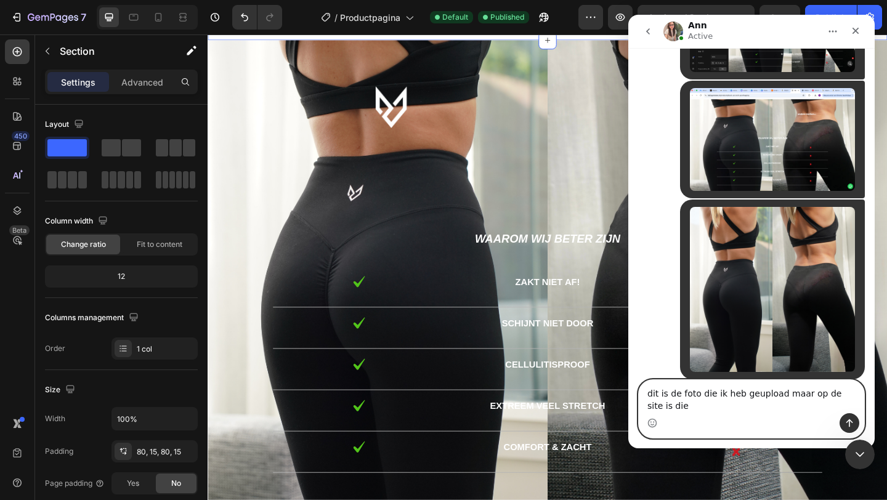
scroll to position [717, 0]
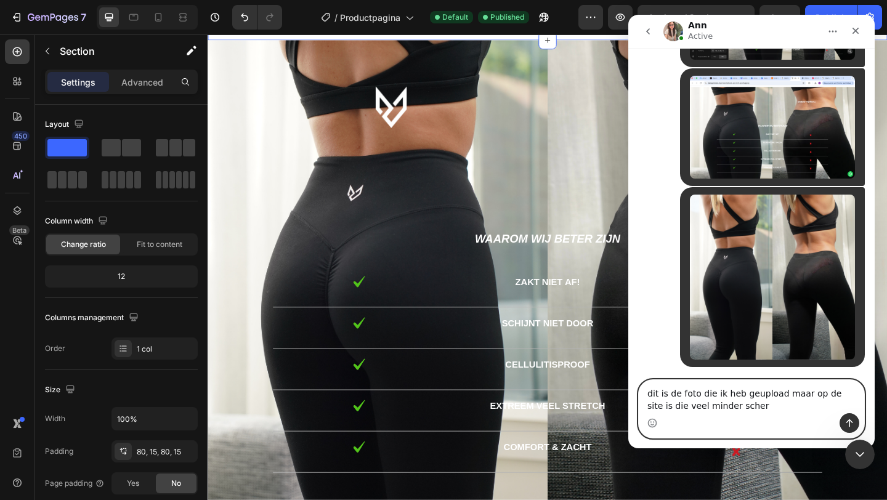
type textarea "dit is de foto die ik heb geupload maar op de site is die veel minder scherp"
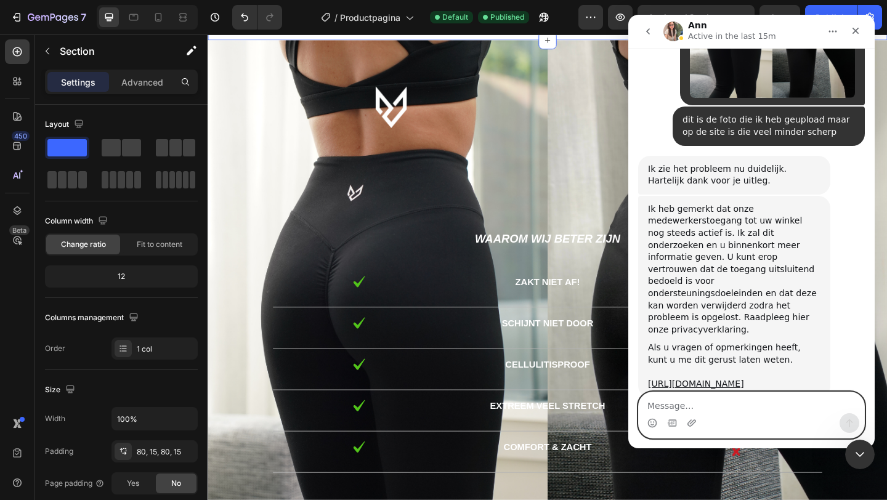
scroll to position [985, 0]
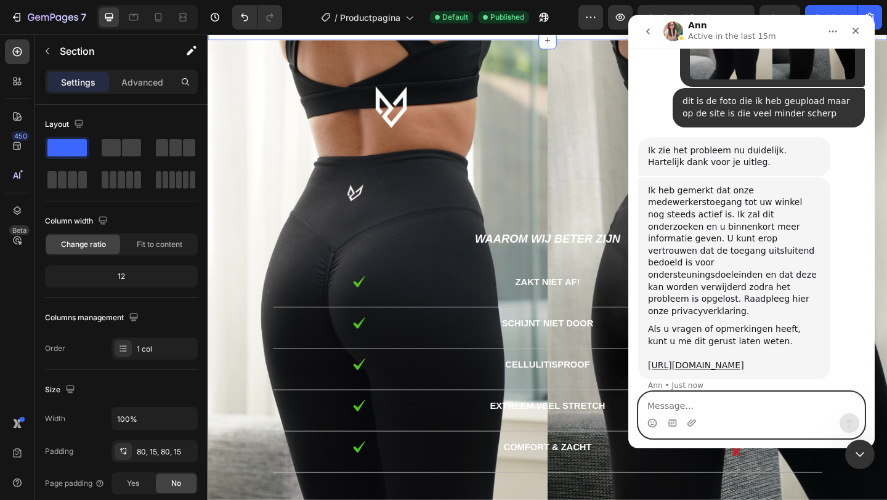
click at [687, 405] on textarea "Message…" at bounding box center [750, 402] width 225 height 21
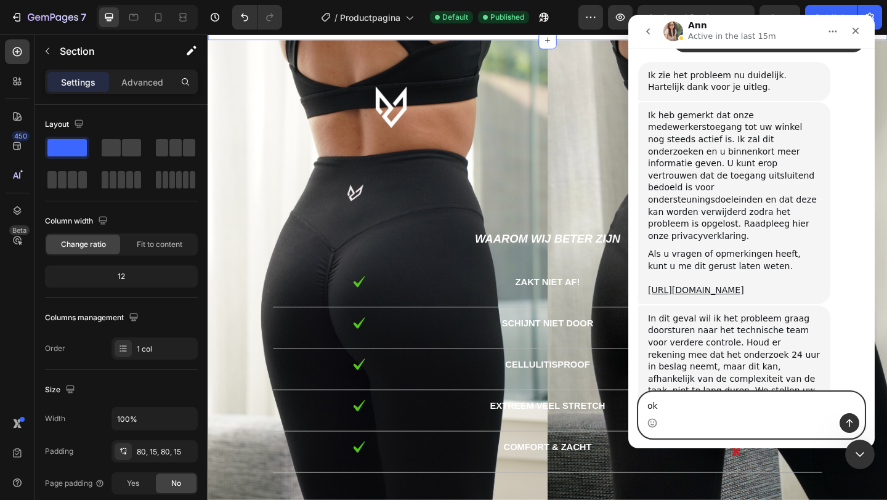
scroll to position [1061, 0]
type textarea "o"
type textarea "Dat duurt wel lang..."
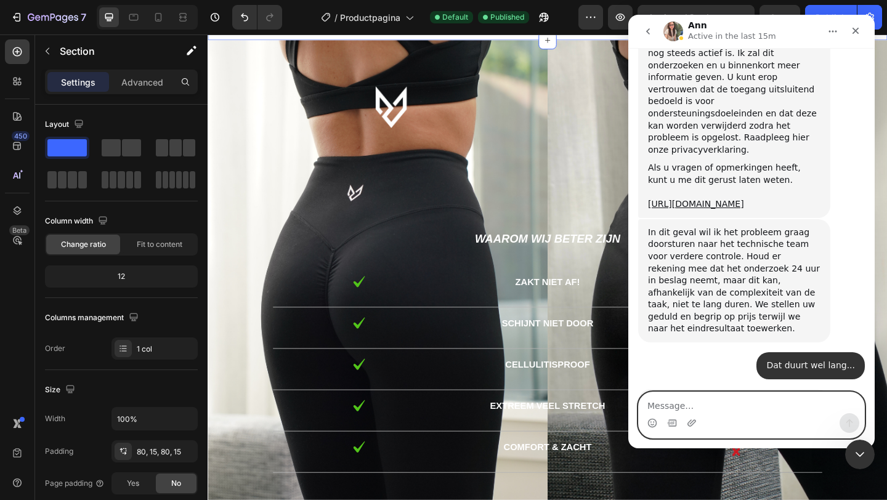
scroll to position [1147, 0]
type textarea "oke bedankt"
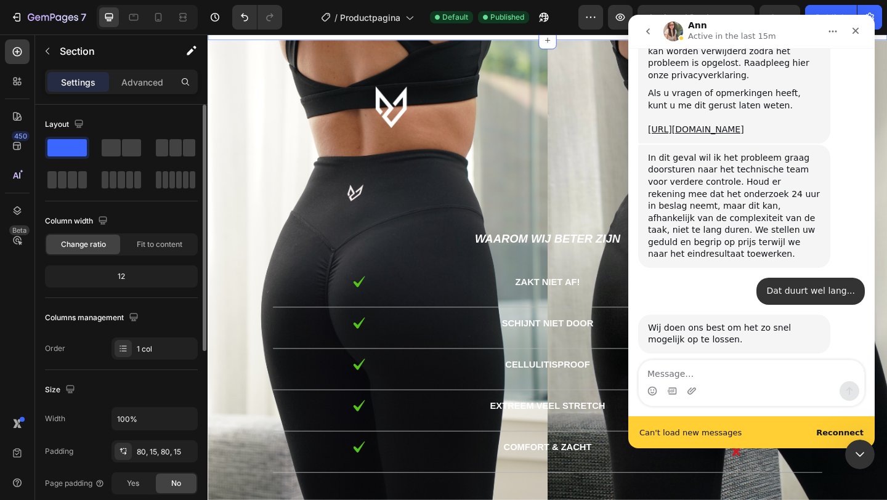
scroll to position [1252, 0]
